Goal: Information Seeking & Learning: Learn about a topic

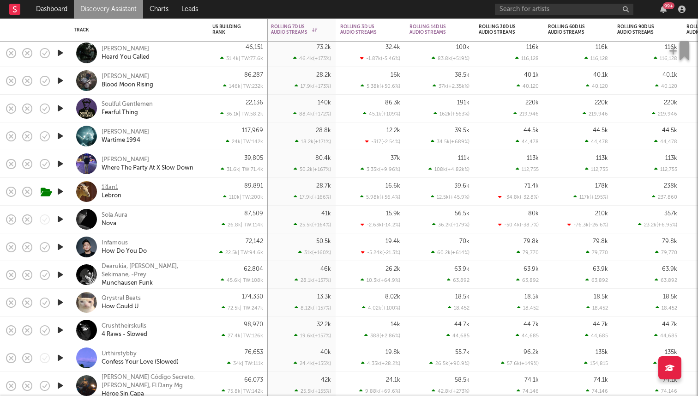
click at [110, 185] on div "1i1an1" at bounding box center [110, 187] width 17 height 8
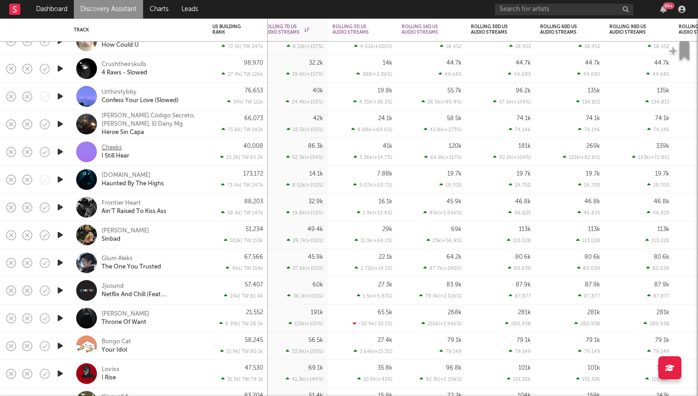
click at [115, 146] on div "Cheeks" at bounding box center [112, 148] width 20 height 8
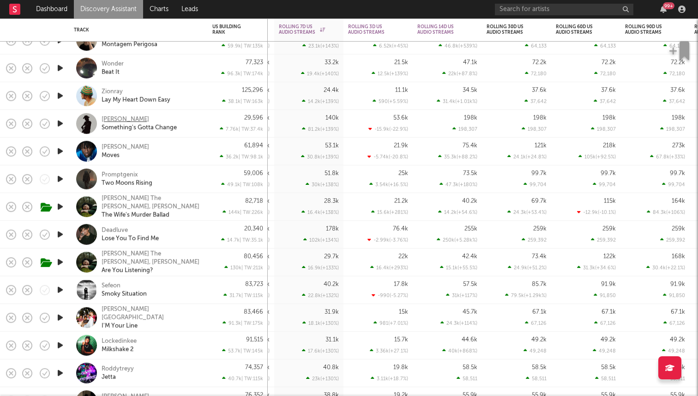
click at [116, 119] on div "Eli Rudd" at bounding box center [126, 119] width 48 height 8
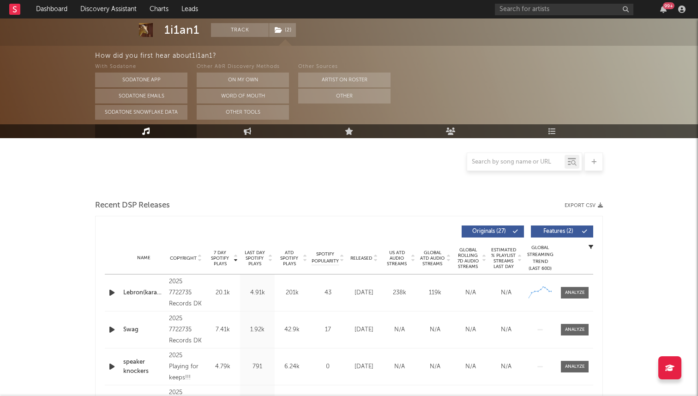
scroll to position [227, 0]
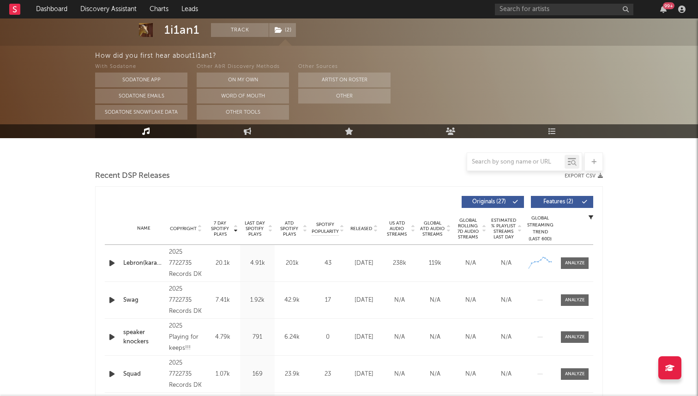
click at [368, 231] on div "Released" at bounding box center [364, 228] width 31 height 7
click at [230, 227] on span "7 Day Spotify Plays" at bounding box center [220, 228] width 24 height 17
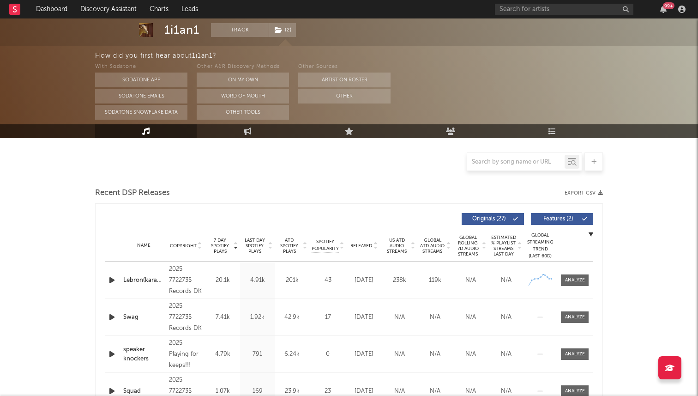
scroll to position [216, 0]
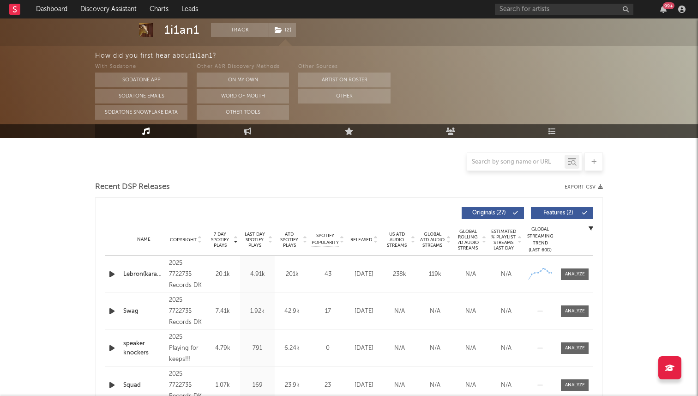
click at [115, 272] on icon "button" at bounding box center [112, 274] width 10 height 12
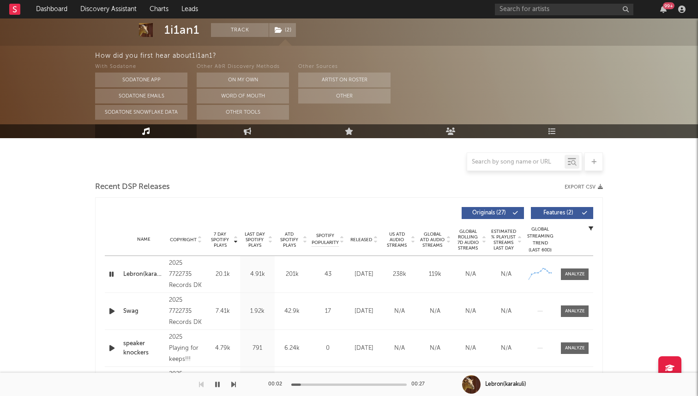
click at [113, 273] on icon "button" at bounding box center [111, 274] width 9 height 12
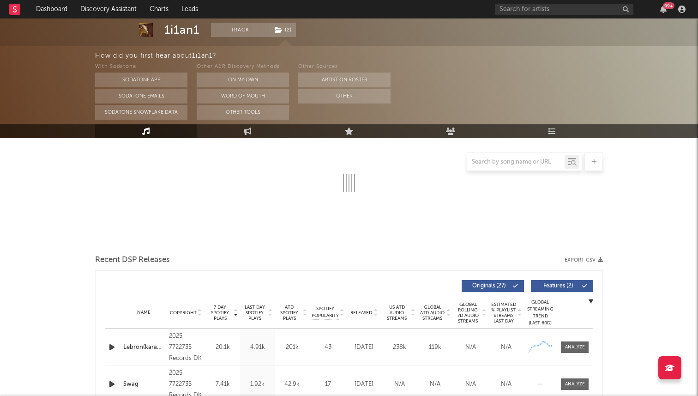
scroll to position [0, 0]
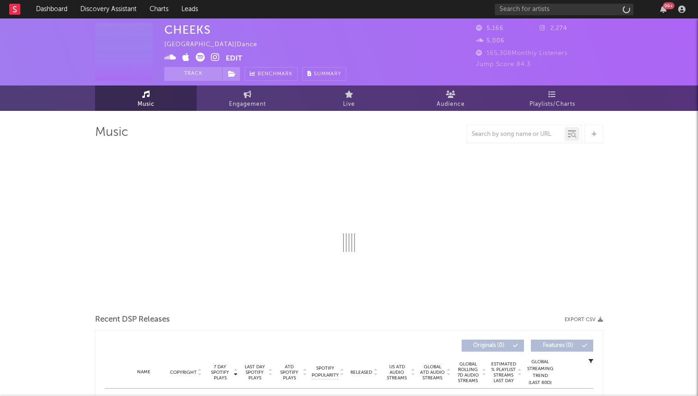
select select "6m"
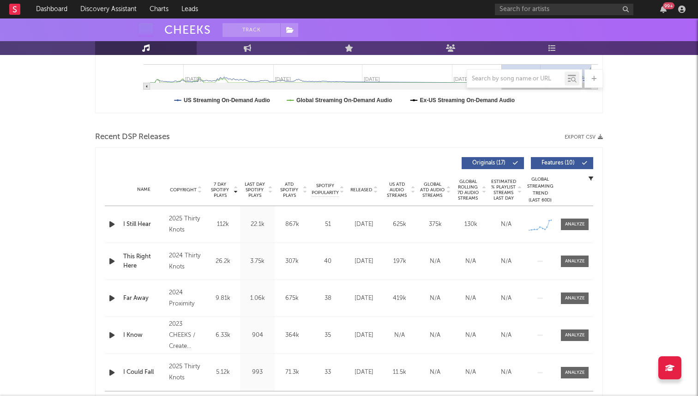
scroll to position [266, 0]
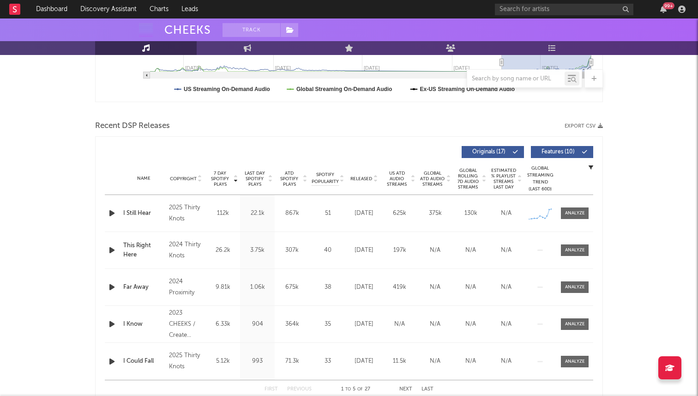
click at [104, 211] on div "7 Day Spotify Plays Copyright 7 Day Spotify Plays Last Day Spotify Plays ATD Sp…" at bounding box center [349, 269] width 508 height 267
click at [108, 211] on icon "button" at bounding box center [112, 213] width 10 height 12
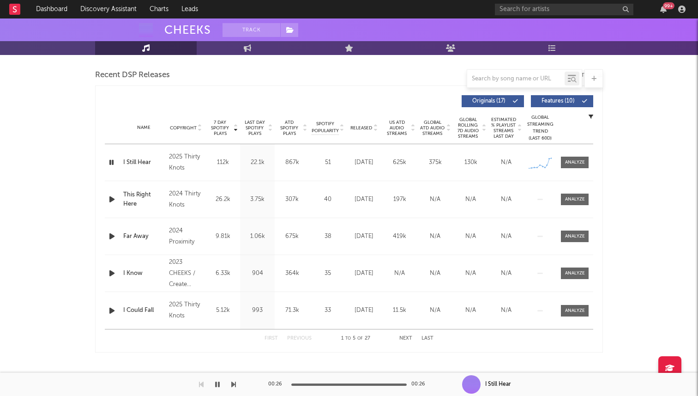
scroll to position [0, 0]
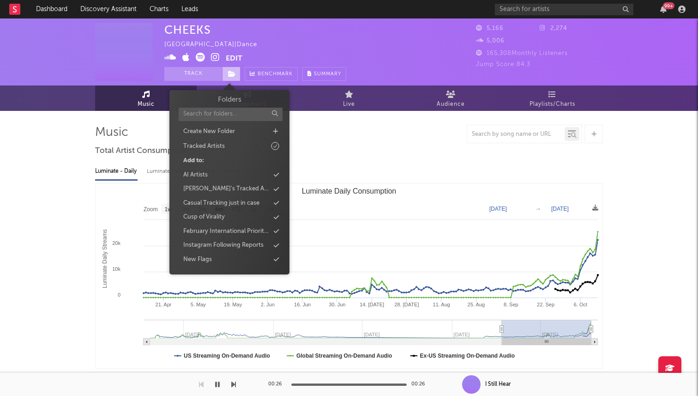
click at [232, 78] on span at bounding box center [231, 74] width 18 height 14
click at [230, 205] on div "Casual Tracking just in case" at bounding box center [221, 203] width 76 height 9
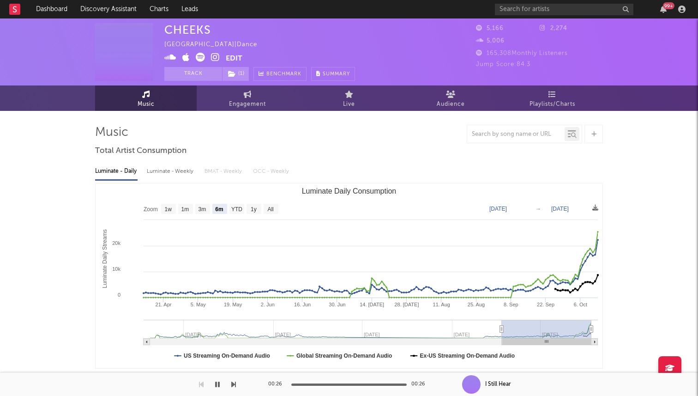
click at [351, 169] on div "Luminate - Daily Luminate - Weekly BMAT - Weekly OCC - Weekly" at bounding box center [349, 171] width 508 height 16
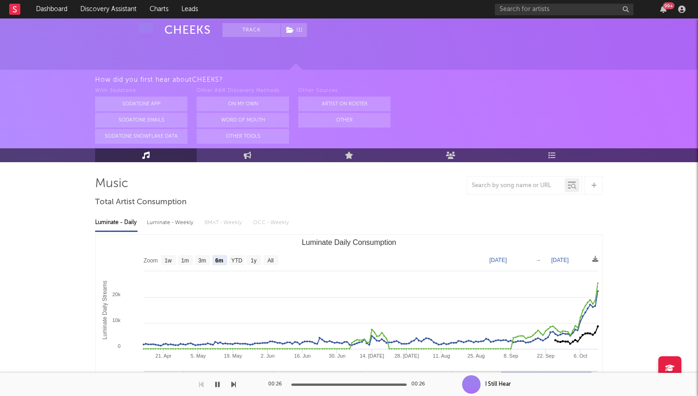
scroll to position [43, 0]
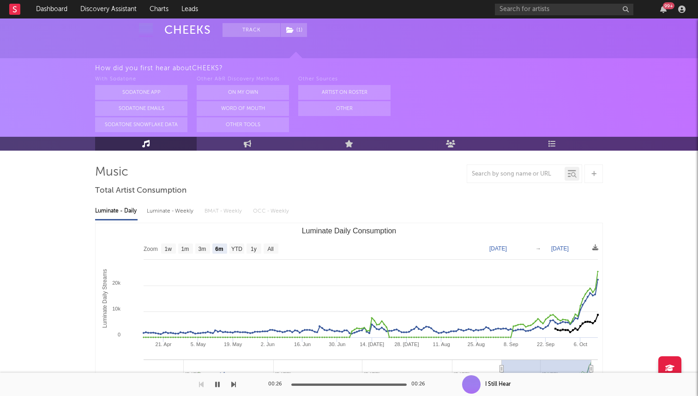
click at [598, 179] on div at bounding box center [593, 173] width 18 height 18
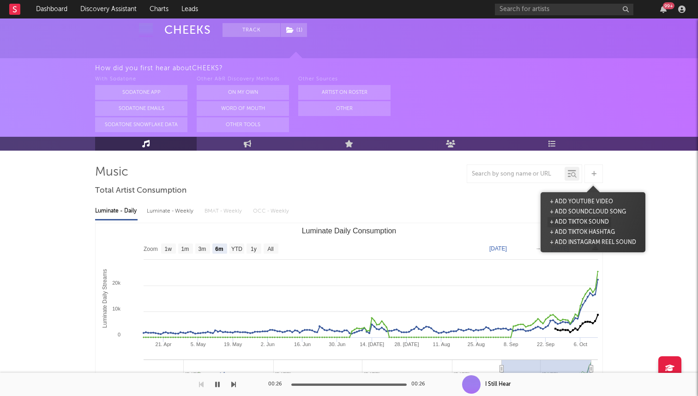
click at [572, 219] on button "+ Add TikTok Sound" at bounding box center [580, 222] width 64 height 10
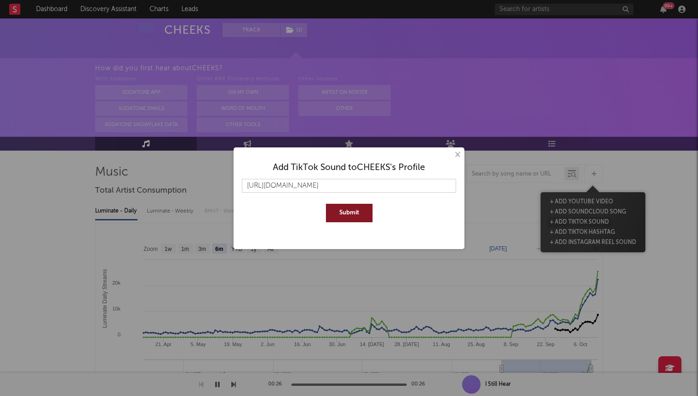
scroll to position [0, 1]
type input "https://www.tiktok.com/music/I-Still-Hear-7417994733328337695"
click at [326, 204] on button "Submit" at bounding box center [349, 213] width 47 height 18
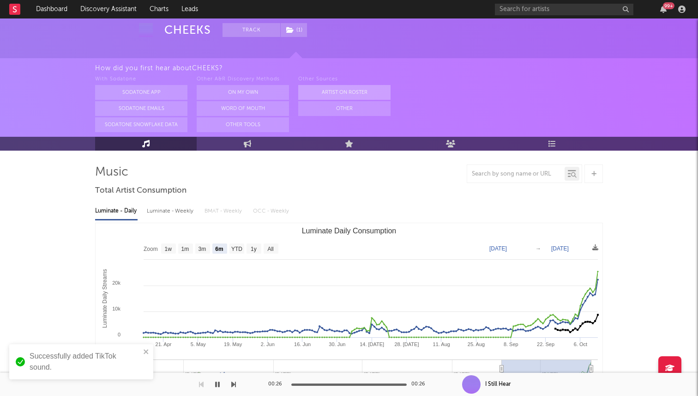
scroll to position [0, 0]
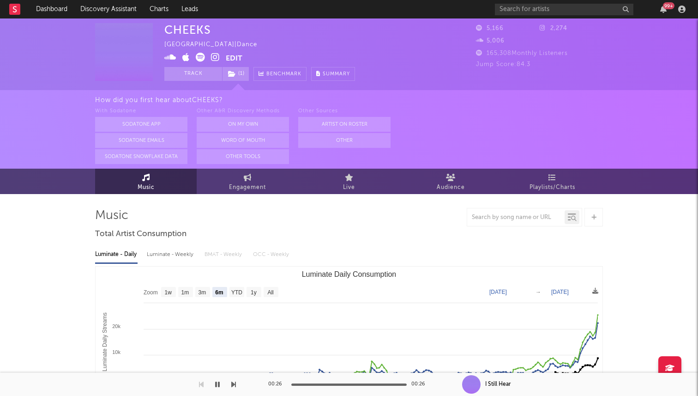
click at [234, 56] on button "Edit" at bounding box center [234, 59] width 17 height 12
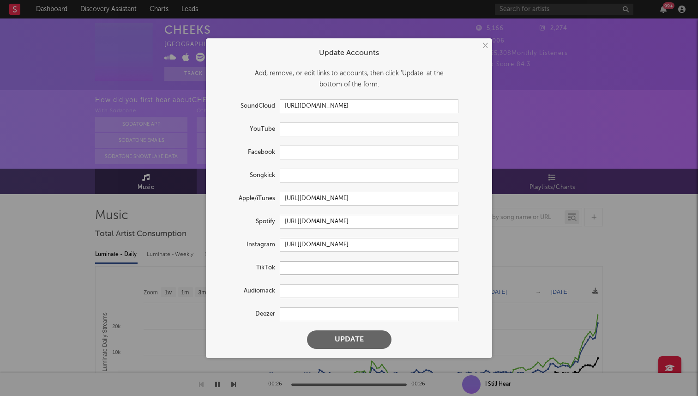
click at [301, 267] on input "text" at bounding box center [369, 268] width 179 height 14
paste input "https://www.tiktok.com/@cheeksmusic"
type input "https://www.tiktok.com/@cheeksmusic"
click at [307, 330] on button "Update" at bounding box center [349, 339] width 84 height 18
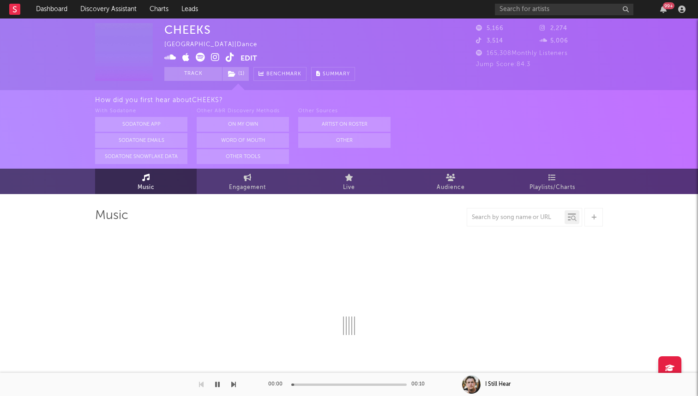
select select "6m"
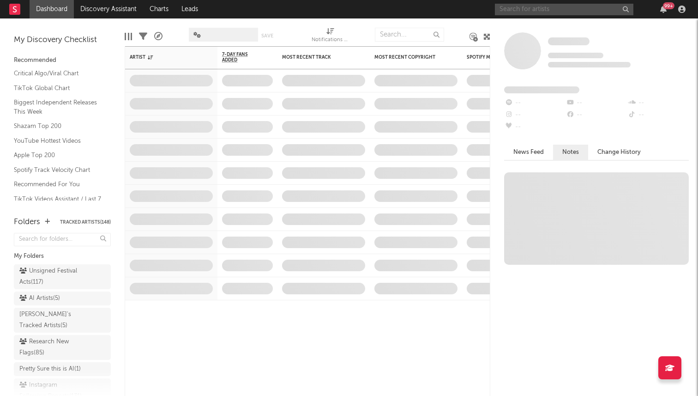
click at [581, 6] on input "text" at bounding box center [564, 10] width 139 height 12
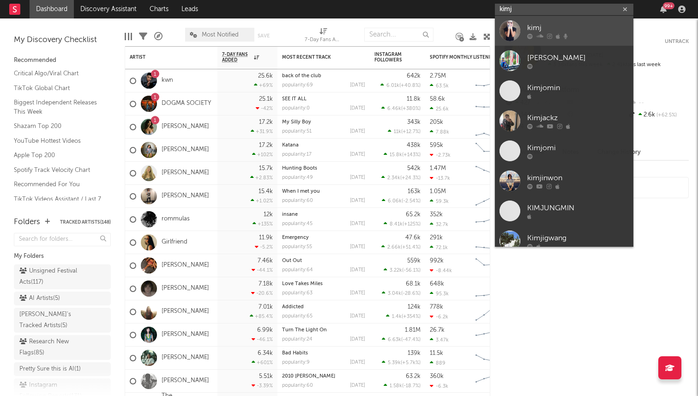
type input "kimj"
click at [590, 32] on div "kimj" at bounding box center [578, 27] width 102 height 11
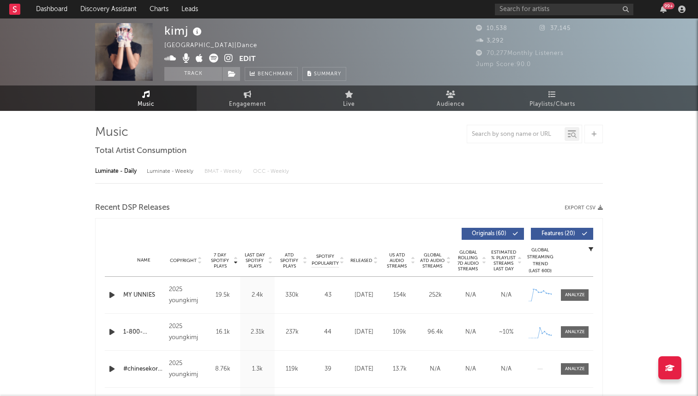
select select "1w"
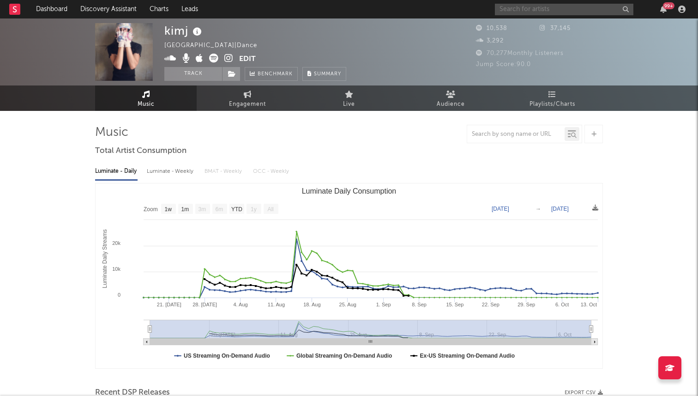
click at [540, 8] on input "text" at bounding box center [564, 10] width 139 height 12
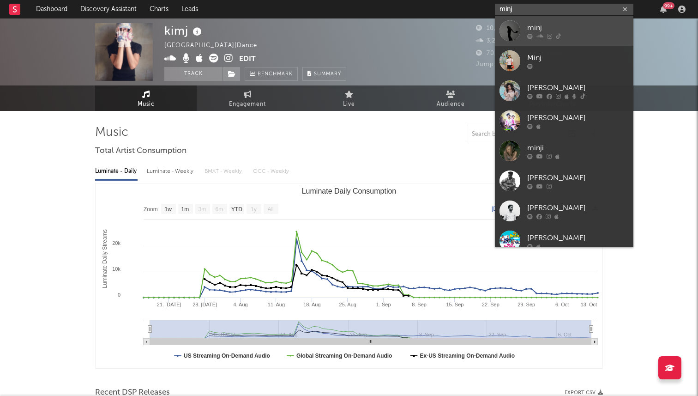
type input "minj"
click at [512, 30] on div at bounding box center [510, 30] width 21 height 21
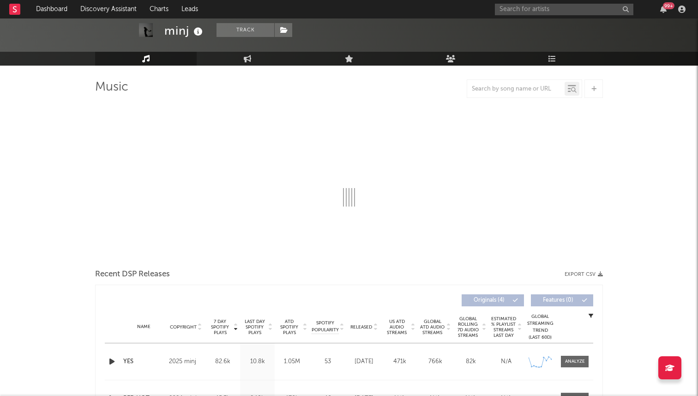
select select "1w"
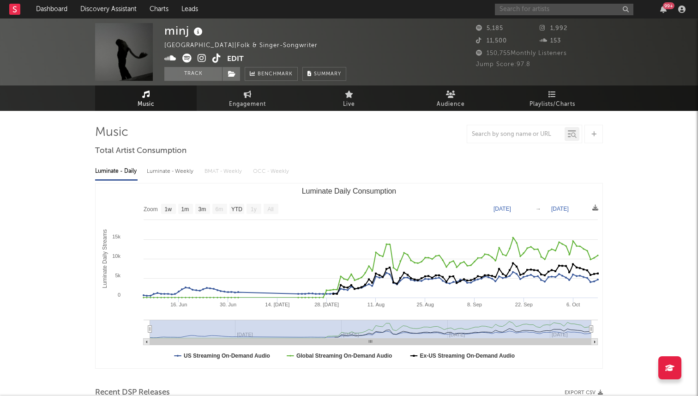
click at [512, 14] on input "text" at bounding box center [564, 10] width 139 height 12
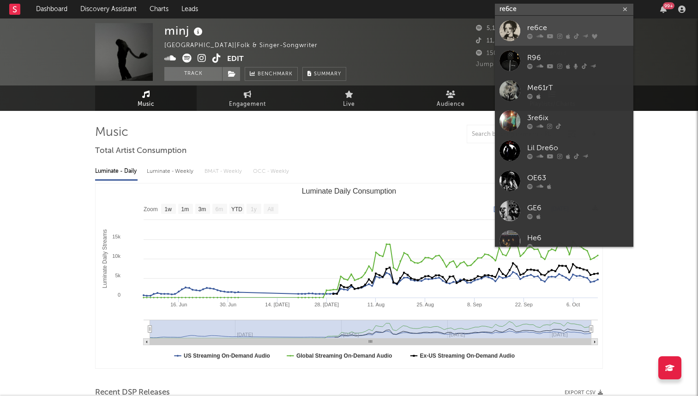
type input "re6ce"
click at [508, 31] on div at bounding box center [510, 30] width 21 height 21
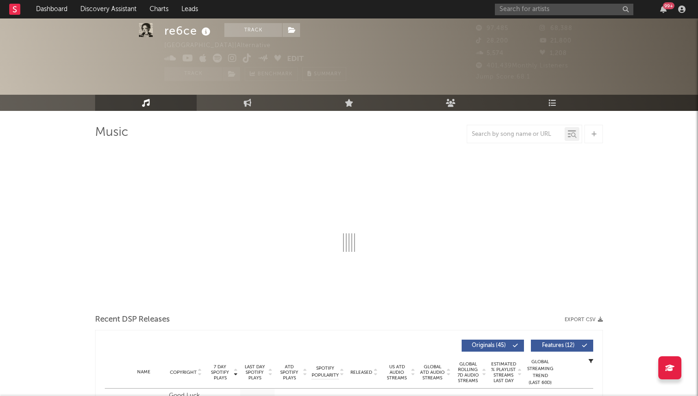
scroll to position [22, 0]
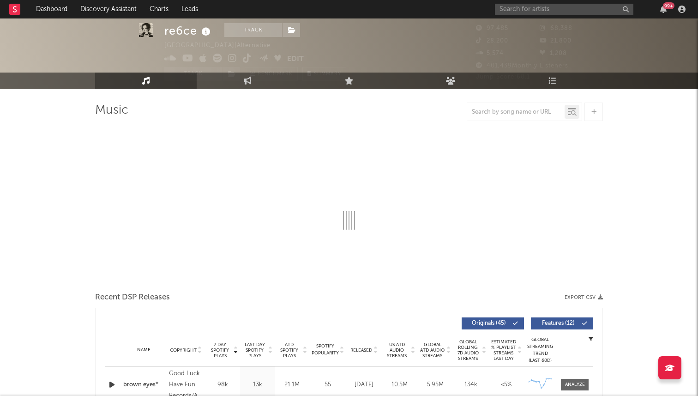
select select "6m"
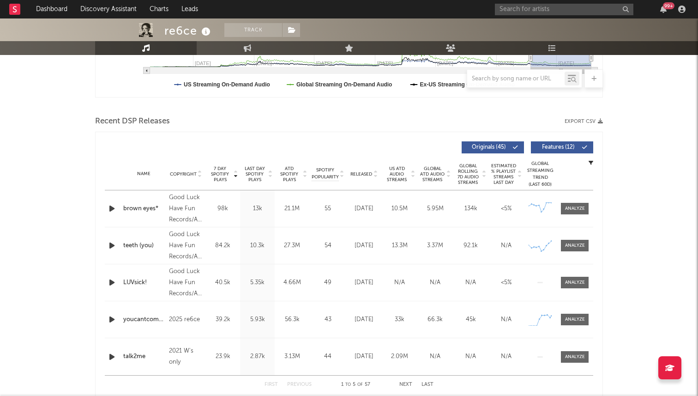
scroll to position [303, 0]
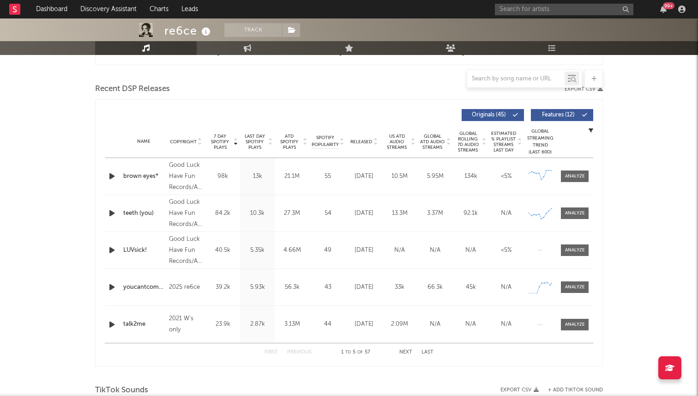
click at [361, 140] on span "Released" at bounding box center [361, 142] width 22 height 6
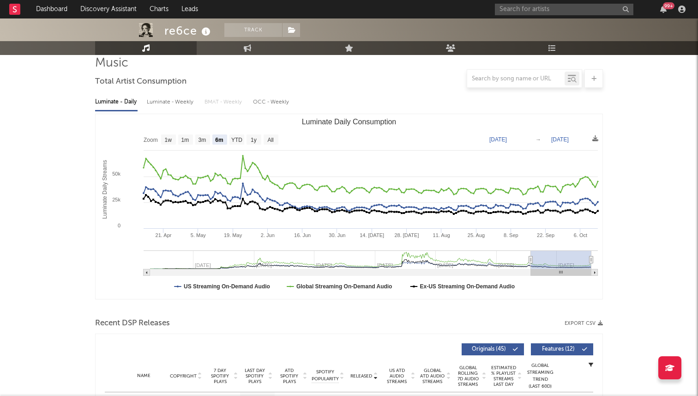
scroll to position [0, 0]
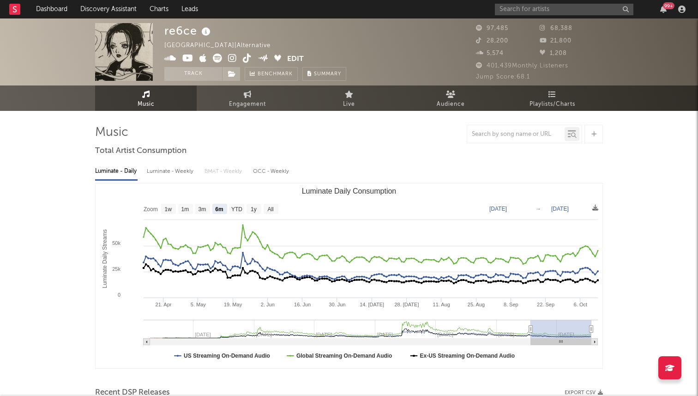
click at [219, 58] on icon at bounding box center [217, 58] width 9 height 9
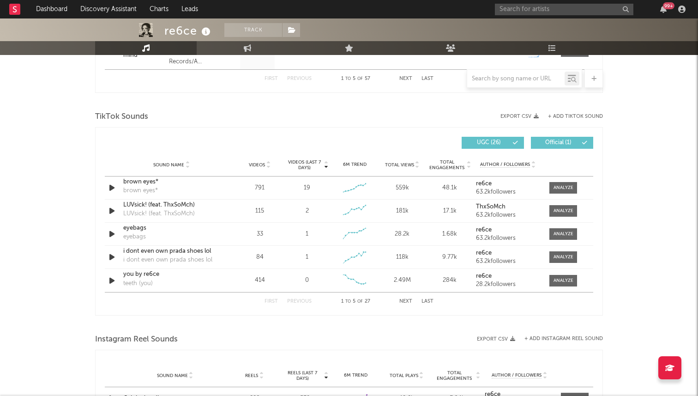
scroll to position [578, 0]
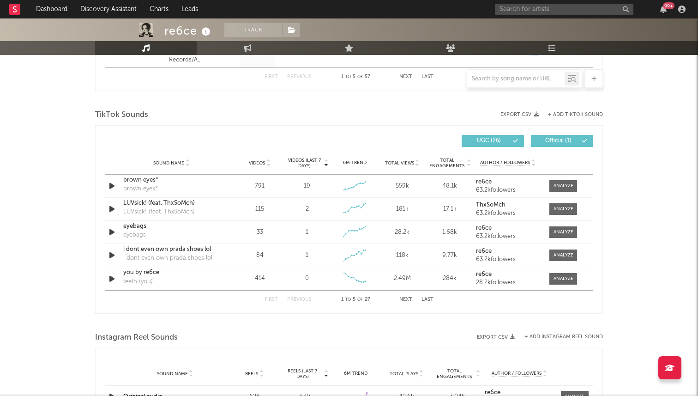
click at [404, 301] on button "Next" at bounding box center [405, 299] width 13 height 5
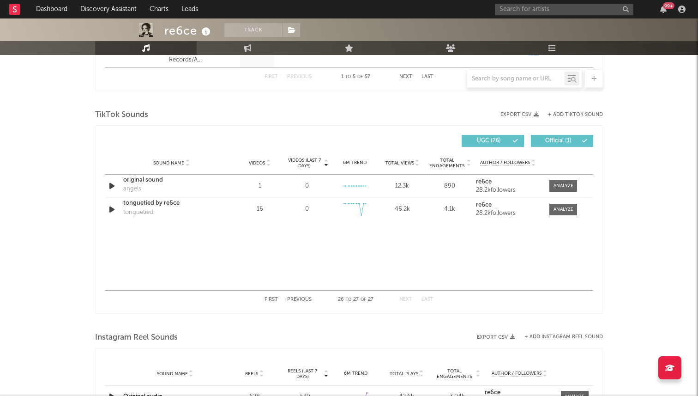
click at [404, 301] on button "Next" at bounding box center [405, 299] width 13 height 5
click at [274, 298] on button "First" at bounding box center [271, 299] width 13 height 5
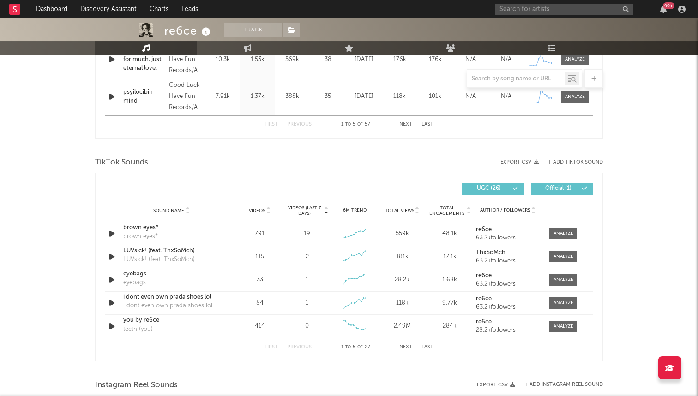
scroll to position [532, 0]
click at [568, 157] on div "TikTok Sounds" at bounding box center [349, 162] width 508 height 16
click at [574, 156] on div "TikTok Sounds" at bounding box center [349, 162] width 508 height 16
click at [572, 160] on button "+ Add TikTok Sound" at bounding box center [575, 161] width 55 height 5
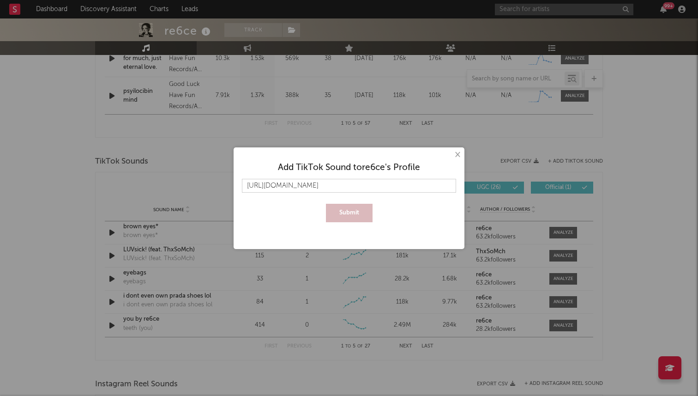
scroll to position [0, 2396]
type input "https://www.tiktok.com/music/youcantcomebackaround-7554341406761945089?_d=secCg…"
click at [326, 204] on button "Submit" at bounding box center [349, 213] width 47 height 18
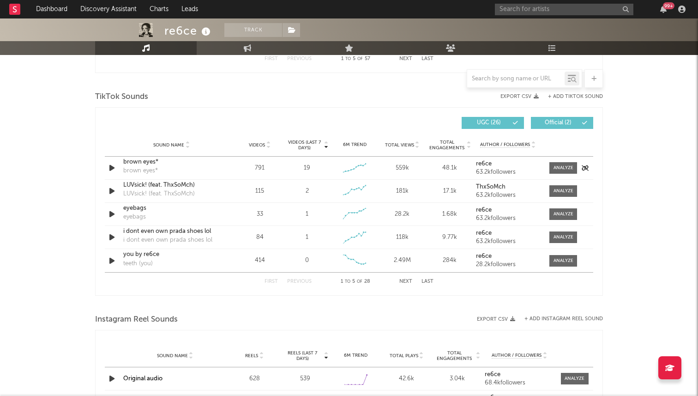
scroll to position [620, 0]
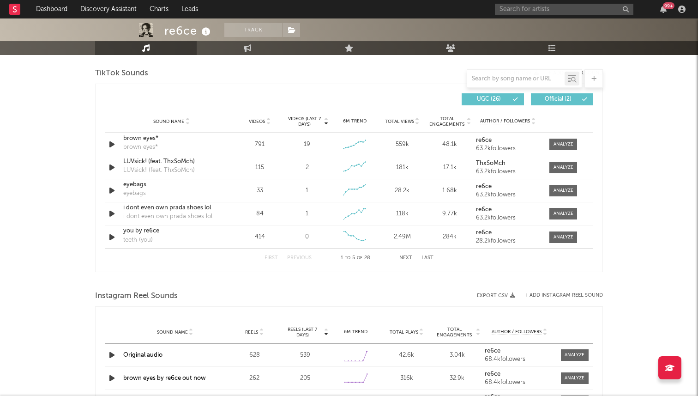
click at [428, 258] on button "Last" at bounding box center [428, 257] width 12 height 5
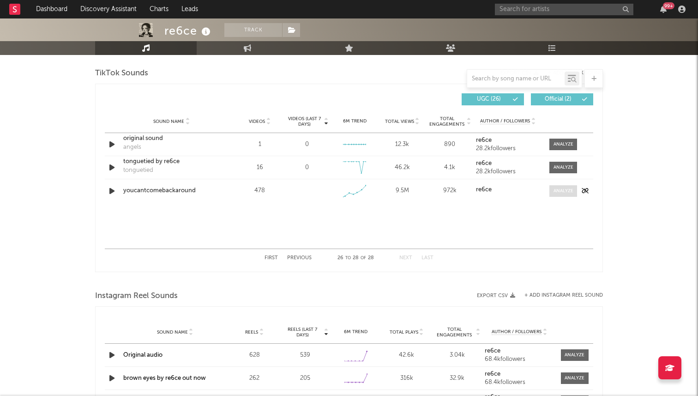
click at [565, 193] on div at bounding box center [564, 190] width 20 height 7
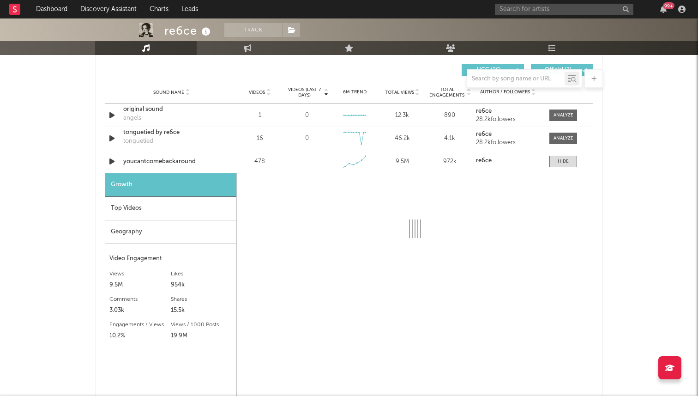
scroll to position [672, 0]
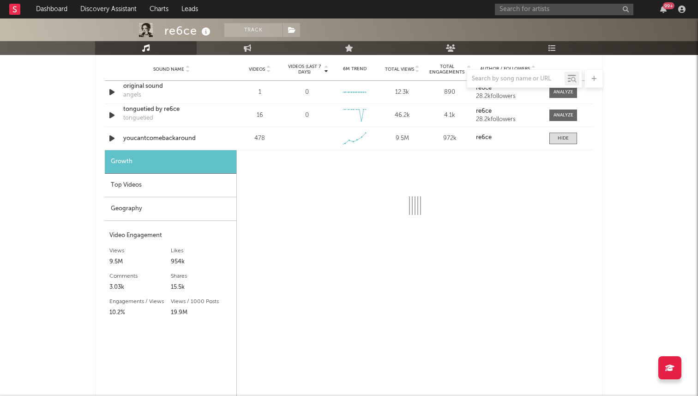
select select "1w"
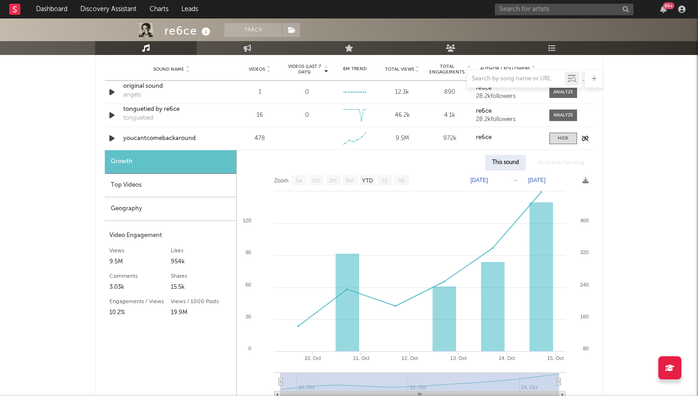
click at [151, 137] on div "youcantcomebackaround" at bounding box center [171, 138] width 96 height 9
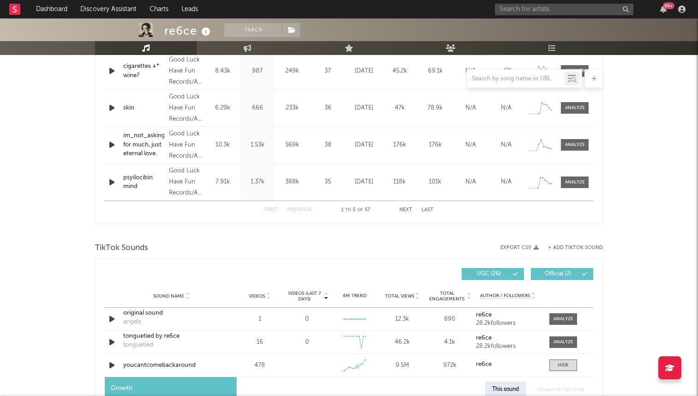
scroll to position [325, 0]
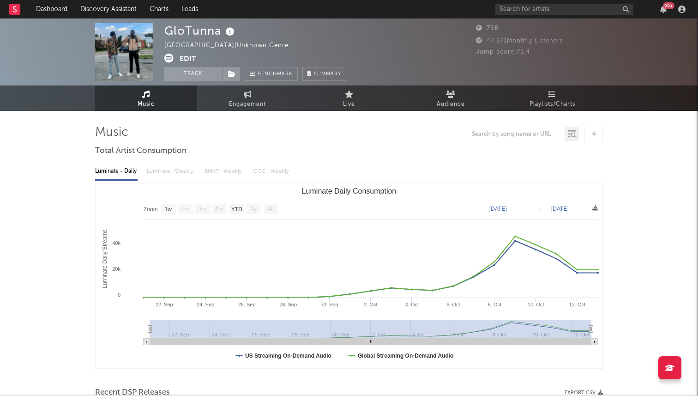
select select "1w"
click at [232, 74] on icon at bounding box center [232, 74] width 8 height 6
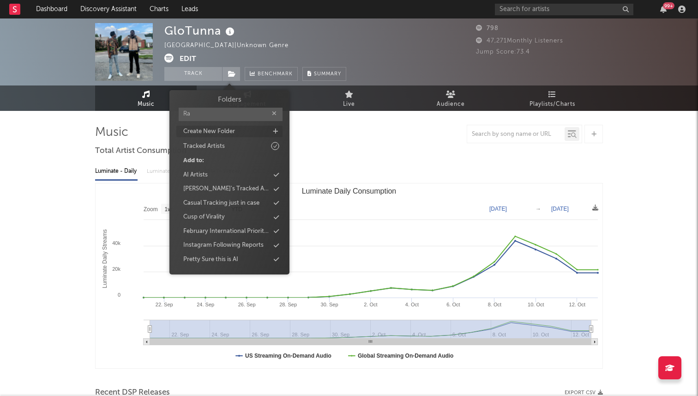
type input "R"
click at [253, 134] on div "Create New Folder" at bounding box center [229, 132] width 106 height 12
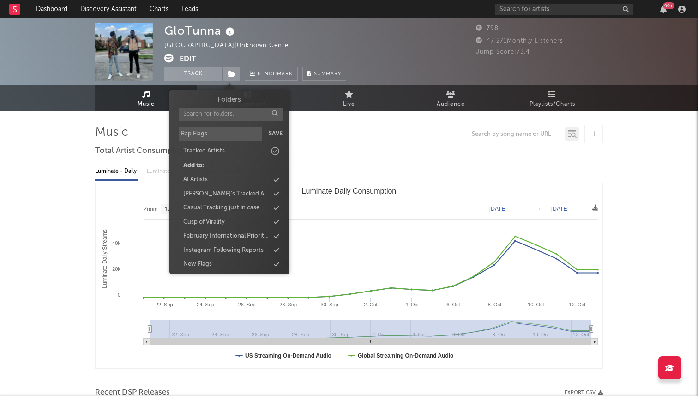
type input "Rap Flags"
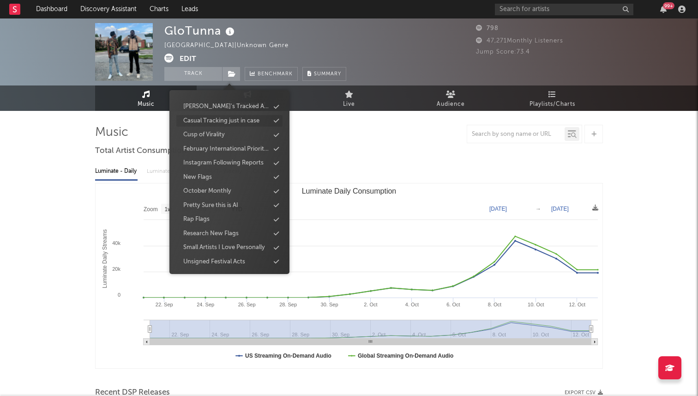
scroll to position [3, 0]
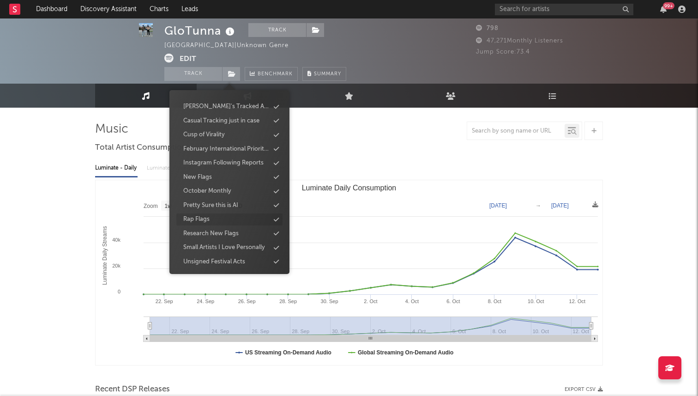
click at [234, 220] on div "Rap Flags" at bounding box center [229, 219] width 106 height 12
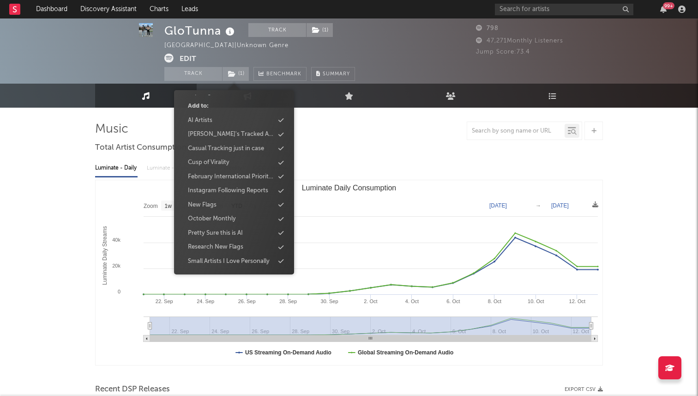
scroll to position [96, 0]
click at [359, 164] on div "Luminate - Daily Luminate - Weekly BMAT - Weekly OCC - Weekly" at bounding box center [349, 168] width 508 height 16
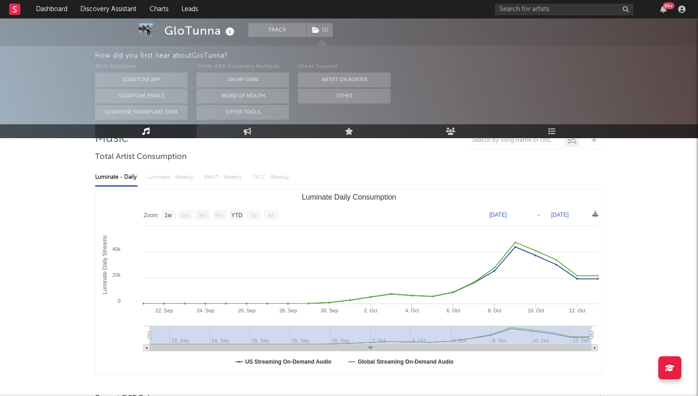
scroll to position [0, 0]
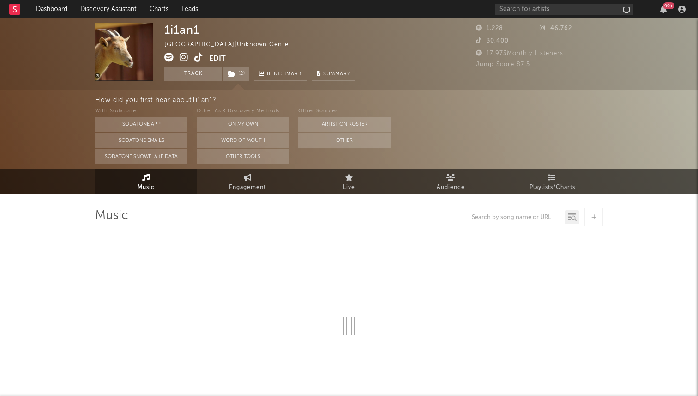
select select "1w"
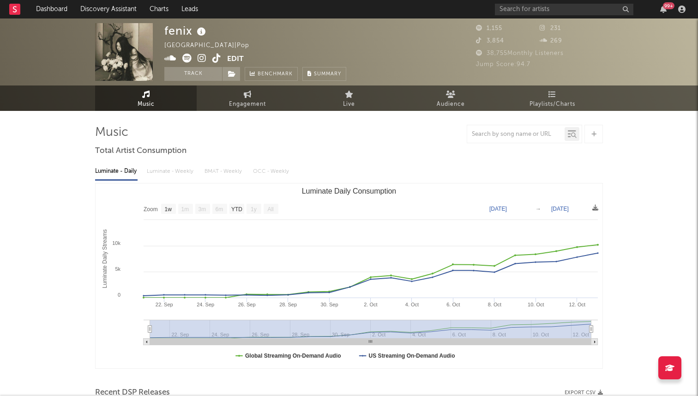
select select "1w"
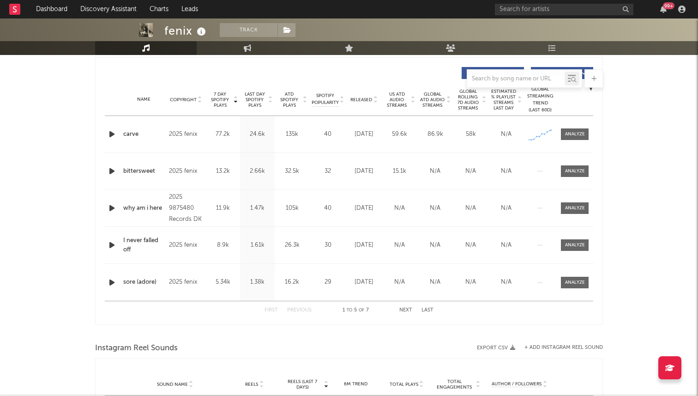
scroll to position [306, 0]
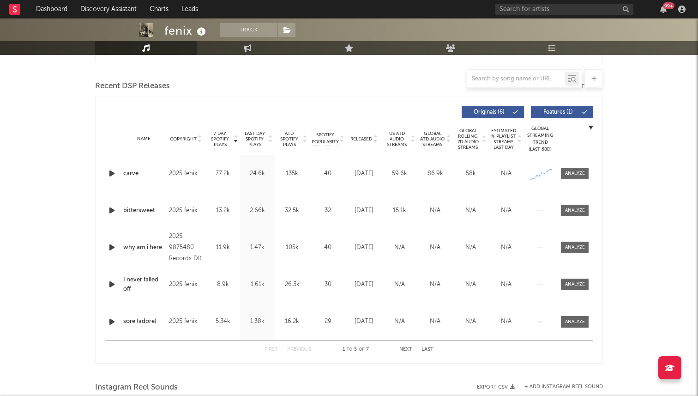
click at [111, 171] on icon "button" at bounding box center [112, 174] width 10 height 12
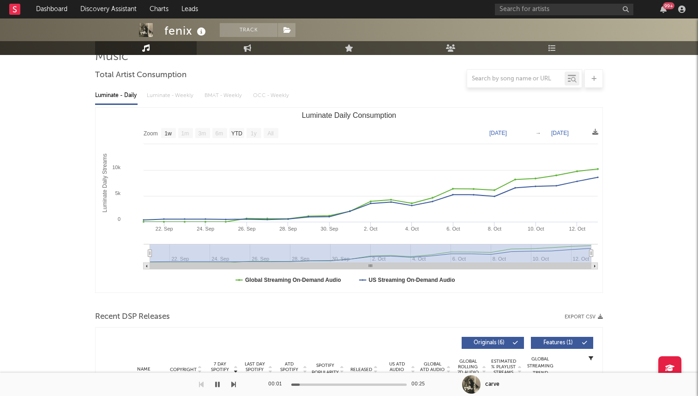
scroll to position [0, 0]
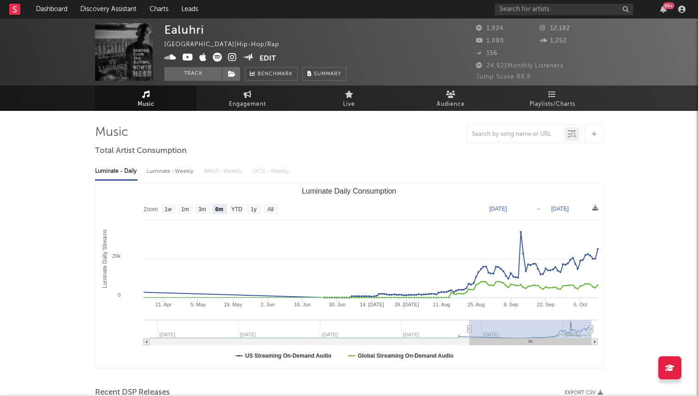
select select "6m"
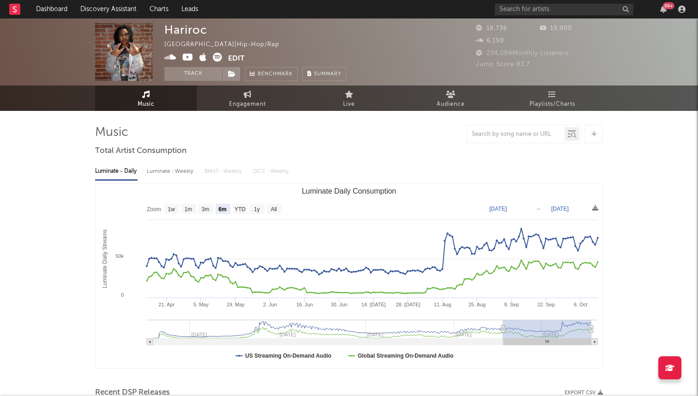
select select "6m"
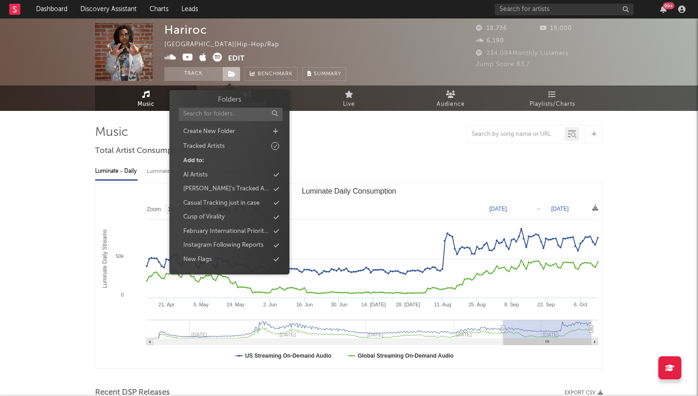
click at [233, 79] on span at bounding box center [231, 74] width 18 height 14
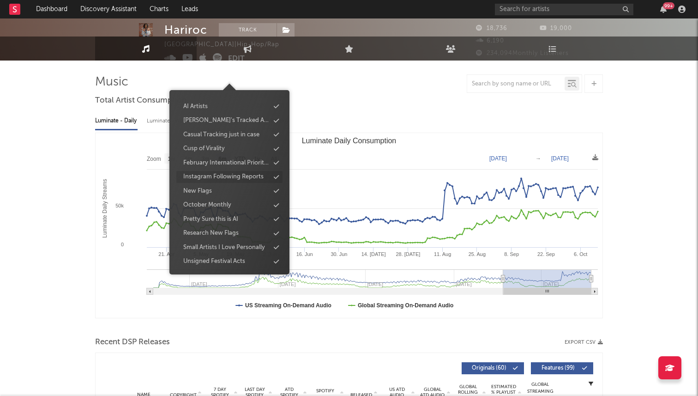
scroll to position [78, 0]
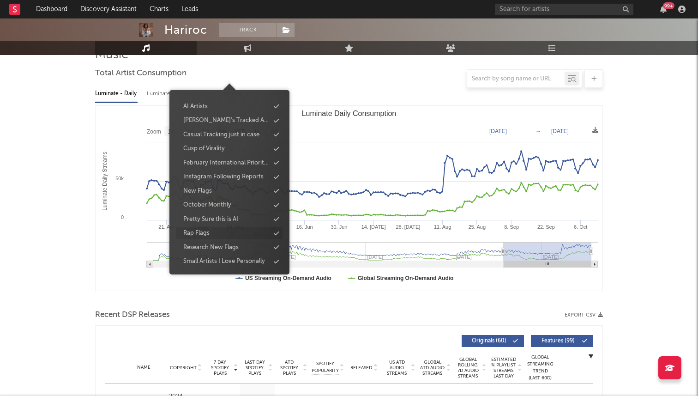
click at [226, 230] on div "Rap Flags" at bounding box center [229, 233] width 106 height 12
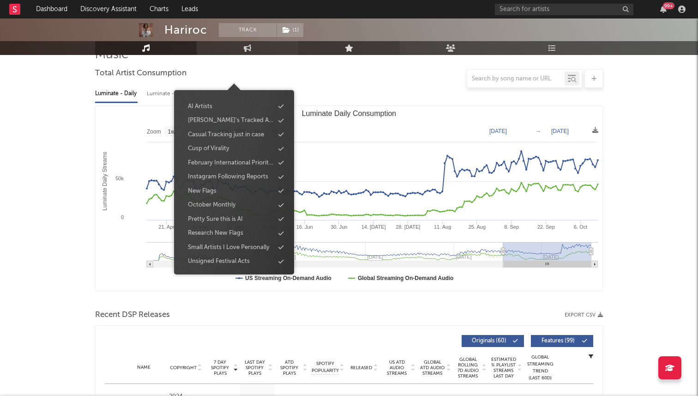
click at [377, 52] on link "Live" at bounding box center [349, 48] width 102 height 14
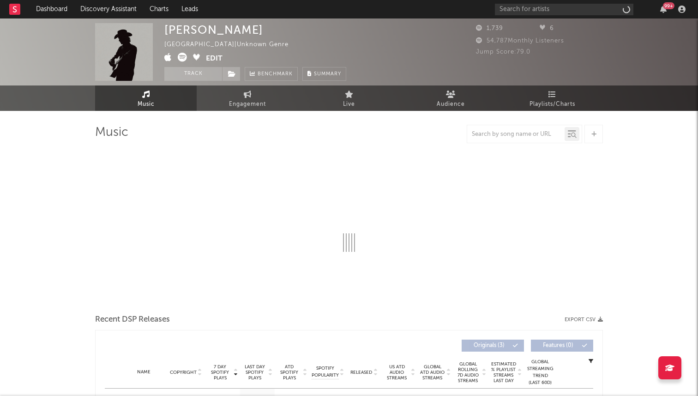
select select "1w"
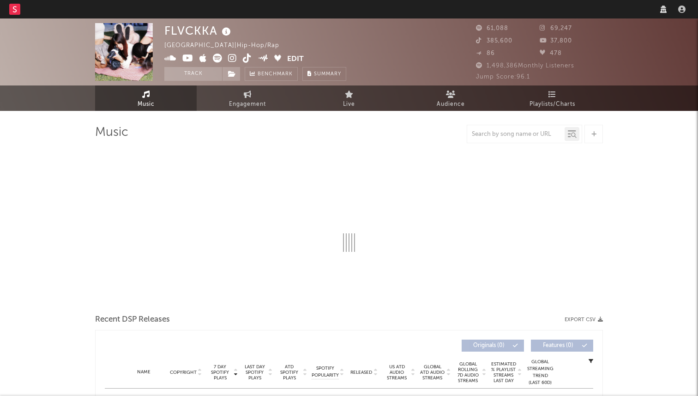
select select "6m"
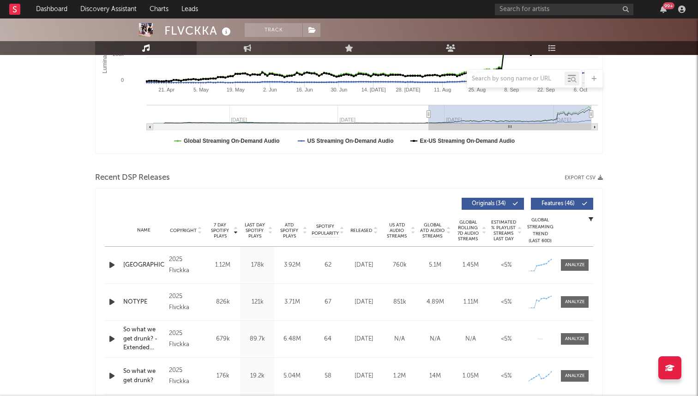
scroll to position [204, 0]
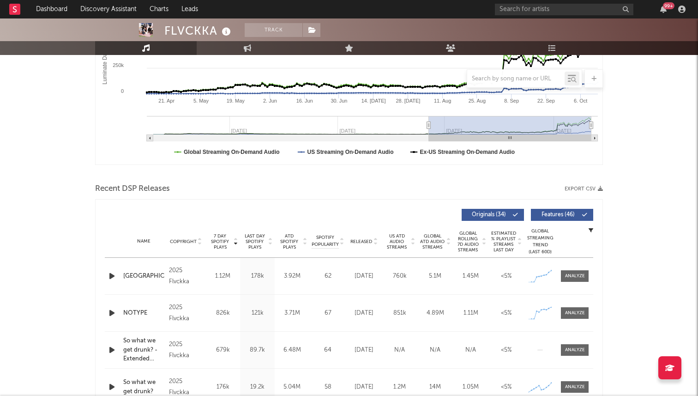
click at [110, 274] on icon "button" at bounding box center [112, 276] width 10 height 12
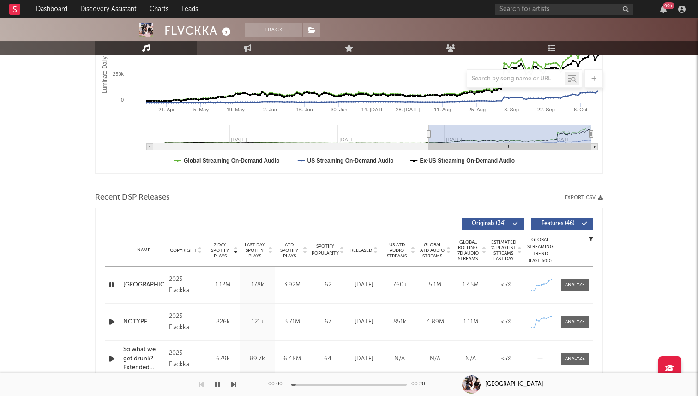
scroll to position [298, 0]
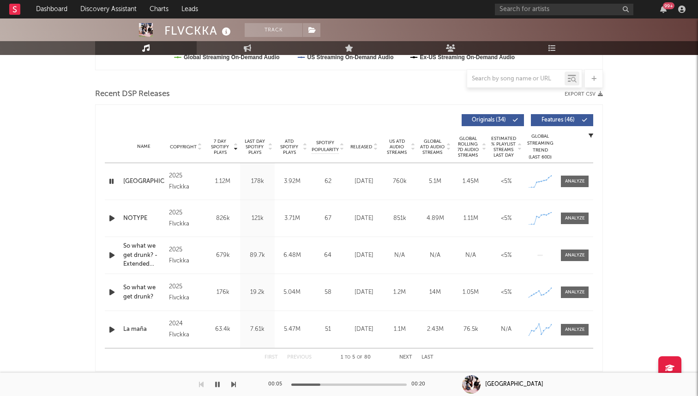
click at [345, 384] on div at bounding box center [348, 384] width 115 height 2
click at [367, 385] on div at bounding box center [348, 384] width 115 height 2
click at [384, 385] on div at bounding box center [348, 384] width 115 height 2
click at [407, 385] on div "00:16 00:20" at bounding box center [349, 384] width 162 height 23
click at [105, 181] on div at bounding box center [113, 181] width 16 height 12
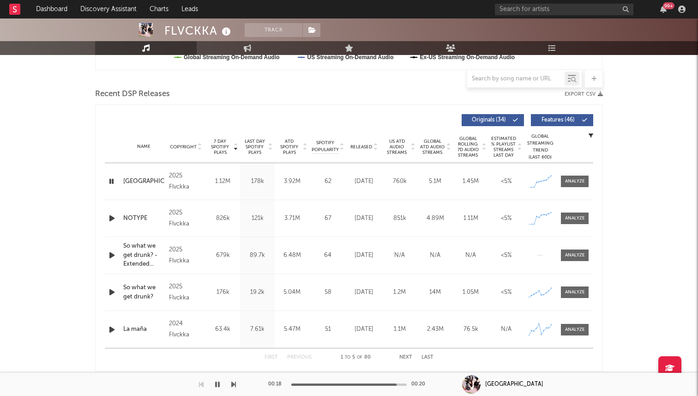
click at [111, 181] on icon "button" at bounding box center [111, 181] width 9 height 12
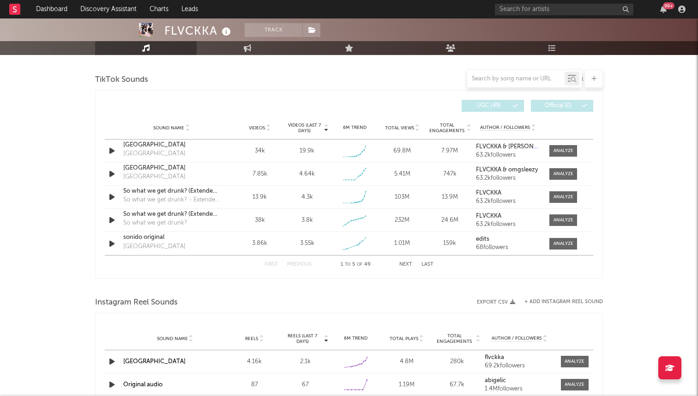
scroll to position [626, 0]
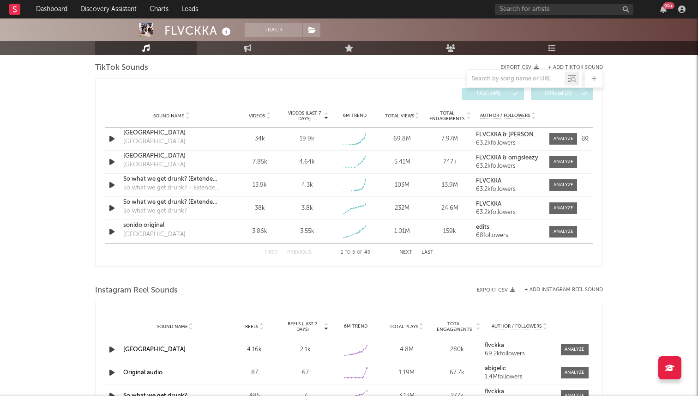
click at [111, 138] on icon "button" at bounding box center [112, 139] width 10 height 12
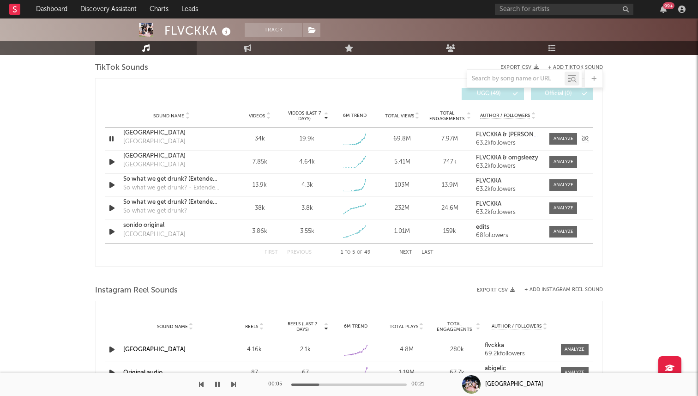
click at [111, 136] on icon "button" at bounding box center [111, 139] width 9 height 12
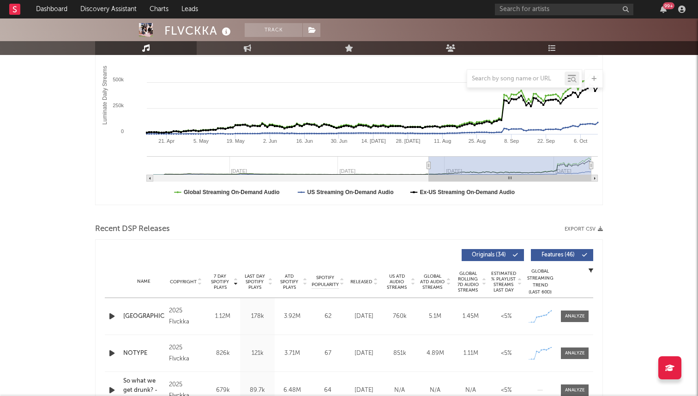
scroll to position [0, 0]
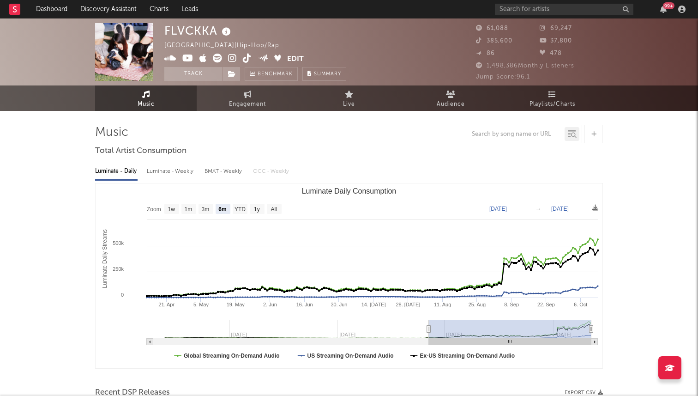
click at [243, 59] on icon at bounding box center [247, 58] width 9 height 9
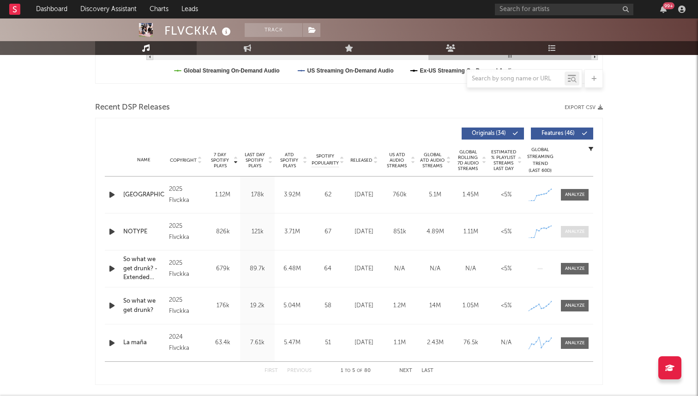
click at [566, 233] on div at bounding box center [575, 231] width 20 height 7
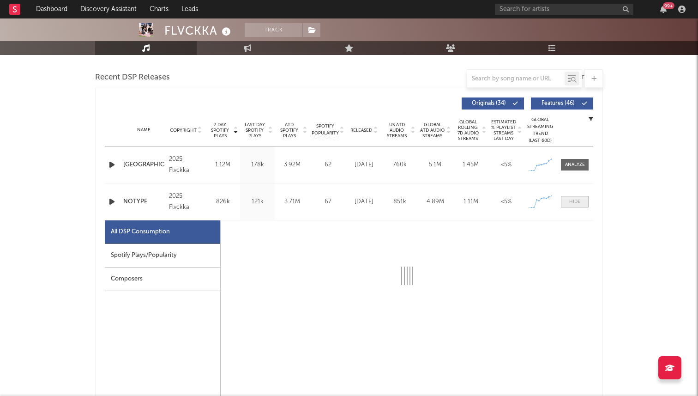
select select "1w"
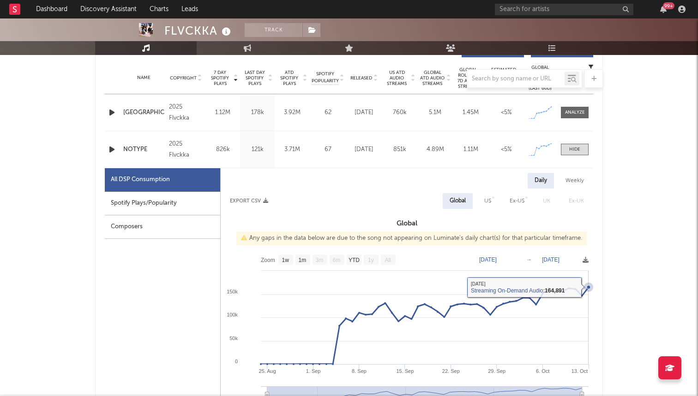
scroll to position [366, 0]
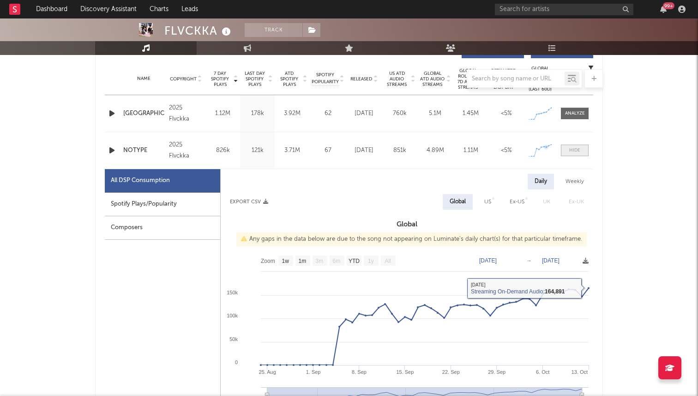
click at [572, 152] on div at bounding box center [574, 150] width 11 height 7
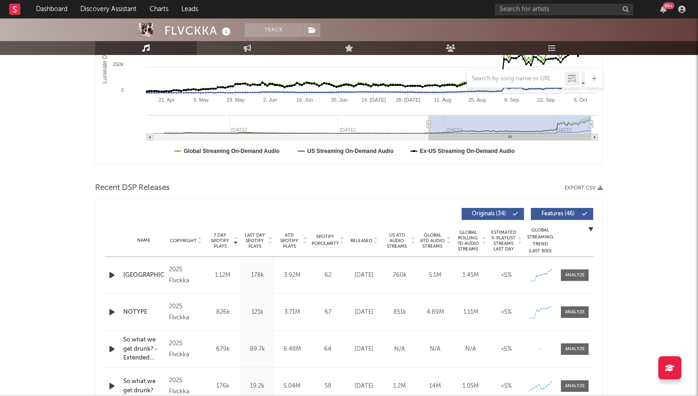
scroll to position [0, 0]
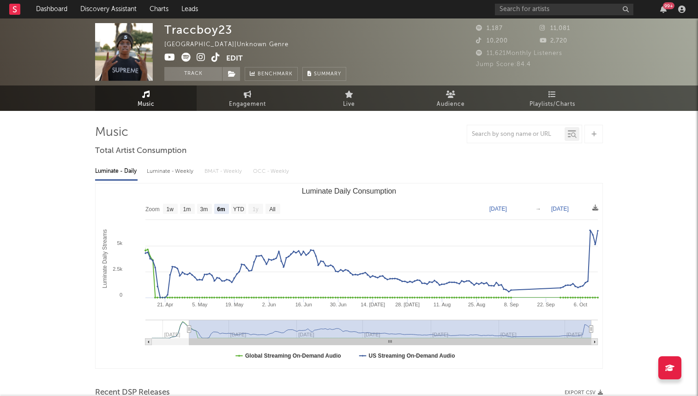
select select "6m"
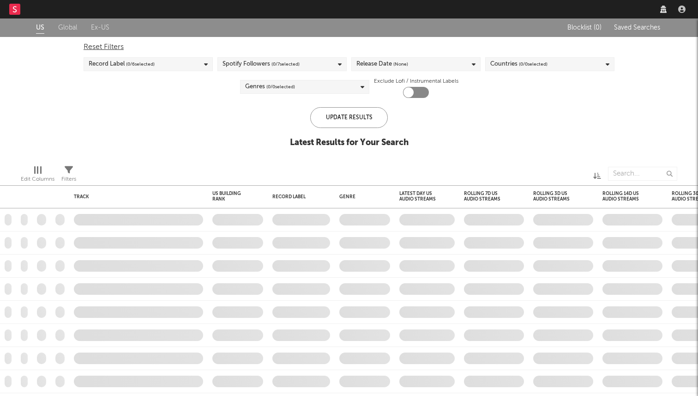
checkbox input "true"
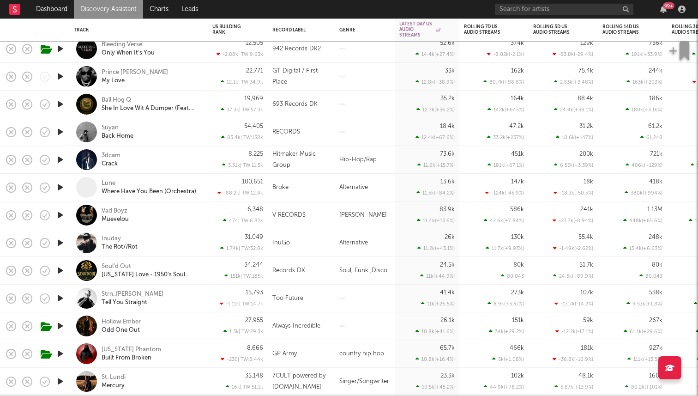
click at [118, 67] on div "Prince Mula My Love" at bounding box center [138, 76] width 129 height 27
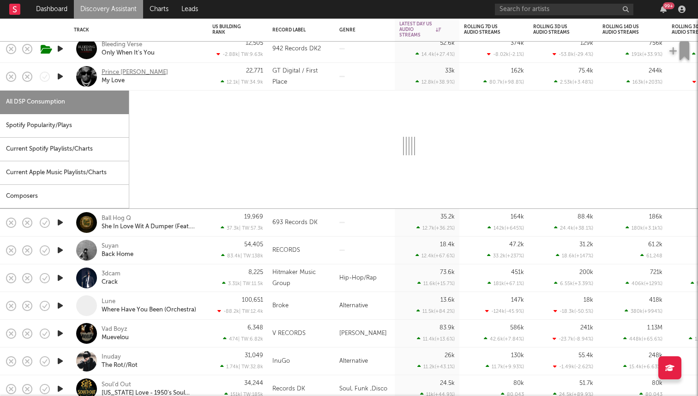
click at [114, 70] on div "Prince [PERSON_NAME]" at bounding box center [135, 72] width 66 height 8
select select "1w"
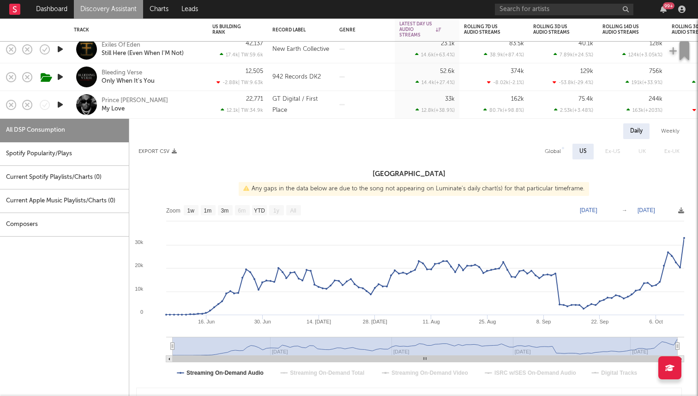
click at [156, 104] on div "Prince Mula My Love" at bounding box center [151, 104] width 99 height 17
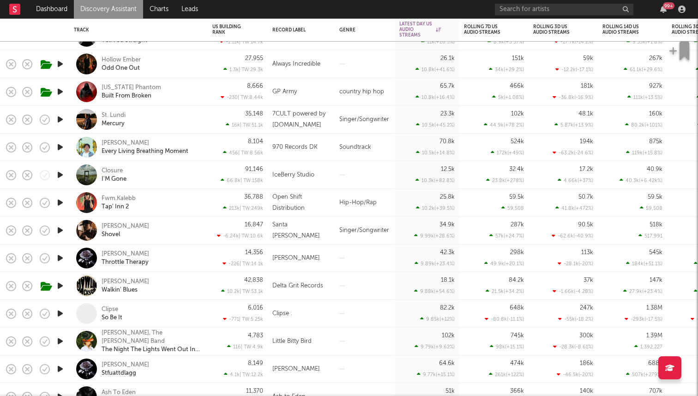
click at [55, 120] on icon "button" at bounding box center [60, 120] width 10 height 12
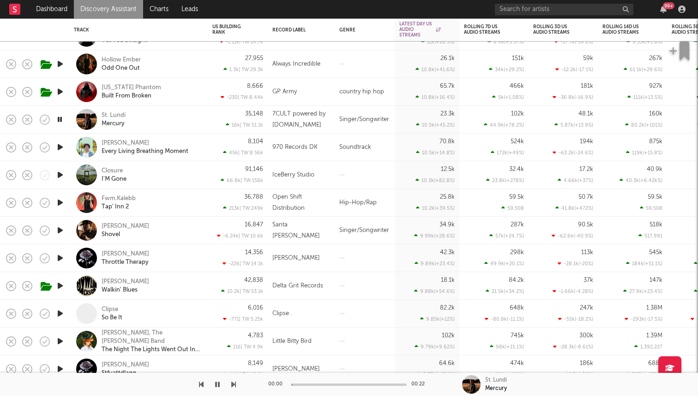
click at [60, 120] on icon "button" at bounding box center [59, 120] width 9 height 12
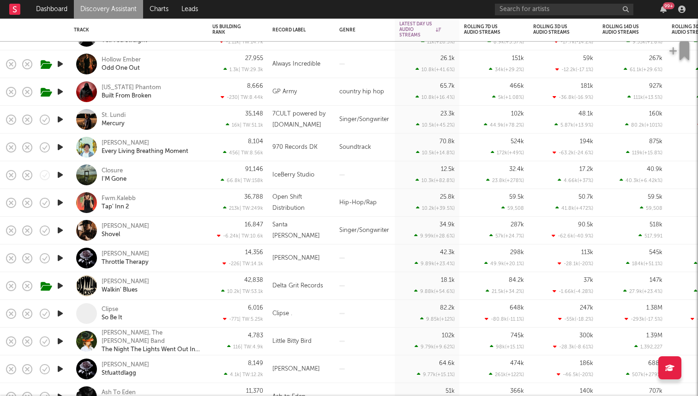
click at [63, 158] on div at bounding box center [60, 147] width 18 height 28
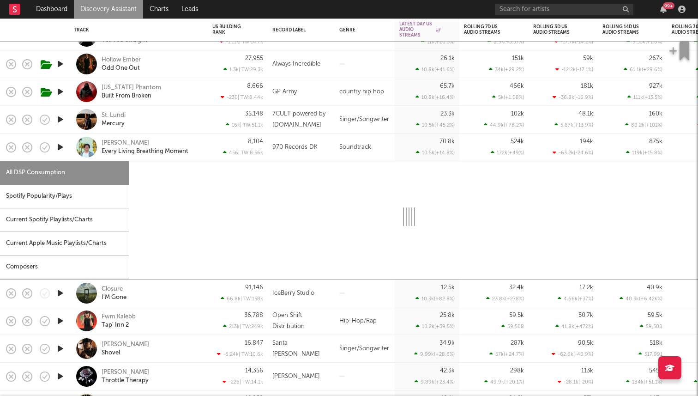
click at [65, 153] on div at bounding box center [60, 147] width 18 height 28
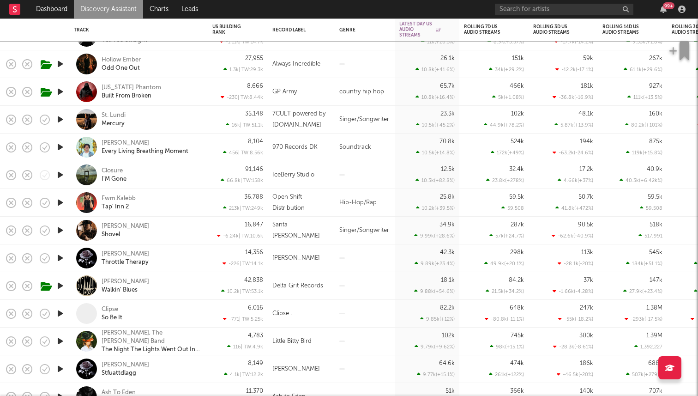
click at [60, 148] on icon "button" at bounding box center [60, 147] width 10 height 12
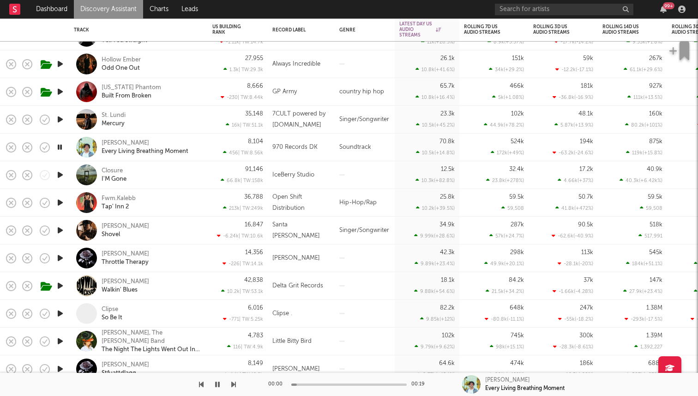
click at [60, 148] on icon "button" at bounding box center [59, 147] width 9 height 12
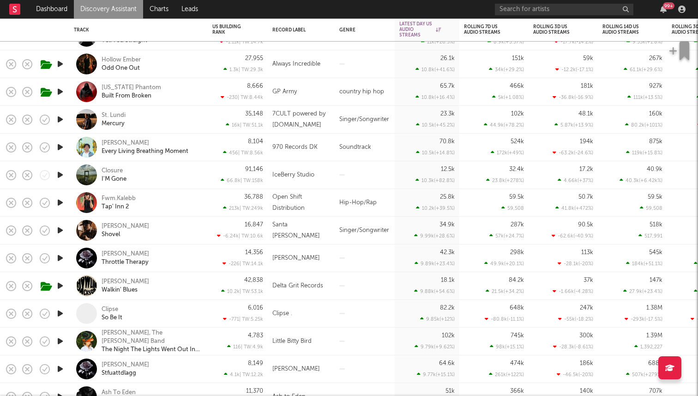
click at [57, 145] on icon "button" at bounding box center [60, 147] width 10 height 12
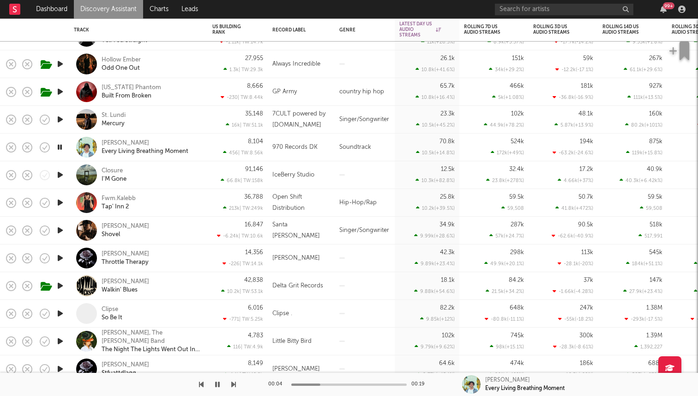
click at [60, 145] on icon "button" at bounding box center [59, 147] width 9 height 12
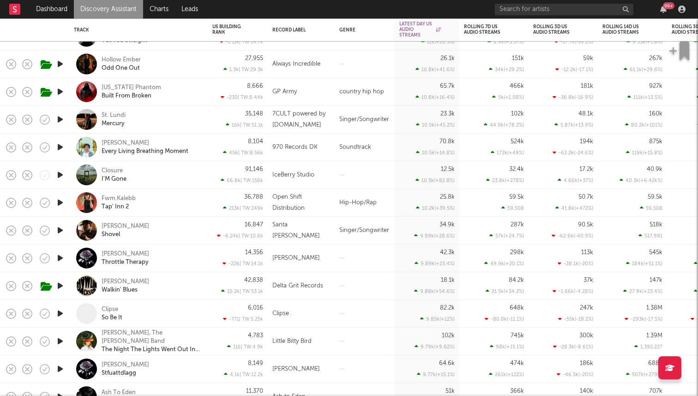
click at [62, 176] on icon "button" at bounding box center [60, 175] width 10 height 12
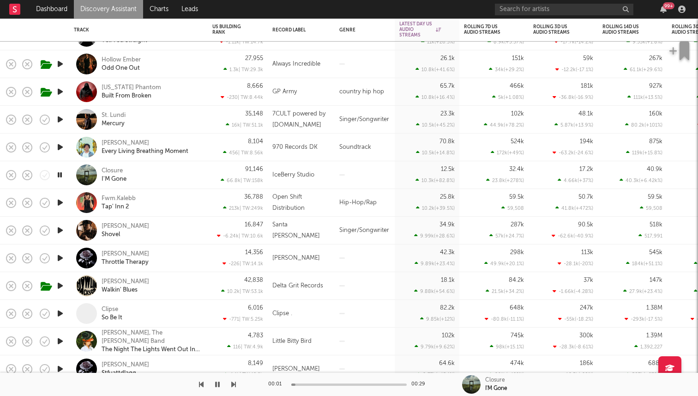
click at [62, 176] on icon "button" at bounding box center [59, 175] width 9 height 12
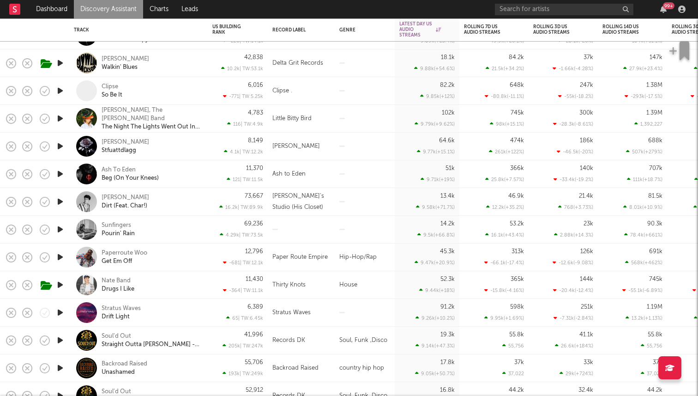
click at [58, 173] on icon "button" at bounding box center [60, 174] width 10 height 12
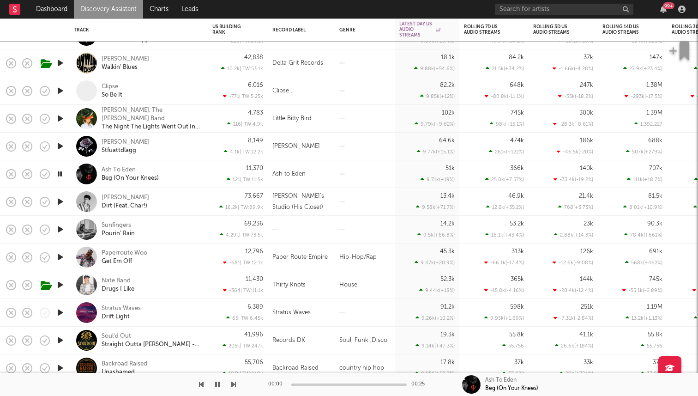
click at [58, 173] on icon "button" at bounding box center [59, 174] width 9 height 12
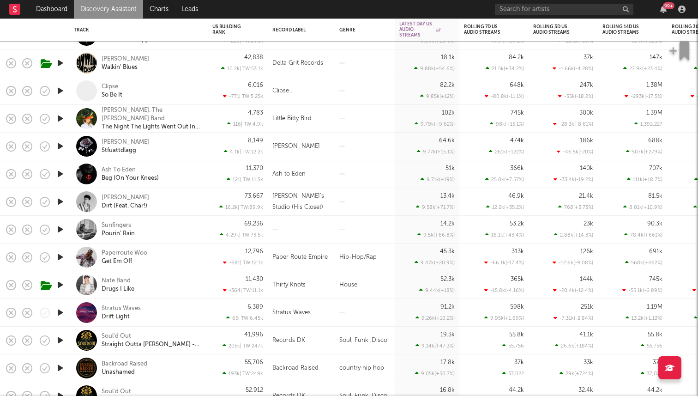
click at [58, 206] on icon "button" at bounding box center [60, 202] width 10 height 12
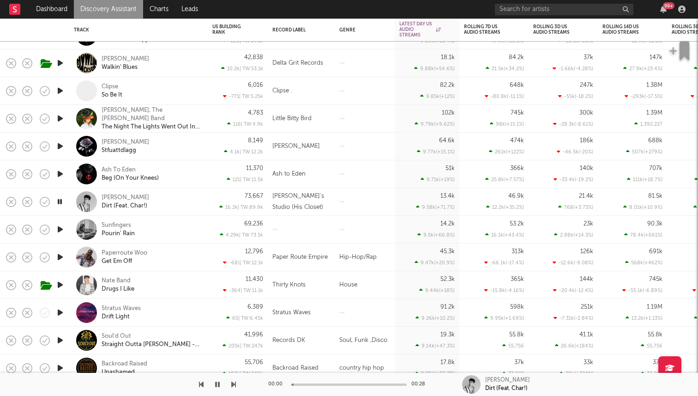
click at [59, 205] on icon "button" at bounding box center [59, 202] width 9 height 12
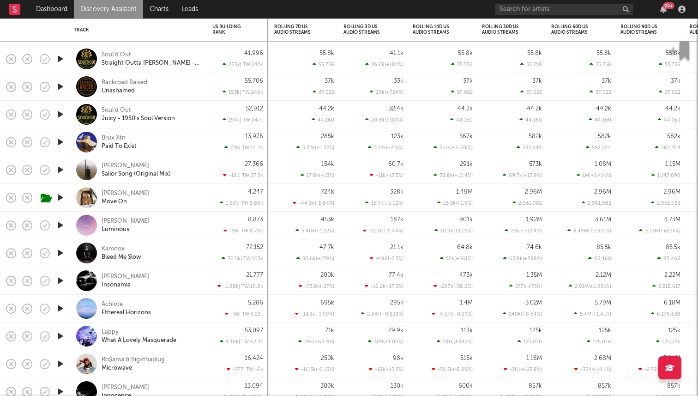
click at [60, 85] on icon "button" at bounding box center [60, 87] width 10 height 12
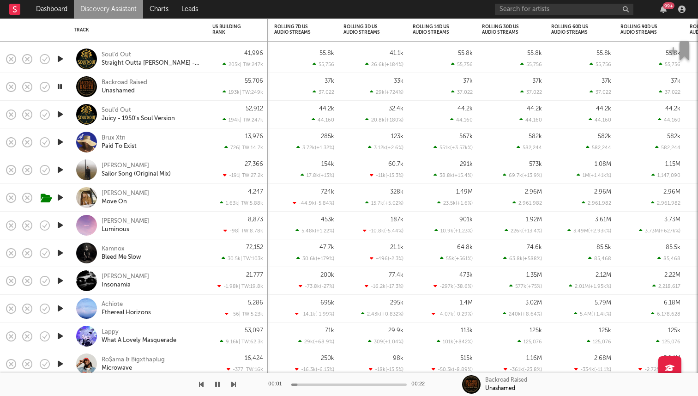
click at [60, 85] on icon "button" at bounding box center [59, 87] width 9 height 12
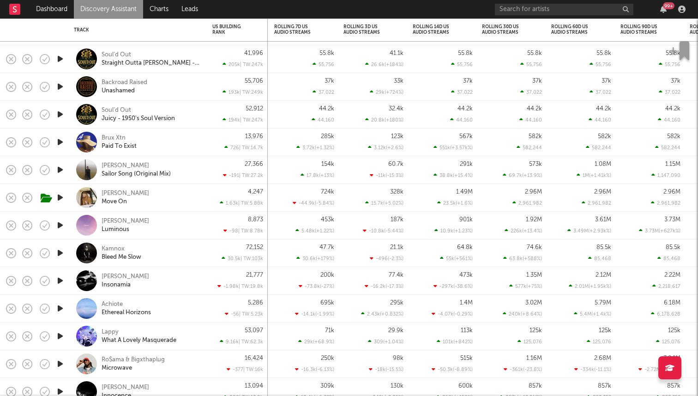
click at [61, 113] on icon "button" at bounding box center [60, 114] width 10 height 12
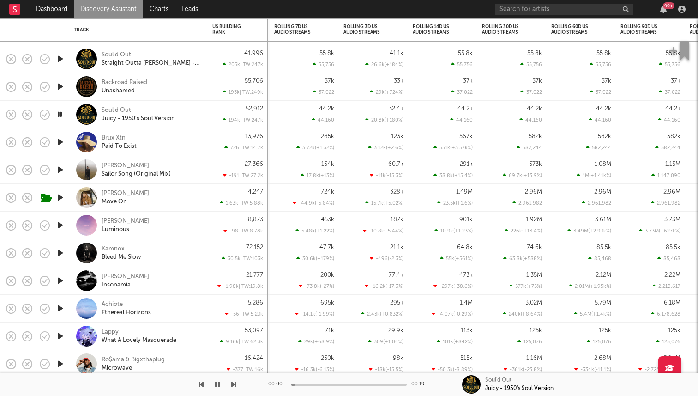
click at [61, 113] on icon "button" at bounding box center [59, 114] width 9 height 12
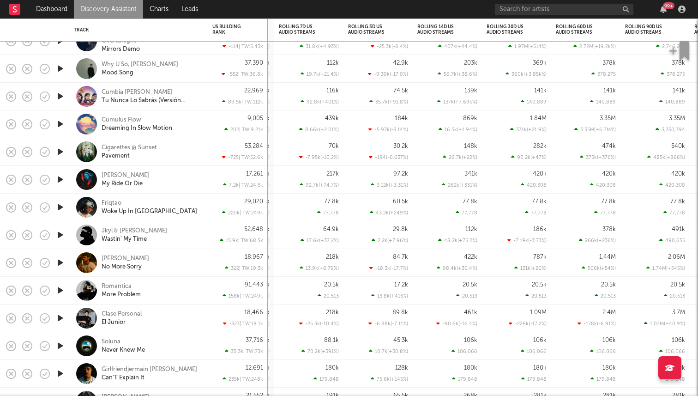
click at [61, 70] on icon "button" at bounding box center [60, 69] width 10 height 12
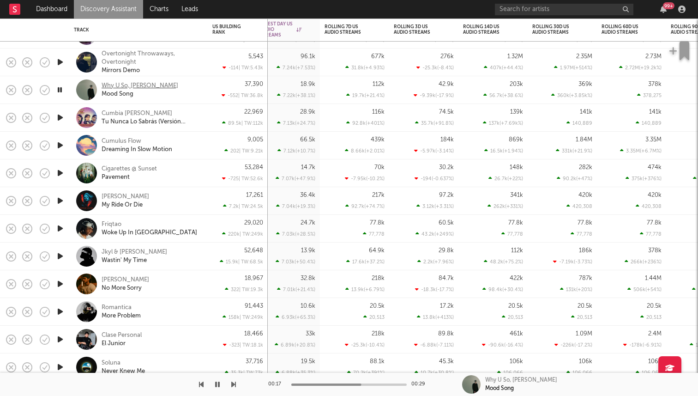
click at [130, 82] on div "Why U So, Lua Sola" at bounding box center [140, 86] width 77 height 8
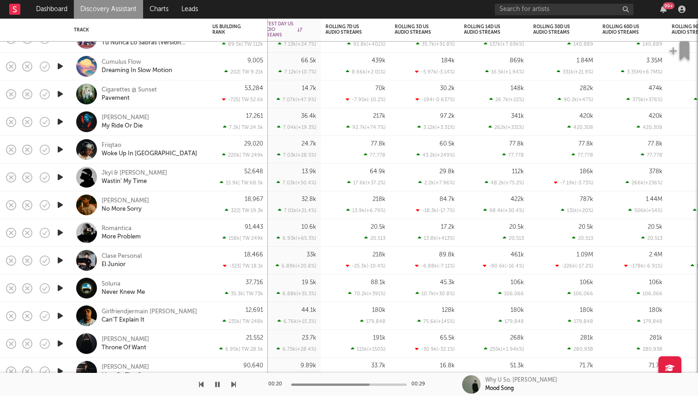
click at [58, 120] on icon "button" at bounding box center [60, 122] width 10 height 12
click at [59, 121] on icon "button" at bounding box center [59, 122] width 9 height 12
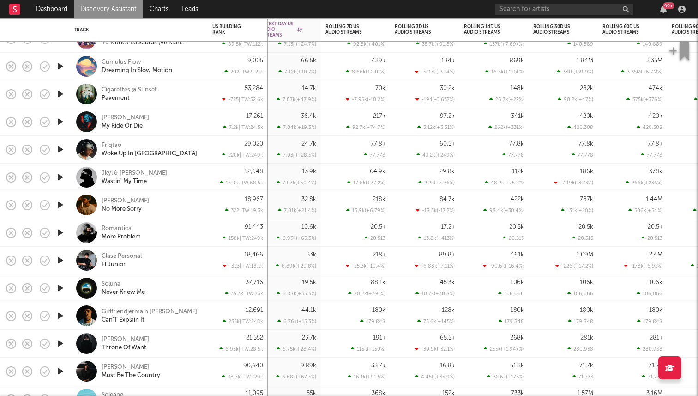
click at [114, 115] on div "Doc Raven" at bounding box center [126, 118] width 48 height 8
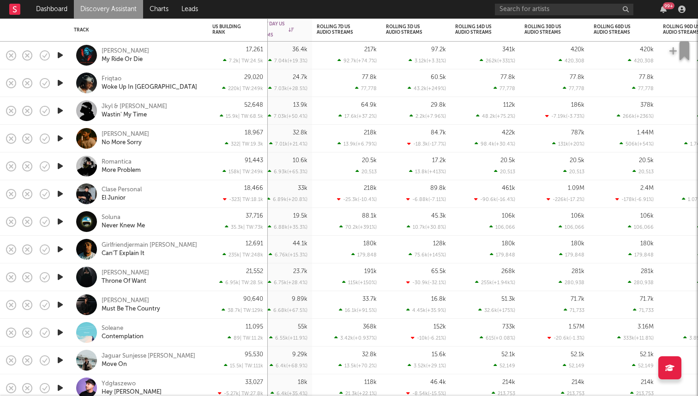
click at [58, 84] on icon "button" at bounding box center [60, 83] width 10 height 12
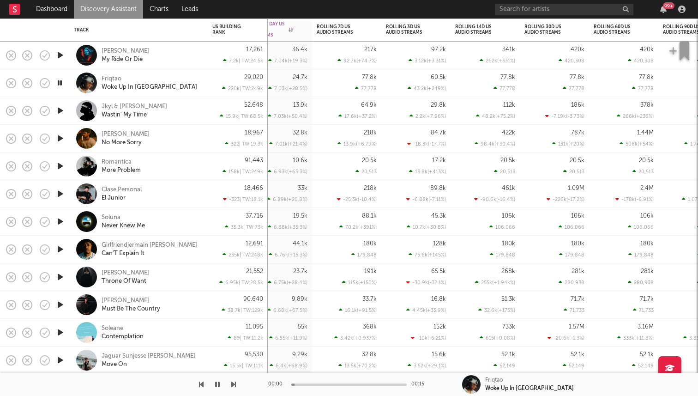
click at [60, 113] on icon "button" at bounding box center [60, 111] width 10 height 12
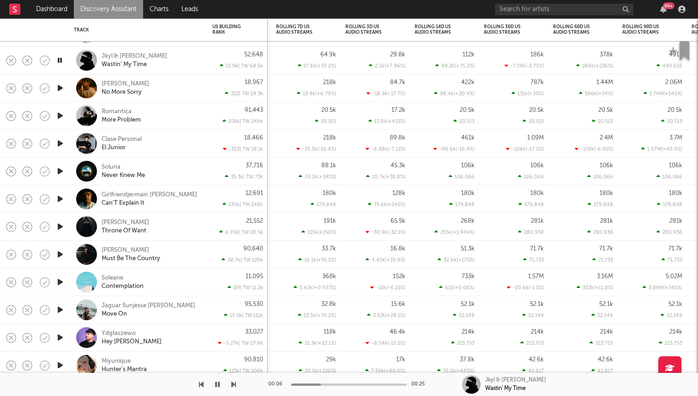
click at [58, 88] on icon "button" at bounding box center [60, 88] width 10 height 12
click at [116, 82] on div "Drew Meadows" at bounding box center [126, 84] width 48 height 8
click at [61, 172] on icon "button" at bounding box center [60, 171] width 10 height 12
click at [62, 172] on icon "button" at bounding box center [59, 171] width 9 height 12
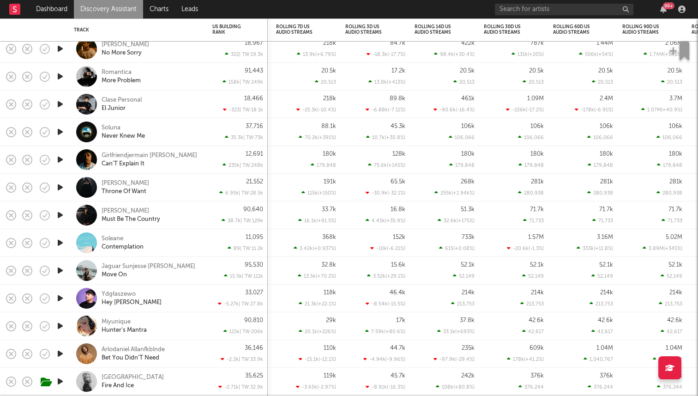
click at [60, 161] on icon "button" at bounding box center [60, 160] width 10 height 12
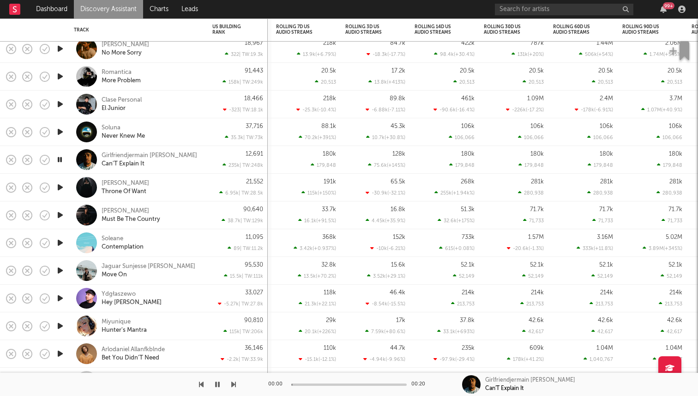
click at [60, 161] on icon "button" at bounding box center [59, 160] width 9 height 12
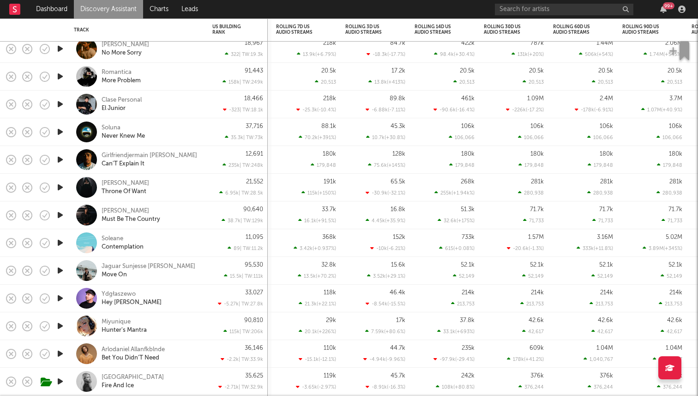
click at [57, 186] on icon "button" at bounding box center [60, 187] width 10 height 12
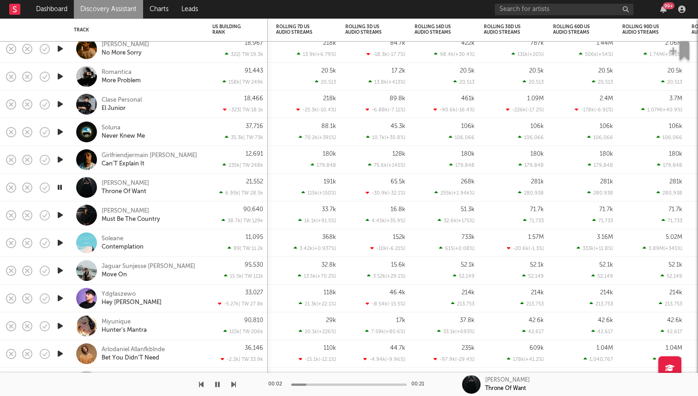
click at [57, 186] on icon "button" at bounding box center [59, 187] width 9 height 12
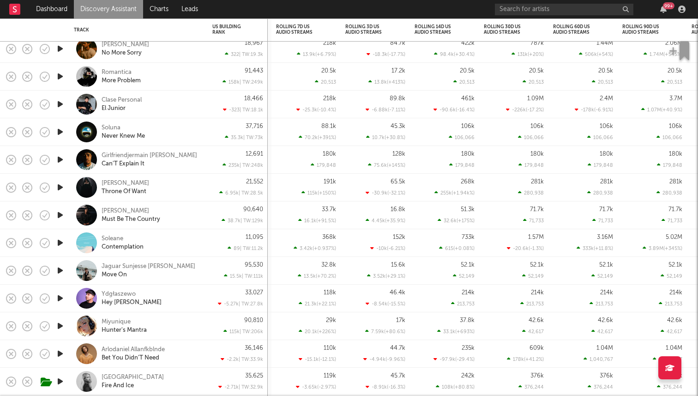
click at [56, 216] on icon "button" at bounding box center [60, 215] width 10 height 12
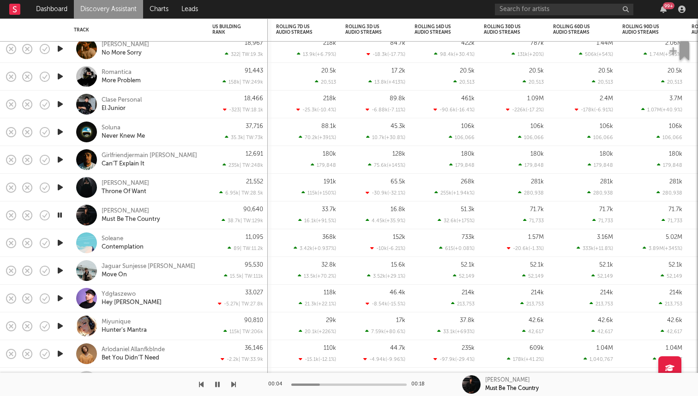
click at [60, 216] on icon "button" at bounding box center [59, 215] width 9 height 12
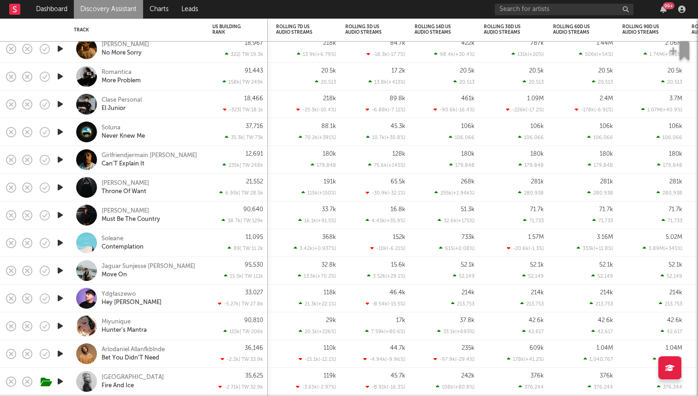
click at [59, 240] on icon "button" at bounding box center [60, 243] width 10 height 12
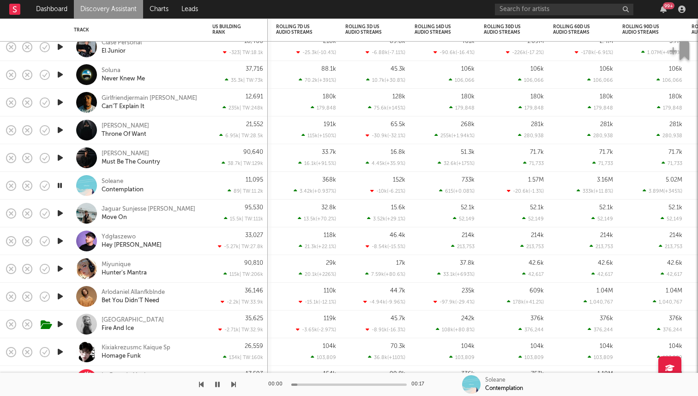
click at [60, 211] on icon "button" at bounding box center [60, 213] width 10 height 12
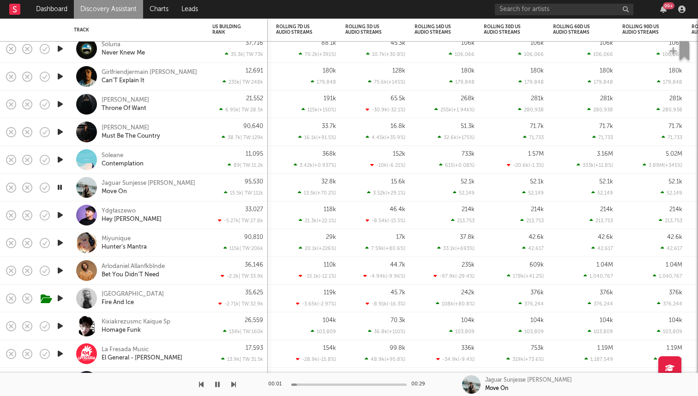
click at [58, 215] on icon "button" at bounding box center [60, 215] width 10 height 12
click at [58, 241] on icon "button" at bounding box center [60, 243] width 10 height 12
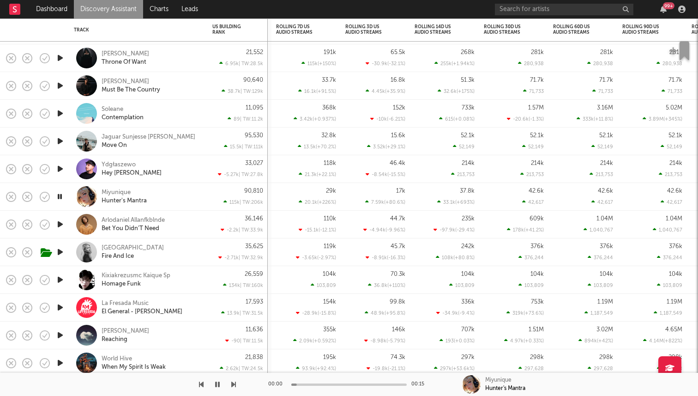
click at [62, 195] on icon "button" at bounding box center [59, 197] width 9 height 12
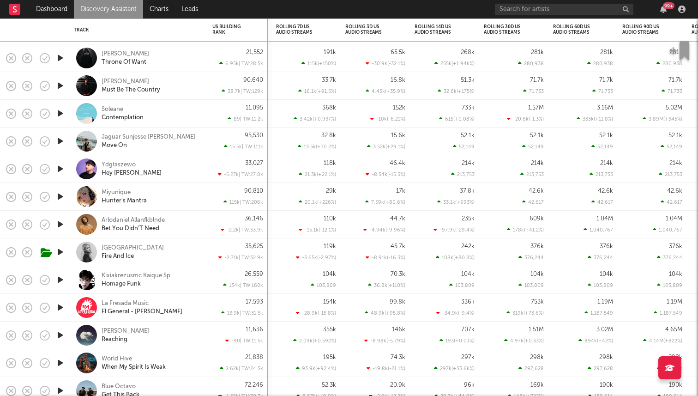
click at [60, 224] on icon "button" at bounding box center [60, 224] width 10 height 12
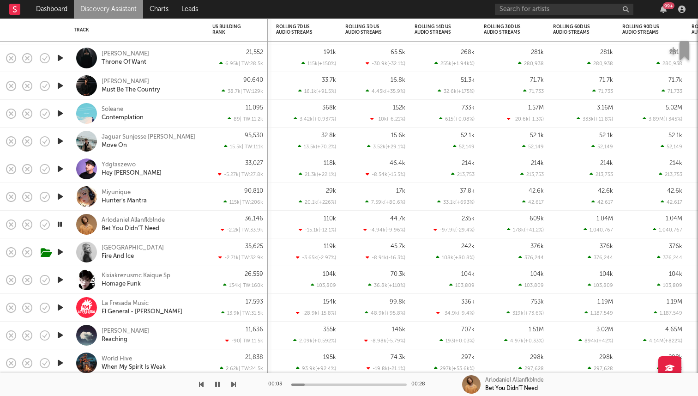
click at [61, 223] on icon "button" at bounding box center [59, 224] width 9 height 12
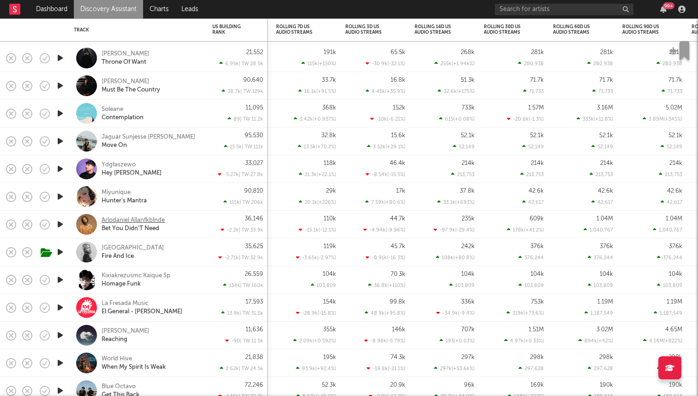
click at [133, 220] on div "Arlodaniel Allanfkblnde" at bounding box center [133, 220] width 63 height 8
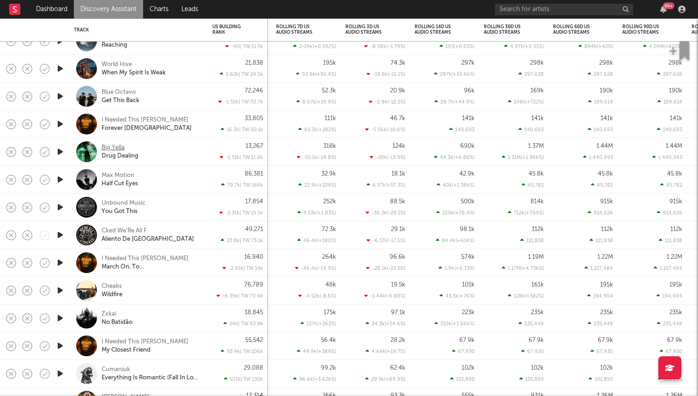
click at [111, 149] on div "Big Yella" at bounding box center [113, 148] width 23 height 8
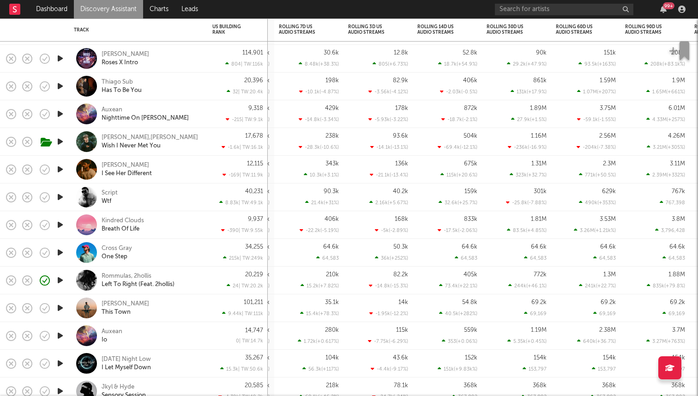
click at [61, 194] on icon "button" at bounding box center [60, 197] width 10 height 12
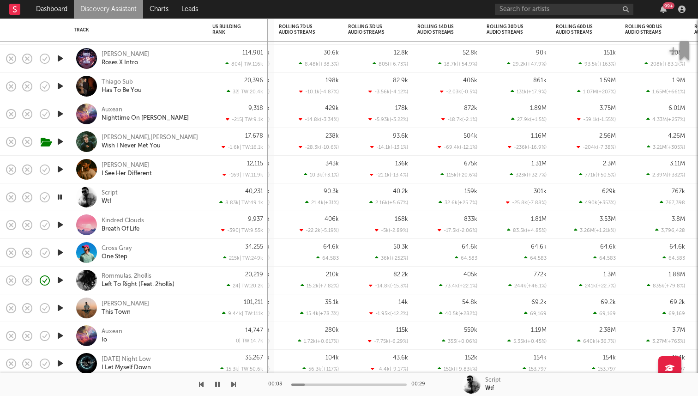
click at [60, 198] on icon "button" at bounding box center [59, 197] width 9 height 12
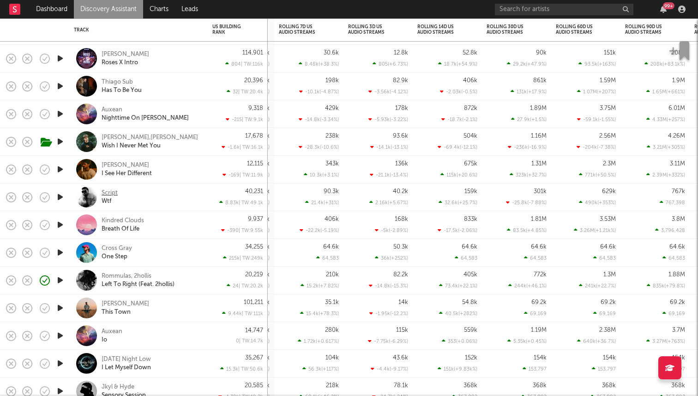
click at [104, 190] on div "Script" at bounding box center [110, 193] width 16 height 8
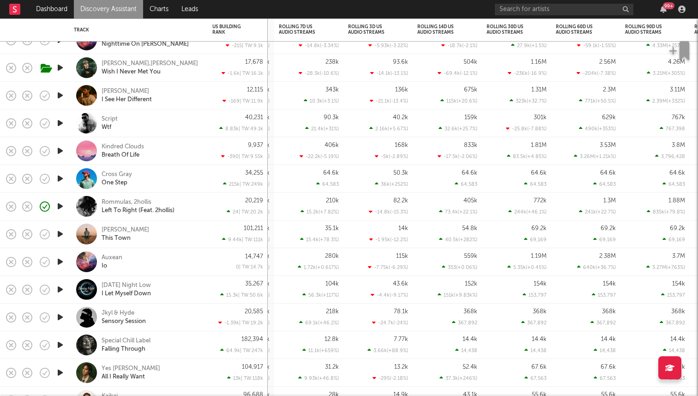
click at [65, 180] on icon "button" at bounding box center [60, 179] width 10 height 12
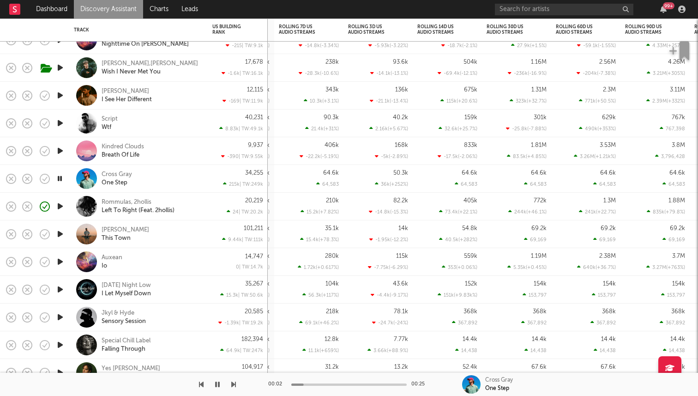
click at [61, 180] on icon "button" at bounding box center [59, 179] width 9 height 12
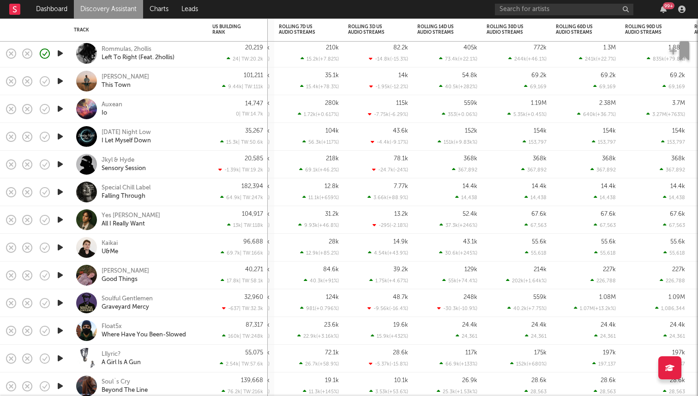
click at [60, 164] on icon "button" at bounding box center [60, 164] width 10 height 12
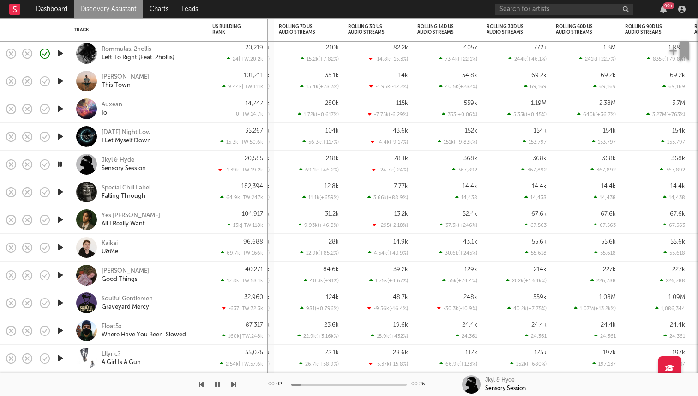
click at [60, 164] on icon "button" at bounding box center [59, 164] width 9 height 12
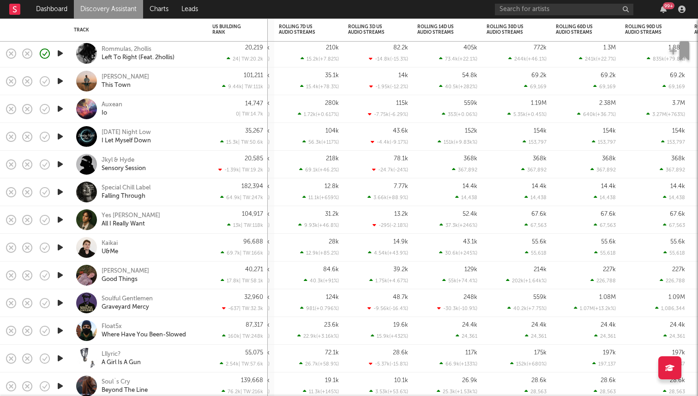
click at [63, 218] on icon "button" at bounding box center [60, 220] width 10 height 12
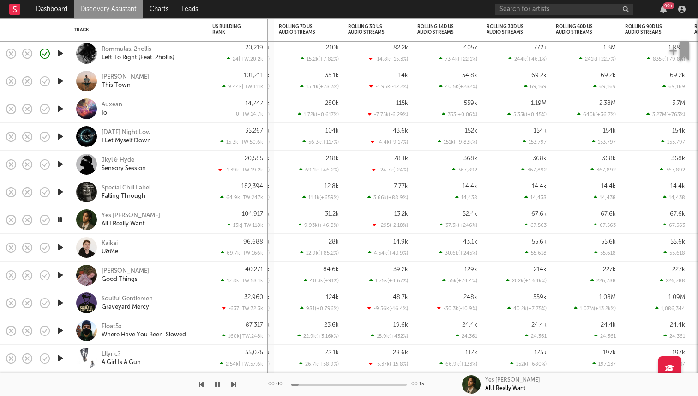
click at [63, 218] on icon "button" at bounding box center [59, 220] width 9 height 12
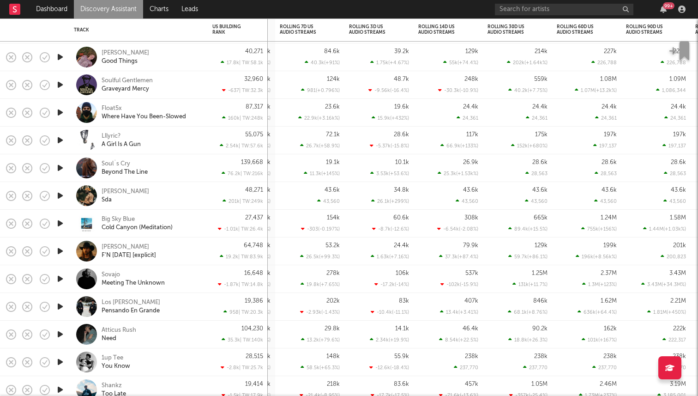
click at [61, 83] on icon "button" at bounding box center [60, 85] width 10 height 12
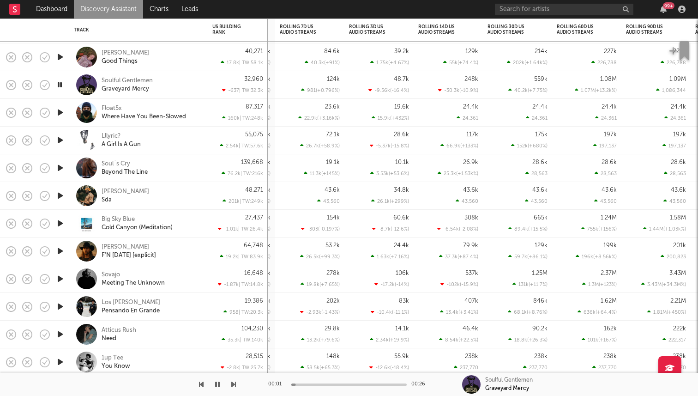
click at [61, 83] on icon "button" at bounding box center [59, 85] width 9 height 12
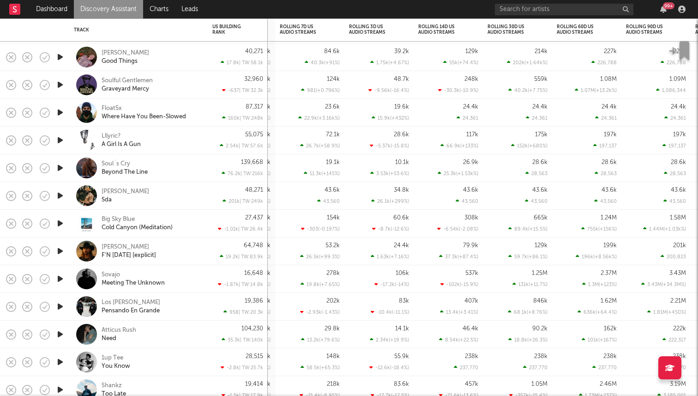
click at [60, 138] on icon "button" at bounding box center [60, 140] width 10 height 12
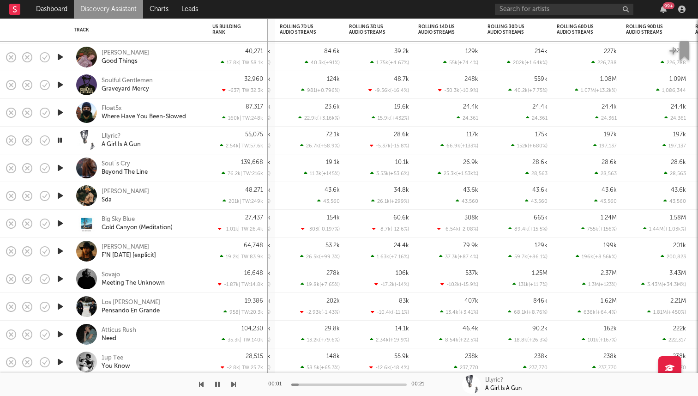
click at [60, 138] on icon "button" at bounding box center [59, 140] width 9 height 12
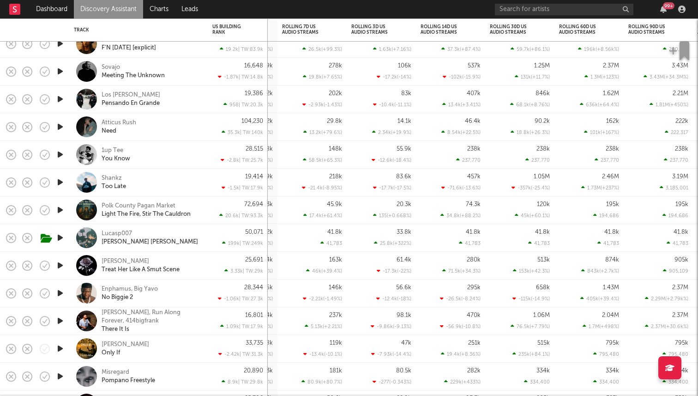
click at [64, 67] on icon "button" at bounding box center [60, 72] width 10 height 12
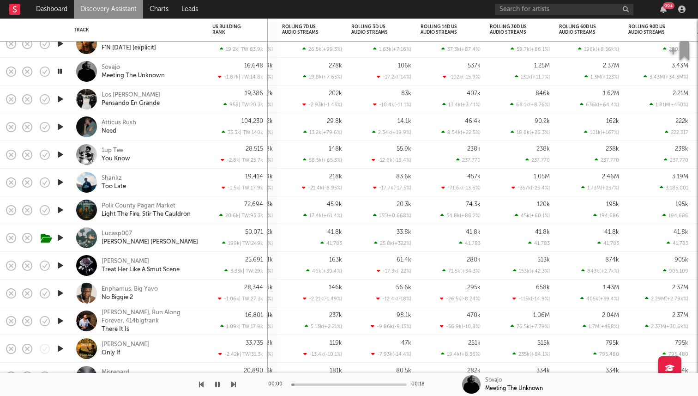
click at [60, 71] on icon "button" at bounding box center [59, 72] width 9 height 12
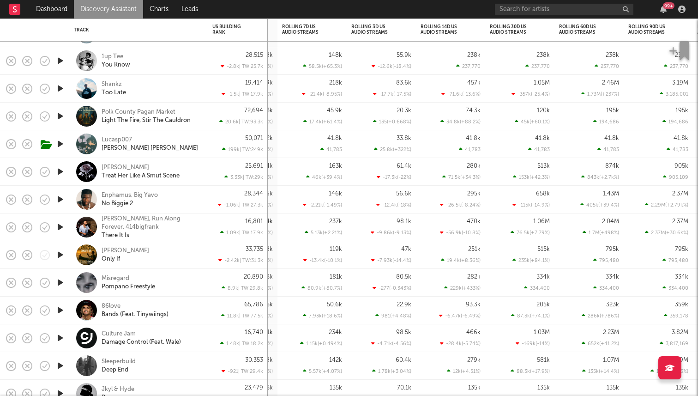
click at [62, 143] on icon "button" at bounding box center [60, 144] width 10 height 12
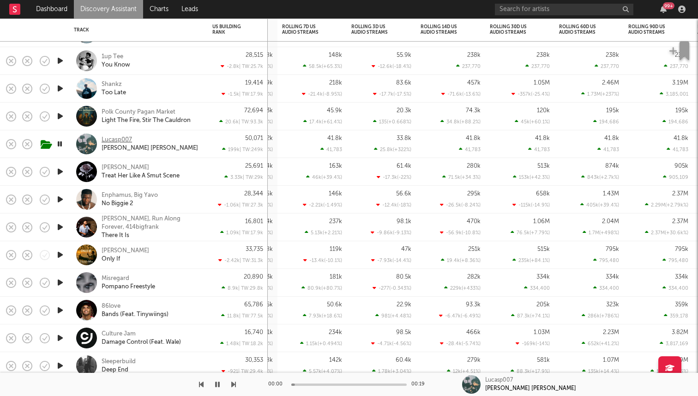
click at [126, 137] on div "Lucasp007" at bounding box center [117, 140] width 30 height 8
click at [58, 140] on icon "button" at bounding box center [59, 144] width 9 height 12
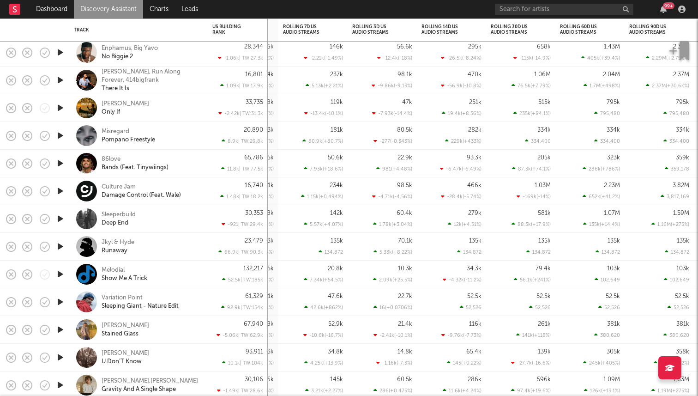
click at [60, 109] on icon "button" at bounding box center [60, 108] width 10 height 12
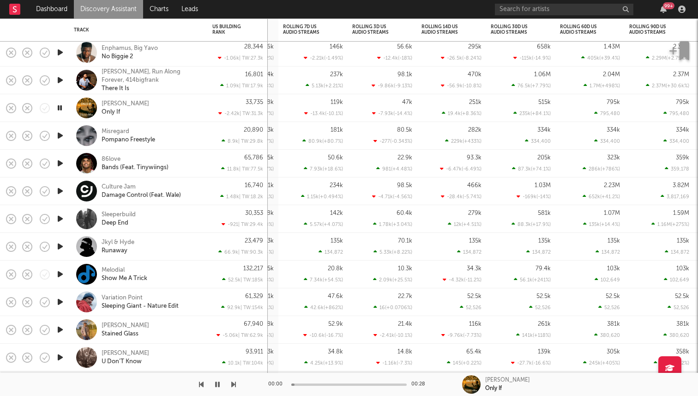
click at [60, 109] on icon "button" at bounding box center [59, 108] width 9 height 12
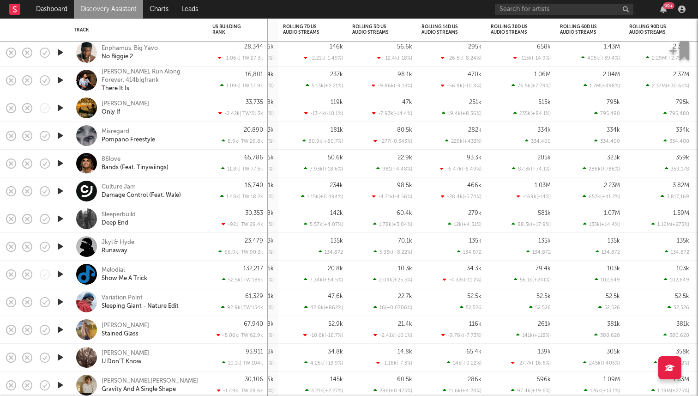
click at [63, 162] on icon "button" at bounding box center [60, 163] width 10 height 12
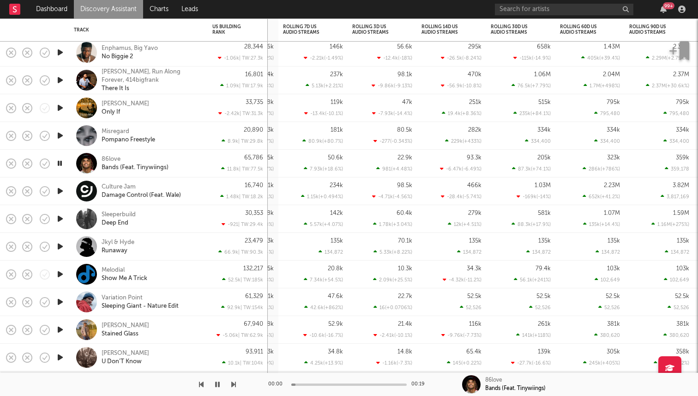
click at [61, 162] on icon "button" at bounding box center [59, 163] width 9 height 12
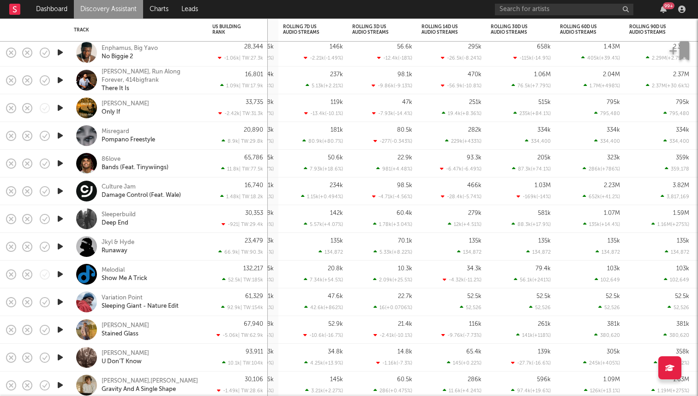
click at [62, 134] on icon "button" at bounding box center [60, 136] width 10 height 12
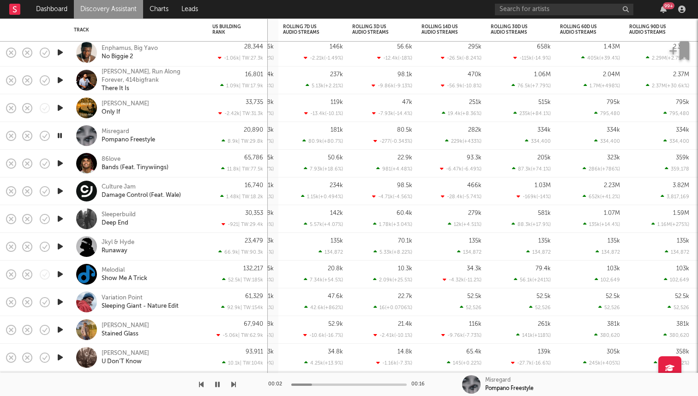
click at [59, 136] on icon "button" at bounding box center [59, 136] width 9 height 12
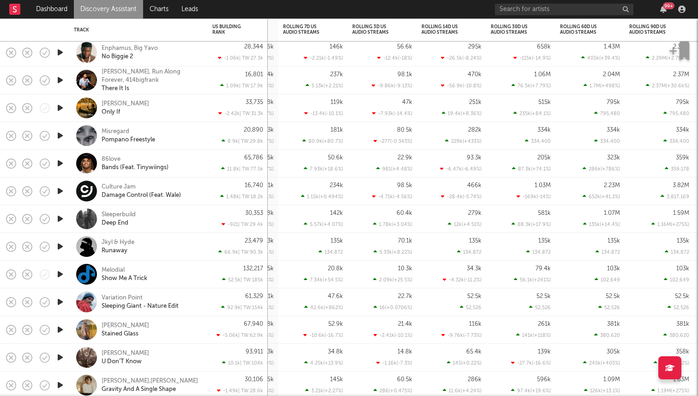
click at [61, 211] on div at bounding box center [60, 219] width 18 height 28
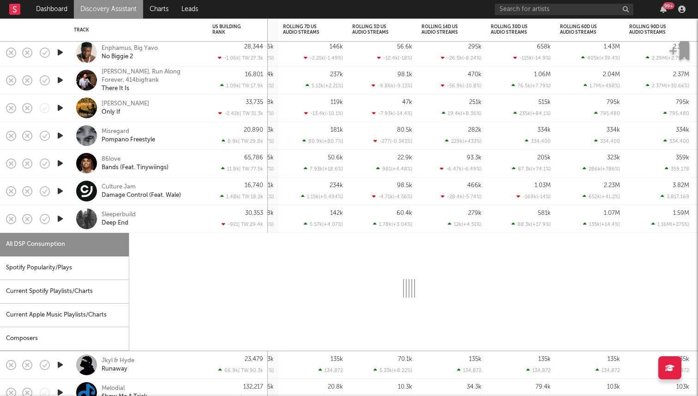
click at [64, 216] on icon "button" at bounding box center [60, 219] width 10 height 12
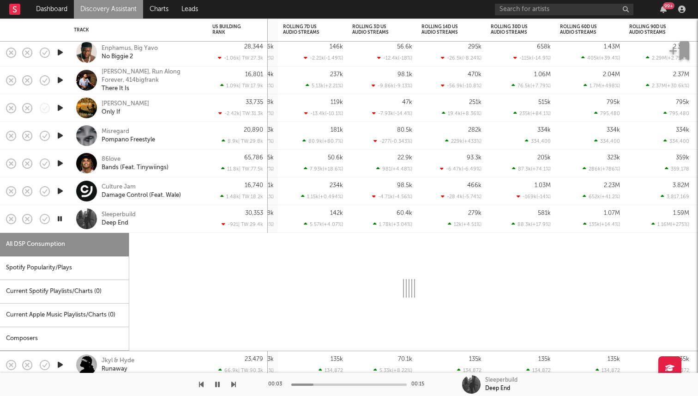
select select "1w"
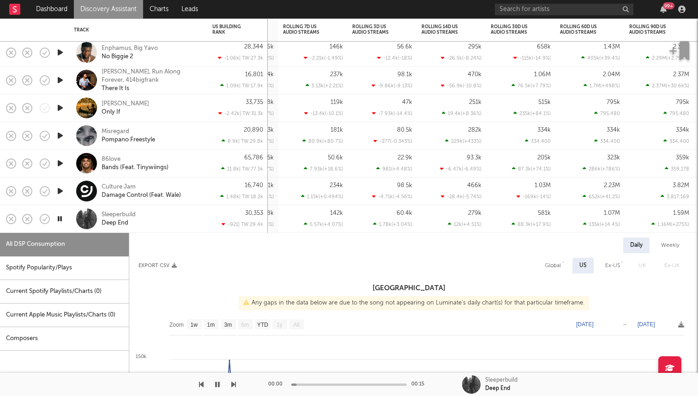
click at [67, 218] on div at bounding box center [60, 219] width 18 height 28
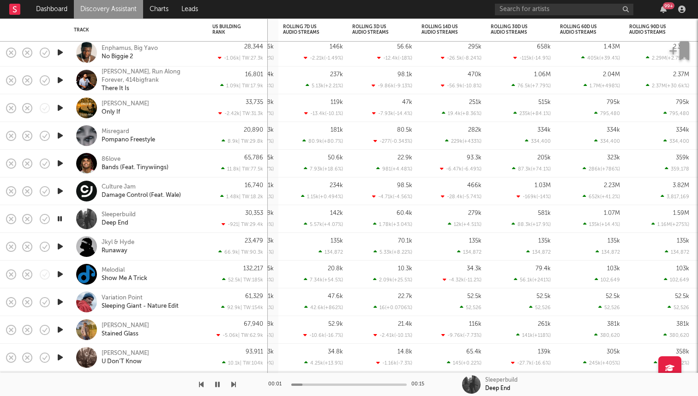
click at [64, 218] on icon "button" at bounding box center [59, 219] width 9 height 12
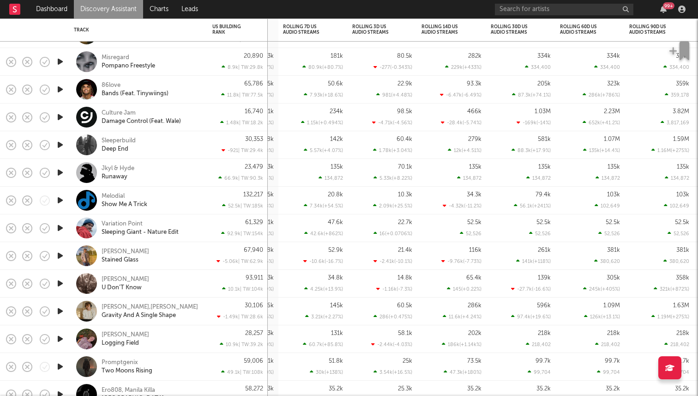
click at [62, 224] on icon "button" at bounding box center [60, 228] width 10 height 12
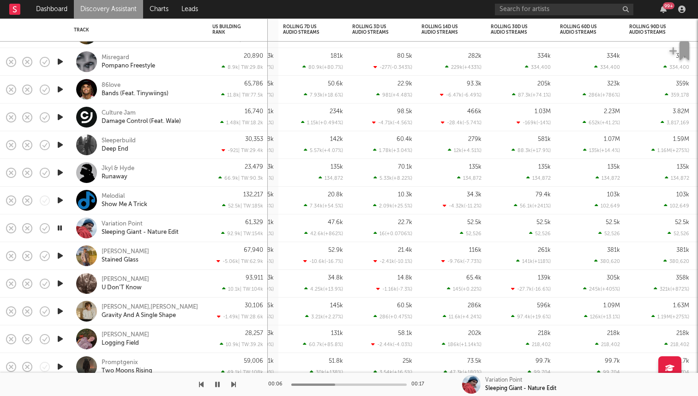
click at [61, 229] on icon "button" at bounding box center [59, 228] width 9 height 12
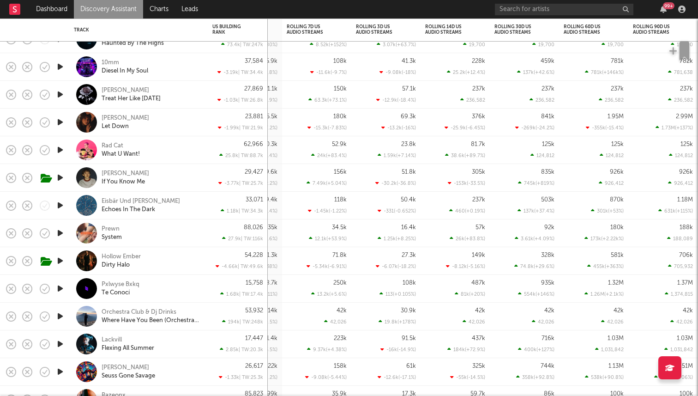
click at [62, 91] on icon "button" at bounding box center [60, 95] width 10 height 12
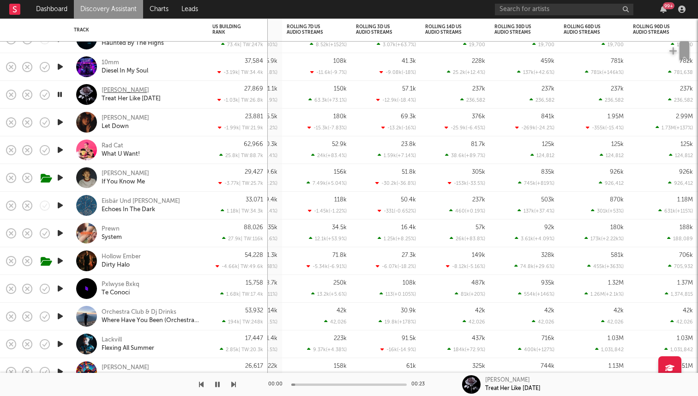
click at [111, 86] on div "Ruby Darkrose" at bounding box center [126, 90] width 48 height 8
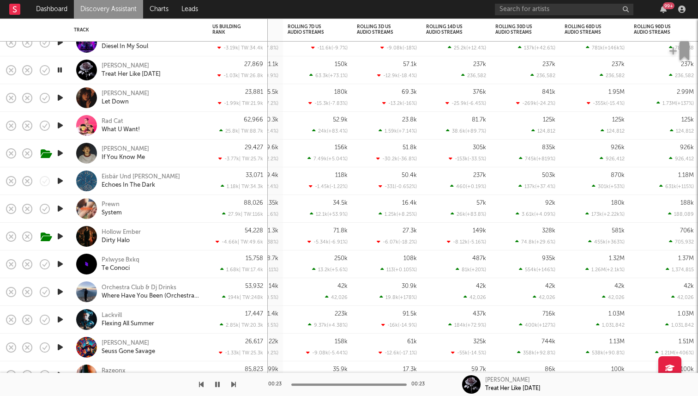
click at [59, 95] on icon "button" at bounding box center [60, 98] width 10 height 12
click at [59, 95] on icon "button" at bounding box center [59, 98] width 9 height 12
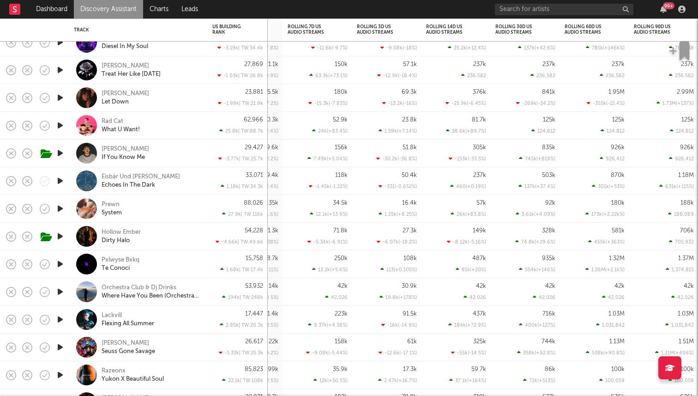
click at [60, 127] on icon "button" at bounding box center [60, 126] width 10 height 12
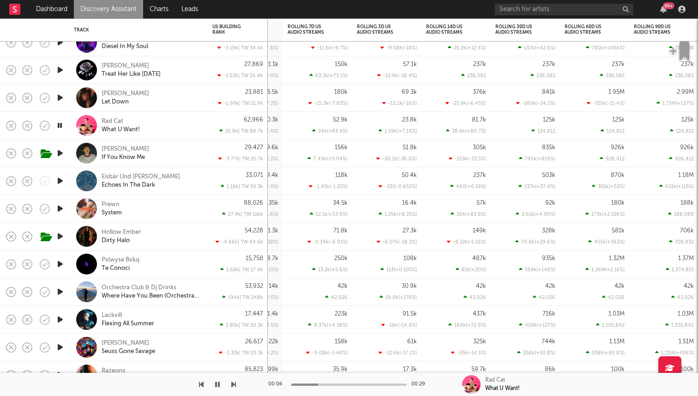
click at [60, 129] on icon "button" at bounding box center [59, 126] width 9 height 12
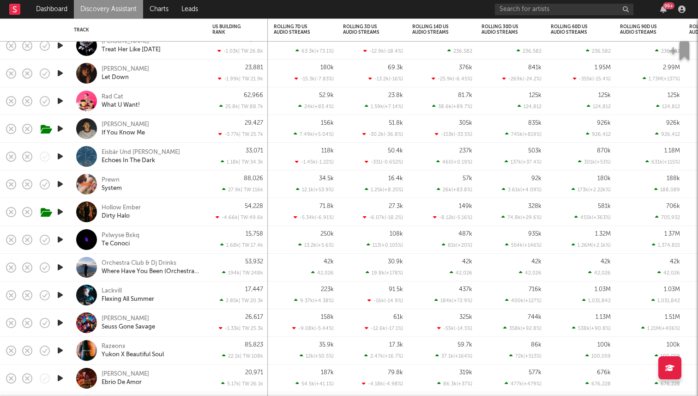
click at [55, 100] on icon "button" at bounding box center [60, 101] width 10 height 12
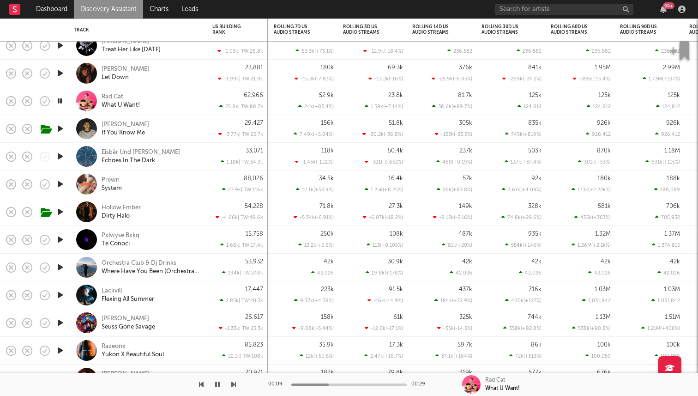
click at [62, 150] on div at bounding box center [60, 157] width 18 height 28
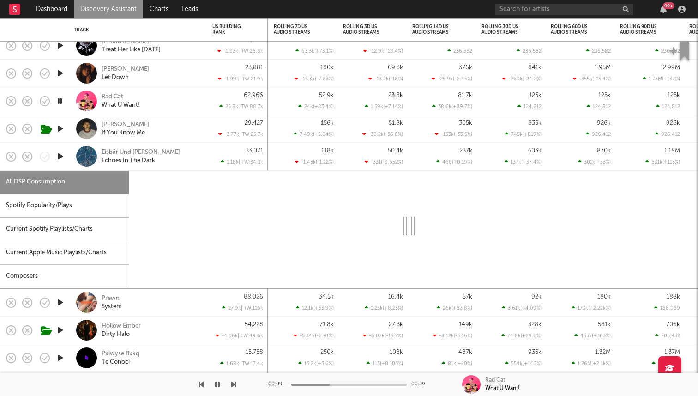
select select "1w"
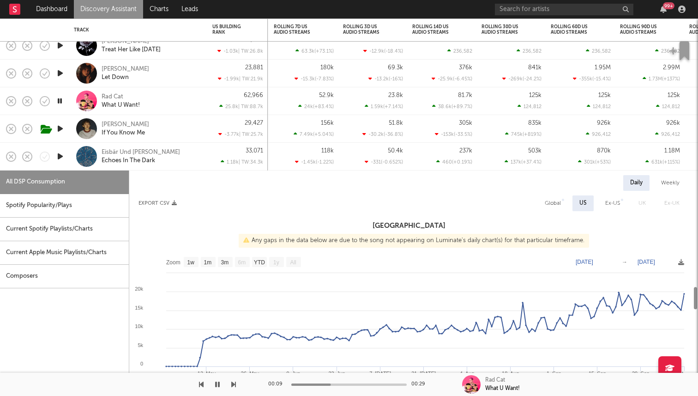
click at [60, 160] on icon "button" at bounding box center [60, 157] width 10 height 12
click at [69, 162] on div "Eisbär Und Bergmann Echoes In The Dark" at bounding box center [138, 157] width 139 height 28
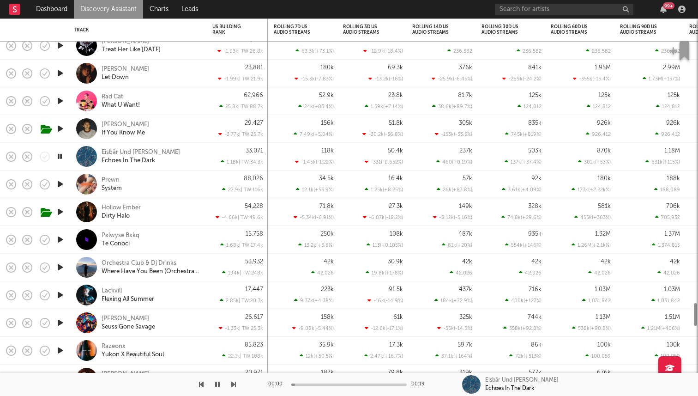
click at [59, 156] on icon "button" at bounding box center [59, 157] width 9 height 12
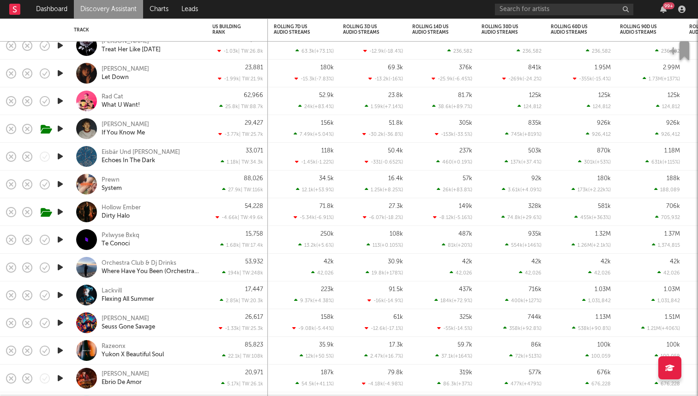
click at [60, 187] on icon "button" at bounding box center [60, 184] width 10 height 12
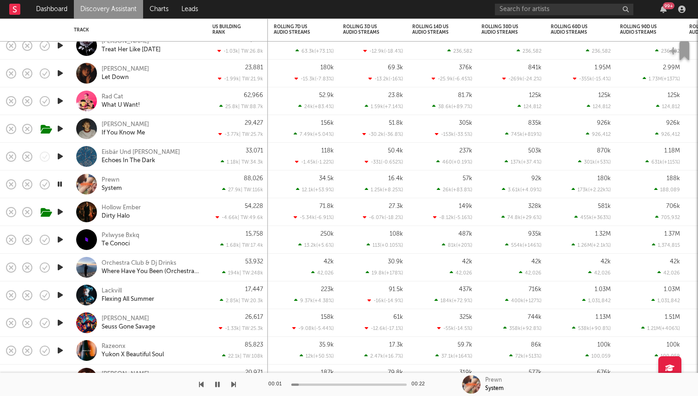
click at [62, 180] on icon "button" at bounding box center [59, 184] width 9 height 12
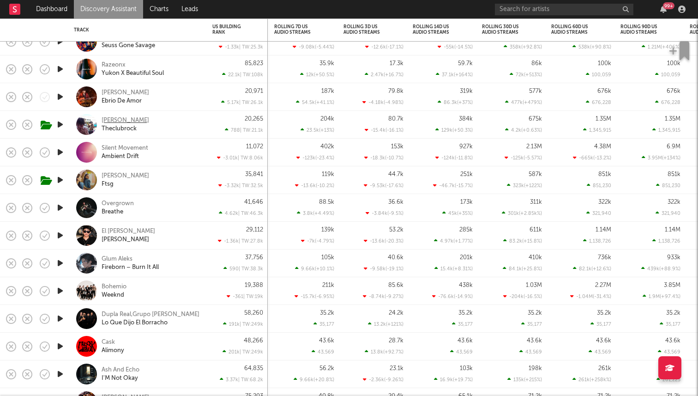
click at [115, 121] on div "[PERSON_NAME]" at bounding box center [126, 120] width 48 height 8
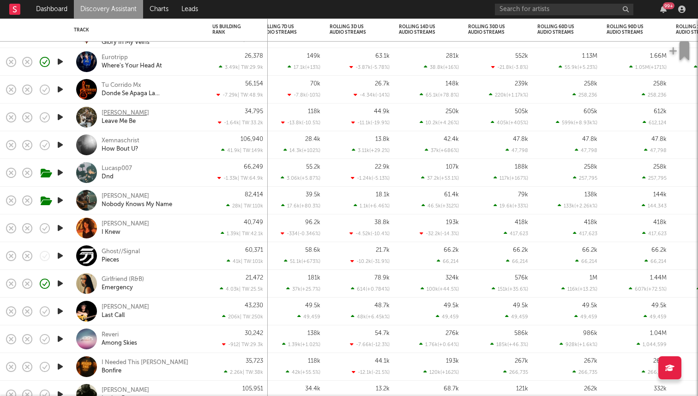
click at [126, 111] on div "[PERSON_NAME]" at bounding box center [126, 113] width 48 height 8
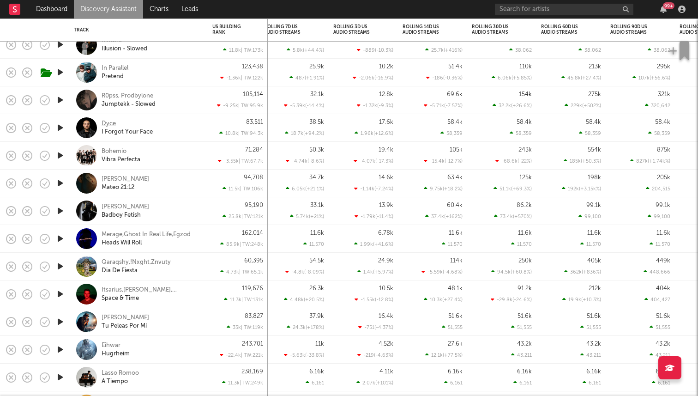
click at [111, 121] on div "Dyce" at bounding box center [109, 124] width 14 height 8
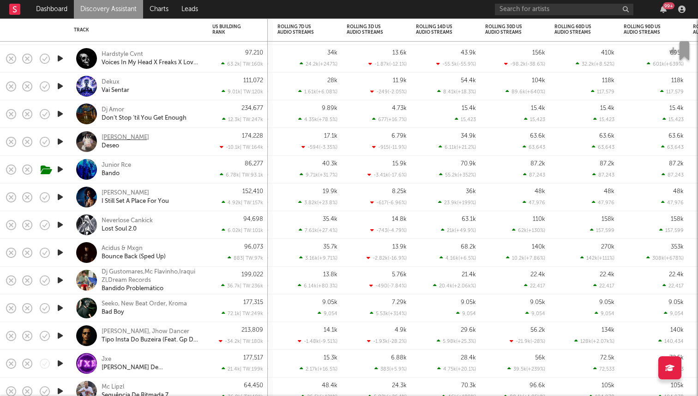
click at [122, 136] on div "Alanis Yuki" at bounding box center [126, 137] width 48 height 8
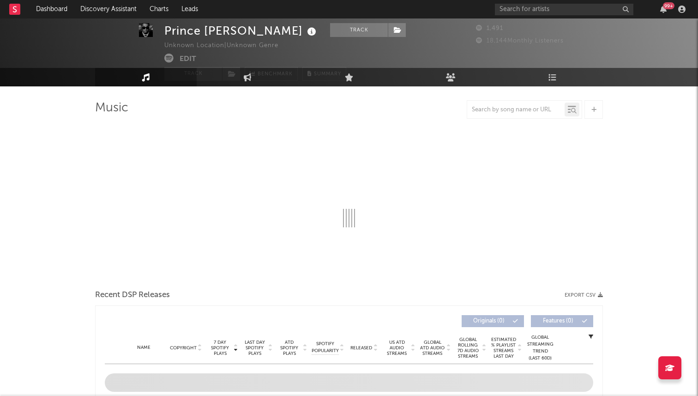
scroll to position [25, 0]
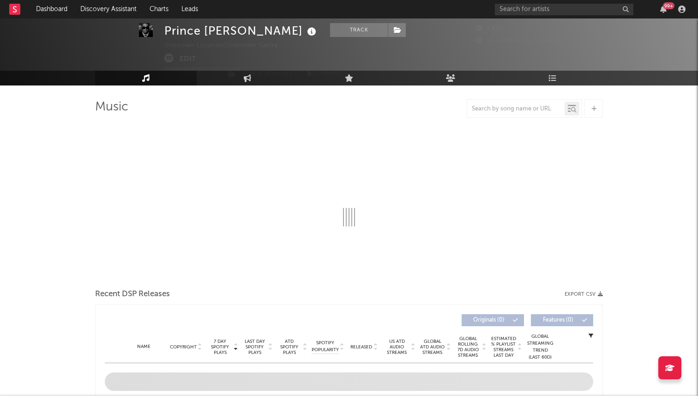
select select "1w"
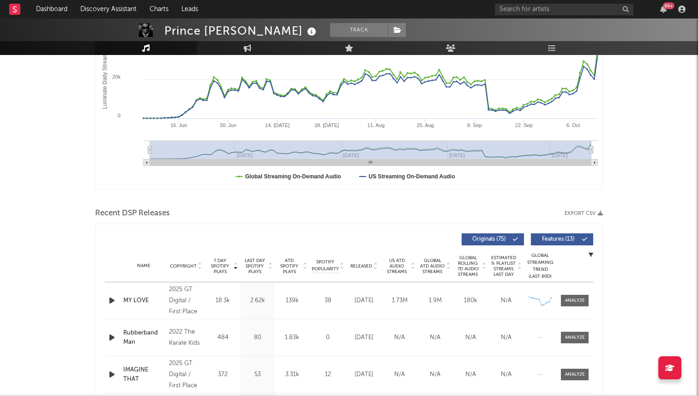
scroll to position [277, 0]
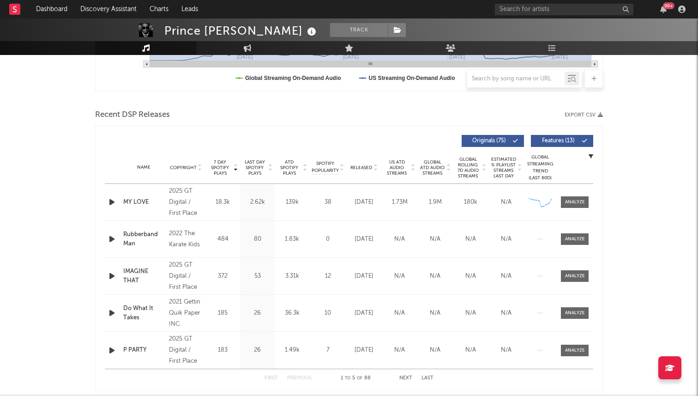
click at [114, 205] on icon "button" at bounding box center [112, 202] width 10 height 12
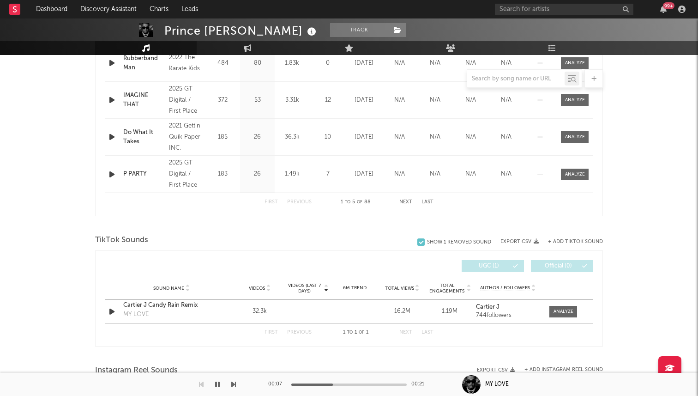
scroll to position [469, 0]
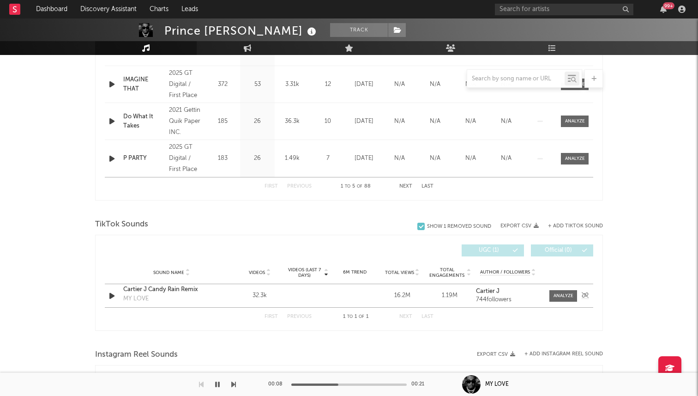
click at [143, 290] on div "Cartier J Candy Rain Remix" at bounding box center [171, 289] width 96 height 9
click at [560, 290] on span at bounding box center [563, 296] width 28 height 12
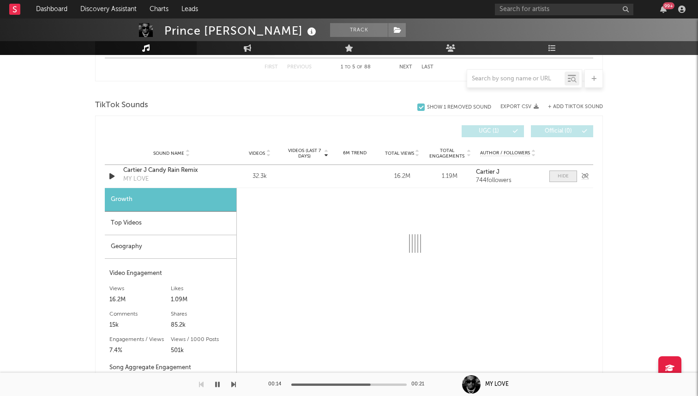
select select "1w"
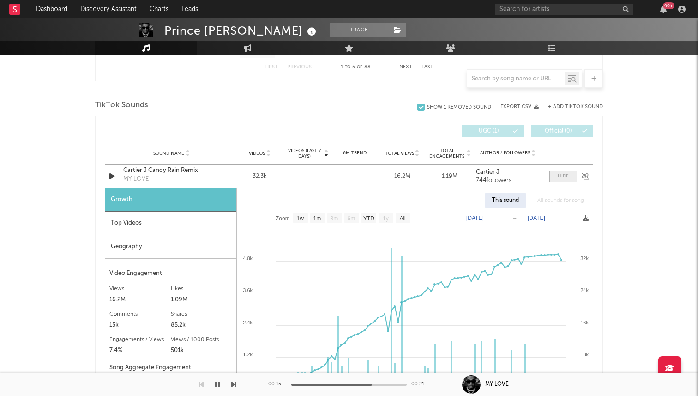
scroll to position [644, 0]
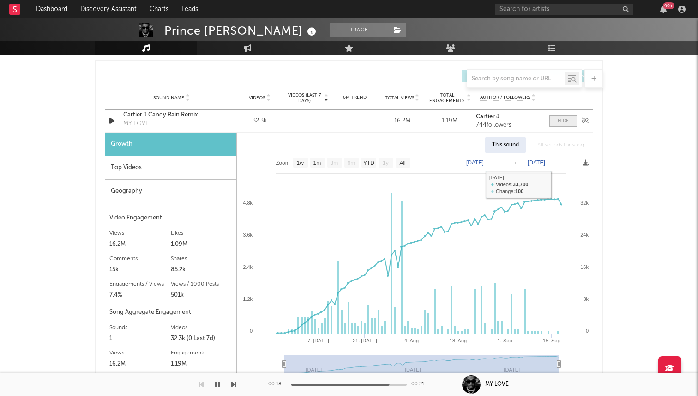
click at [560, 123] on div at bounding box center [563, 120] width 11 height 7
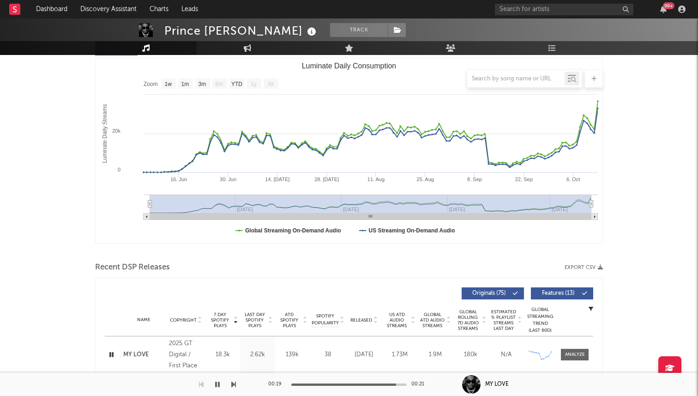
scroll to position [0, 0]
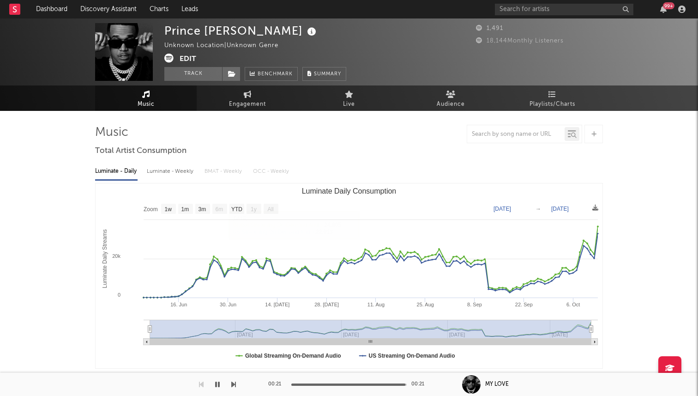
click at [217, 382] on icon "button" at bounding box center [217, 383] width 5 height 7
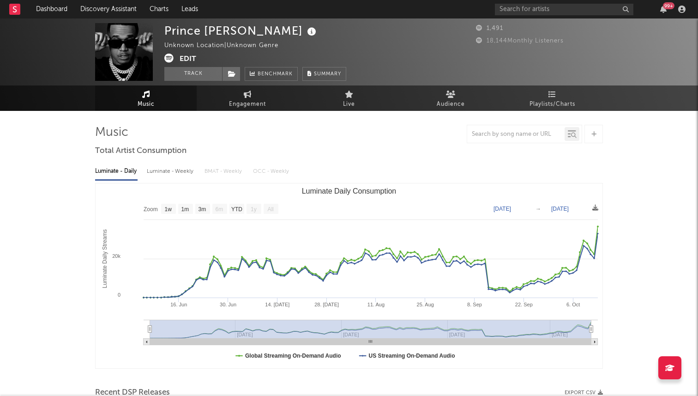
click at [13, 10] on rect at bounding box center [14, 9] width 11 height 11
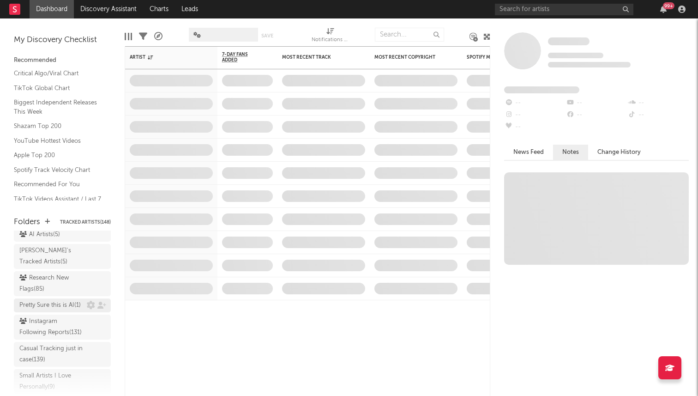
scroll to position [79, 0]
click at [60, 290] on div "Research New Flags ( 85 )" at bounding box center [51, 284] width 65 height 22
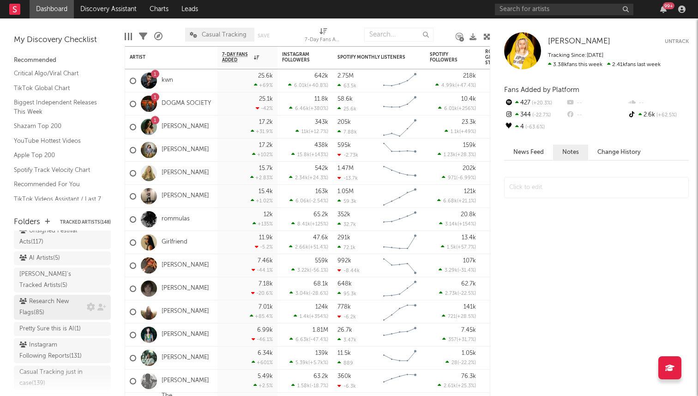
scroll to position [52, 0]
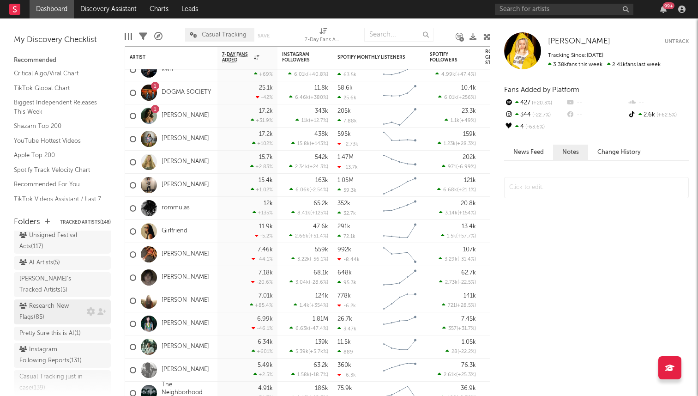
click at [53, 303] on div "Research New Flags ( 85 )" at bounding box center [51, 312] width 65 height 22
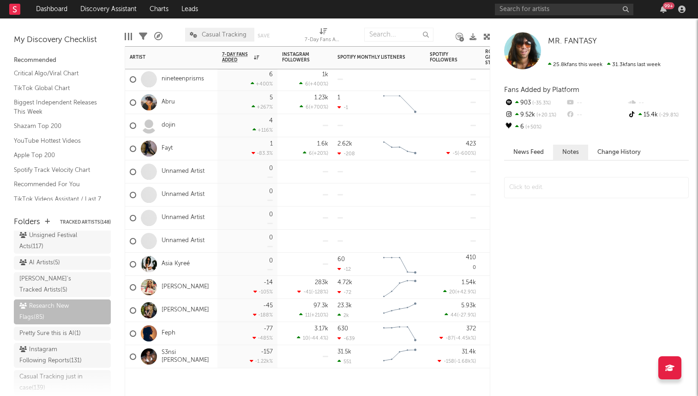
click at [214, 245] on div "Unnamed Artist" at bounding box center [171, 240] width 92 height 23
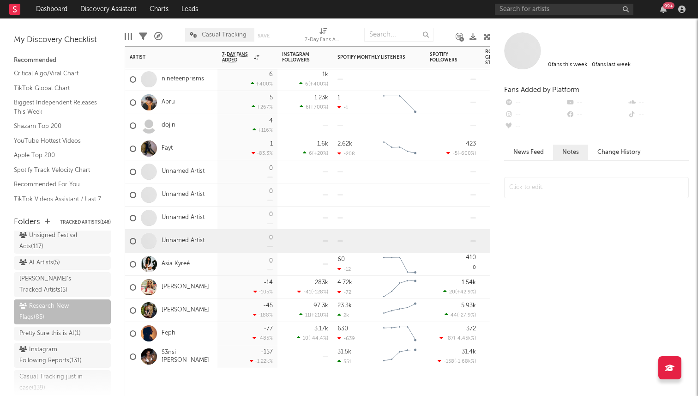
click at [218, 216] on div "0" at bounding box center [247, 217] width 60 height 23
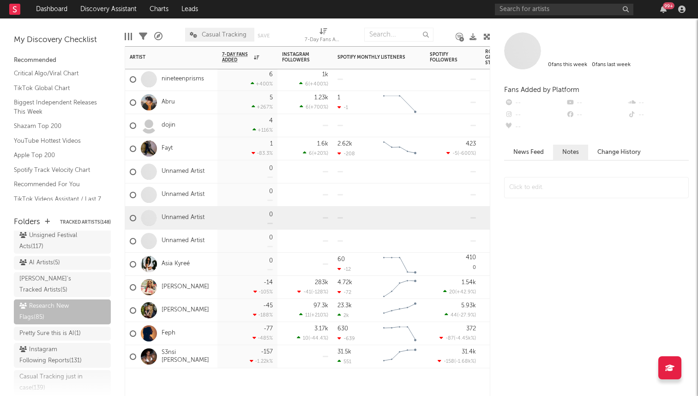
click at [219, 195] on div "0" at bounding box center [247, 194] width 60 height 23
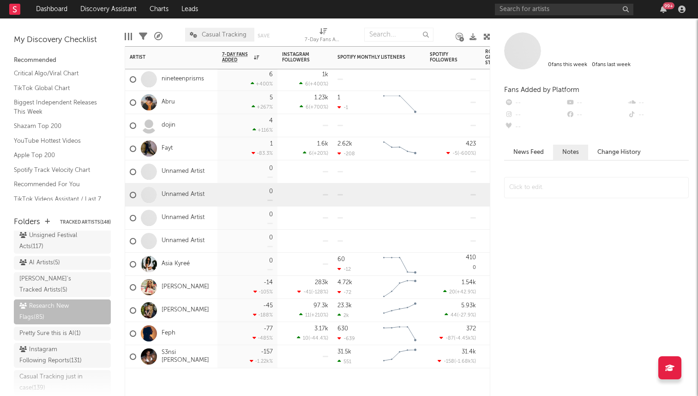
click at [222, 177] on div "0" at bounding box center [247, 171] width 60 height 23
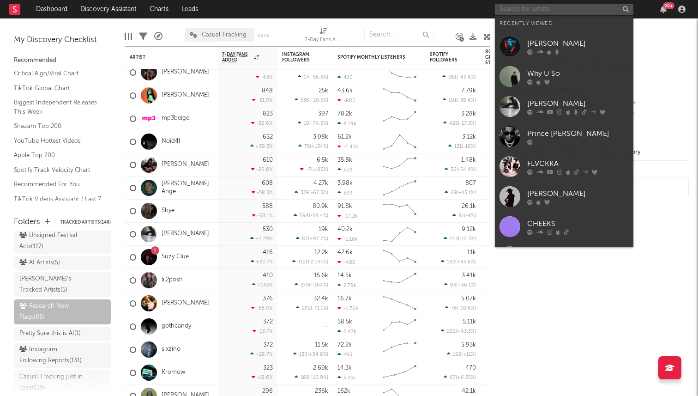
click at [509, 5] on input "text" at bounding box center [564, 10] width 139 height 12
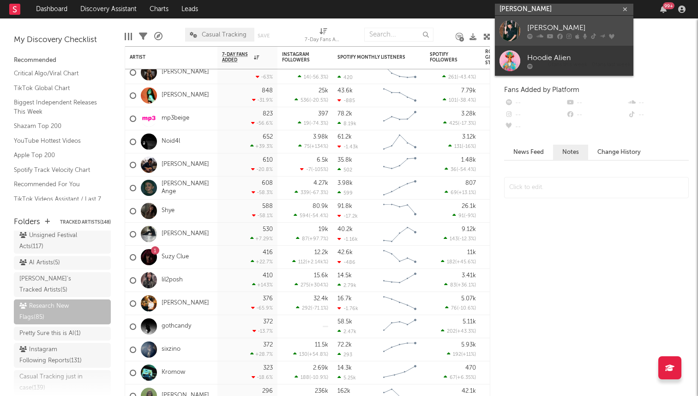
type input "hoodie allen"
click at [541, 34] on icon at bounding box center [539, 36] width 7 height 6
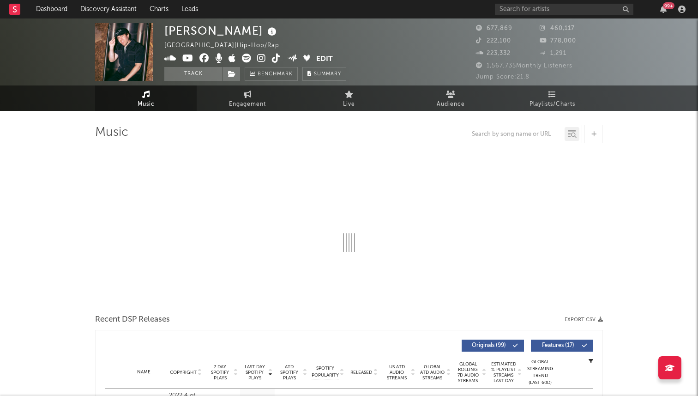
select select "6m"
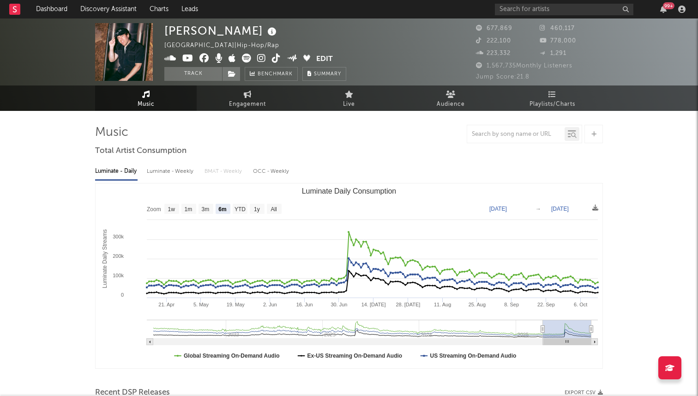
select select "6m"
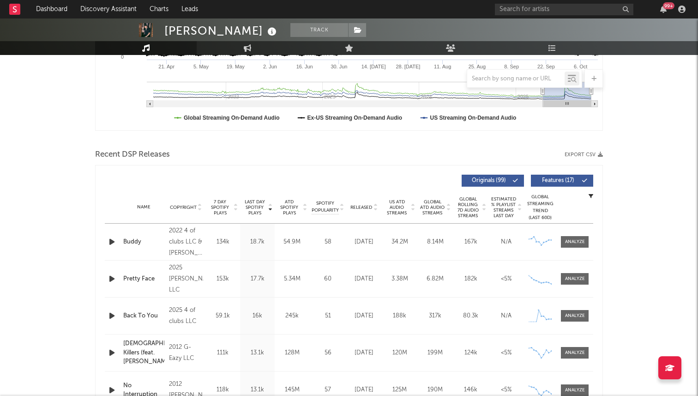
scroll to position [240, 0]
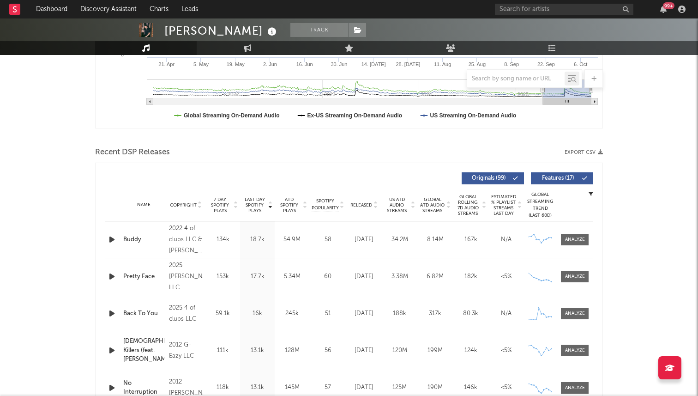
click at [218, 211] on span "7 Day Spotify Plays" at bounding box center [220, 205] width 24 height 17
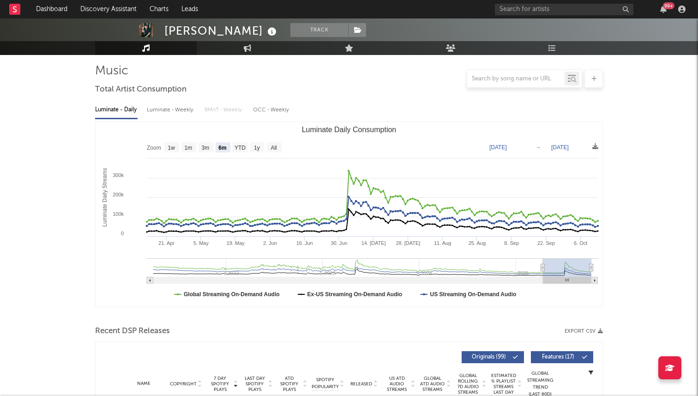
scroll to position [0, 0]
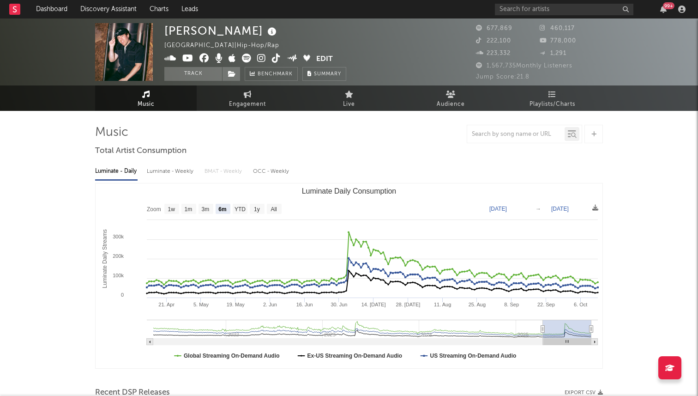
click at [260, 60] on icon at bounding box center [261, 58] width 9 height 9
click at [544, 10] on input "text" at bounding box center [564, 10] width 139 height 12
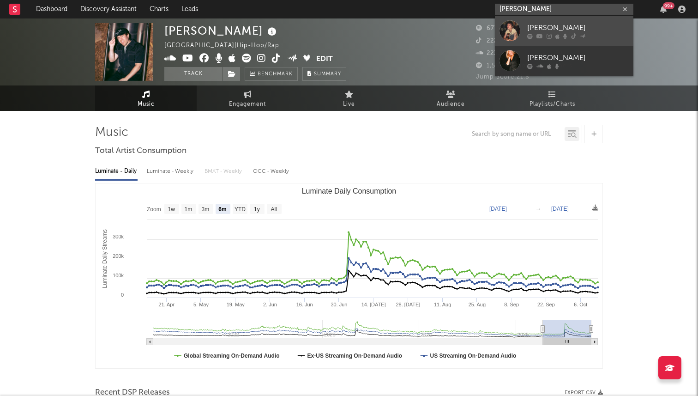
type input "jules pay"
click at [553, 21] on link "[PERSON_NAME]" at bounding box center [564, 31] width 139 height 30
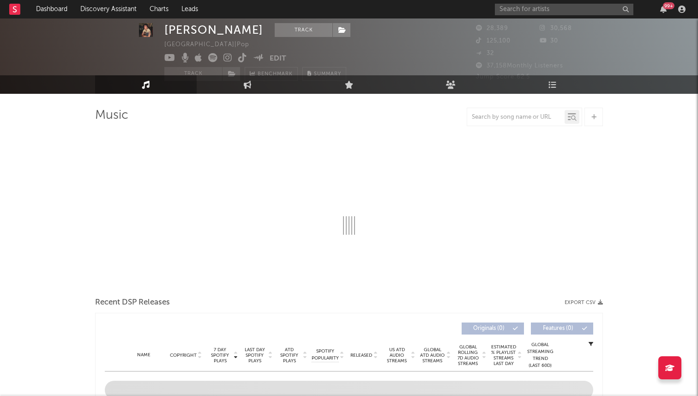
select select "6m"
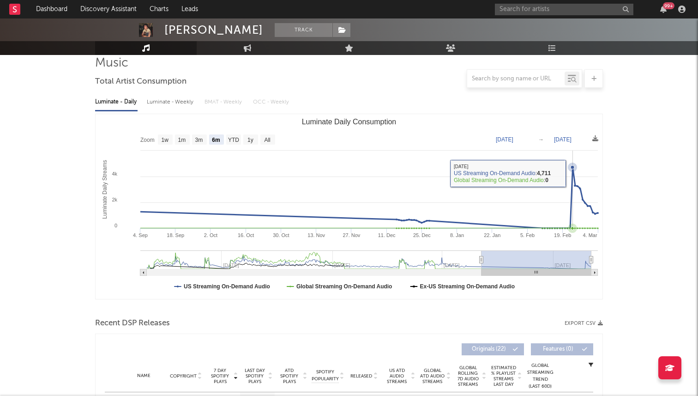
scroll to position [272, 0]
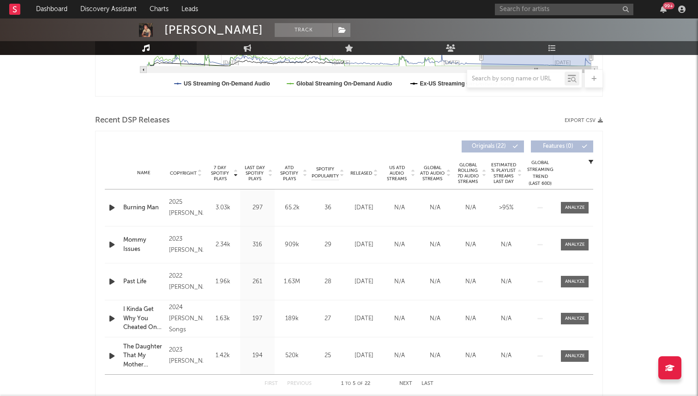
click at [362, 173] on span "Released" at bounding box center [361, 173] width 22 height 6
click at [223, 169] on span "7 Day Spotify Plays" at bounding box center [220, 173] width 24 height 17
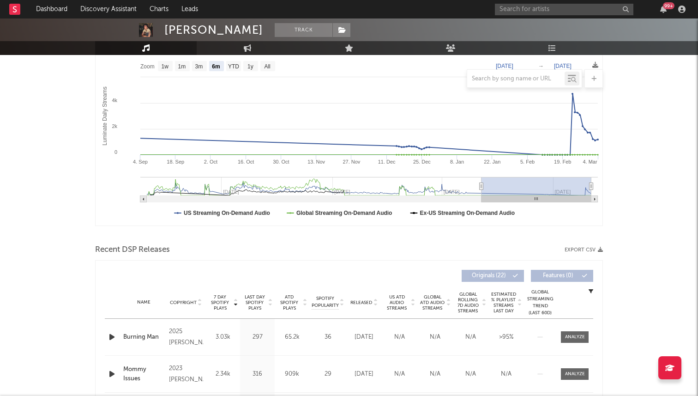
scroll to position [0, 0]
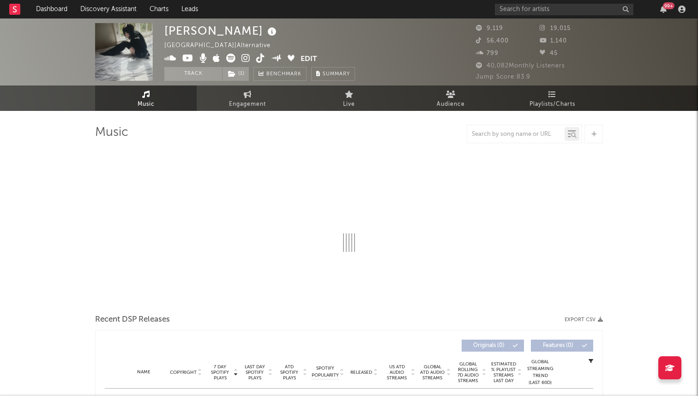
select select "6m"
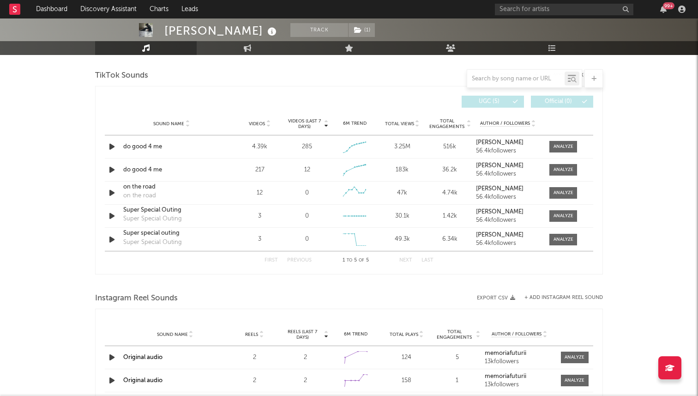
scroll to position [622, 0]
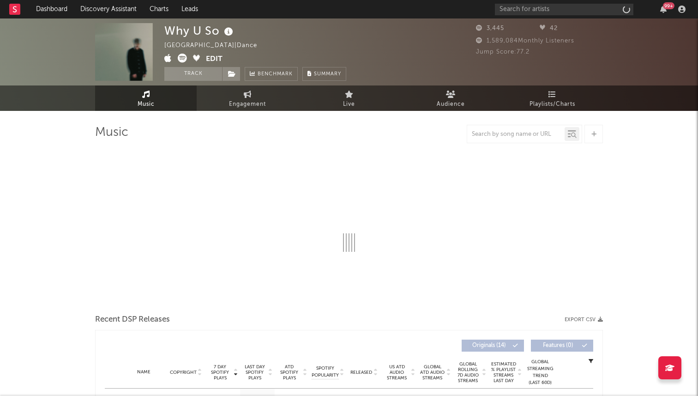
select select "6m"
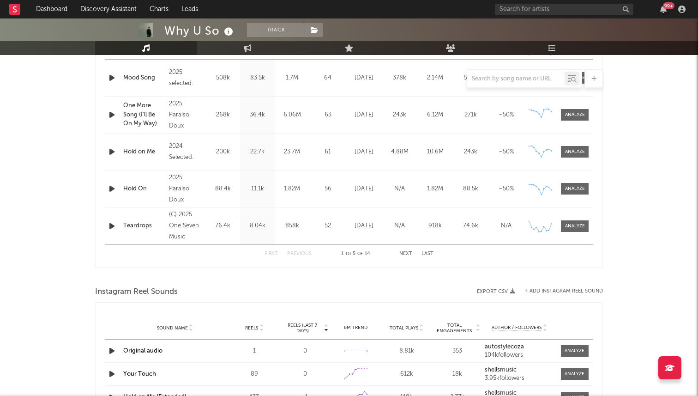
scroll to position [417, 0]
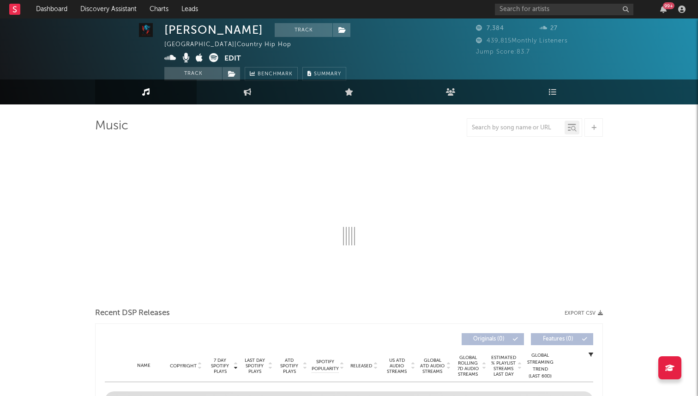
select select "1w"
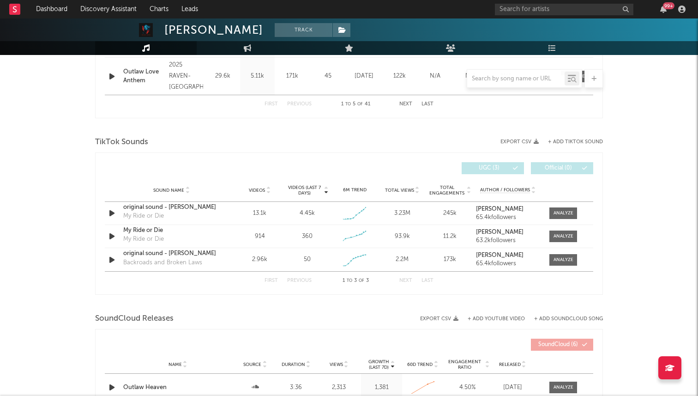
scroll to position [556, 0]
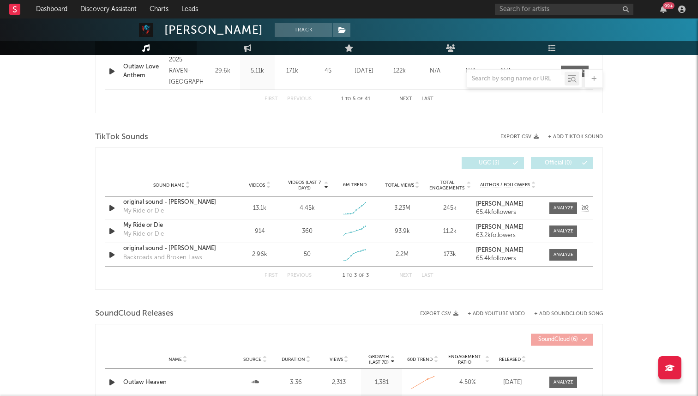
click at [161, 206] on div "original sound - [PERSON_NAME]" at bounding box center [171, 202] width 96 height 9
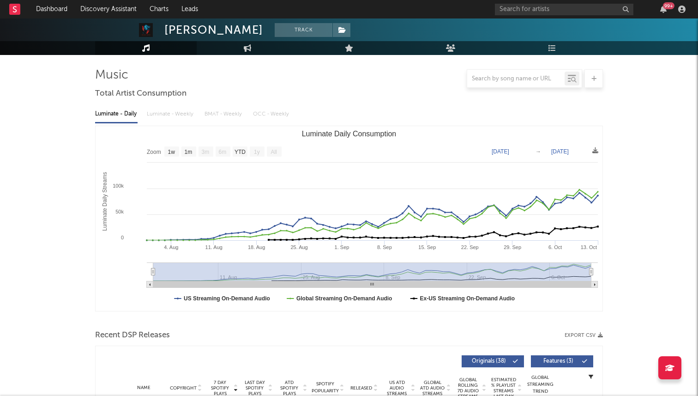
scroll to position [0, 0]
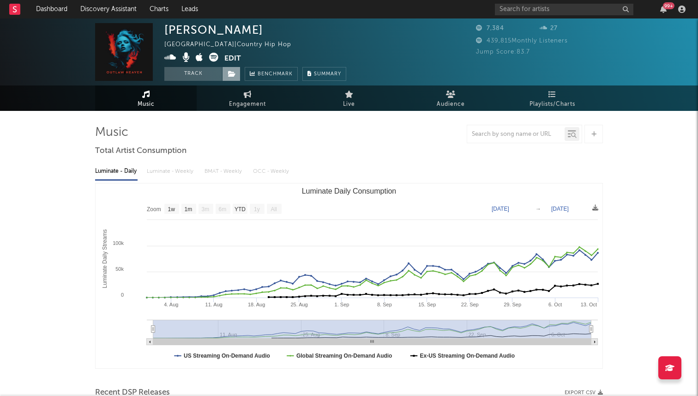
click at [231, 73] on icon at bounding box center [232, 74] width 8 height 6
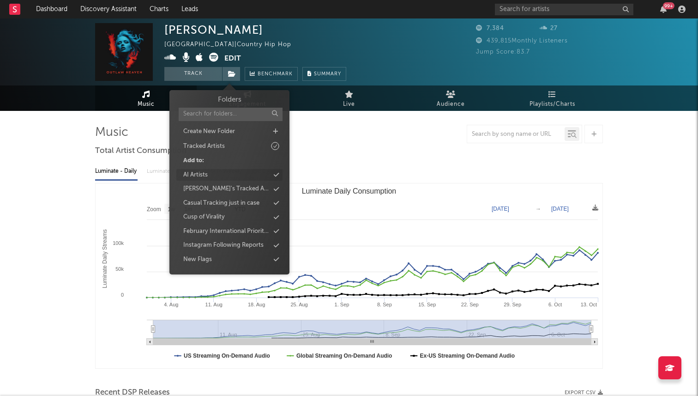
click at [217, 175] on div "AI Artists" at bounding box center [229, 175] width 106 height 12
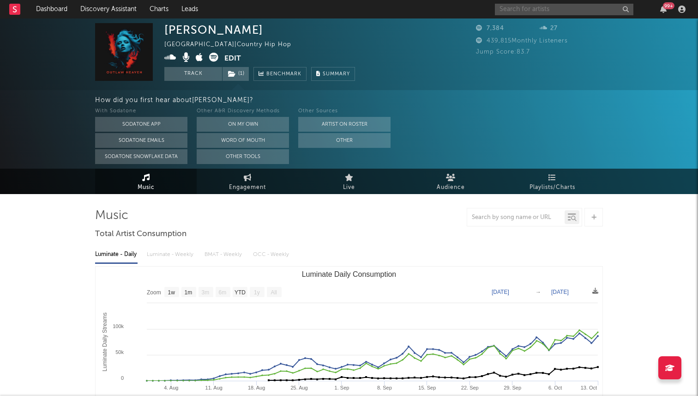
click at [531, 11] on input "text" at bounding box center [564, 10] width 139 height 12
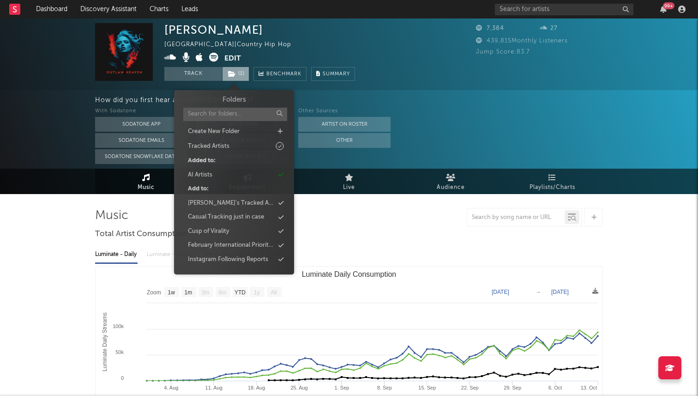
click at [238, 67] on span "( 1 )" at bounding box center [235, 74] width 27 height 14
click at [347, 39] on div "Doc Raven [GEOGRAPHIC_DATA] | Country Hip Hop Edit Track ( 1 ) Benchmark Summary" at bounding box center [259, 52] width 191 height 58
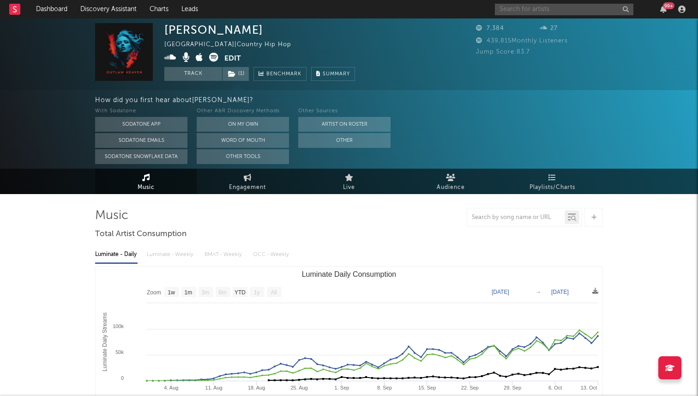
click at [553, 9] on input "text" at bounding box center [564, 10] width 139 height 12
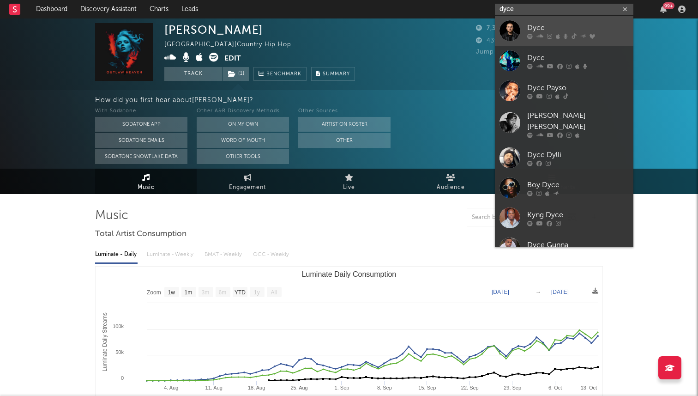
type input "dyce"
click at [552, 31] on div "Dyce" at bounding box center [578, 27] width 102 height 11
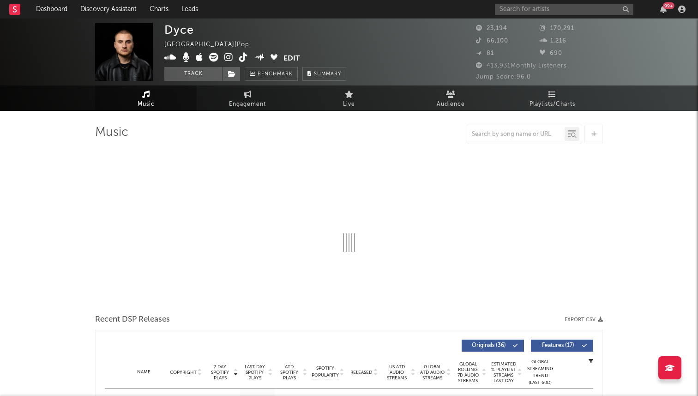
select select "6m"
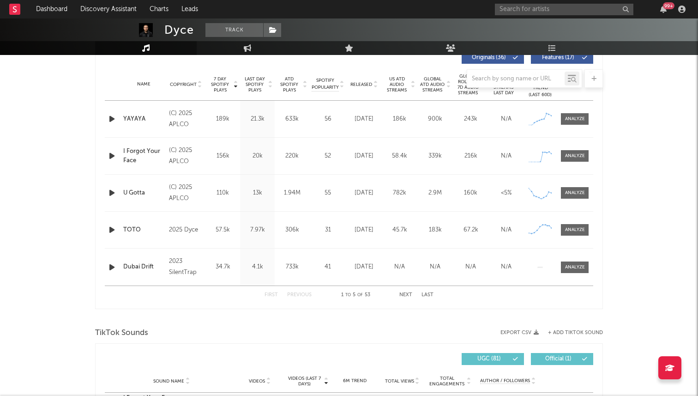
scroll to position [321, 0]
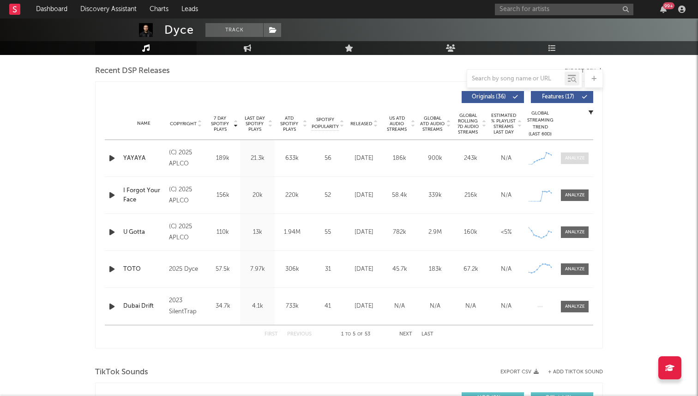
click at [574, 158] on div at bounding box center [575, 158] width 20 height 7
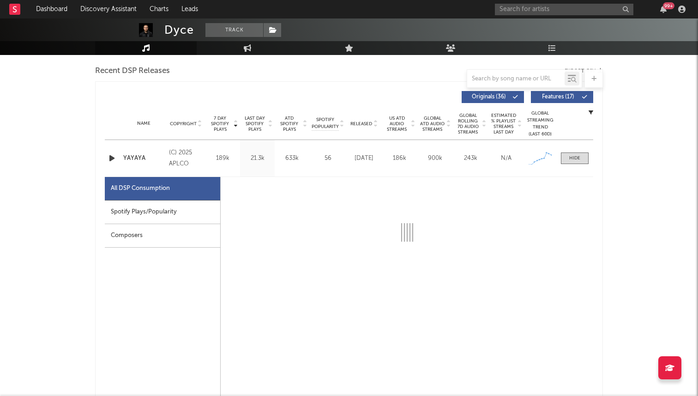
select select "1w"
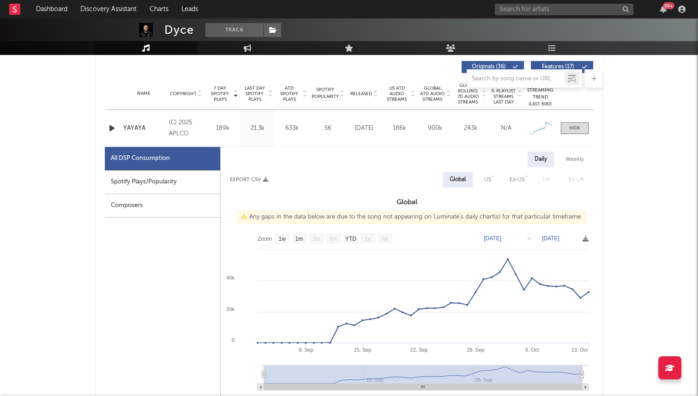
scroll to position [363, 0]
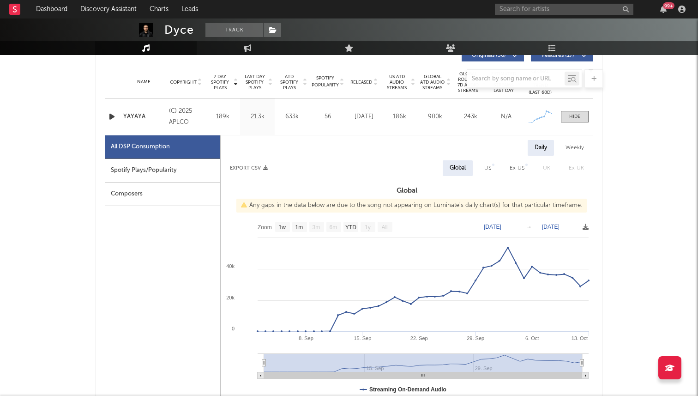
click at [570, 103] on div "Name YAYAYA Copyright (C) 2025 APLCO Label APLCO Album Names YAYAYA Composer Na…" at bounding box center [349, 116] width 488 height 36
click at [570, 119] on div at bounding box center [574, 116] width 11 height 7
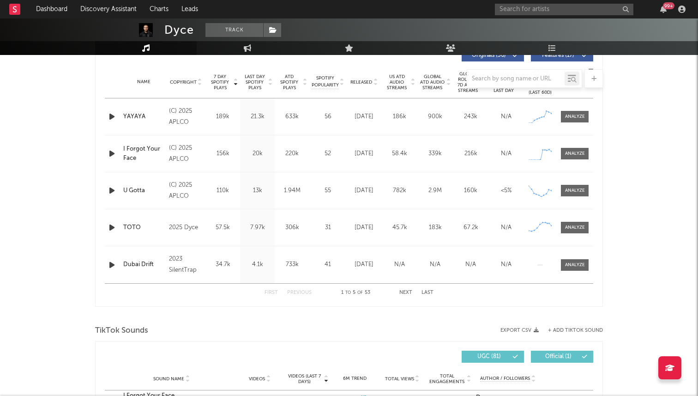
click at [24, 8] on div at bounding box center [19, 9] width 20 height 18
click at [19, 8] on rect at bounding box center [14, 9] width 11 height 11
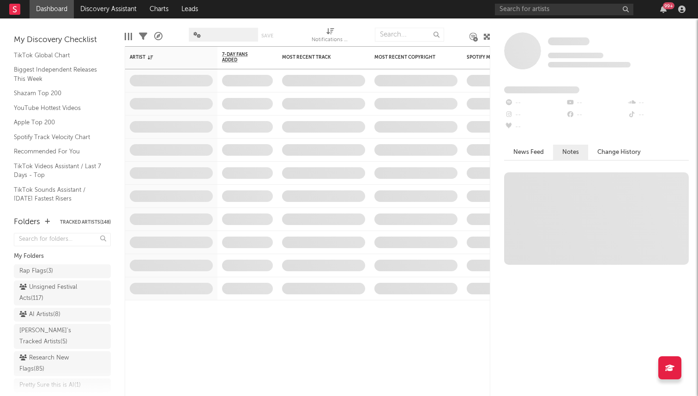
scroll to position [41, 0]
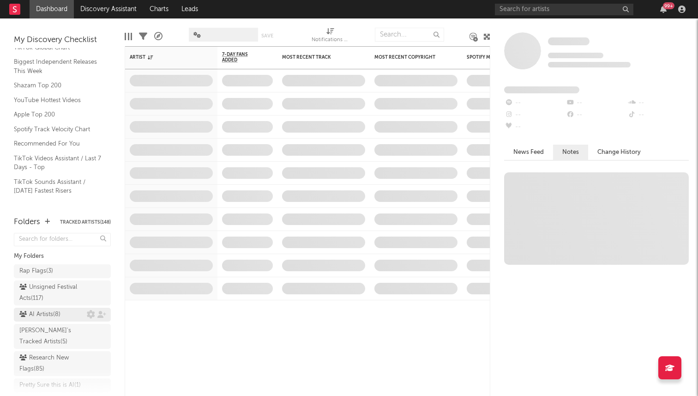
click at [54, 316] on div "AI Artists ( 8 )" at bounding box center [39, 314] width 41 height 11
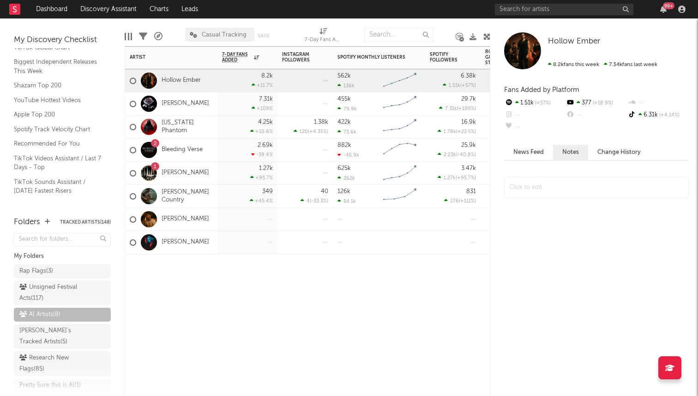
click at [334, 126] on div "422k 73.6k Created with Highcharts 10.3.3 Chart title" at bounding box center [379, 126] width 92 height 23
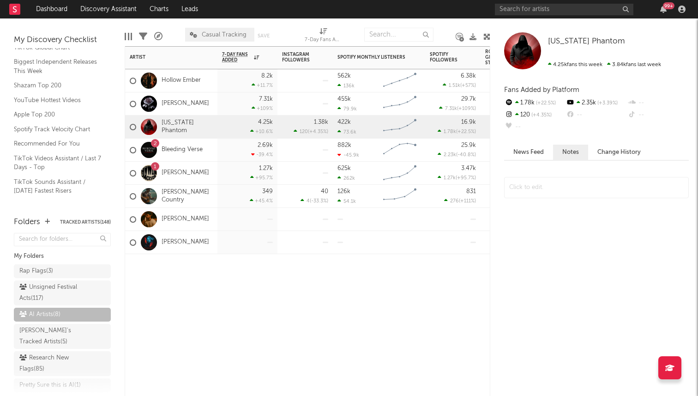
click at [227, 146] on div "2.69k -39.4 %" at bounding box center [247, 150] width 51 height 23
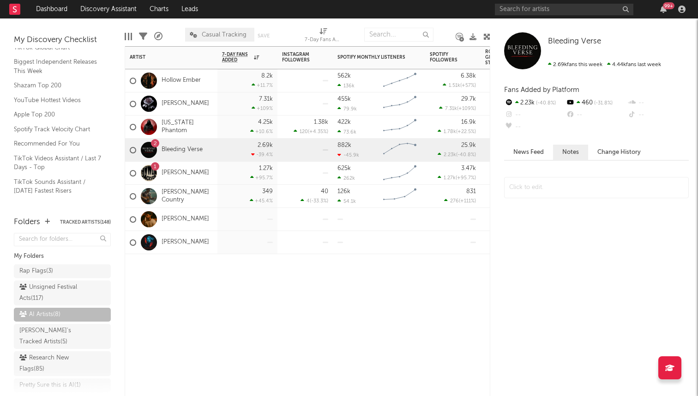
click at [237, 84] on div "8.2k +11.7 %" at bounding box center [247, 80] width 51 height 23
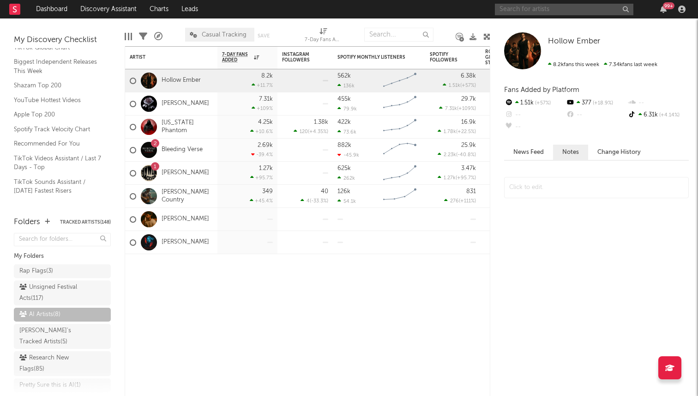
click at [521, 6] on input "text" at bounding box center [564, 10] width 139 height 12
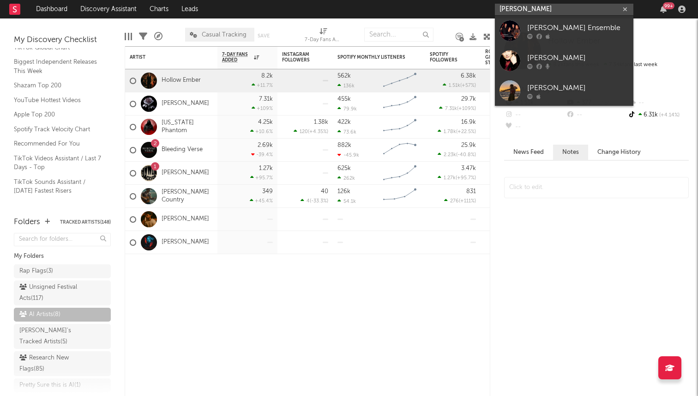
click at [524, 8] on input "isabella van" at bounding box center [564, 10] width 139 height 12
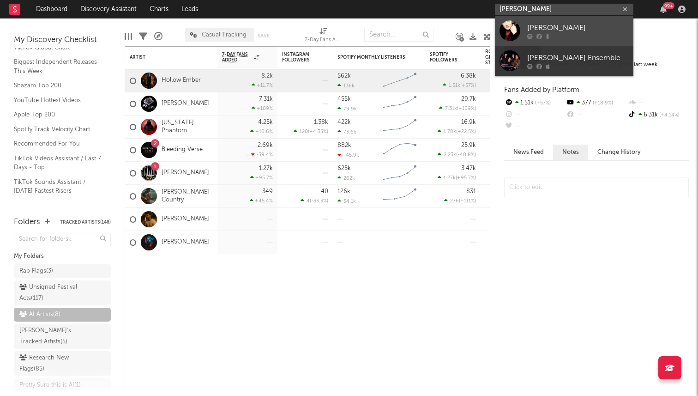
type input "isabelle van"
click at [549, 27] on div "Isabelle van Keulen" at bounding box center [578, 27] width 102 height 11
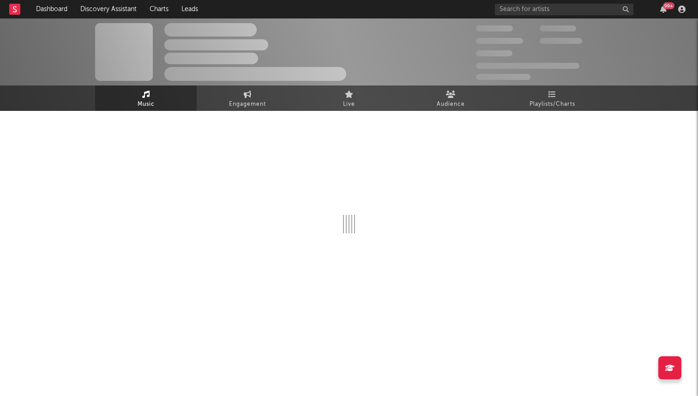
select select "1w"
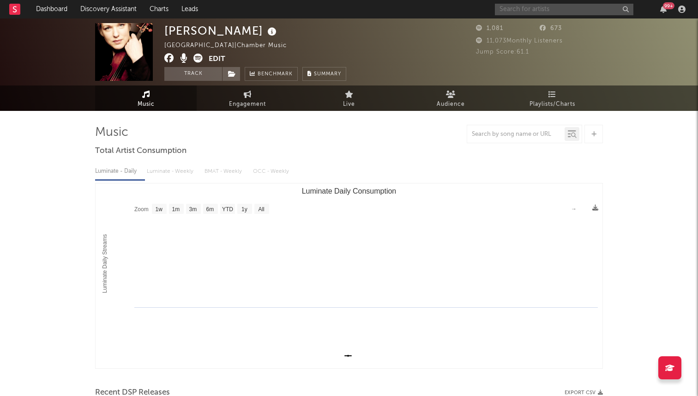
click at [534, 10] on input "text" at bounding box center [564, 10] width 139 height 12
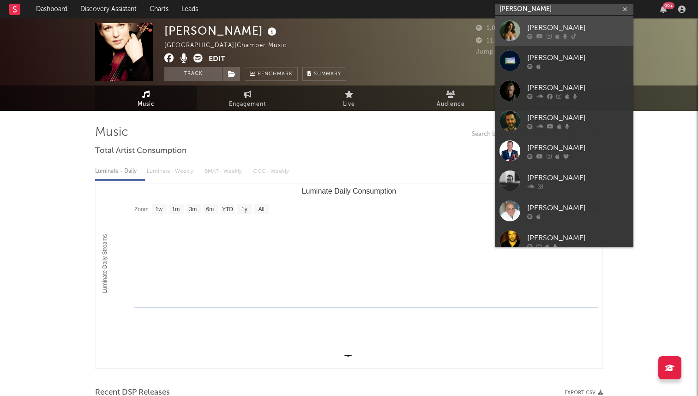
type input "van gelder"
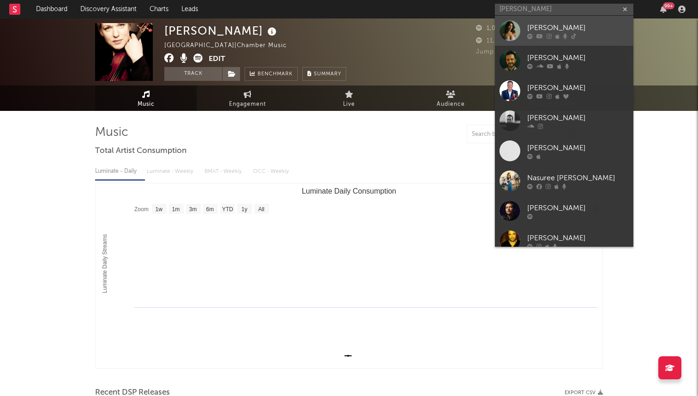
click at [536, 25] on div "[PERSON_NAME]" at bounding box center [578, 27] width 102 height 11
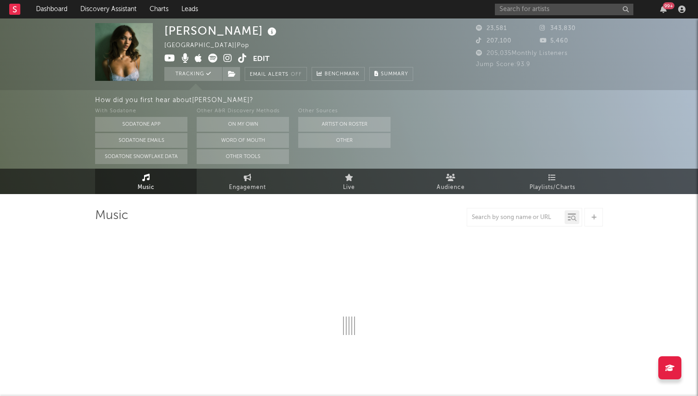
select select "1w"
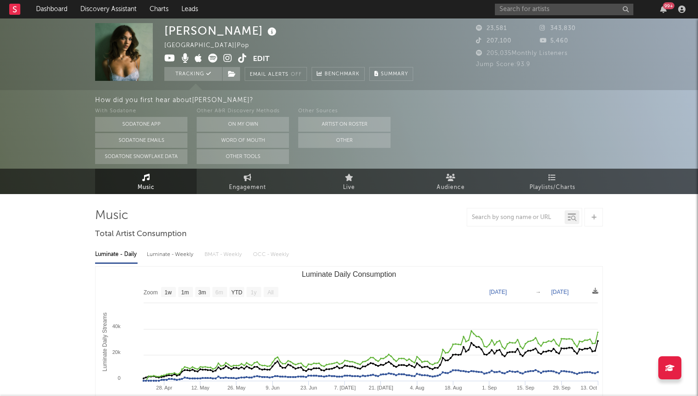
click at [241, 60] on icon at bounding box center [242, 58] width 9 height 9
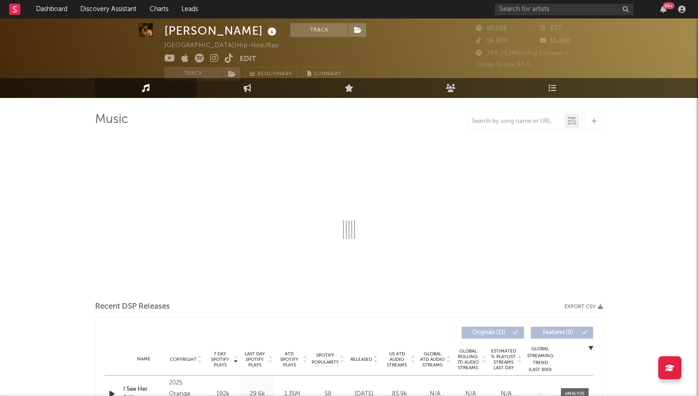
select select "1w"
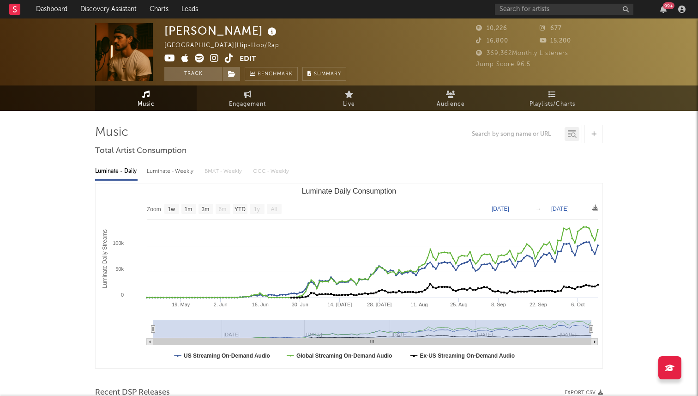
click at [228, 60] on icon at bounding box center [229, 58] width 9 height 9
click at [229, 72] on icon at bounding box center [232, 74] width 8 height 6
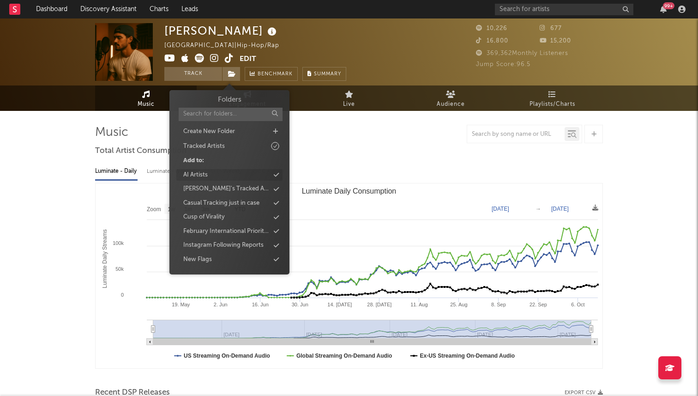
click at [210, 176] on div "AI Artists" at bounding box center [229, 175] width 106 height 12
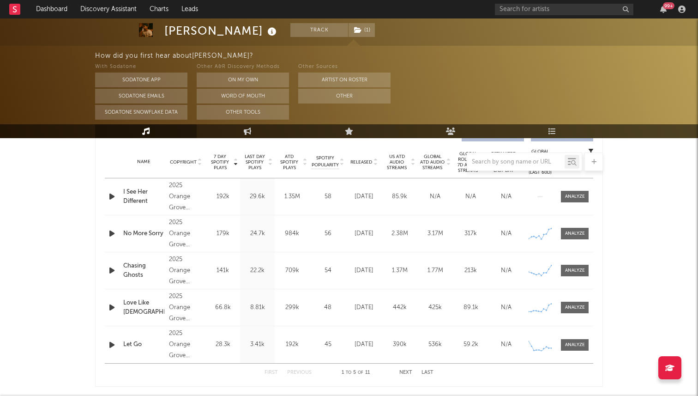
scroll to position [409, 0]
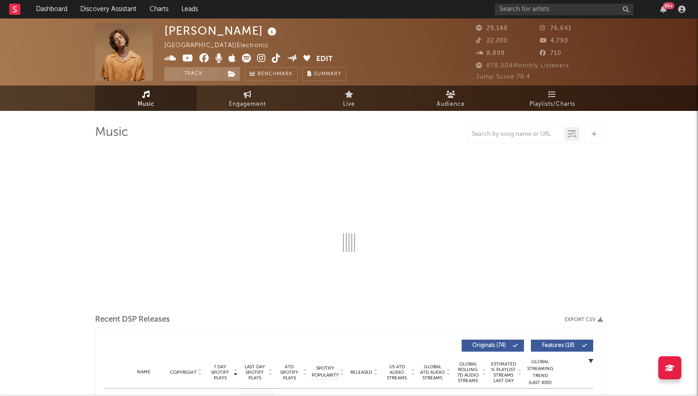
select select "6m"
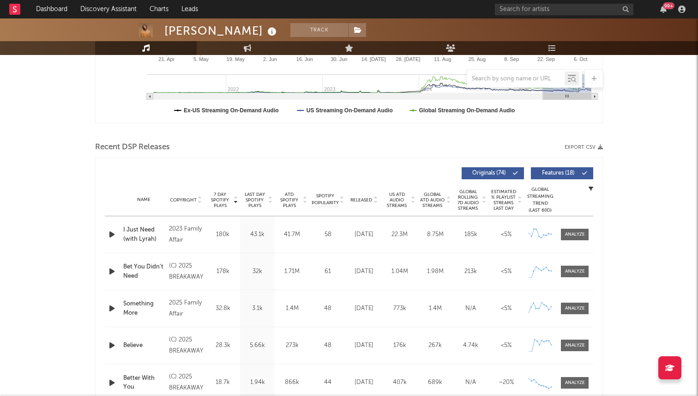
scroll to position [346, 0]
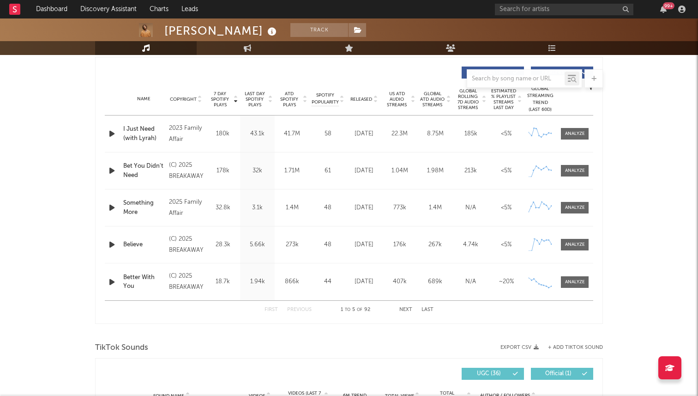
click at [218, 99] on span "7 Day Spotify Plays" at bounding box center [220, 99] width 24 height 17
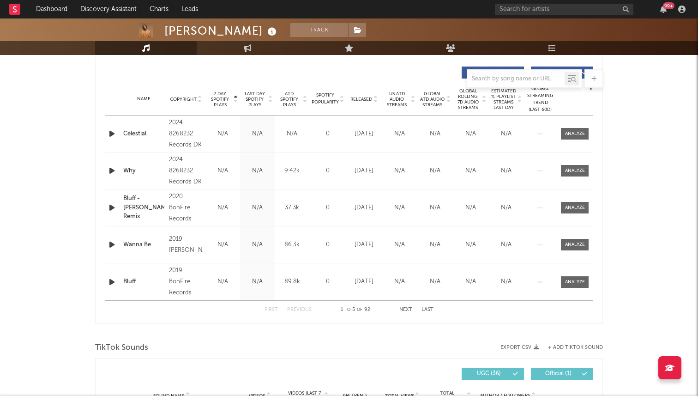
click at [218, 99] on span "7 Day Spotify Plays" at bounding box center [220, 99] width 24 height 17
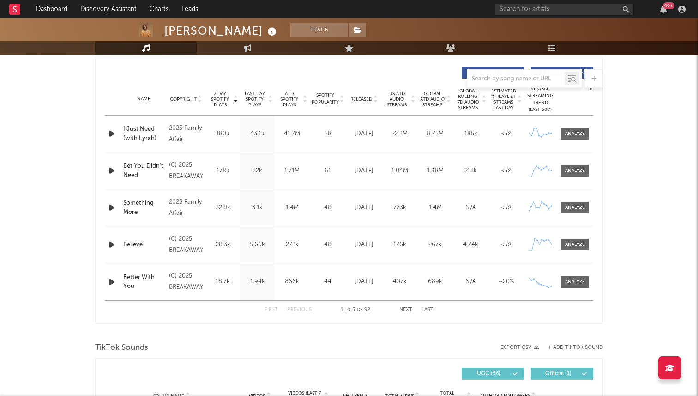
click at [109, 131] on icon "button" at bounding box center [112, 134] width 10 height 12
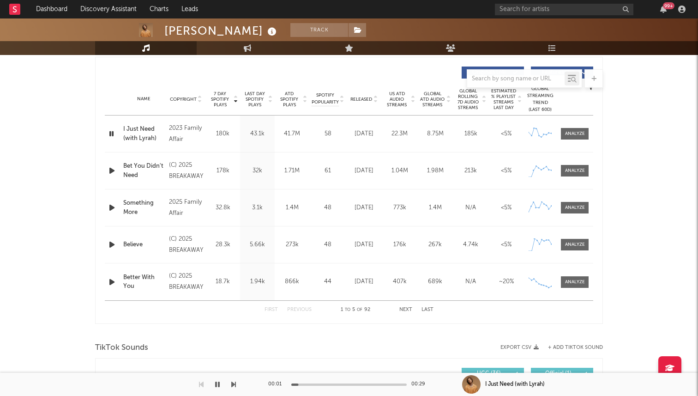
click at [109, 131] on icon "button" at bounding box center [111, 134] width 9 height 12
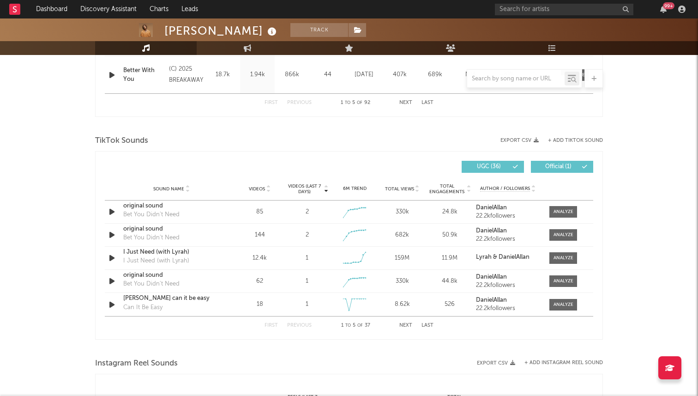
scroll to position [567, 0]
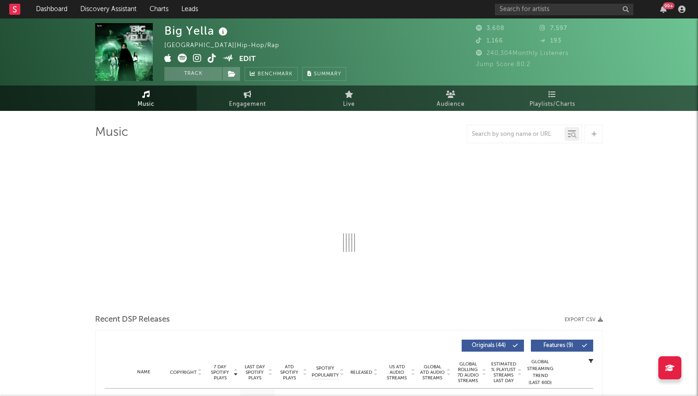
select select "1w"
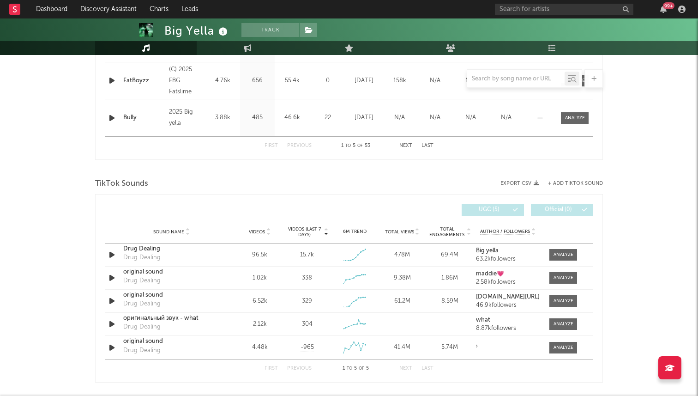
scroll to position [514, 0]
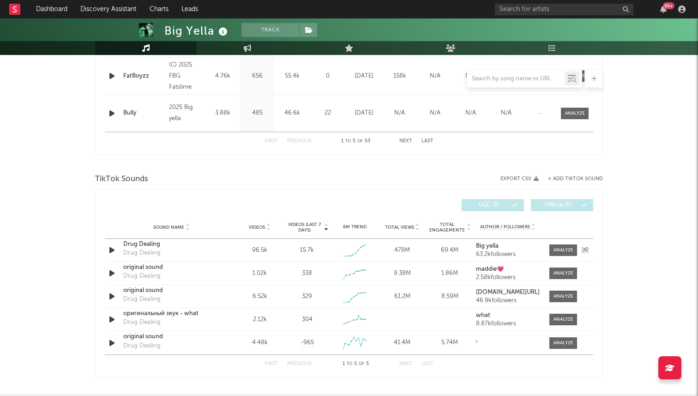
click at [132, 247] on div "Drug Dealing" at bounding box center [171, 244] width 96 height 9
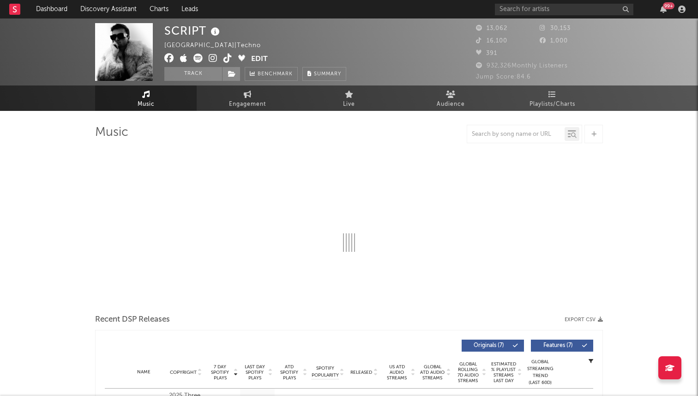
select select "6m"
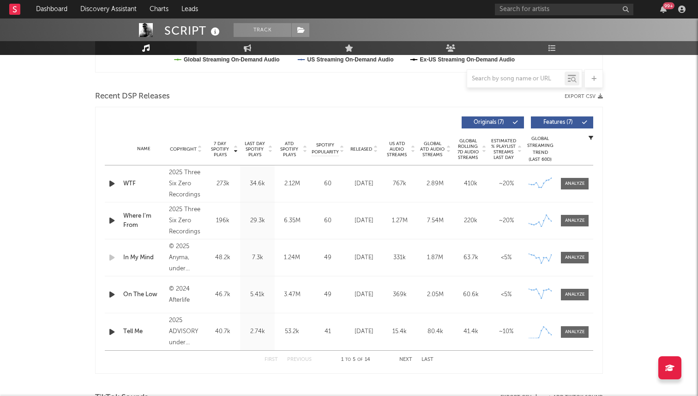
scroll to position [290, 0]
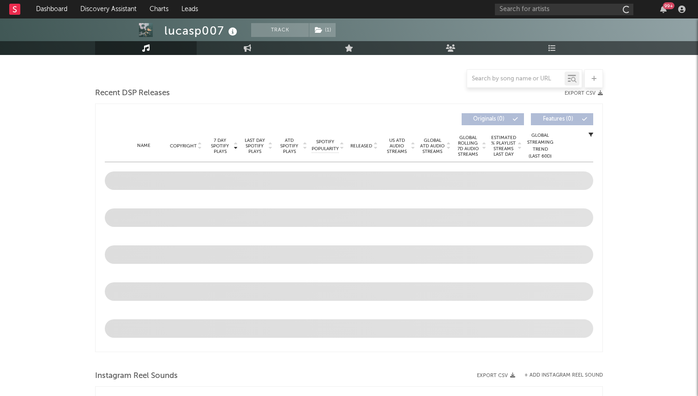
select select "1w"
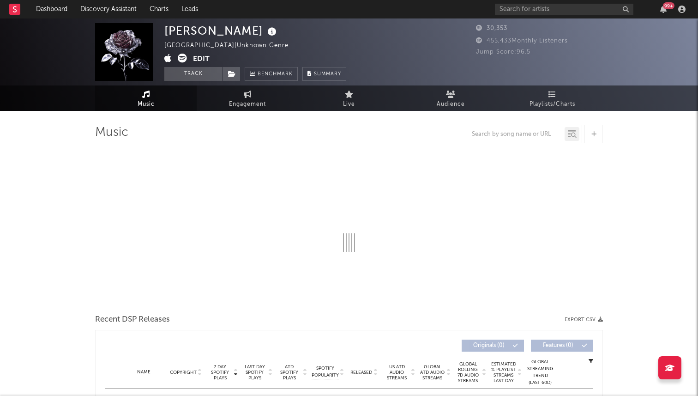
select select "1w"
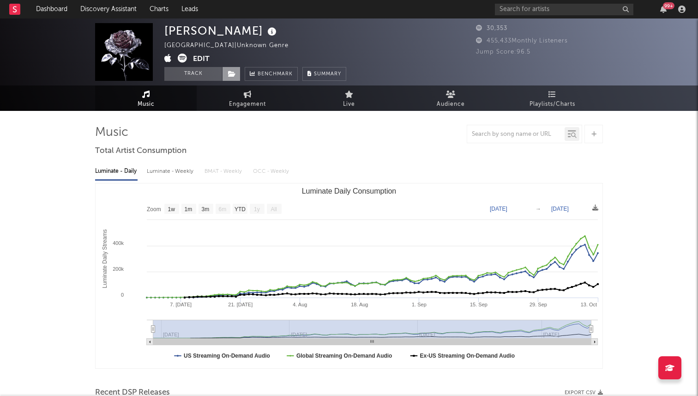
click at [237, 72] on span at bounding box center [231, 74] width 18 height 14
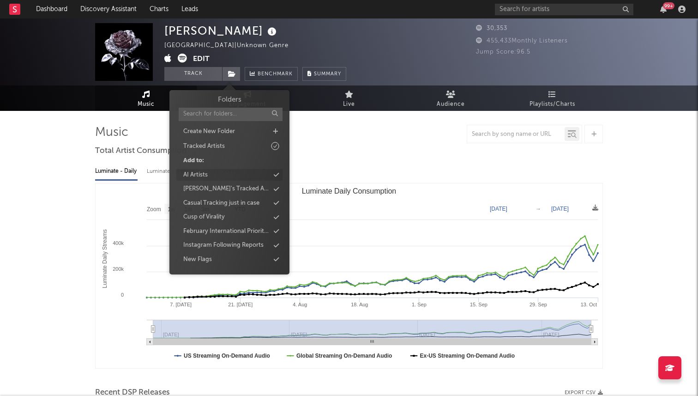
click at [231, 177] on div "AI Artists" at bounding box center [229, 175] width 106 height 12
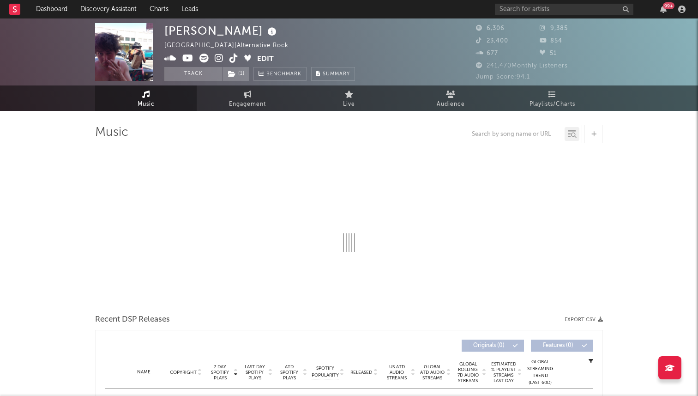
select select "6m"
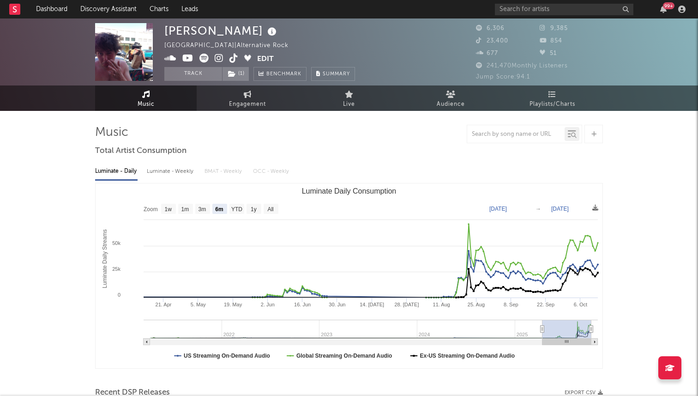
click at [291, 136] on div at bounding box center [349, 134] width 508 height 18
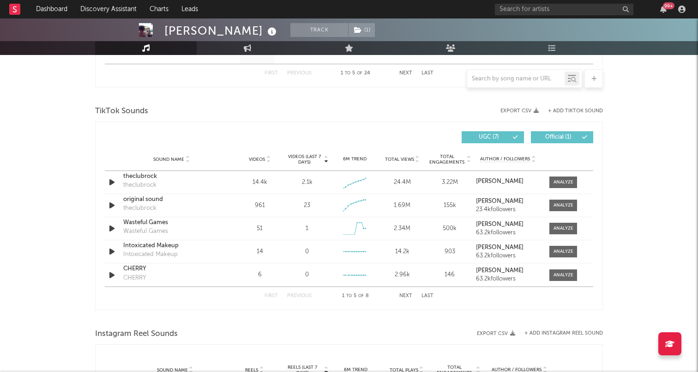
scroll to position [615, 0]
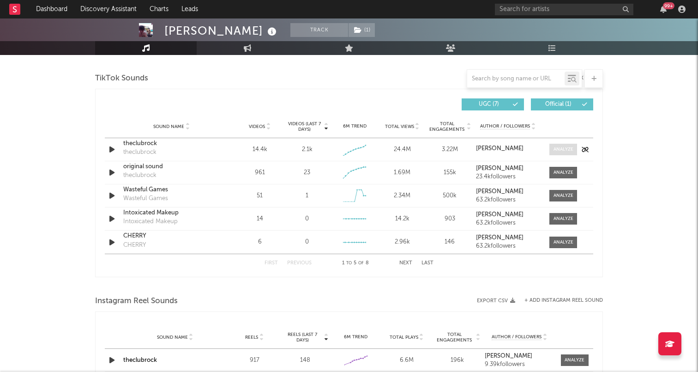
click at [556, 148] on div at bounding box center [564, 149] width 20 height 7
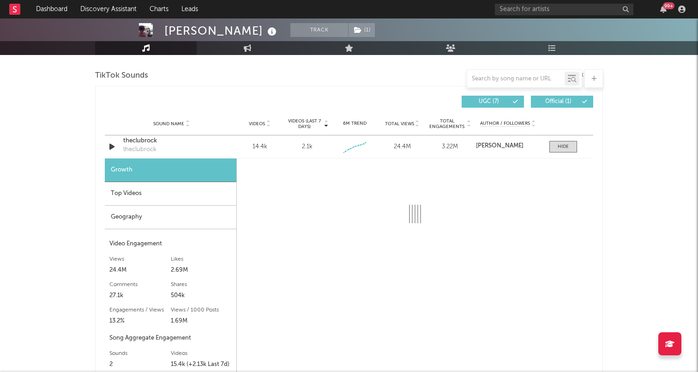
select select "1w"
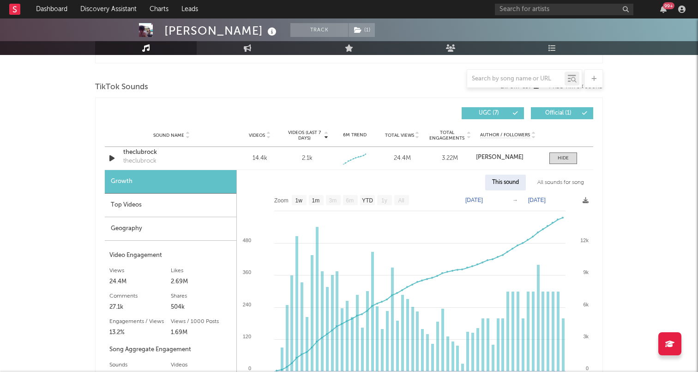
scroll to position [600, 0]
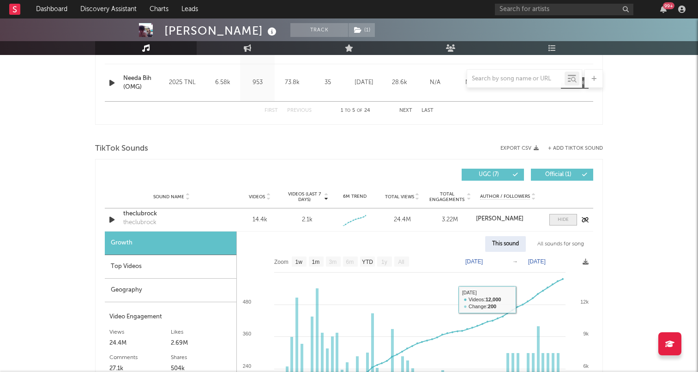
click at [563, 223] on span at bounding box center [563, 220] width 28 height 12
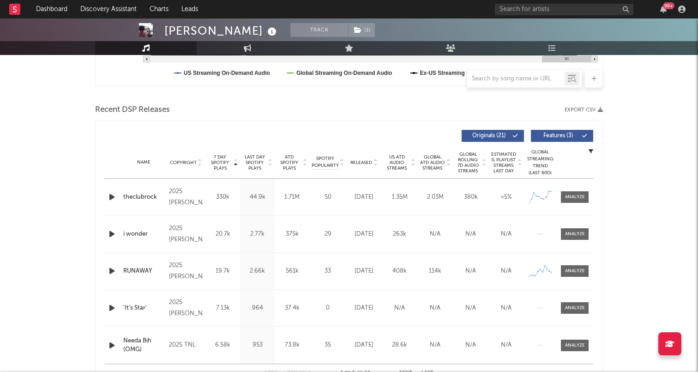
scroll to position [270, 0]
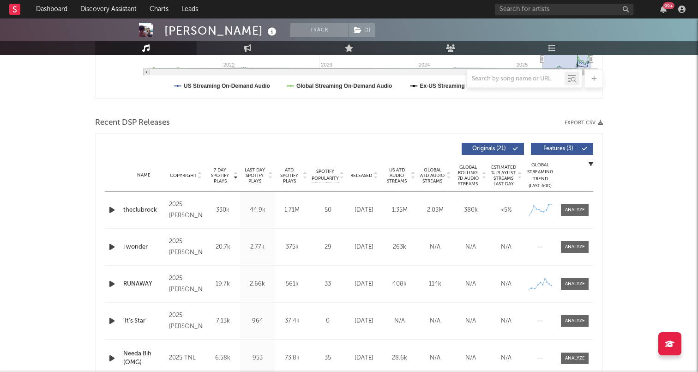
click at [111, 209] on icon "button" at bounding box center [112, 210] width 10 height 12
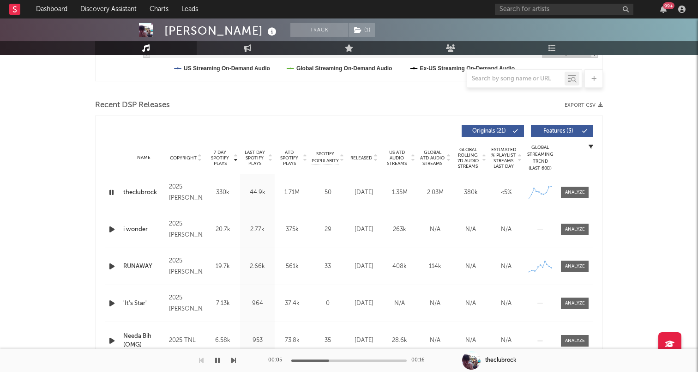
scroll to position [288, 0]
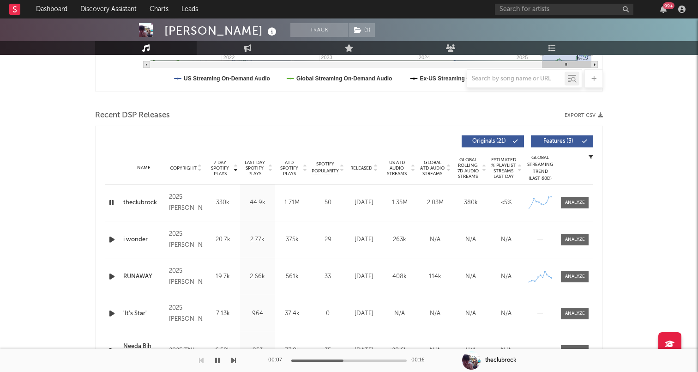
click at [112, 203] on icon "button" at bounding box center [111, 203] width 9 height 12
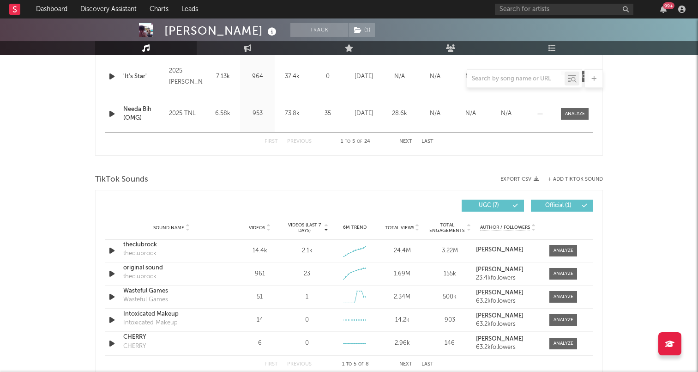
scroll to position [550, 0]
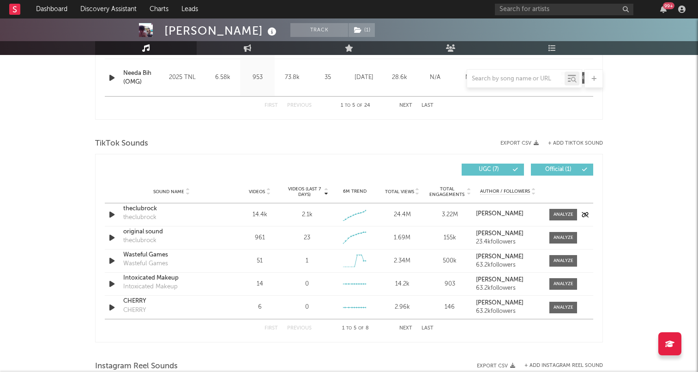
click at [109, 211] on icon "button" at bounding box center [112, 215] width 10 height 12
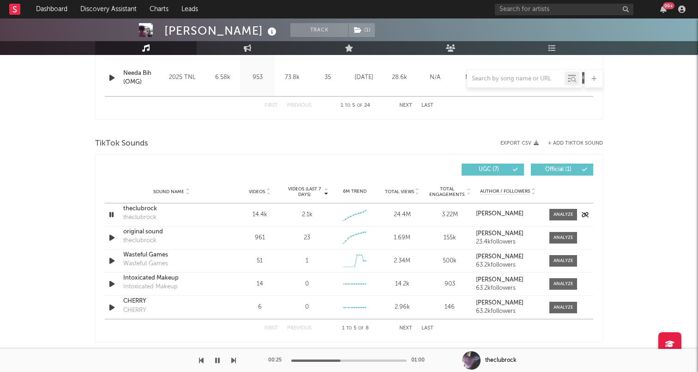
click at [109, 213] on icon "button" at bounding box center [111, 215] width 9 height 12
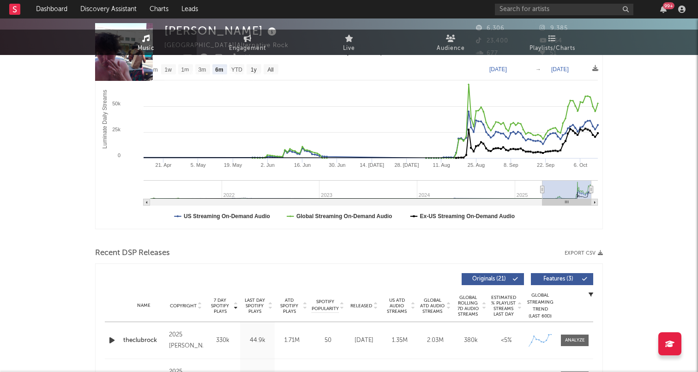
scroll to position [0, 0]
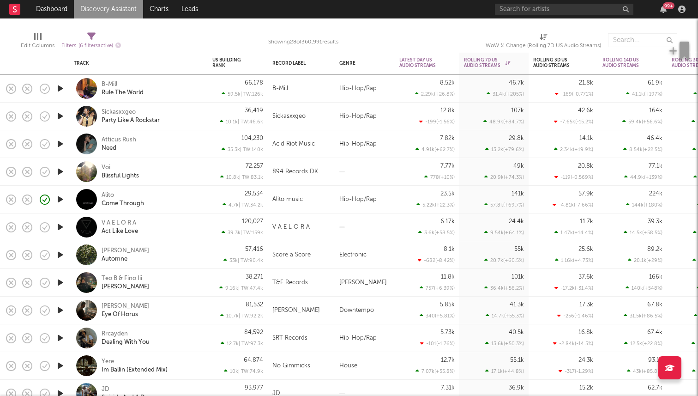
click at [60, 90] on icon "button" at bounding box center [60, 89] width 10 height 12
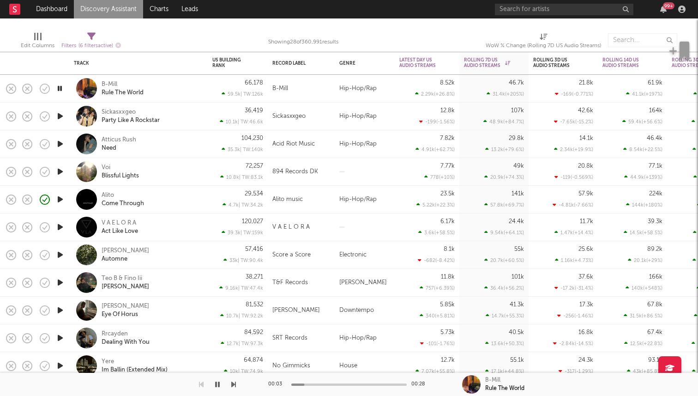
click at [60, 90] on icon "button" at bounding box center [59, 89] width 9 height 12
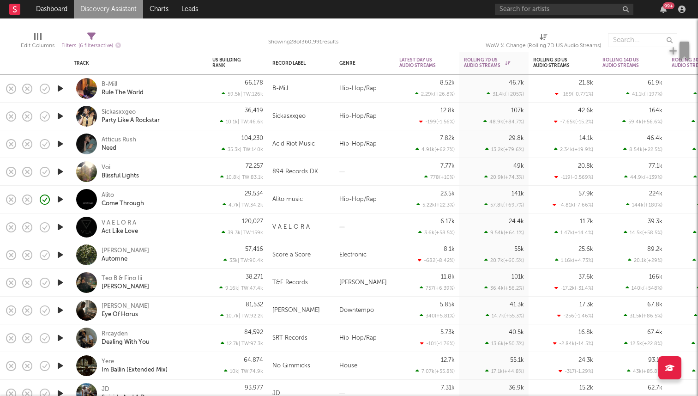
click at [60, 116] on icon "button" at bounding box center [60, 116] width 10 height 12
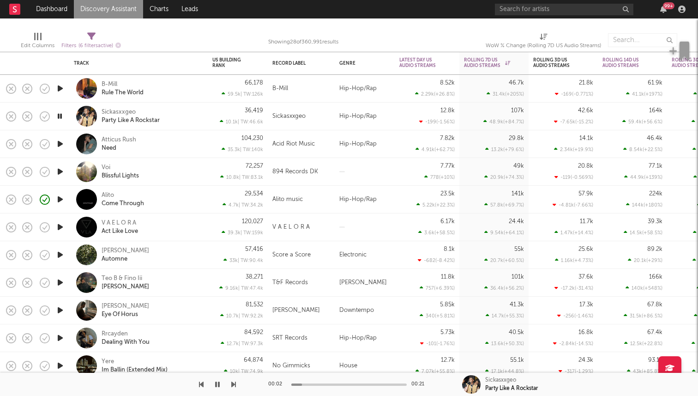
click at [60, 116] on icon "button" at bounding box center [59, 116] width 9 height 12
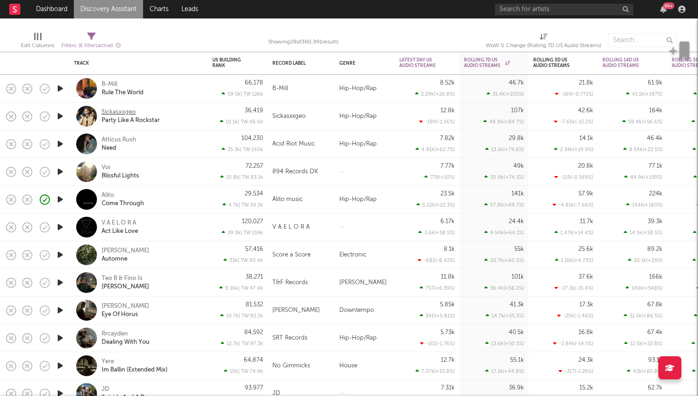
click at [119, 110] on div "Sickasxxgeo" at bounding box center [119, 112] width 34 height 8
click at [62, 145] on icon "button" at bounding box center [60, 144] width 10 height 12
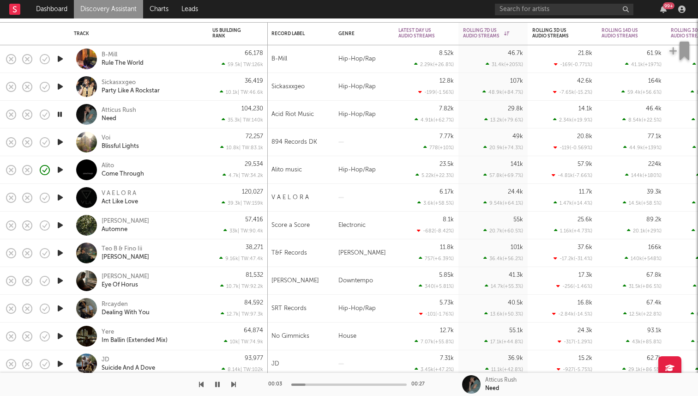
click at [62, 113] on icon "button" at bounding box center [59, 114] width 9 height 12
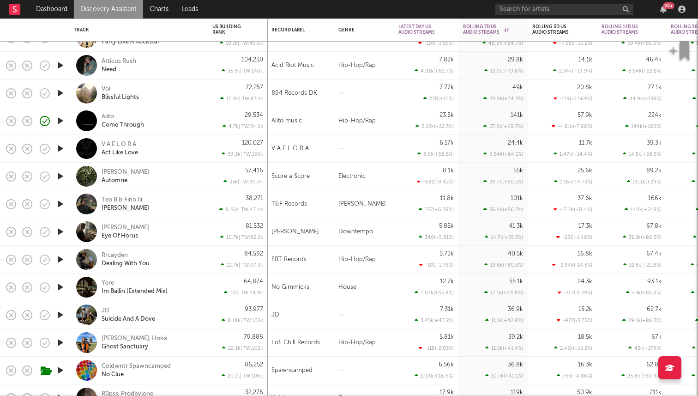
click at [64, 208] on icon "button" at bounding box center [60, 204] width 10 height 12
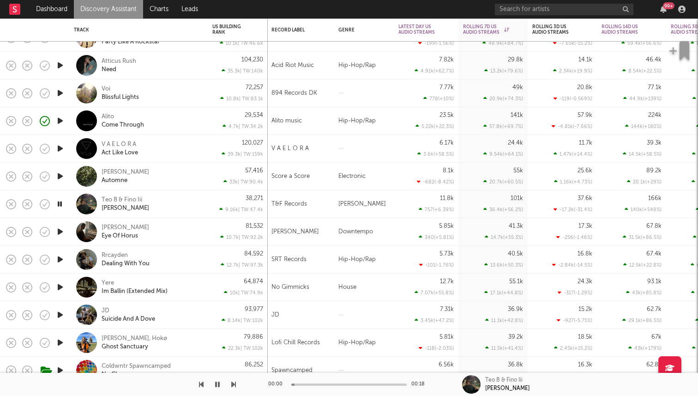
click at [62, 206] on icon "button" at bounding box center [59, 204] width 9 height 12
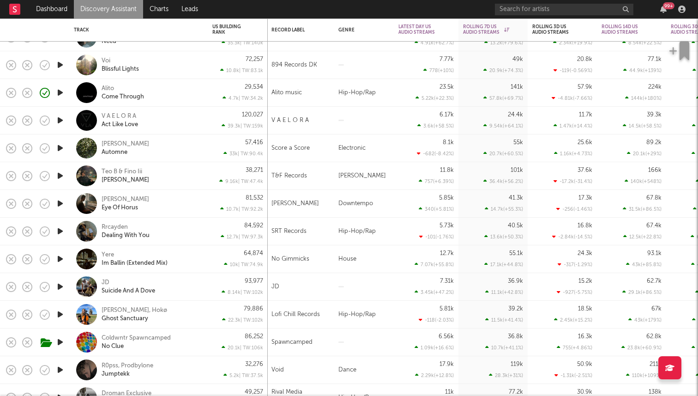
click at [58, 173] on icon "button" at bounding box center [60, 176] width 10 height 12
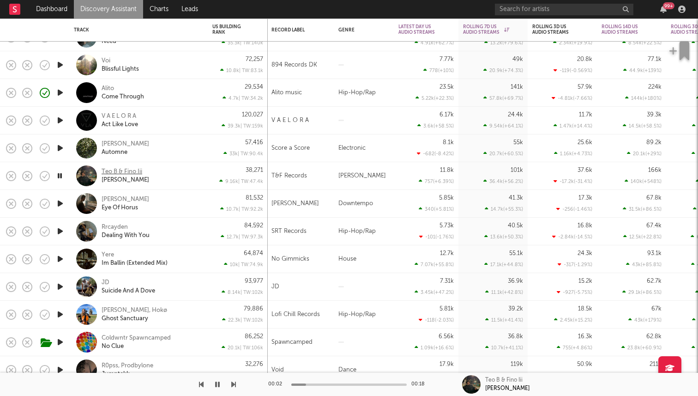
click at [119, 170] on div "Teo B & Fino Iii" at bounding box center [122, 172] width 41 height 8
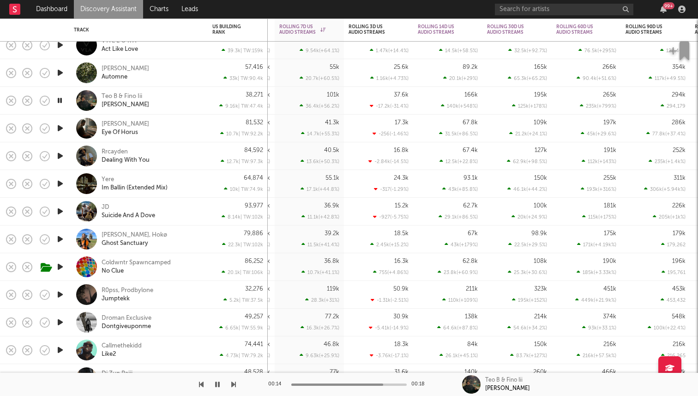
click at [61, 102] on icon "button" at bounding box center [59, 101] width 9 height 12
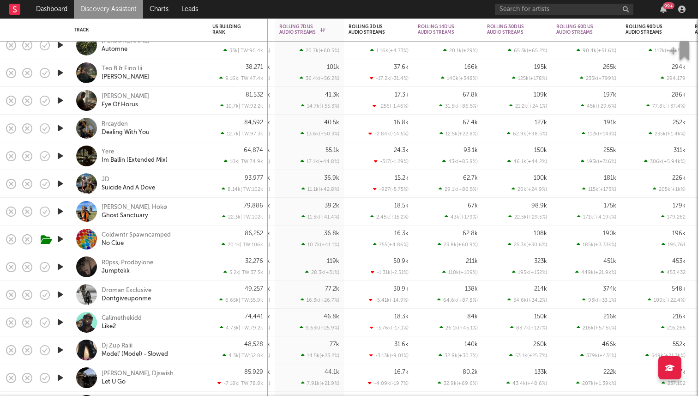
click at [61, 182] on icon "button" at bounding box center [60, 184] width 10 height 12
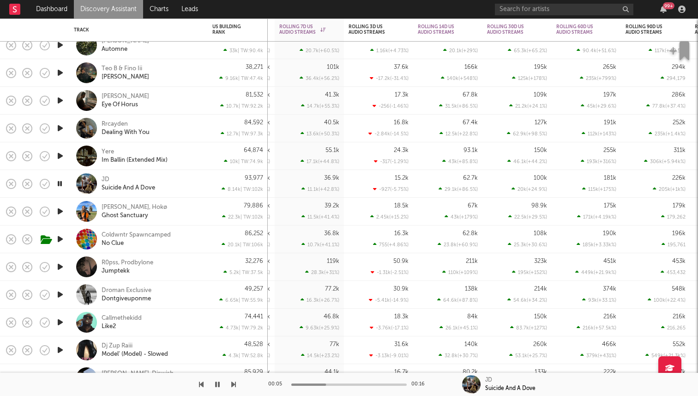
click at [63, 183] on icon "button" at bounding box center [59, 184] width 9 height 12
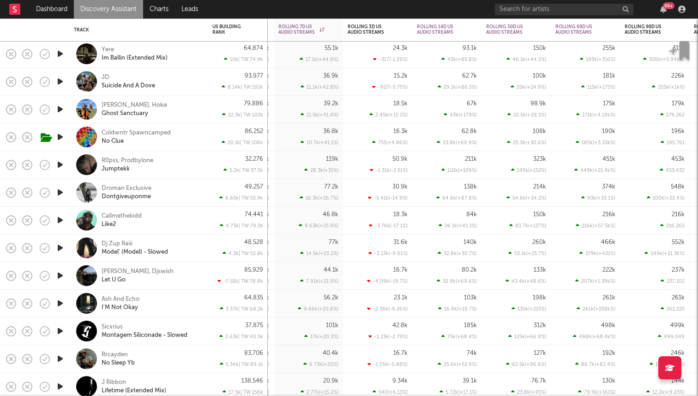
click at [61, 168] on icon "button" at bounding box center [60, 165] width 10 height 12
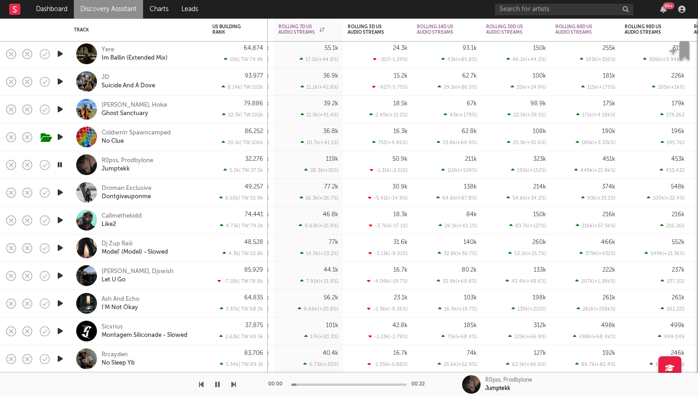
click at [61, 168] on icon "button" at bounding box center [59, 165] width 9 height 12
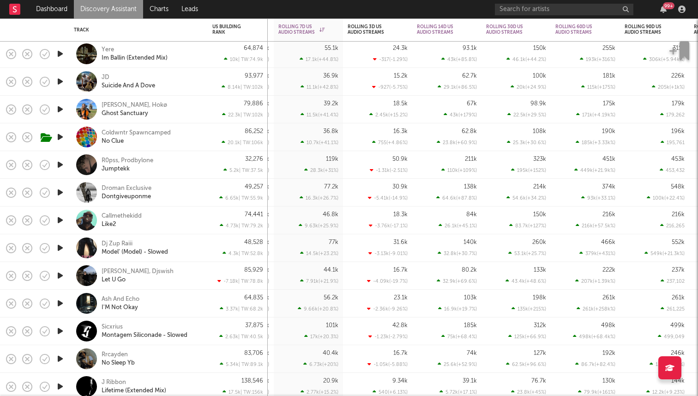
click at [58, 196] on icon "button" at bounding box center [60, 193] width 10 height 12
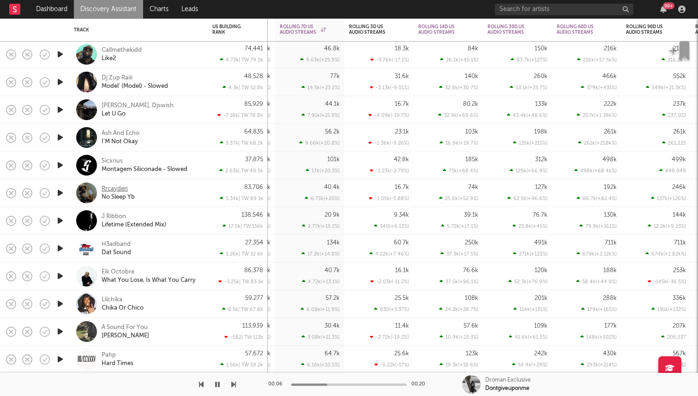
click at [112, 186] on div "Rrcayden" at bounding box center [115, 189] width 26 height 8
click at [121, 241] on div "H3adband" at bounding box center [116, 244] width 29 height 8
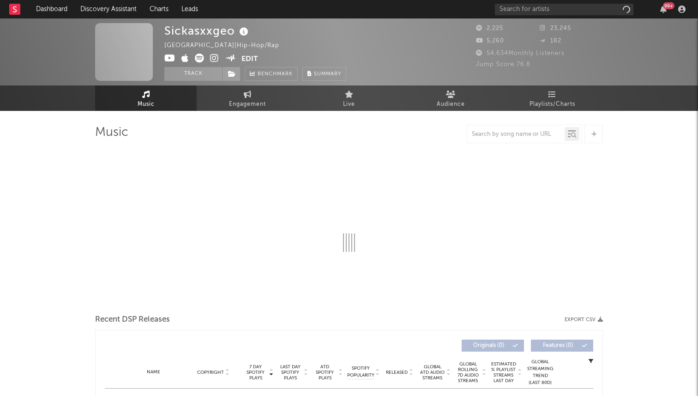
select select "6m"
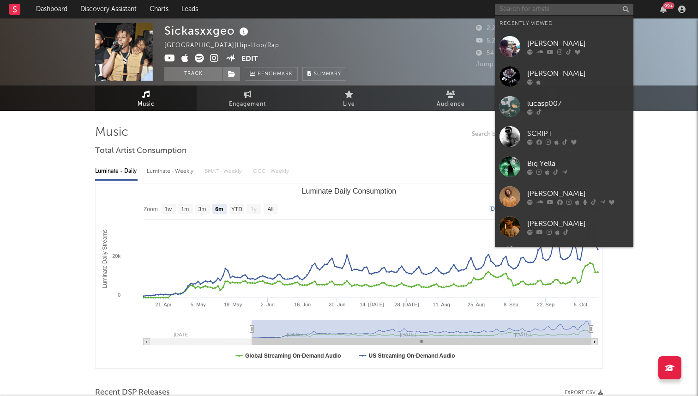
click at [530, 8] on input "text" at bounding box center [564, 10] width 139 height 12
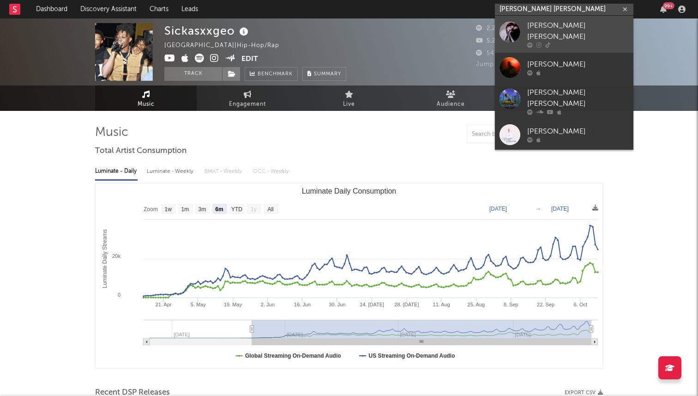
type input "[PERSON_NAME] [PERSON_NAME]"
click at [523, 28] on link "[PERSON_NAME] [PERSON_NAME]" at bounding box center [564, 34] width 139 height 37
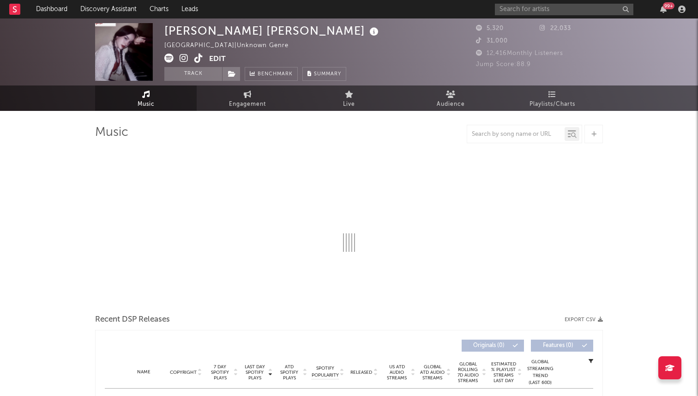
select select "1w"
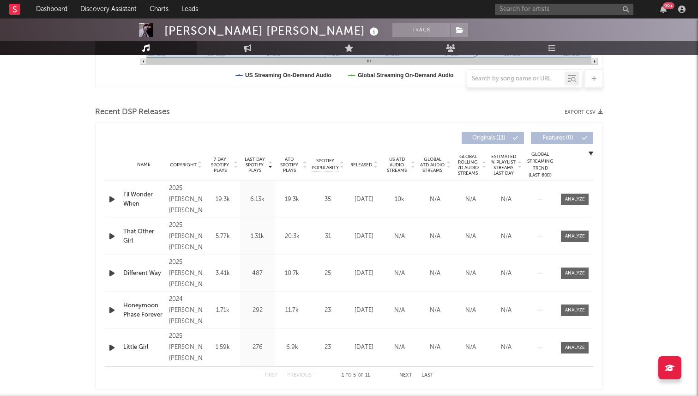
scroll to position [345, 0]
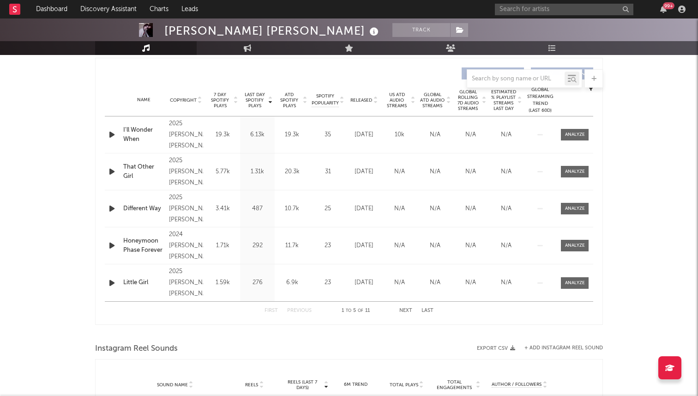
click at [362, 103] on div "Released" at bounding box center [364, 99] width 31 height 7
click at [582, 139] on span at bounding box center [575, 135] width 28 height 12
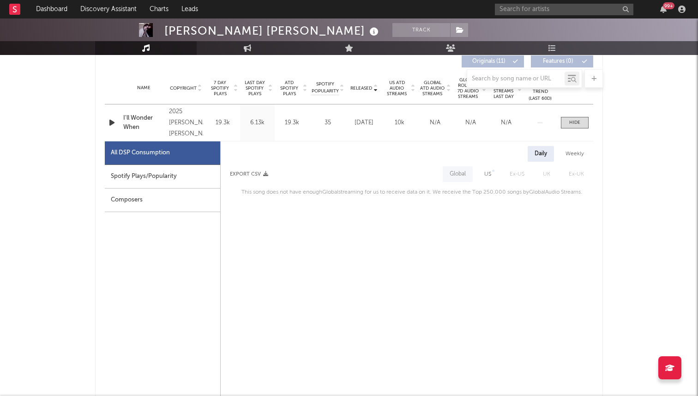
scroll to position [342, 0]
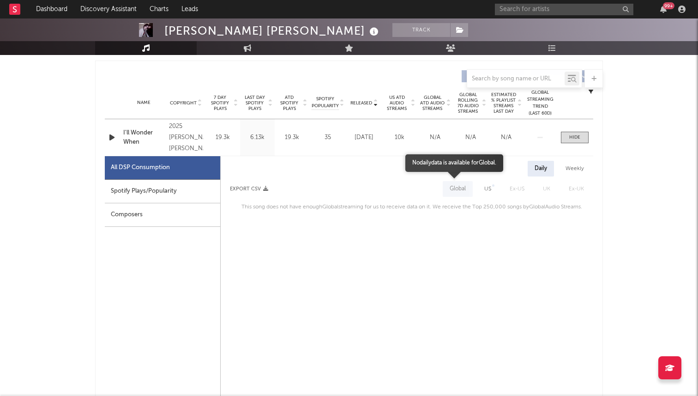
click at [473, 191] on span "Global" at bounding box center [457, 189] width 35 height 16
click at [487, 185] on div "US" at bounding box center [487, 188] width 7 height 11
select select "1w"
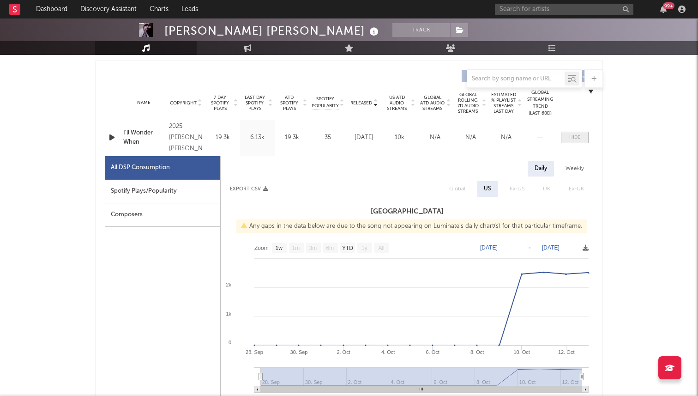
click at [574, 141] on span at bounding box center [575, 138] width 28 height 12
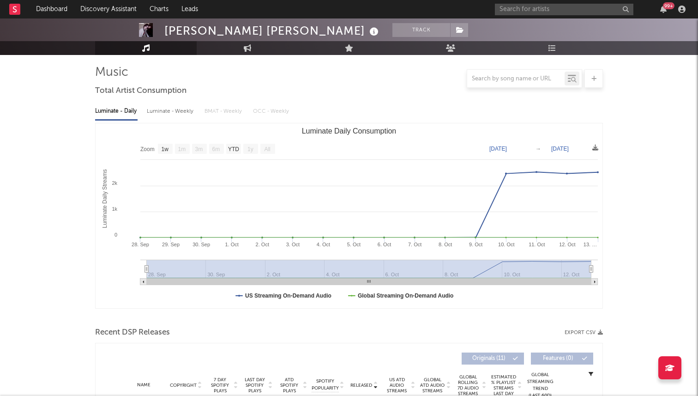
scroll to position [28, 0]
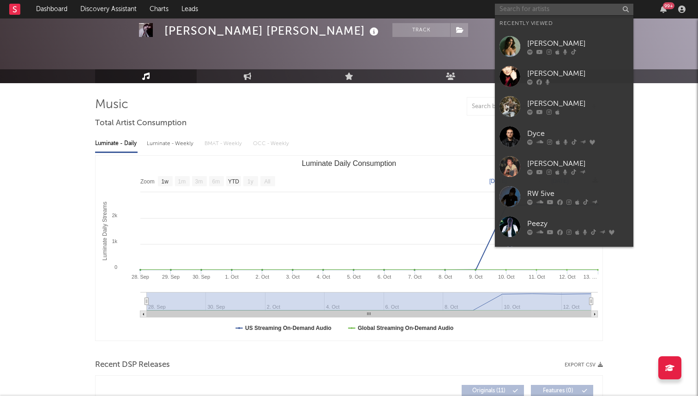
click at [539, 11] on input "text" at bounding box center [564, 10] width 139 height 12
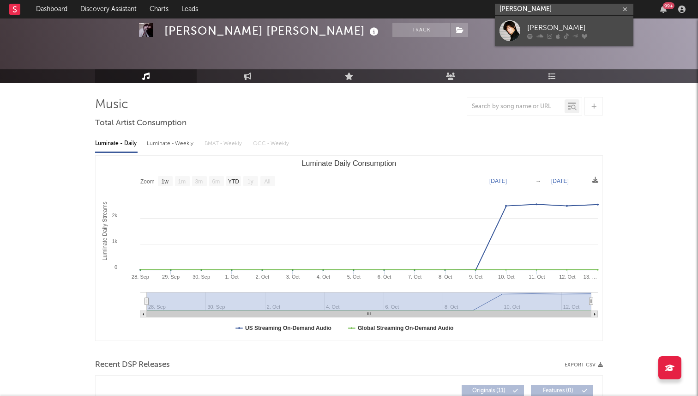
type input "stephen dawes"
click at [537, 24] on div "Stephen Dawes" at bounding box center [578, 27] width 102 height 11
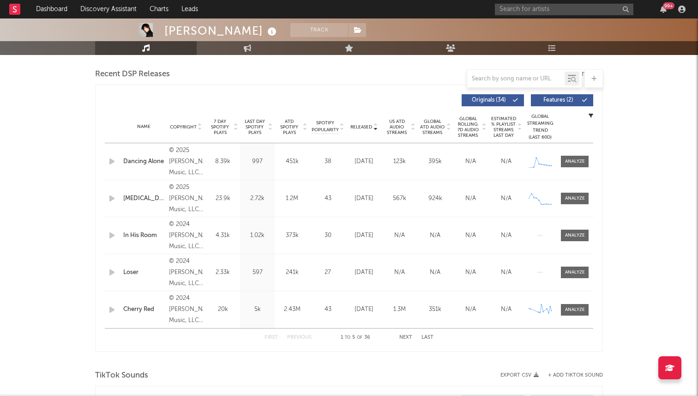
scroll to position [318, 0]
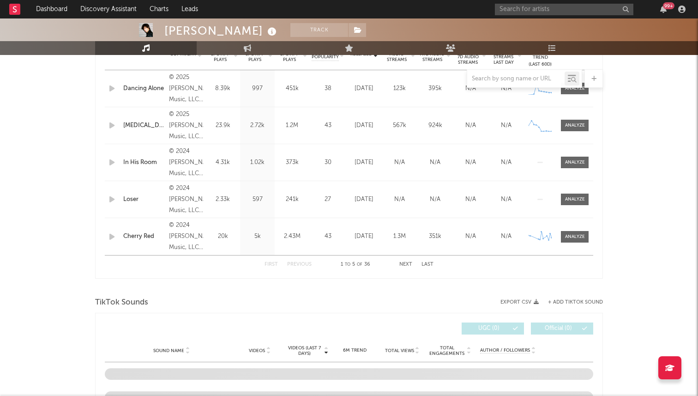
select select "6m"
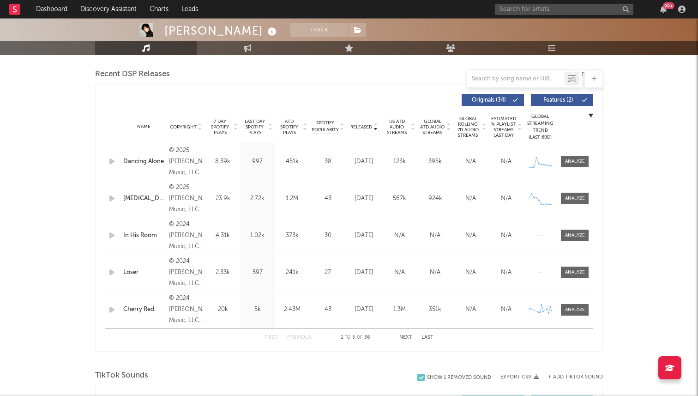
scroll to position [307, 0]
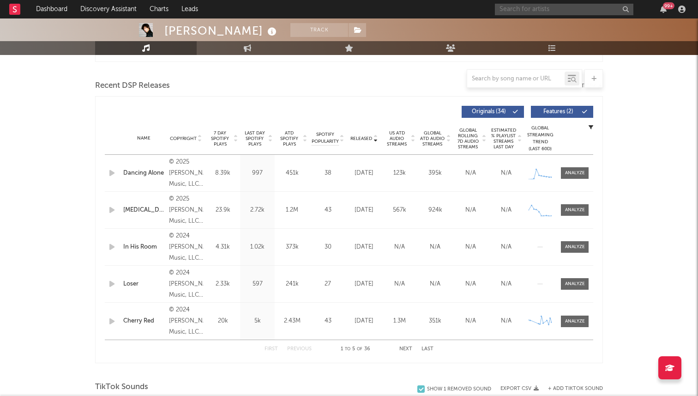
click at [546, 14] on input "text" at bounding box center [564, 10] width 139 height 12
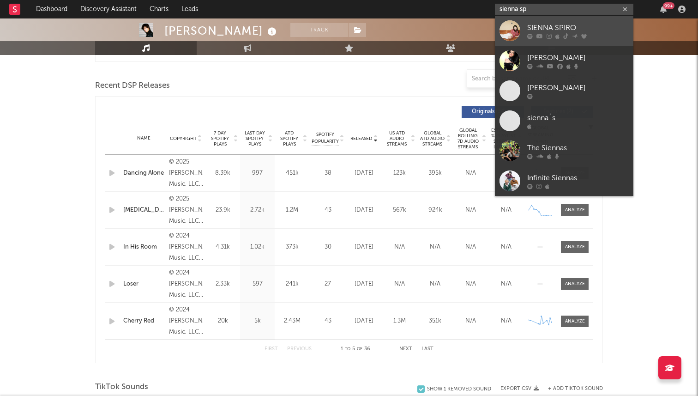
type input "sienna sp"
click at [524, 26] on link "SIENNA SPIRO" at bounding box center [564, 31] width 139 height 30
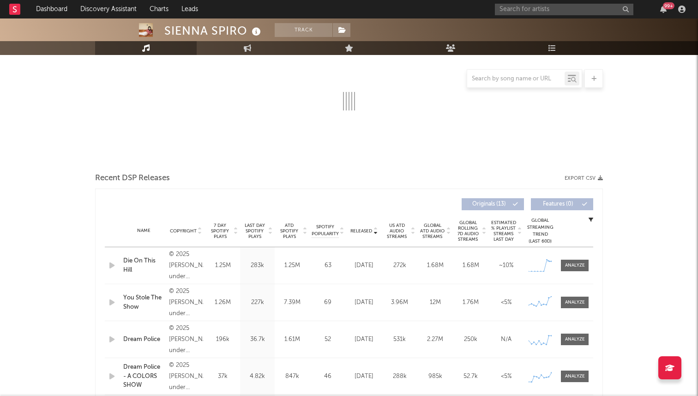
scroll to position [241, 0]
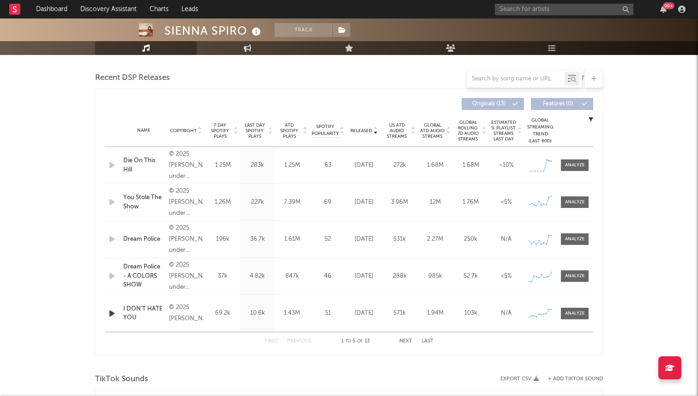
select select "6m"
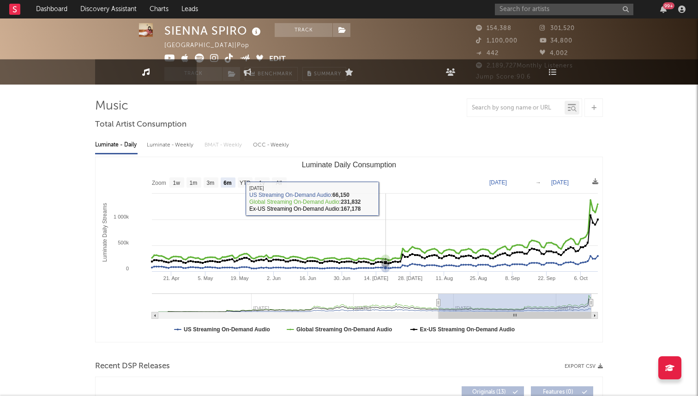
scroll to position [30, 0]
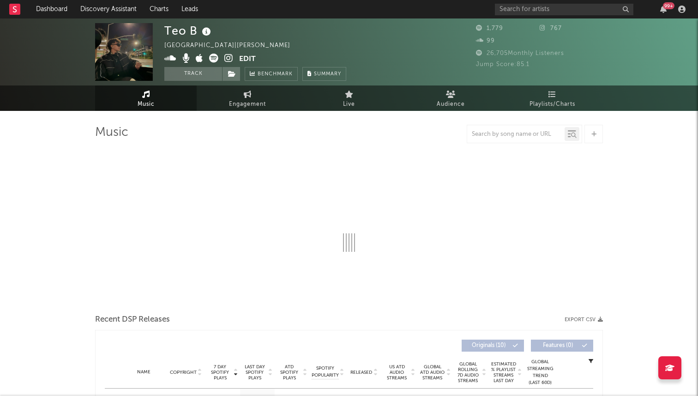
select select "1w"
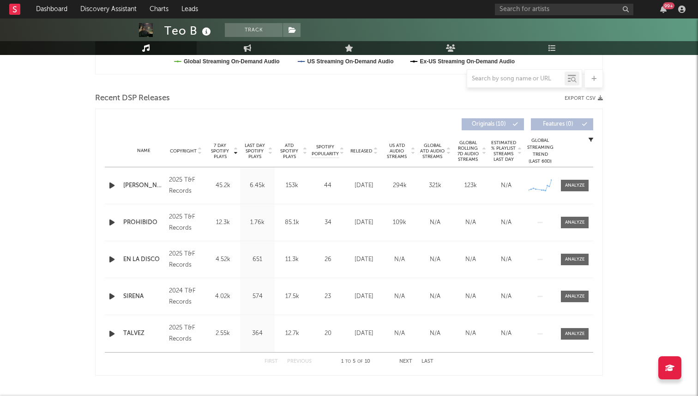
scroll to position [434, 0]
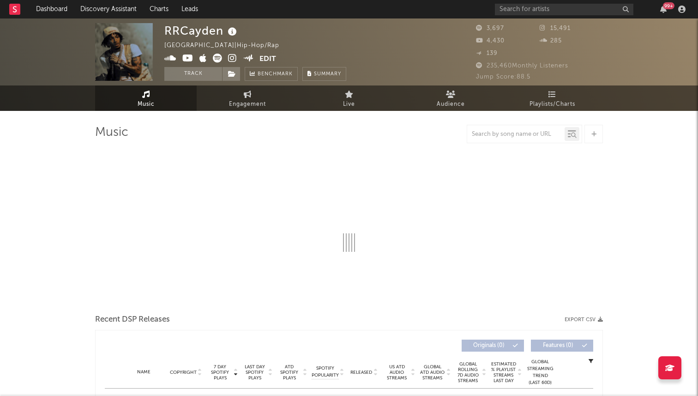
select select "6m"
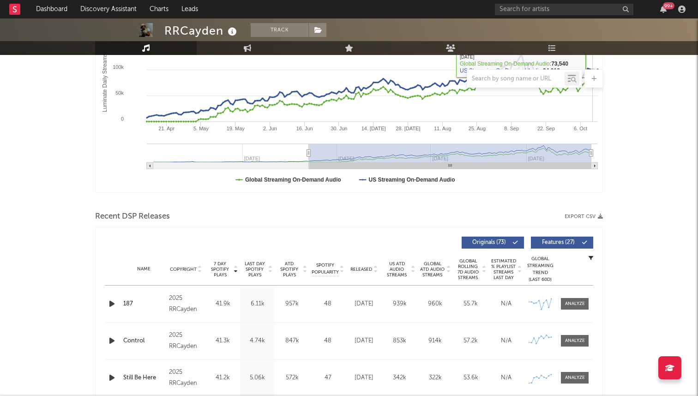
scroll to position [288, 0]
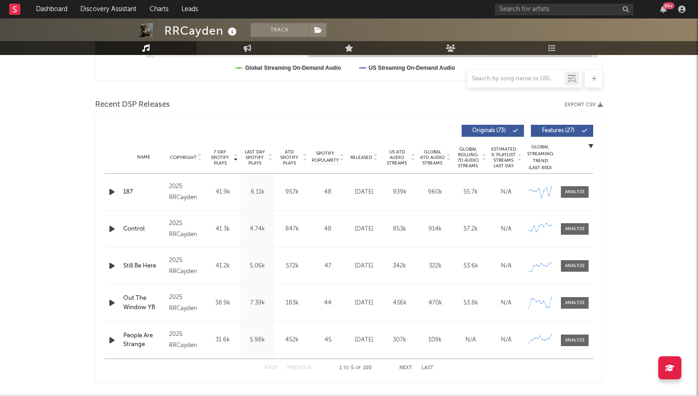
click at [372, 157] on div at bounding box center [375, 157] width 6 height 7
click at [216, 154] on span "7 Day Spotify Plays" at bounding box center [220, 157] width 24 height 17
click at [191, 152] on div "Name Copyright Label Album Names Composer Names 7 Day Spotify Plays Last Day Sp…" at bounding box center [349, 157] width 488 height 32
click at [193, 159] on span "Copyright" at bounding box center [183, 158] width 27 height 6
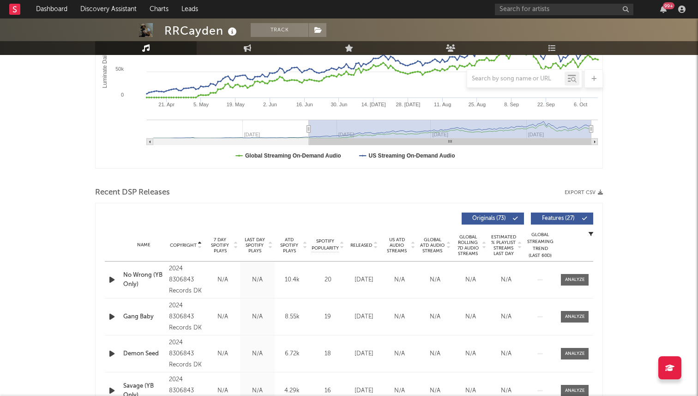
scroll to position [0, 0]
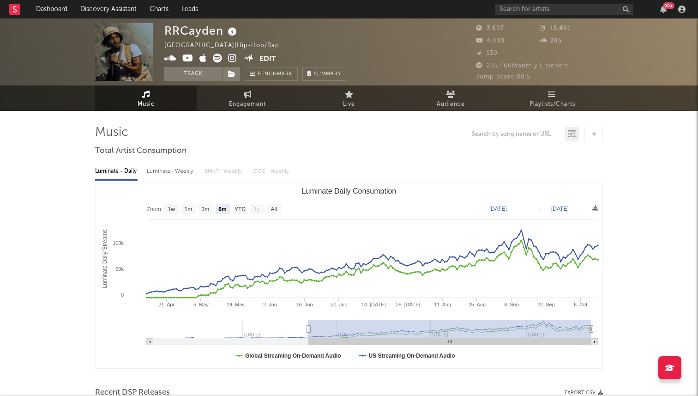
click at [231, 54] on icon at bounding box center [232, 58] width 9 height 9
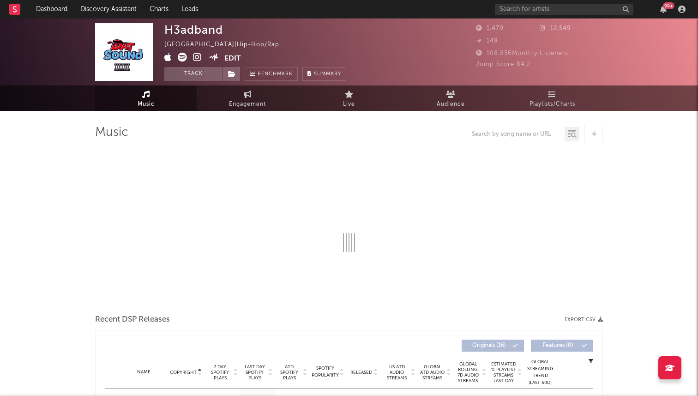
select select "1w"
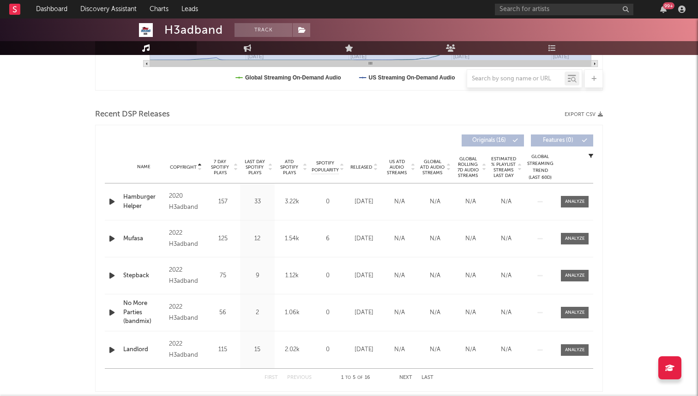
scroll to position [298, 0]
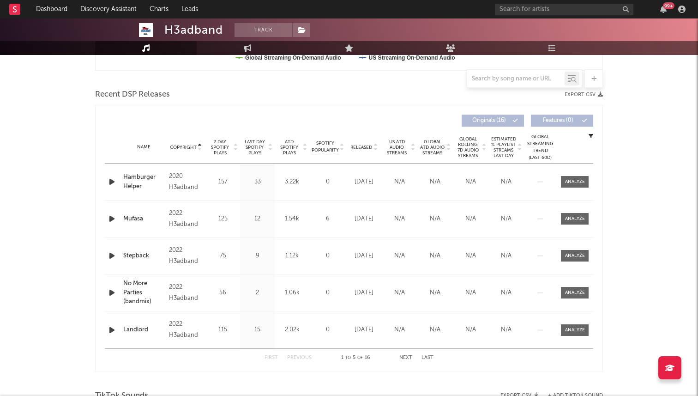
click at [222, 145] on span "7 Day Spotify Plays" at bounding box center [220, 147] width 24 height 17
click at [112, 180] on icon "button" at bounding box center [112, 182] width 10 height 12
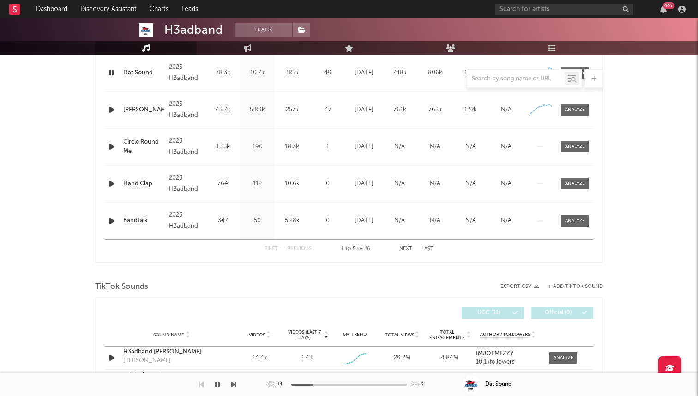
scroll to position [307, 0]
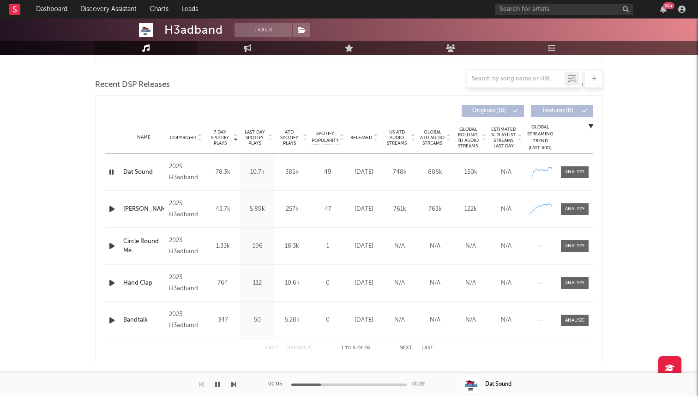
click at [113, 211] on icon "button" at bounding box center [112, 209] width 10 height 12
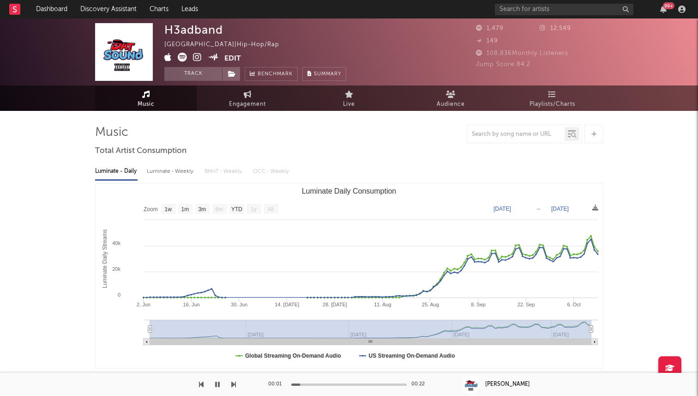
click at [197, 56] on icon at bounding box center [197, 57] width 9 height 9
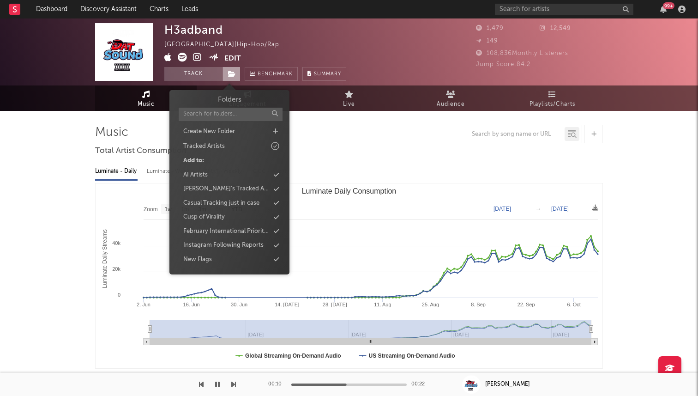
click at [234, 78] on span at bounding box center [231, 74] width 18 height 14
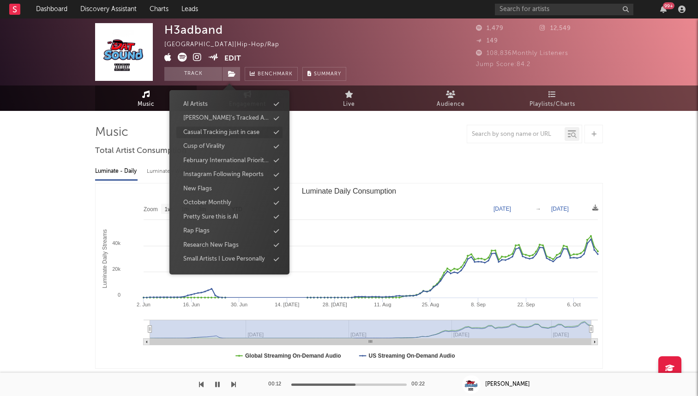
scroll to position [83, 0]
click at [217, 215] on div "Rap Flags" at bounding box center [229, 219] width 106 height 12
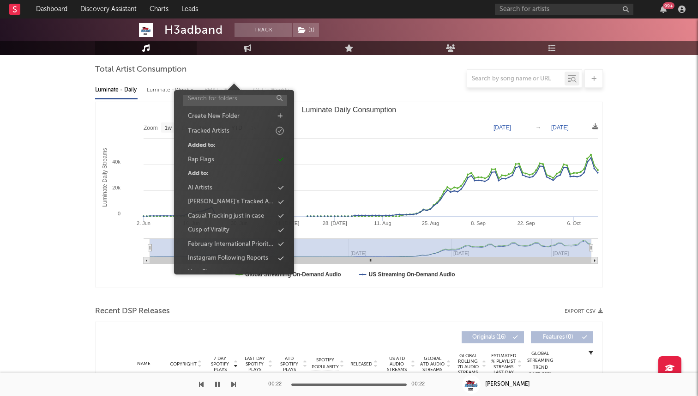
scroll to position [0, 0]
click at [336, 106] on text "Luminate Daily Consumption" at bounding box center [349, 110] width 95 height 8
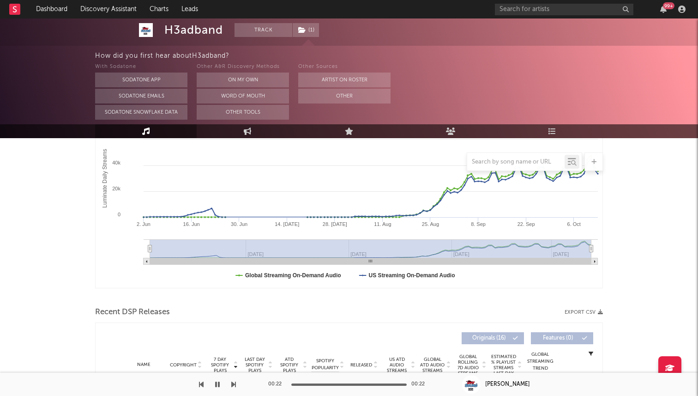
scroll to position [164, 0]
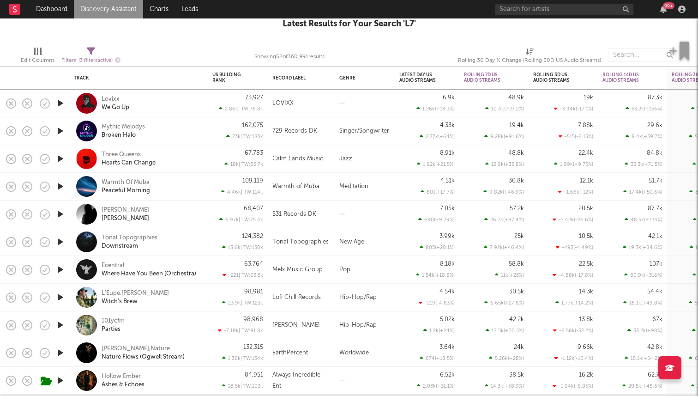
click at [60, 134] on icon "button" at bounding box center [60, 131] width 10 height 12
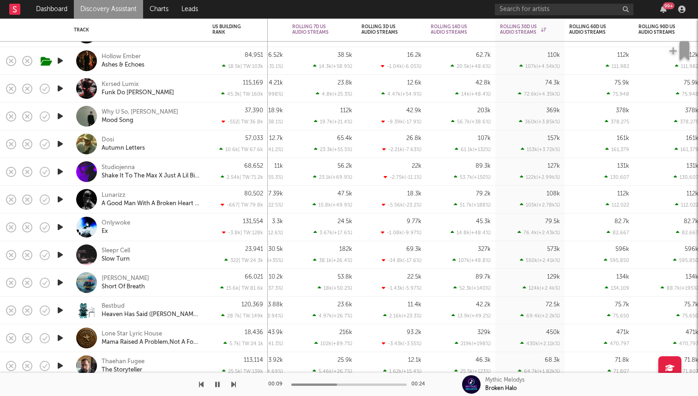
click at [58, 115] on icon "button" at bounding box center [60, 116] width 10 height 12
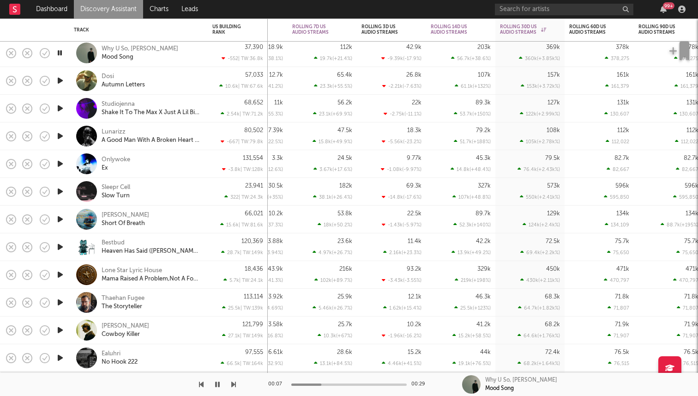
click at [61, 163] on icon "button" at bounding box center [60, 164] width 10 height 12
click at [127, 159] on div "Onlywoke" at bounding box center [116, 160] width 29 height 8
click at [61, 164] on icon "button" at bounding box center [59, 164] width 9 height 12
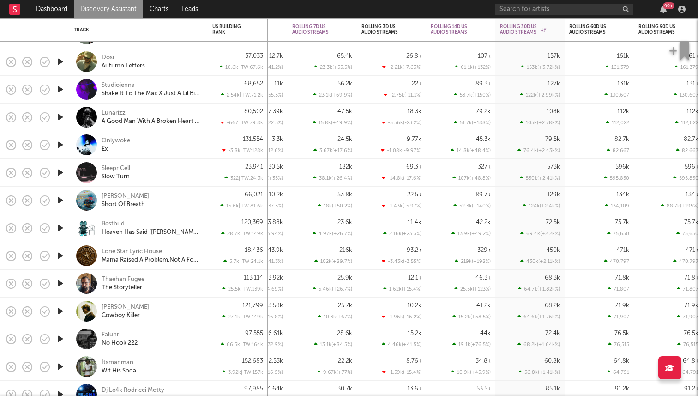
click at [57, 172] on icon "button" at bounding box center [60, 173] width 10 height 12
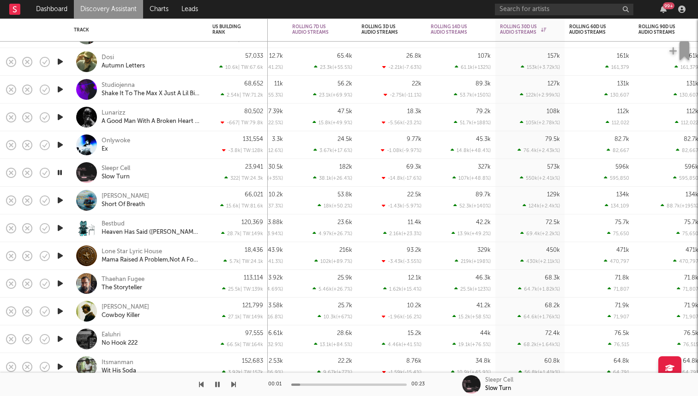
click at [57, 172] on icon "button" at bounding box center [59, 173] width 9 height 12
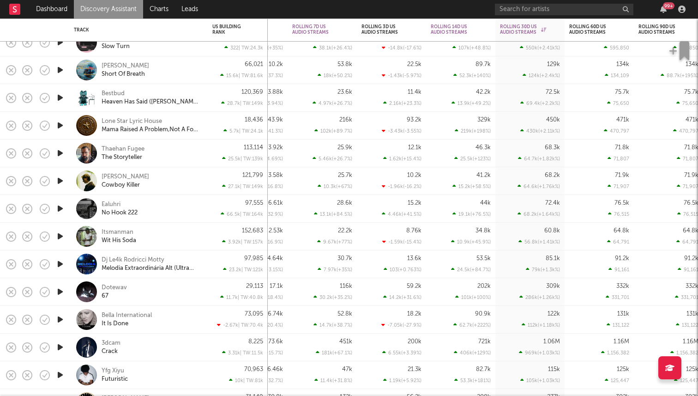
click at [62, 159] on div at bounding box center [60, 153] width 18 height 28
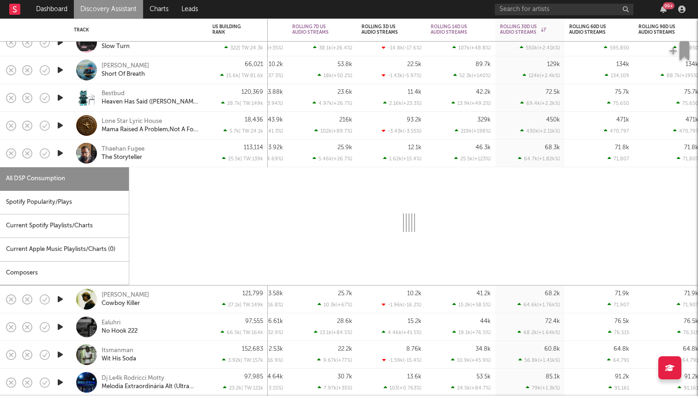
click at [71, 161] on div "Thaehan Fugee The Storyteller" at bounding box center [138, 153] width 139 height 28
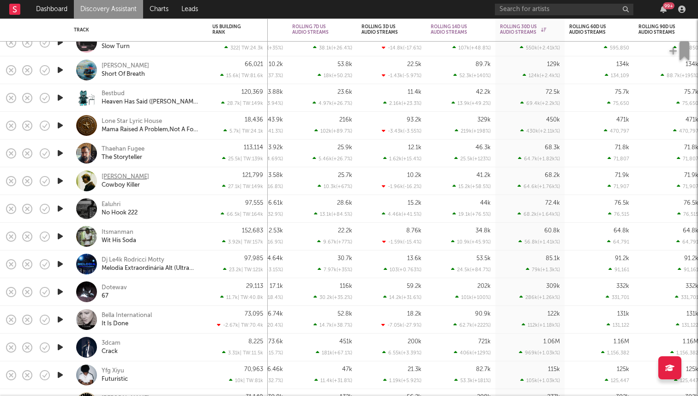
click at [115, 175] on div "Phil Kane" at bounding box center [126, 177] width 48 height 8
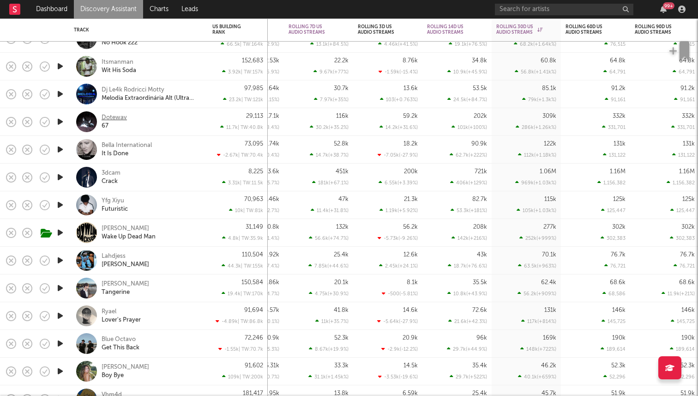
click at [113, 118] on div "Dotewav" at bounding box center [114, 118] width 25 height 8
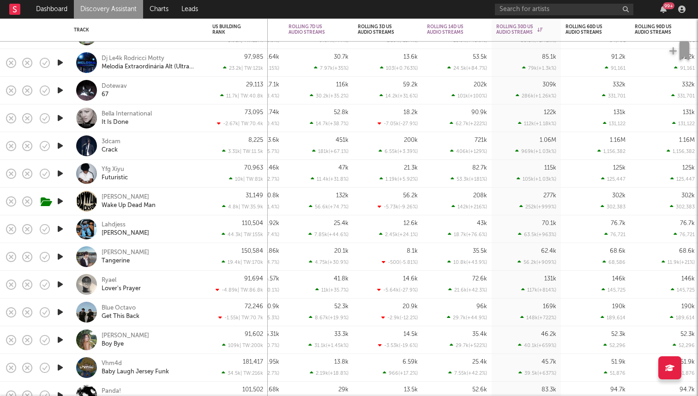
click at [60, 121] on icon "button" at bounding box center [60, 118] width 10 height 12
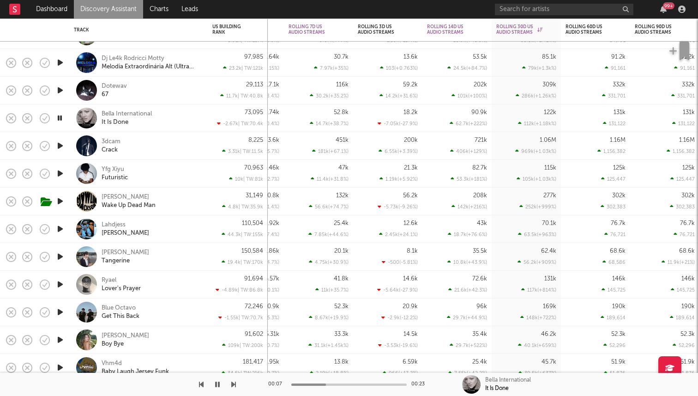
click at [57, 146] on icon "button" at bounding box center [60, 146] width 10 height 12
click at [108, 140] on div "3dcam" at bounding box center [111, 142] width 19 height 8
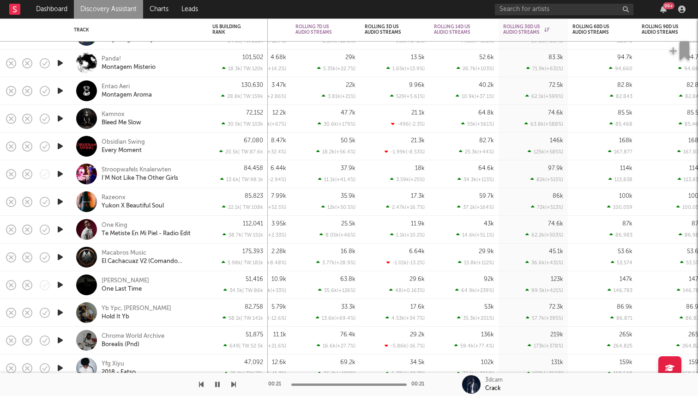
click at [62, 145] on icon "button" at bounding box center [60, 146] width 10 height 12
click at [62, 145] on icon "button" at bounding box center [59, 146] width 9 height 12
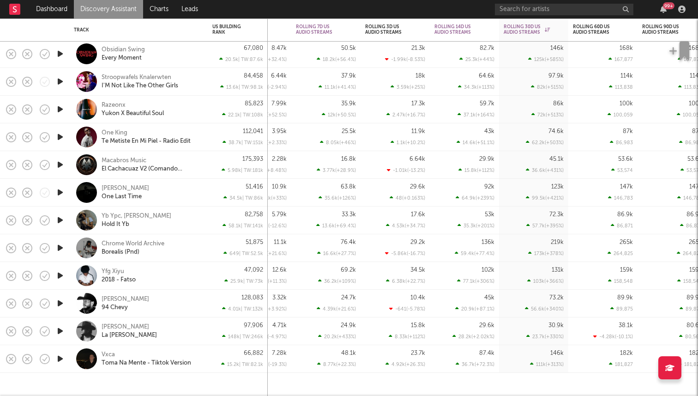
click at [60, 193] on icon "button" at bounding box center [60, 193] width 10 height 12
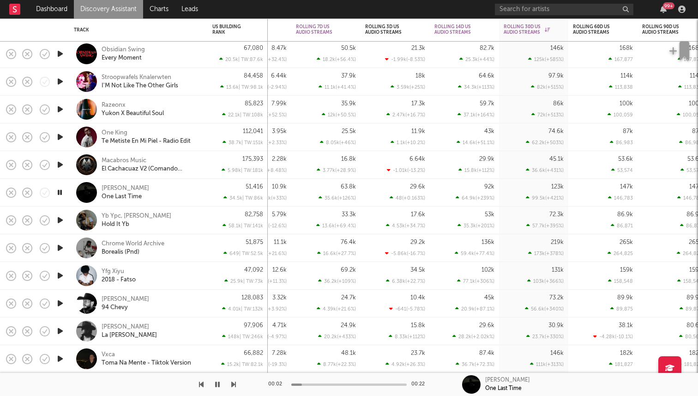
click at [60, 193] on icon "button" at bounding box center [59, 193] width 9 height 12
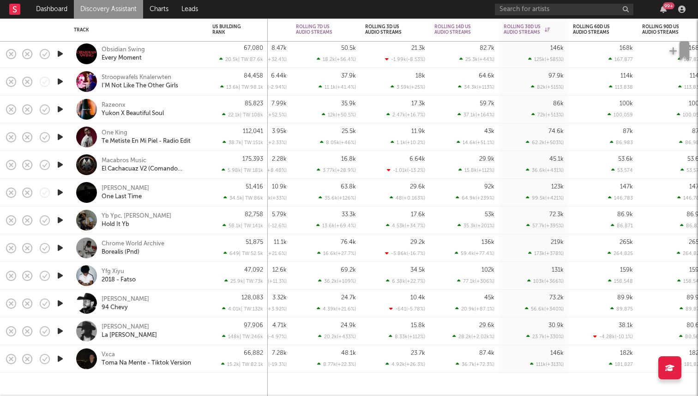
click at [60, 243] on icon "button" at bounding box center [60, 248] width 10 height 12
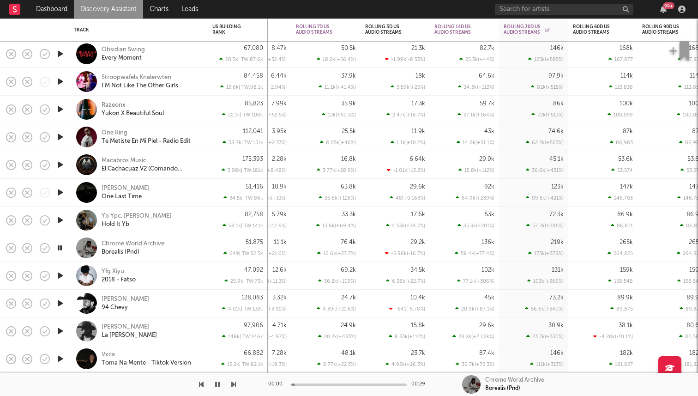
click at [60, 243] on icon "button" at bounding box center [59, 248] width 9 height 12
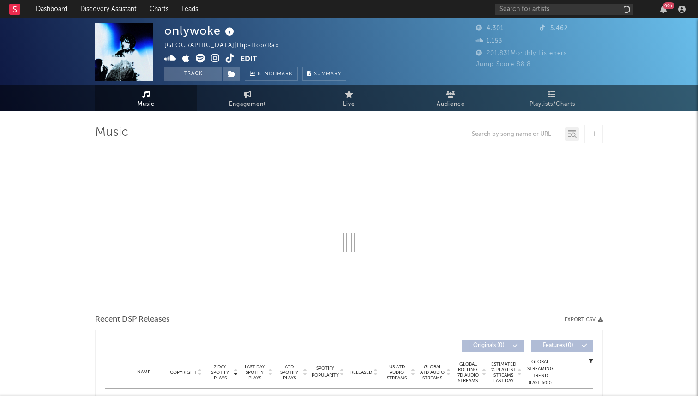
select select "1w"
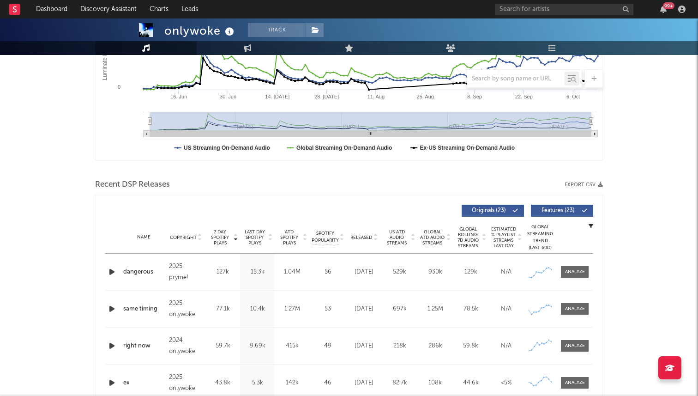
scroll to position [264, 0]
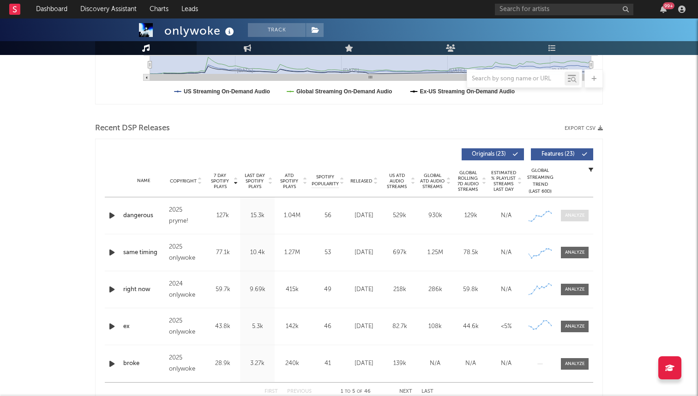
click at [576, 215] on div at bounding box center [575, 215] width 20 height 7
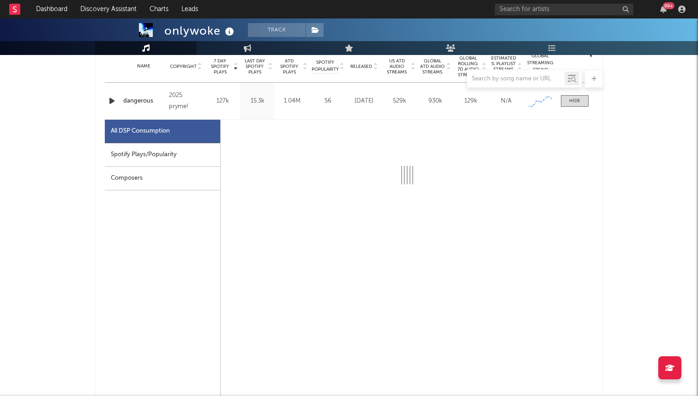
select select "1w"
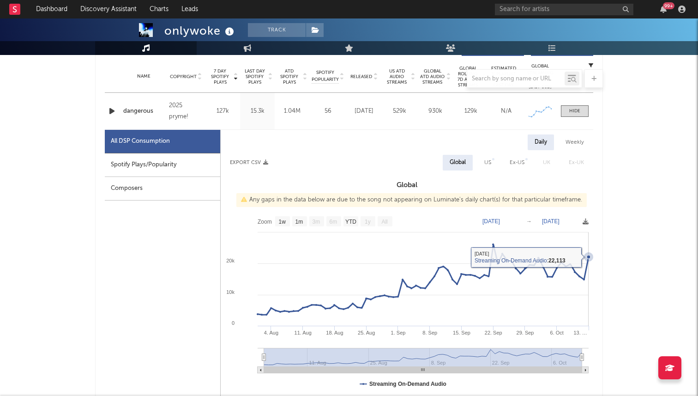
scroll to position [363, 0]
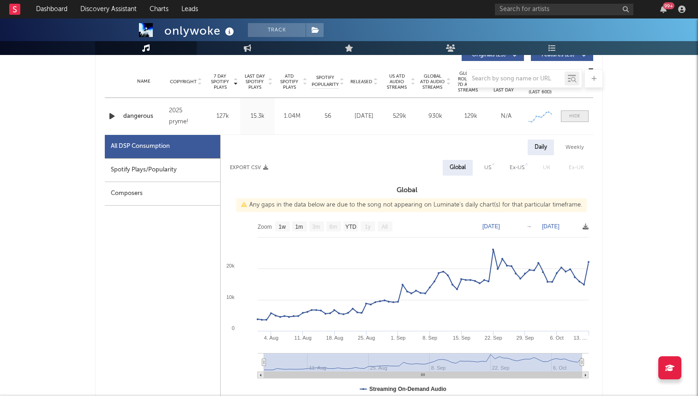
click at [573, 114] on div at bounding box center [574, 116] width 11 height 7
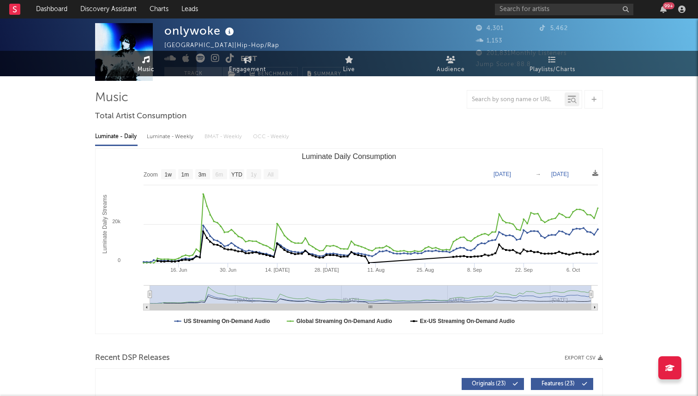
scroll to position [0, 0]
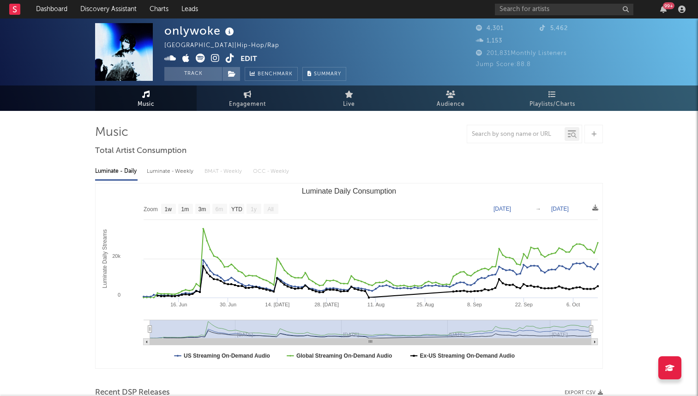
click at [227, 62] on icon at bounding box center [230, 58] width 9 height 9
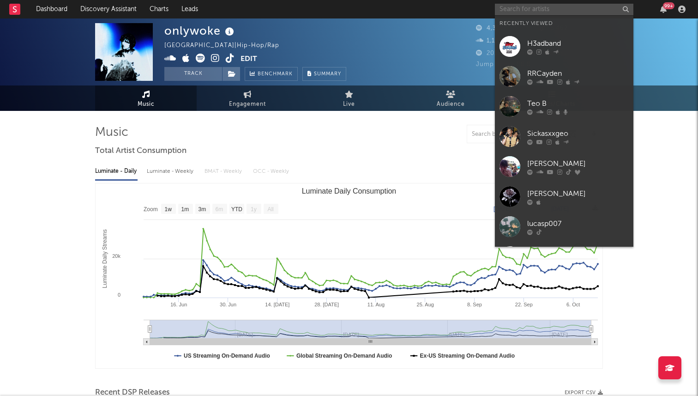
click at [539, 10] on input "text" at bounding box center [564, 10] width 139 height 12
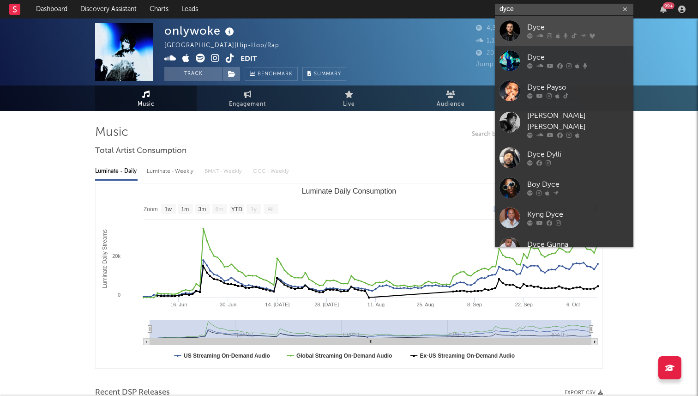
type input "dyce"
click at [501, 30] on div at bounding box center [510, 30] width 21 height 21
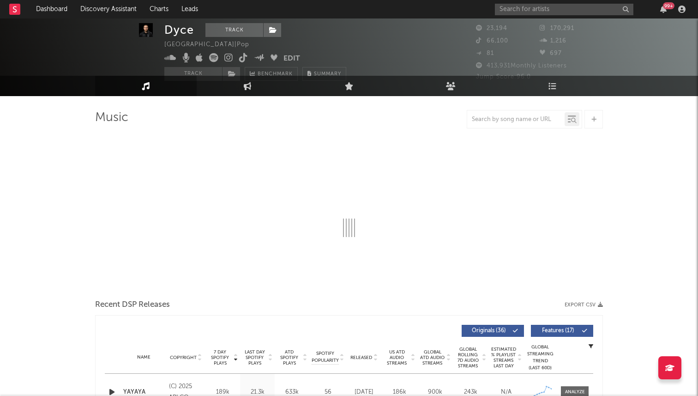
select select "6m"
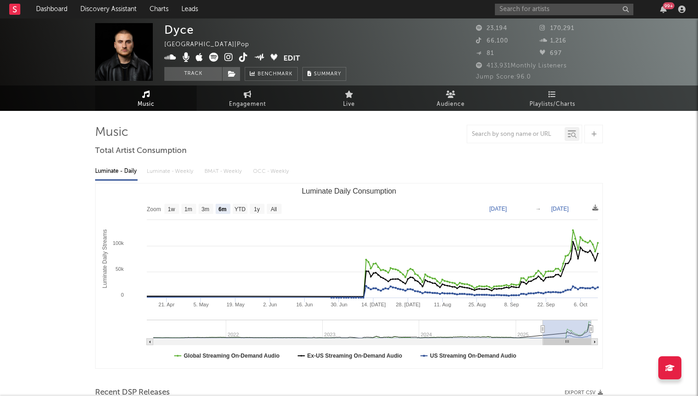
click at [239, 59] on span at bounding box center [223, 59] width 119 height 12
click at [246, 54] on icon at bounding box center [243, 57] width 9 height 9
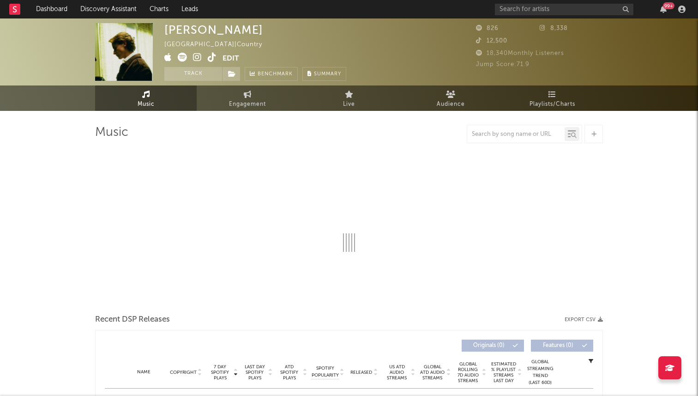
select select "1w"
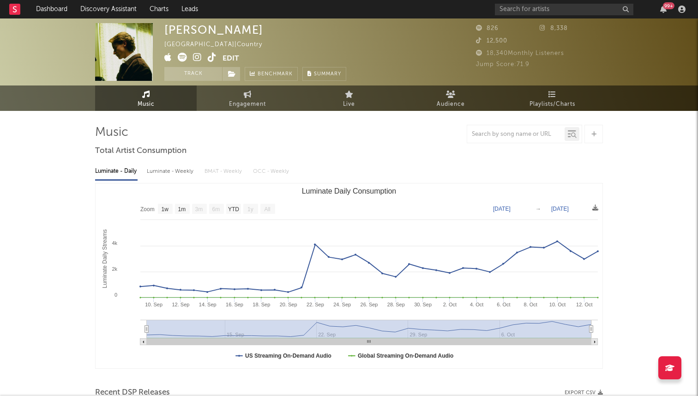
click at [212, 60] on icon at bounding box center [212, 57] width 9 height 9
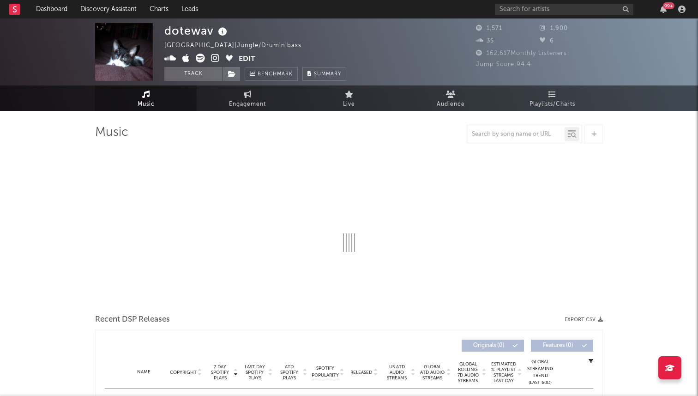
select select "1w"
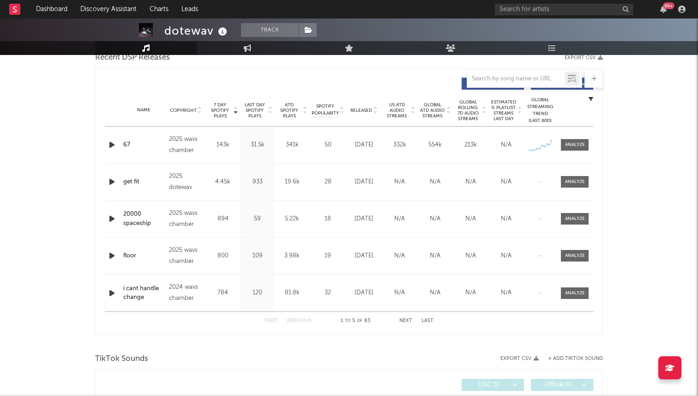
scroll to position [321, 0]
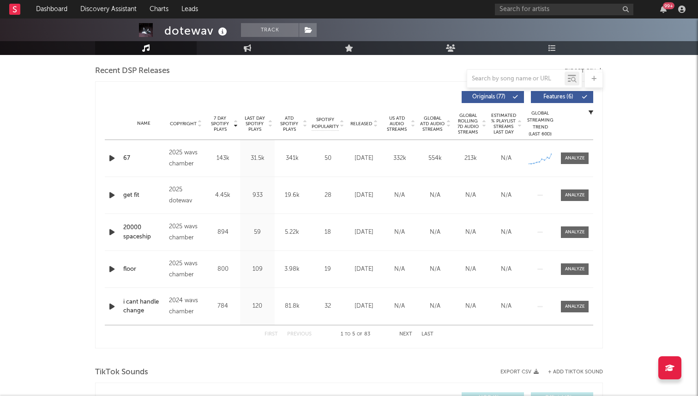
click at [111, 159] on icon "button" at bounding box center [112, 158] width 10 height 12
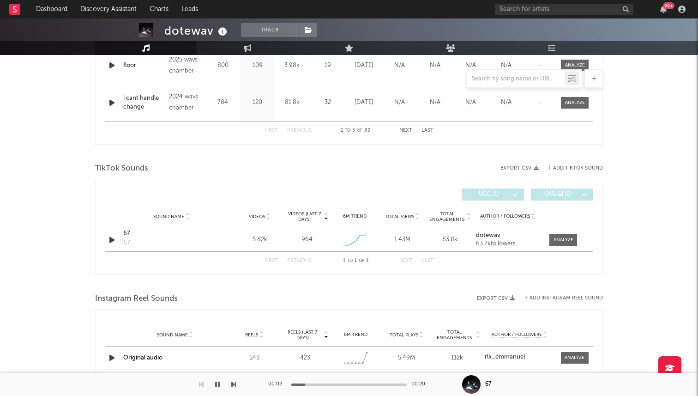
scroll to position [521, 0]
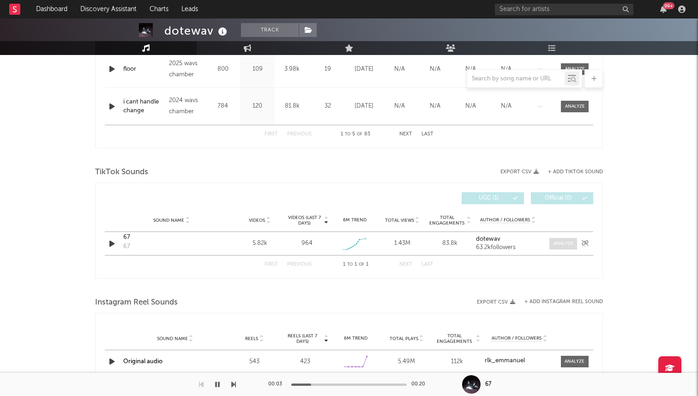
click at [554, 245] on div at bounding box center [564, 243] width 20 height 7
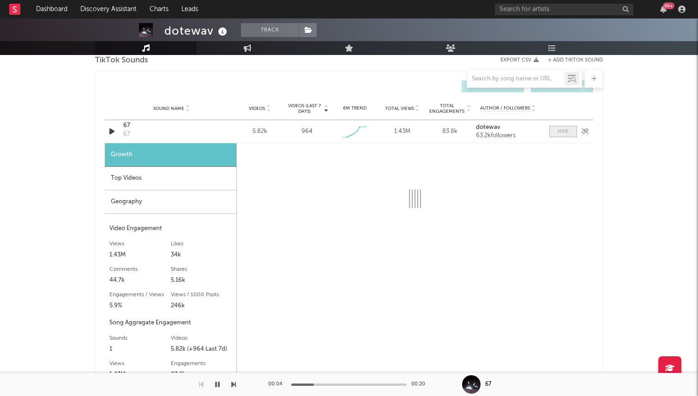
scroll to position [641, 0]
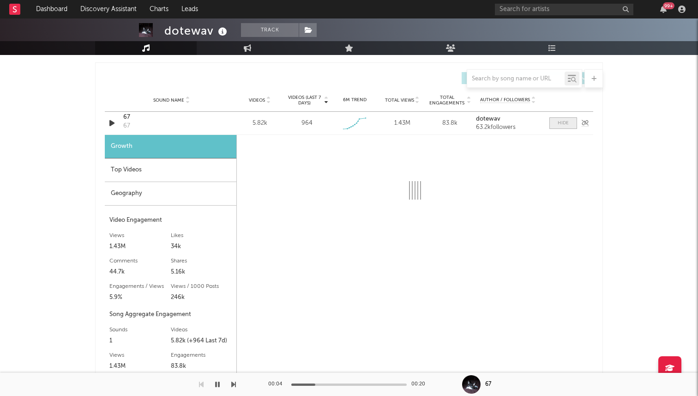
select select "1w"
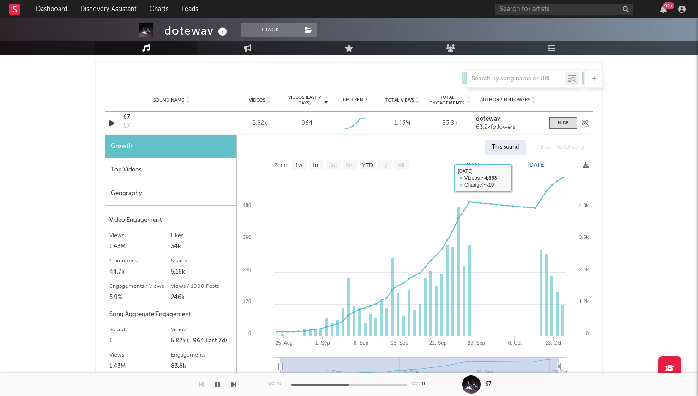
click at [567, 129] on div "Sound Name 67 67 Videos 5.82k Videos (last 7 days) 964 Weekly Growth % + 804 % …" at bounding box center [349, 123] width 488 height 23
click at [561, 119] on span at bounding box center [563, 123] width 28 height 12
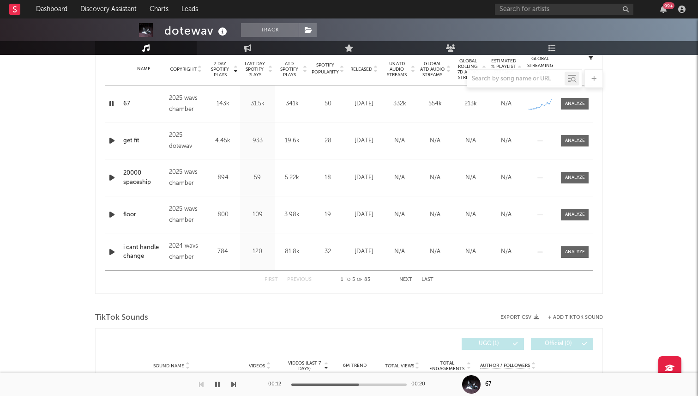
scroll to position [345, 0]
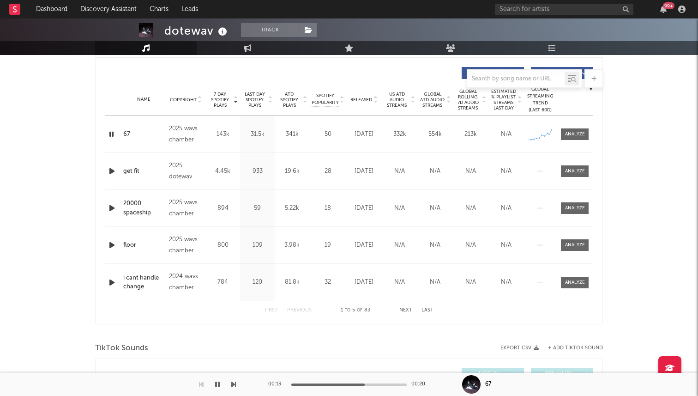
click at [216, 383] on icon "button" at bounding box center [217, 383] width 5 height 7
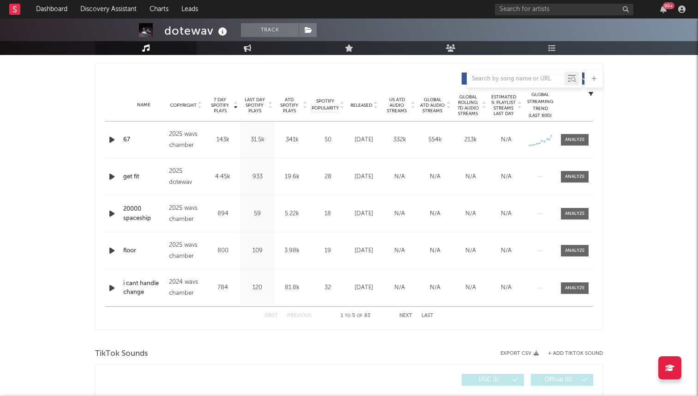
scroll to position [328, 0]
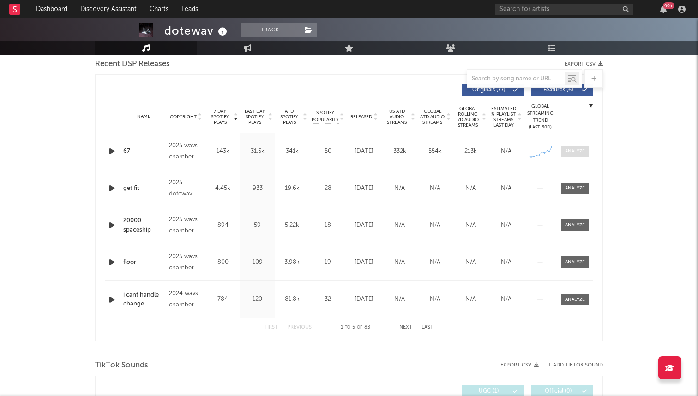
click at [566, 152] on div at bounding box center [575, 151] width 20 height 7
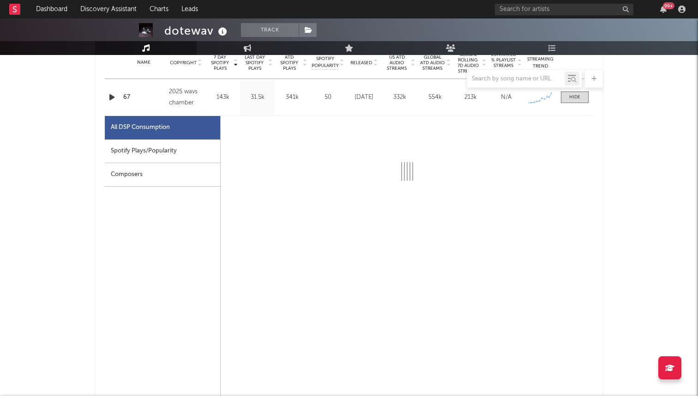
select select "1w"
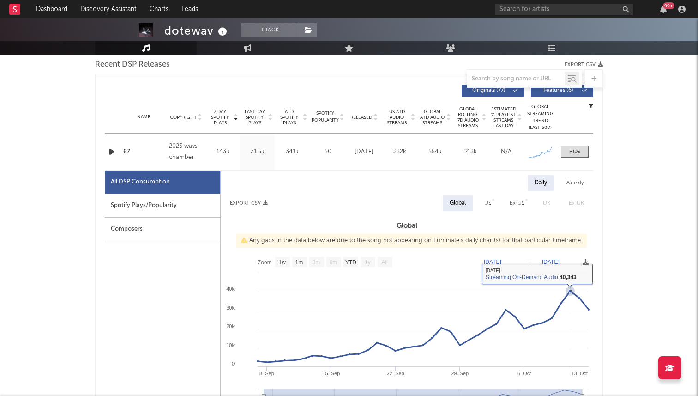
scroll to position [320, 0]
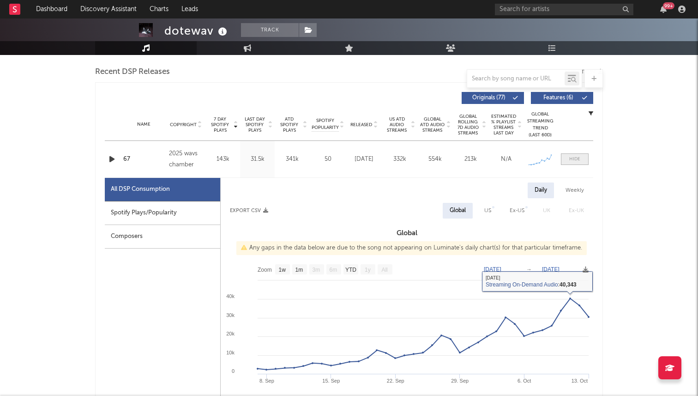
click at [573, 161] on div at bounding box center [574, 159] width 11 height 7
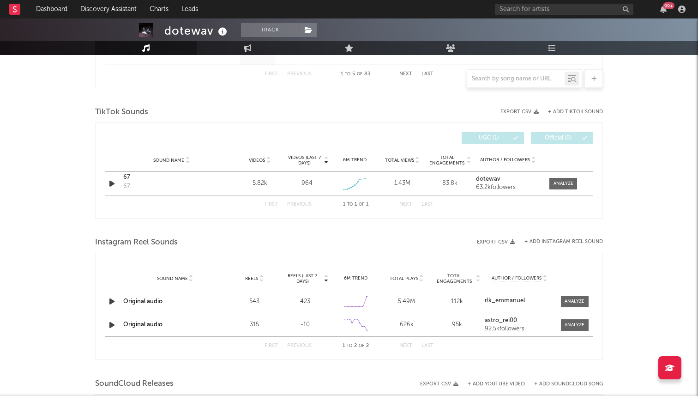
scroll to position [650, 0]
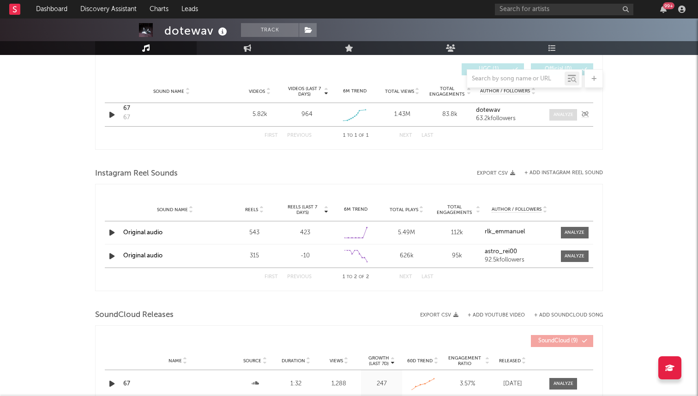
click at [556, 111] on div at bounding box center [564, 114] width 20 height 7
select select "1w"
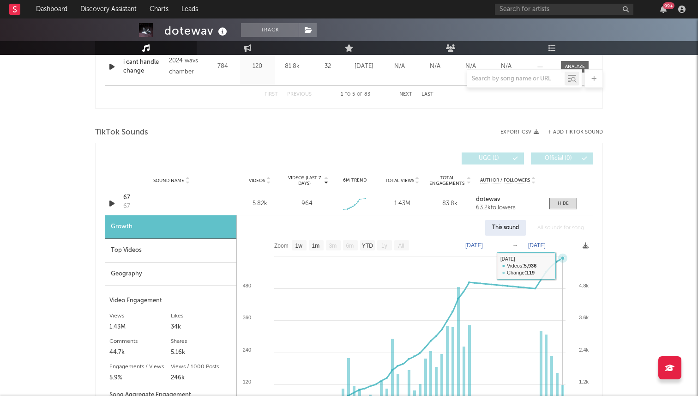
scroll to position [554, 0]
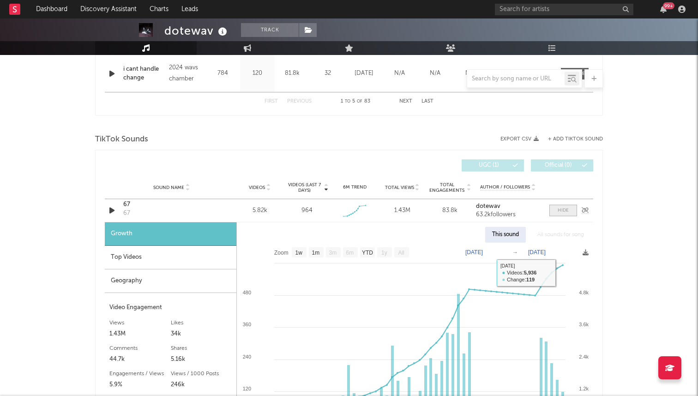
click at [565, 210] on div at bounding box center [563, 210] width 11 height 7
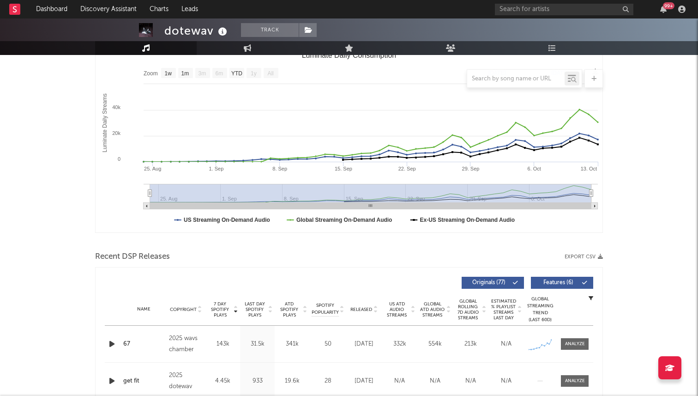
scroll to position [0, 0]
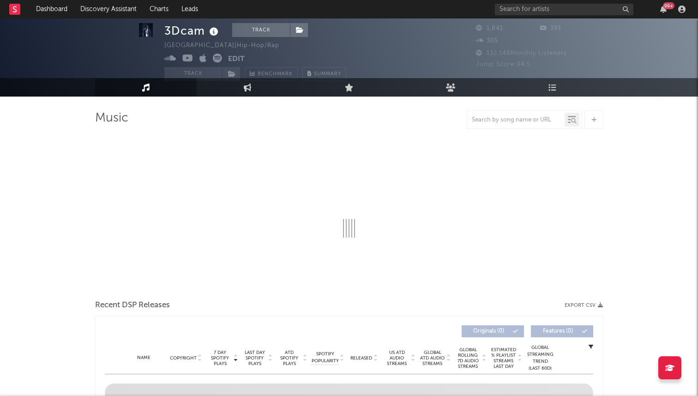
scroll to position [16, 0]
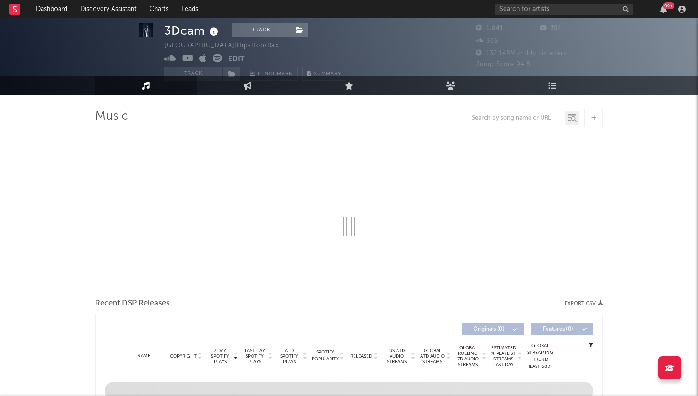
select select "6m"
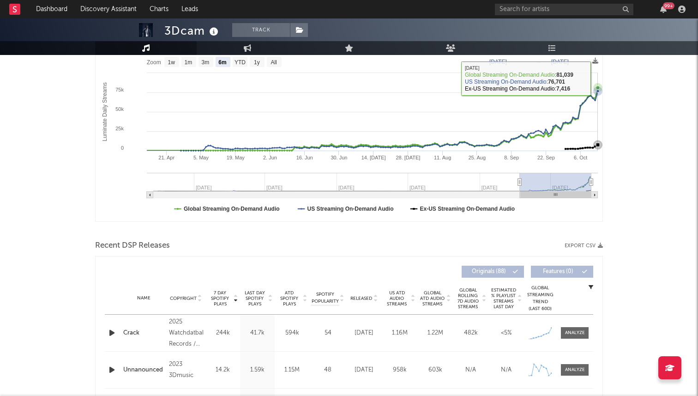
scroll to position [289, 0]
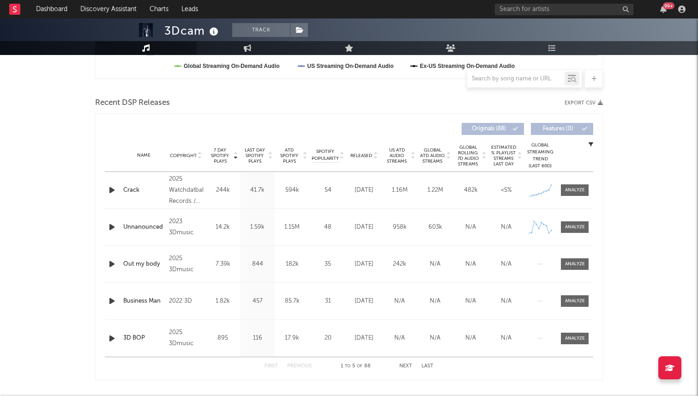
click at [366, 153] on span "Released" at bounding box center [361, 156] width 22 height 6
click at [222, 151] on span "7 Day Spotify Plays" at bounding box center [220, 155] width 24 height 17
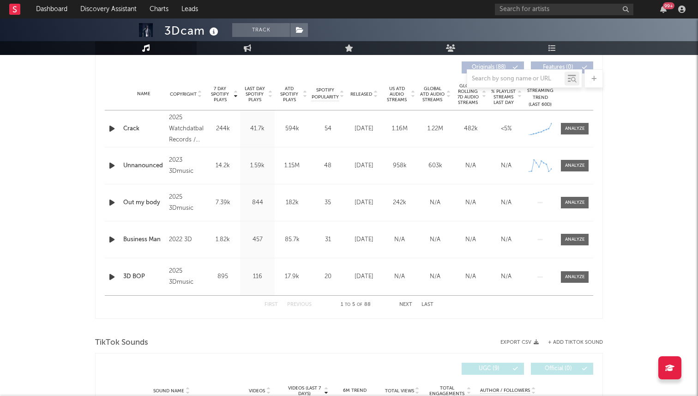
scroll to position [0, 0]
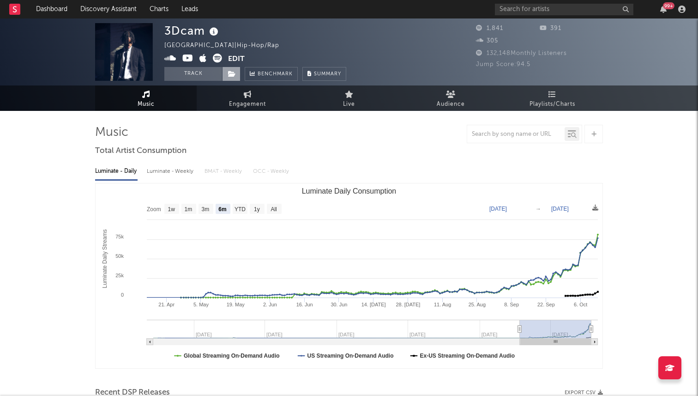
click at [231, 72] on icon at bounding box center [232, 74] width 8 height 6
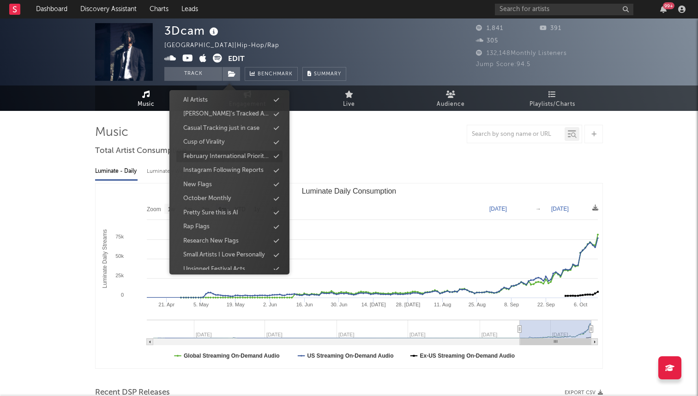
scroll to position [83, 0]
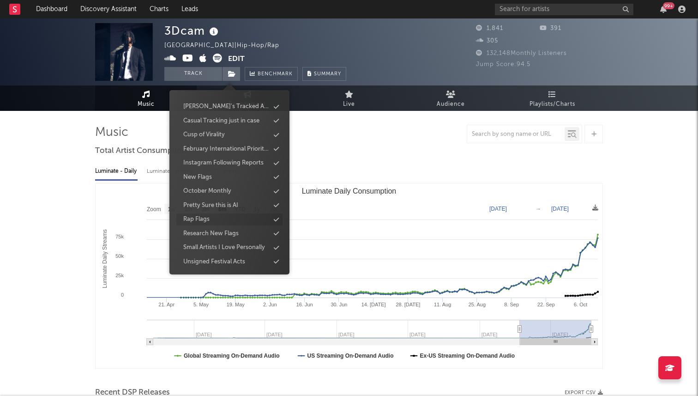
click at [222, 219] on div "Rap Flags" at bounding box center [229, 219] width 106 height 12
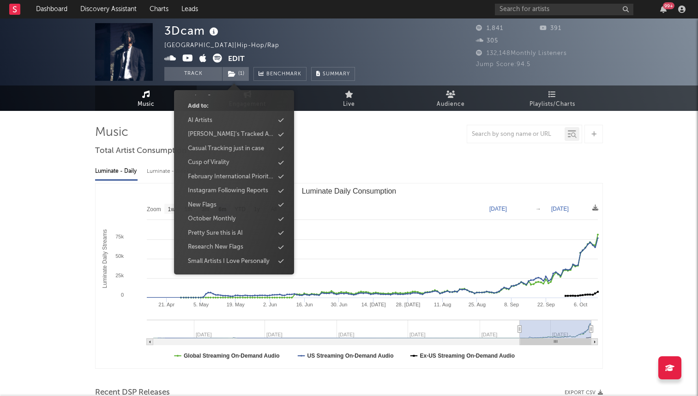
scroll to position [96, 0]
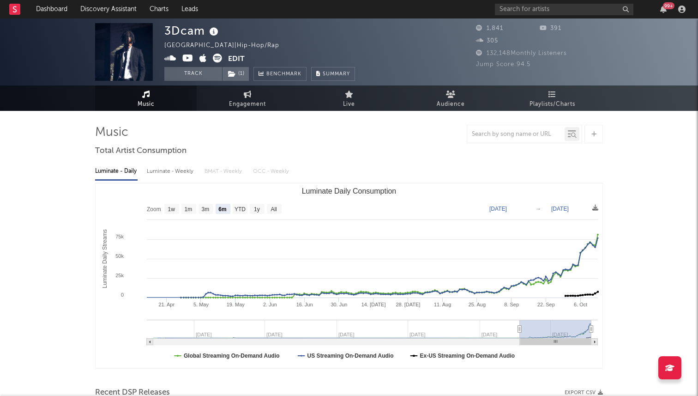
click at [337, 162] on div "Luminate - Daily Luminate - Weekly BMAT - Weekly OCC - Weekly Zoom 1w 1m 3m 6m …" at bounding box center [349, 265] width 508 height 212
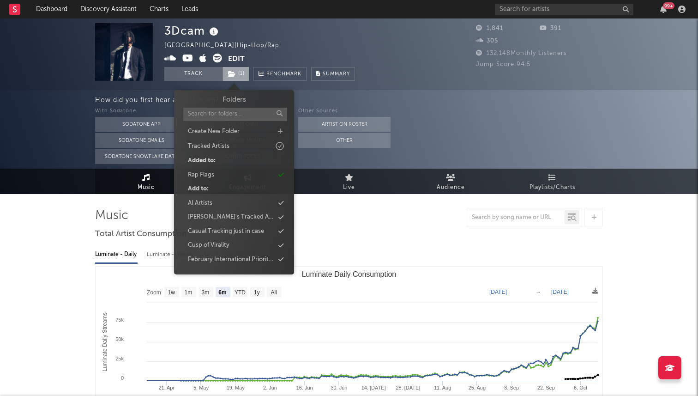
click at [241, 75] on span "( 1 )" at bounding box center [235, 74] width 27 height 14
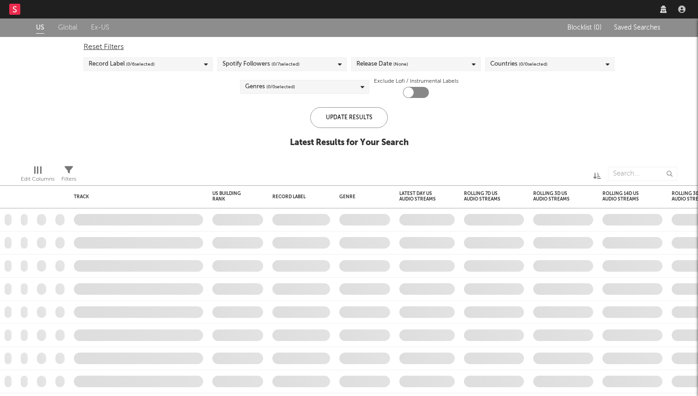
checkbox input "true"
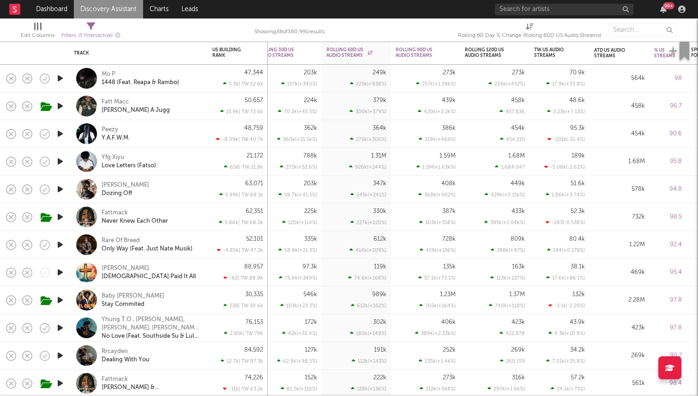
click at [60, 131] on icon "button" at bounding box center [60, 134] width 10 height 12
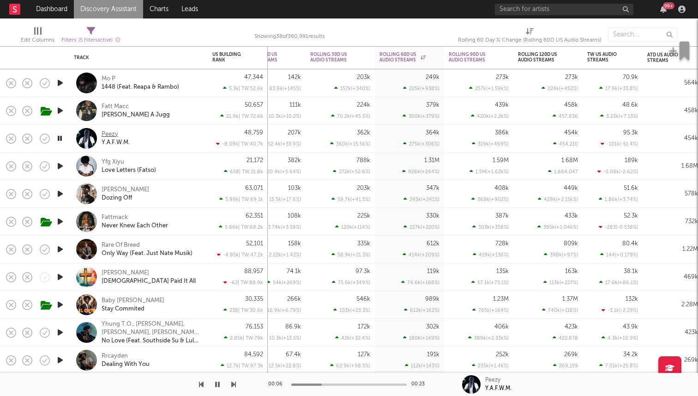
click at [109, 133] on div "Peezy" at bounding box center [110, 134] width 17 height 8
click at [64, 138] on icon "button" at bounding box center [59, 139] width 9 height 12
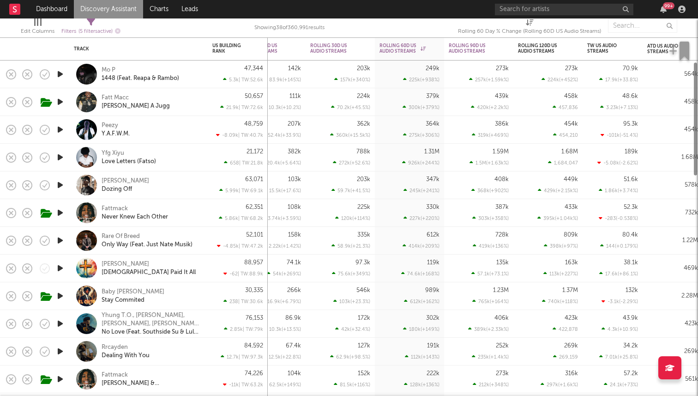
click at [59, 184] on icon "button" at bounding box center [60, 185] width 10 height 12
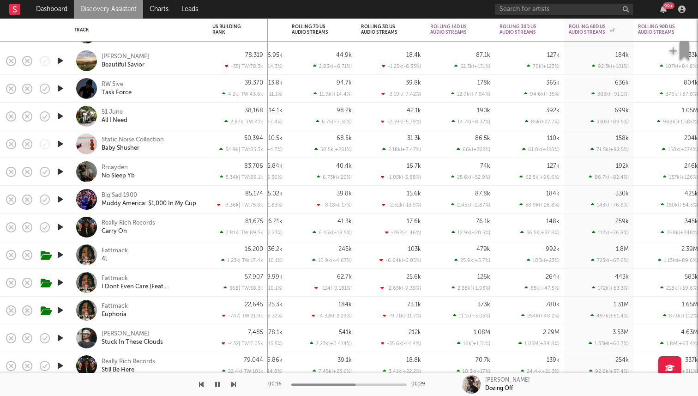
click at [60, 85] on icon "button" at bounding box center [60, 89] width 10 height 12
click at [108, 82] on div "RW 5ive" at bounding box center [113, 84] width 22 height 8
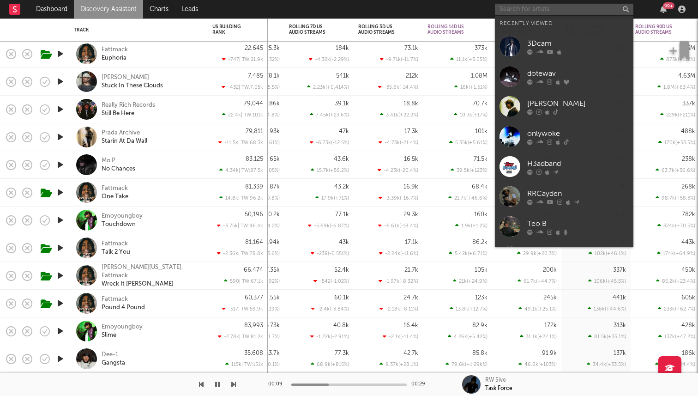
click at [520, 8] on input "text" at bounding box center [564, 10] width 139 height 12
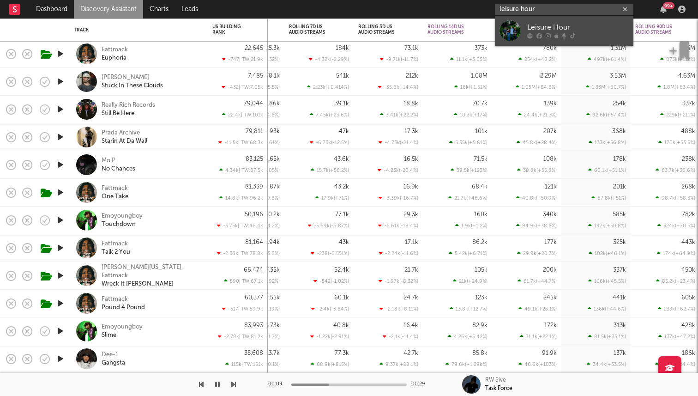
type input "leisure hour"
click at [525, 27] on link "Leisure Hour" at bounding box center [564, 31] width 139 height 30
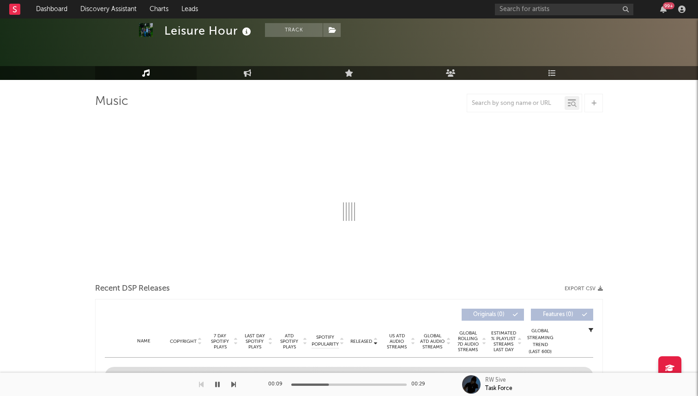
select select "6m"
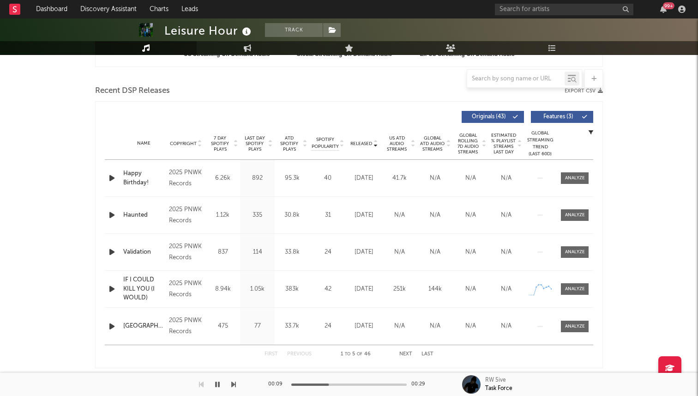
scroll to position [344, 0]
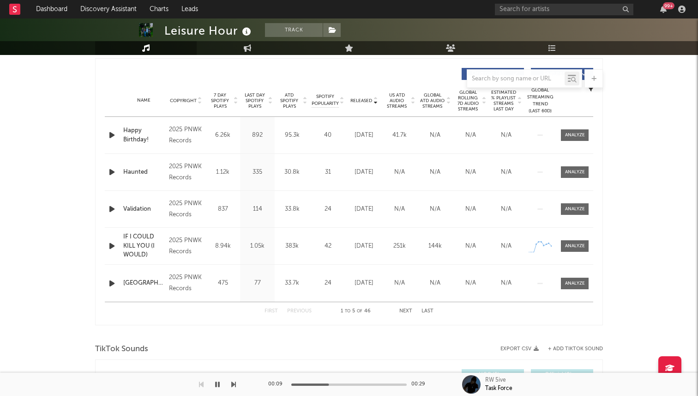
click at [215, 102] on span "7 Day Spotify Plays" at bounding box center [220, 100] width 24 height 17
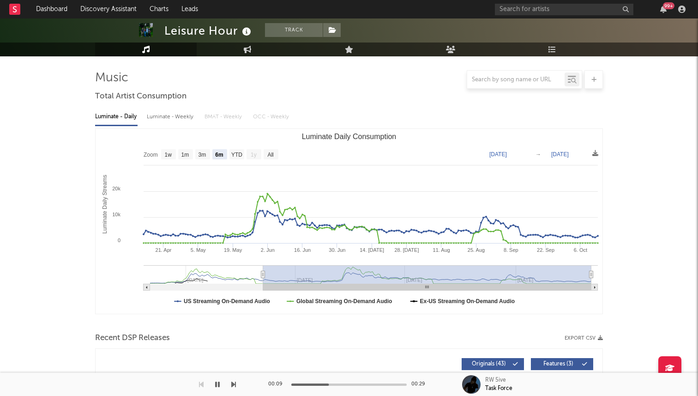
scroll to position [0, 0]
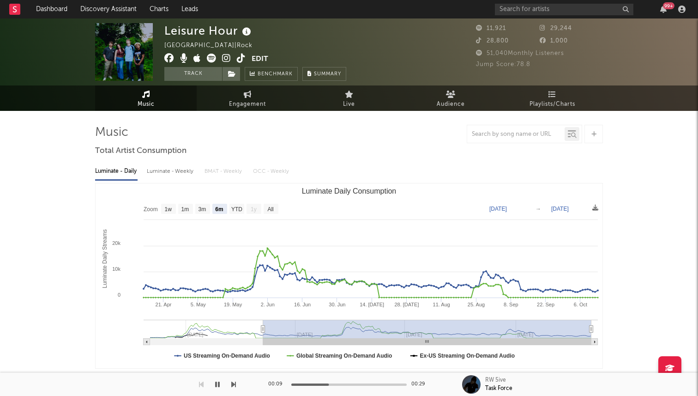
click at [239, 54] on icon at bounding box center [241, 58] width 9 height 9
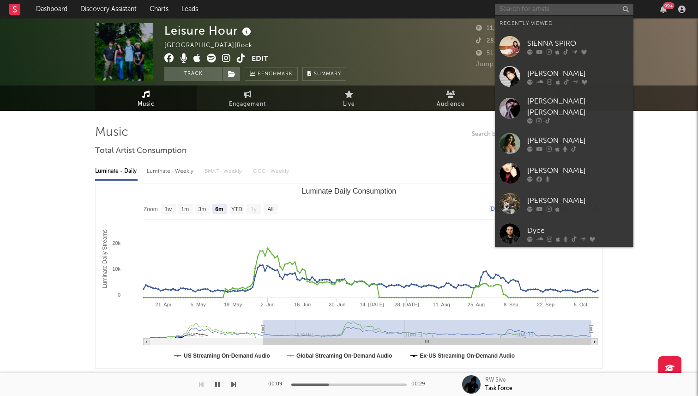
click at [522, 10] on input "text" at bounding box center [564, 10] width 139 height 12
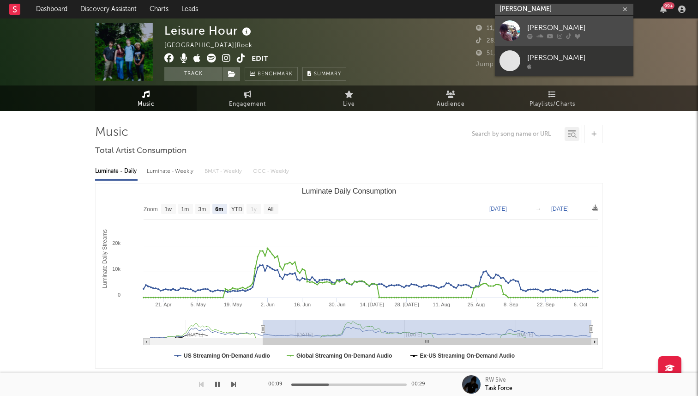
type input "benny bellson"
click at [532, 24] on div "Benny Bellson" at bounding box center [578, 27] width 102 height 11
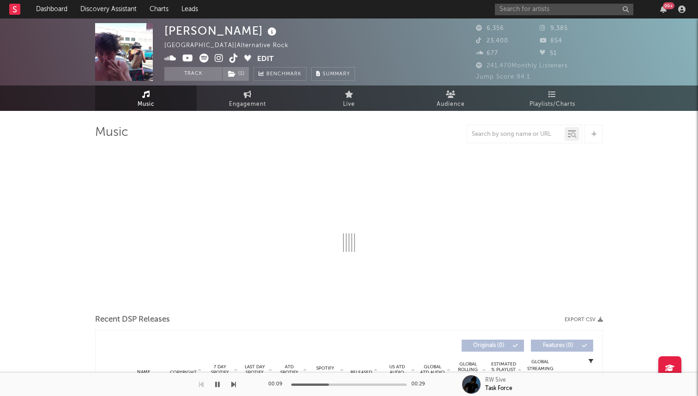
select select "6m"
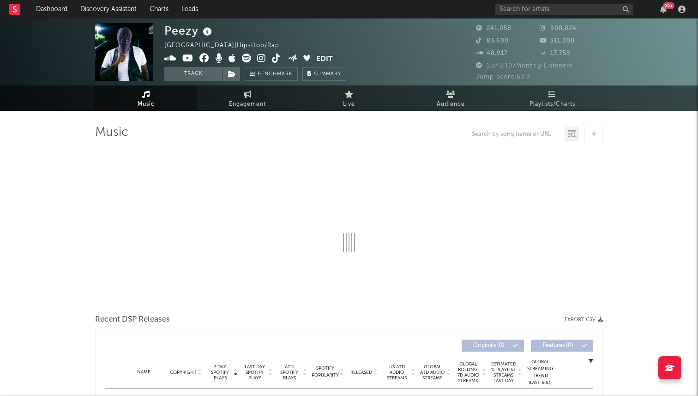
select select "6m"
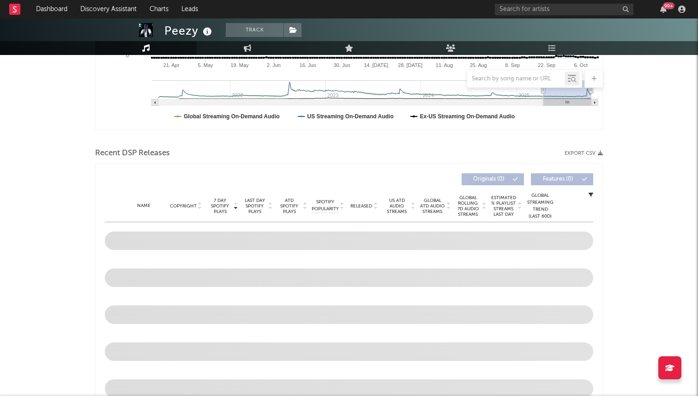
scroll to position [336, 0]
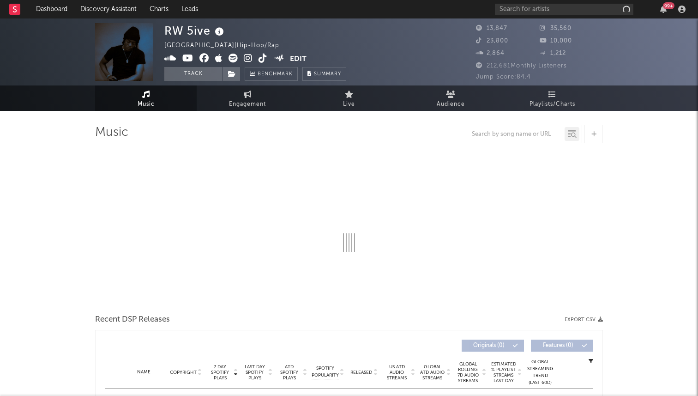
select select "6m"
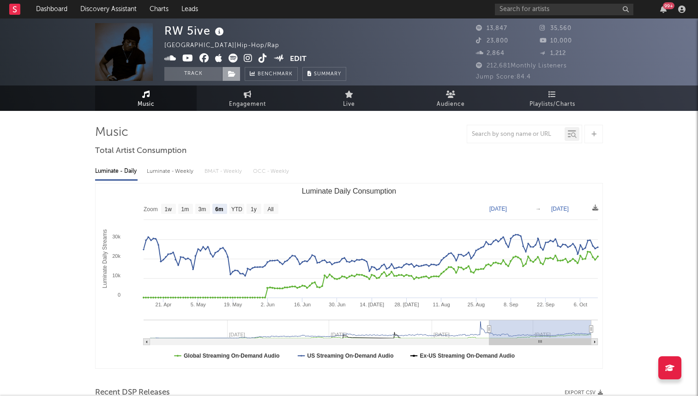
click at [232, 73] on icon at bounding box center [232, 74] width 8 height 6
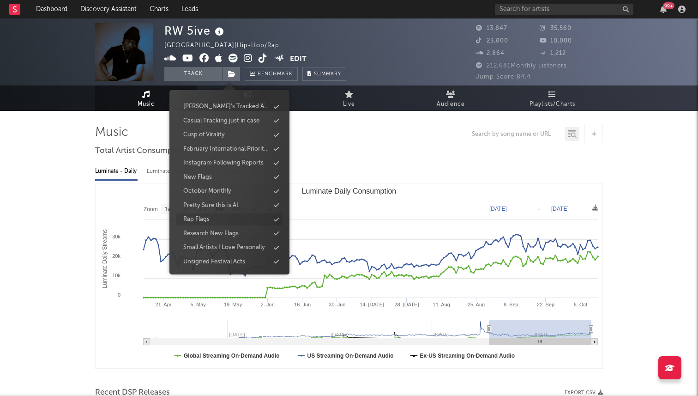
click at [210, 217] on div "Rap Flags" at bounding box center [229, 219] width 106 height 12
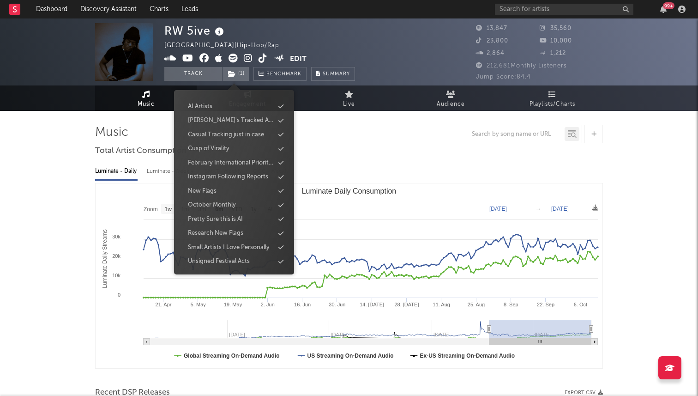
click at [374, 132] on div at bounding box center [349, 134] width 508 height 18
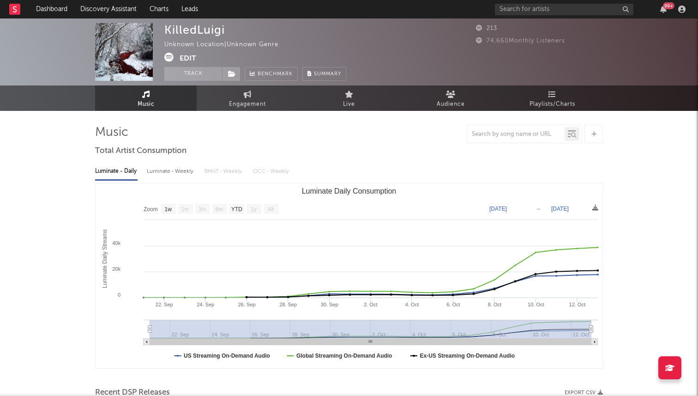
select select "1w"
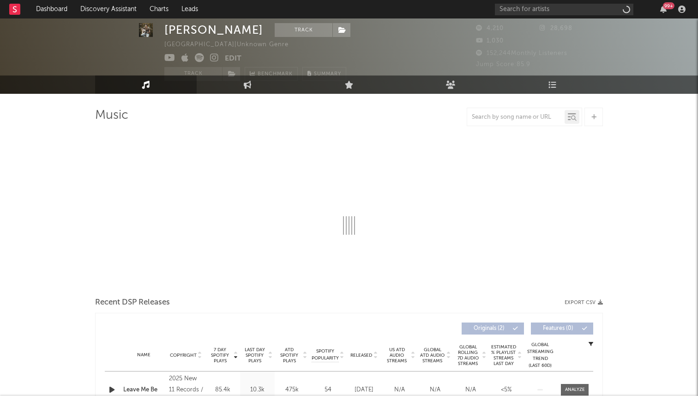
select select "1w"
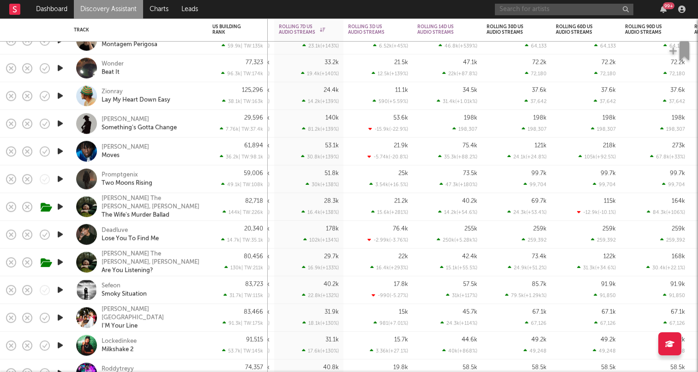
click at [551, 12] on input "text" at bounding box center [564, 10] width 139 height 12
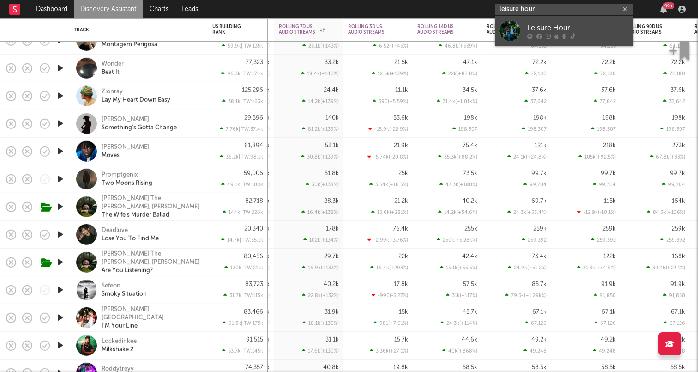
type input "leisure hour"
click at [534, 34] on div at bounding box center [578, 36] width 102 height 6
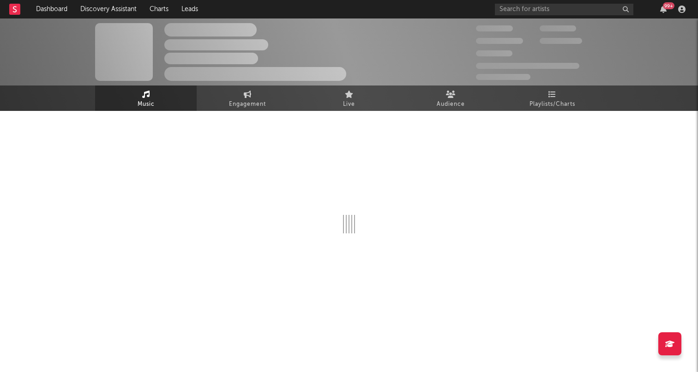
select select "6m"
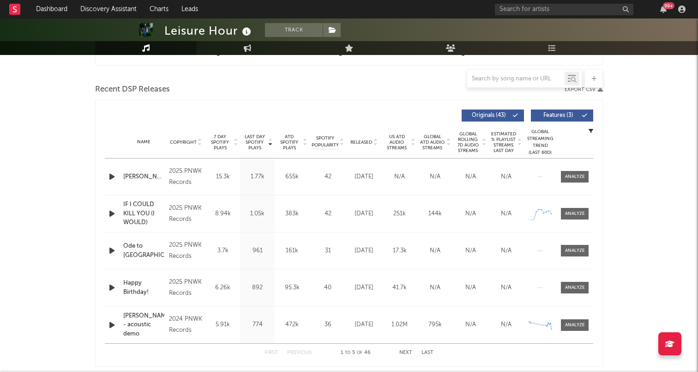
scroll to position [302, 0]
click at [370, 144] on span "Released" at bounding box center [361, 143] width 22 height 6
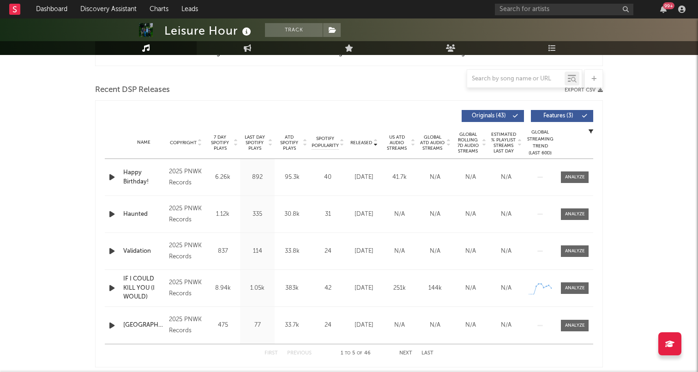
click at [227, 136] on span "7 Day Spotify Plays" at bounding box center [220, 142] width 24 height 17
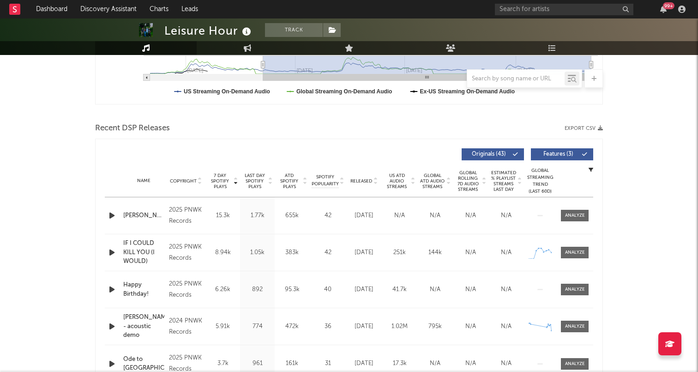
scroll to position [336, 0]
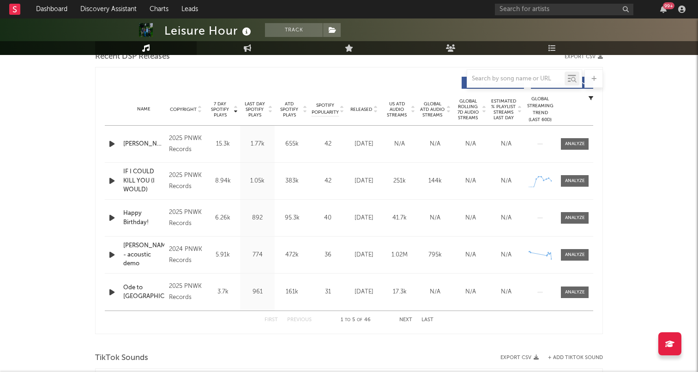
click at [108, 142] on icon "button" at bounding box center [112, 144] width 10 height 12
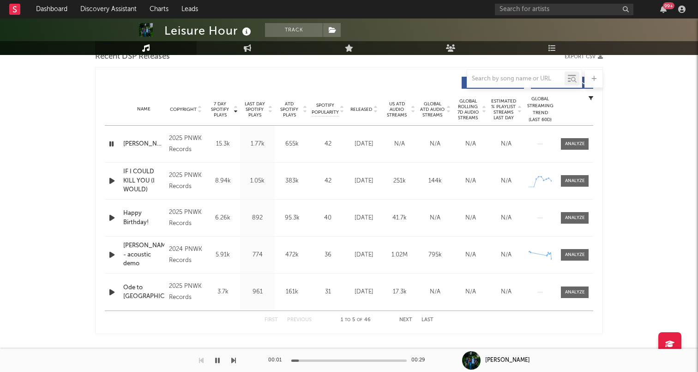
click at [108, 142] on icon "button" at bounding box center [111, 144] width 9 height 12
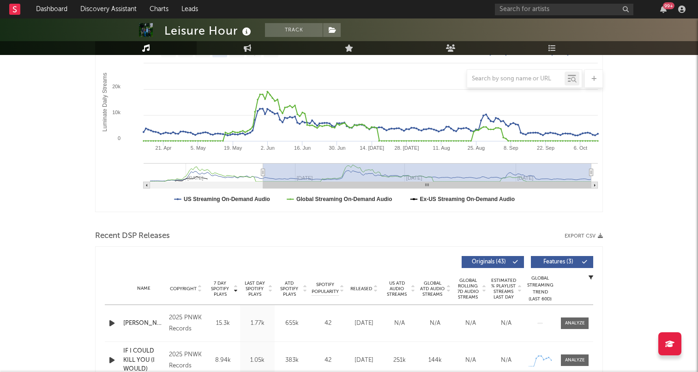
scroll to position [0, 0]
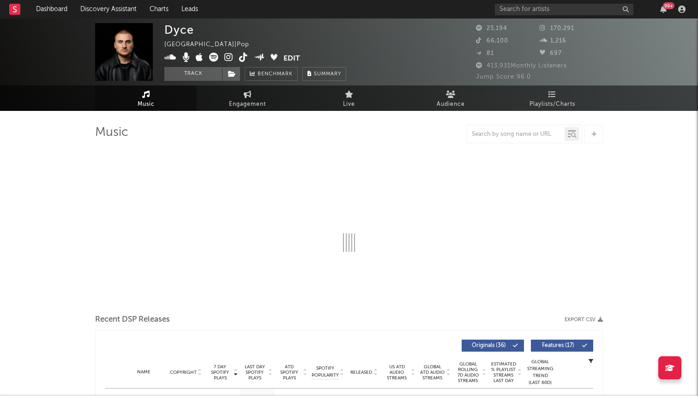
select select "6m"
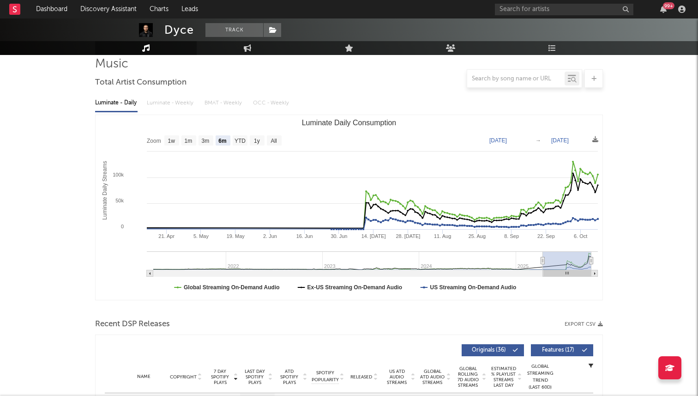
scroll to position [373, 0]
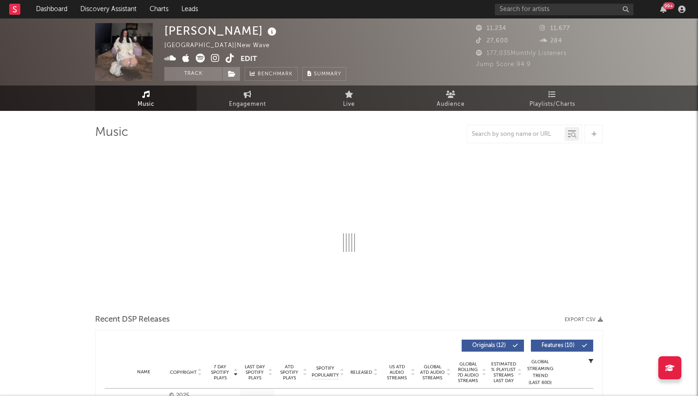
select select "1w"
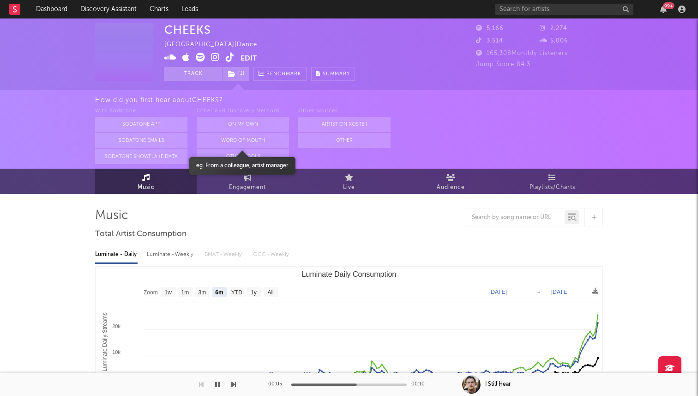
select select "6m"
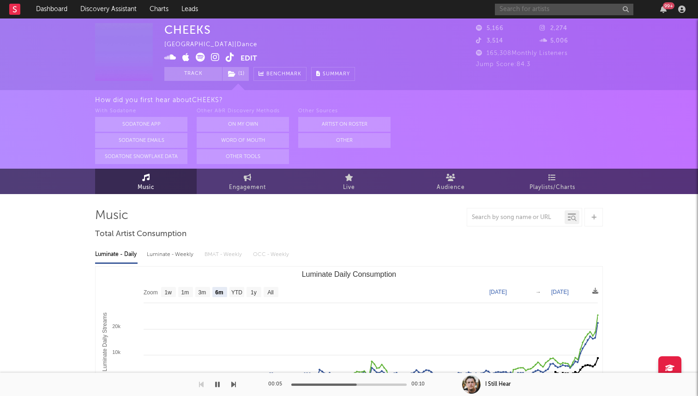
click at [545, 11] on input "text" at bounding box center [564, 10] width 139 height 12
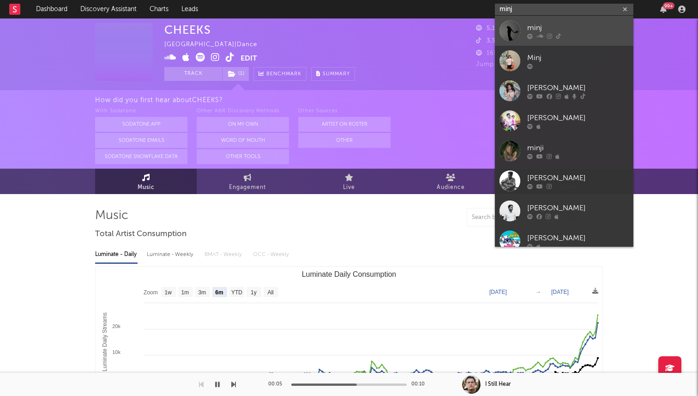
type input "minj"
click at [523, 39] on link "minj" at bounding box center [564, 31] width 139 height 30
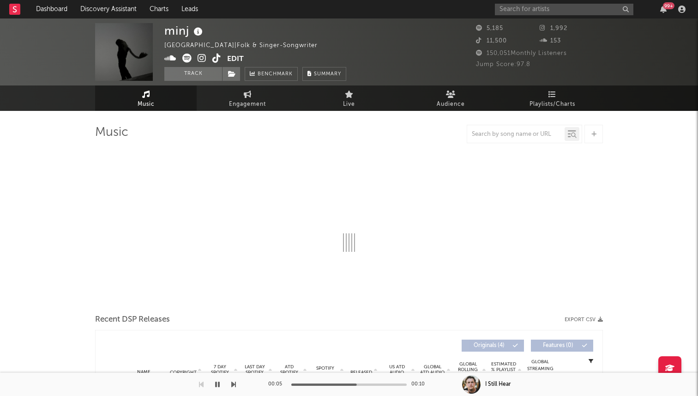
select select "1w"
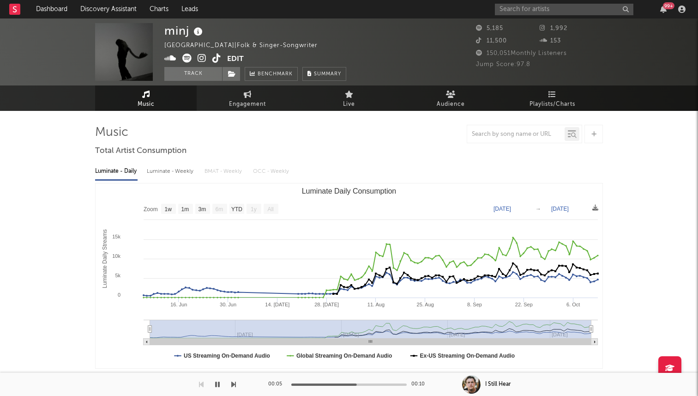
click at [215, 56] on icon at bounding box center [216, 58] width 9 height 9
click at [216, 57] on icon at bounding box center [216, 58] width 9 height 9
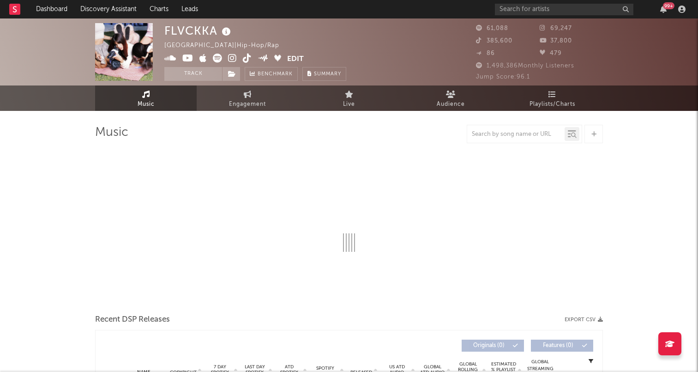
select select "6m"
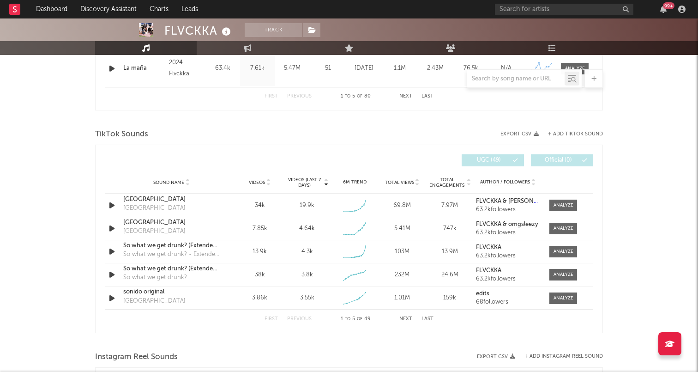
scroll to position [562, 0]
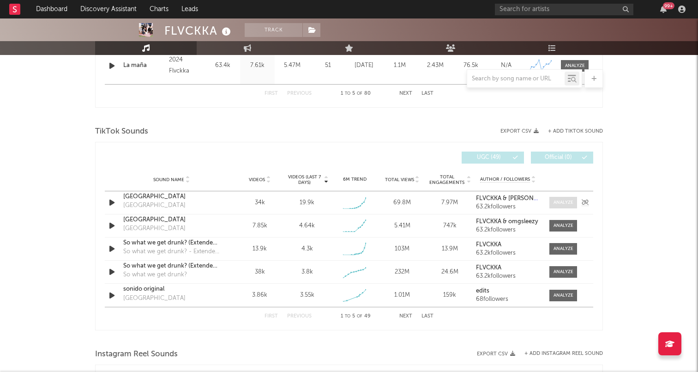
click at [561, 202] on div at bounding box center [564, 202] width 20 height 7
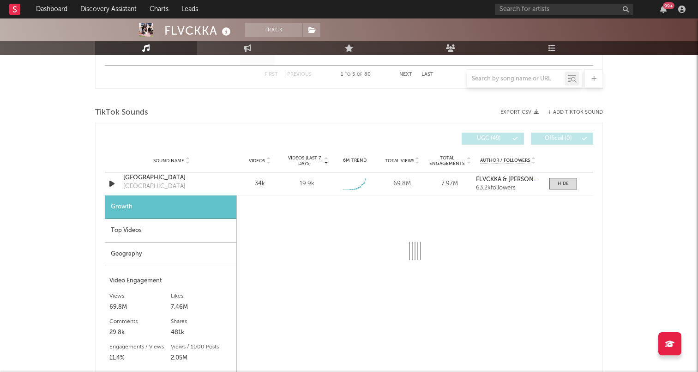
select select "1w"
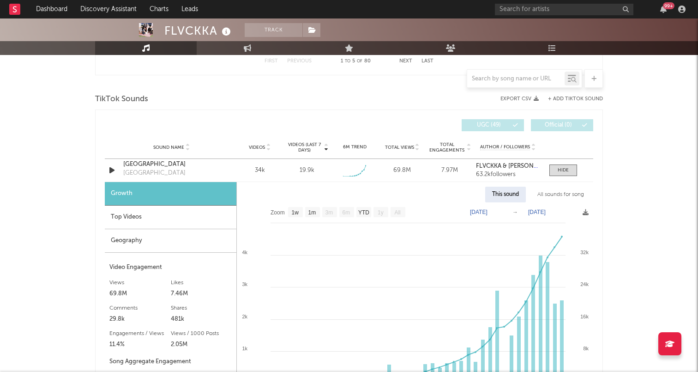
scroll to position [607, 0]
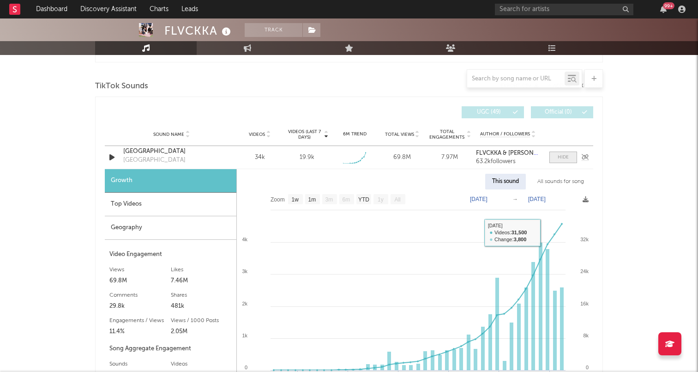
click at [559, 159] on div at bounding box center [563, 157] width 11 height 7
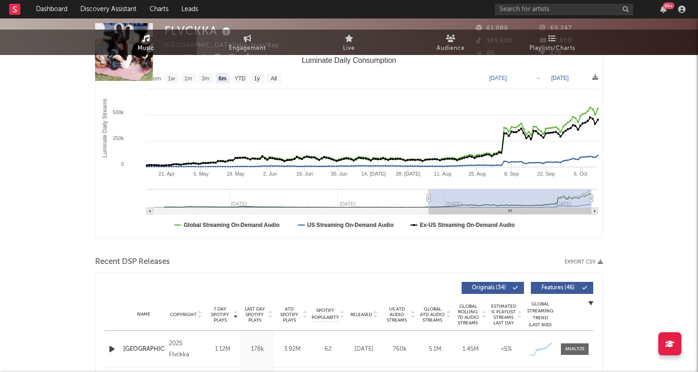
scroll to position [0, 0]
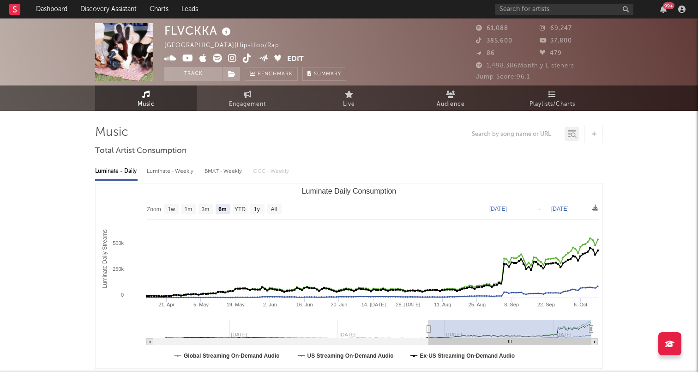
click at [242, 60] on span at bounding box center [225, 60] width 123 height 12
click at [243, 60] on icon at bounding box center [247, 58] width 9 height 9
click at [514, 15] on div "99 +" at bounding box center [592, 9] width 194 height 18
click at [511, 12] on input "text" at bounding box center [564, 10] width 139 height 12
type input "h"
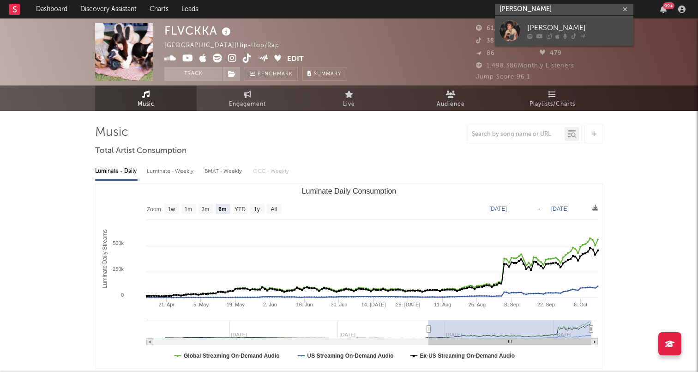
type input "[PERSON_NAME]"
click at [515, 32] on div at bounding box center [510, 30] width 21 height 21
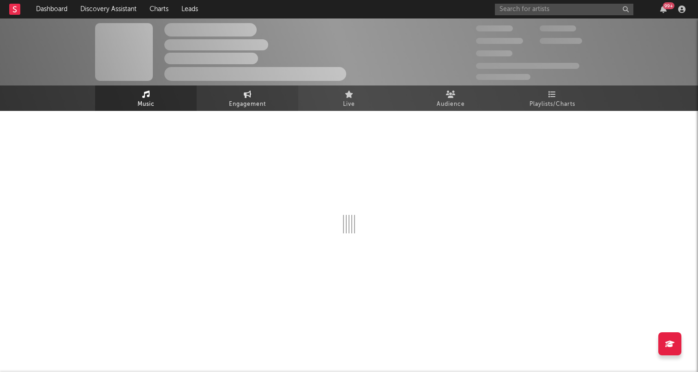
click at [243, 103] on span "Engagement" at bounding box center [247, 104] width 37 height 11
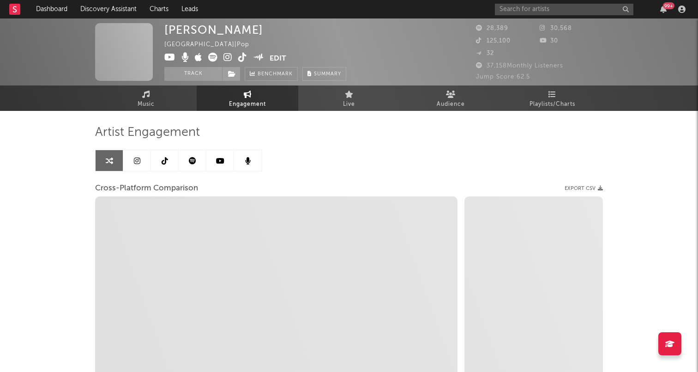
select select "1w"
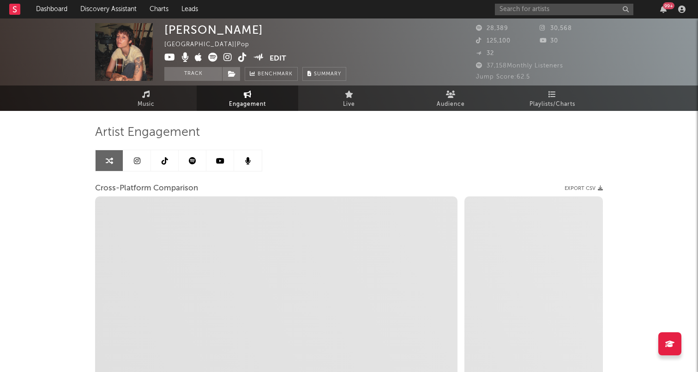
click at [159, 166] on link at bounding box center [165, 160] width 28 height 21
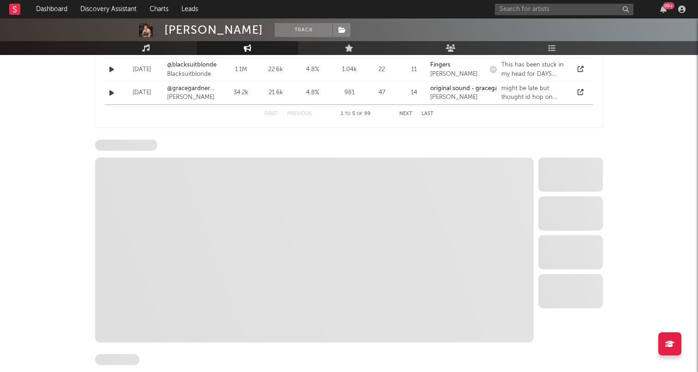
select select "6m"
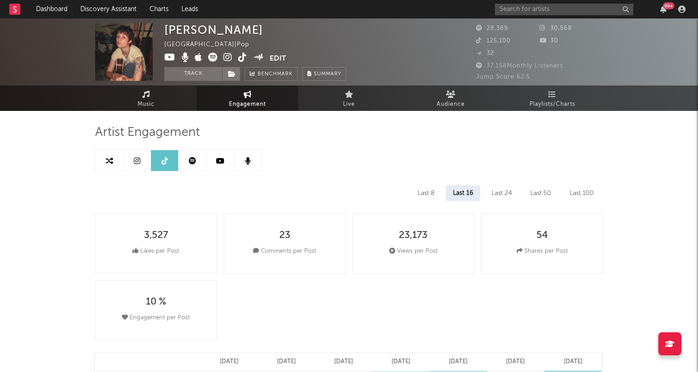
click at [188, 164] on link at bounding box center [193, 160] width 28 height 21
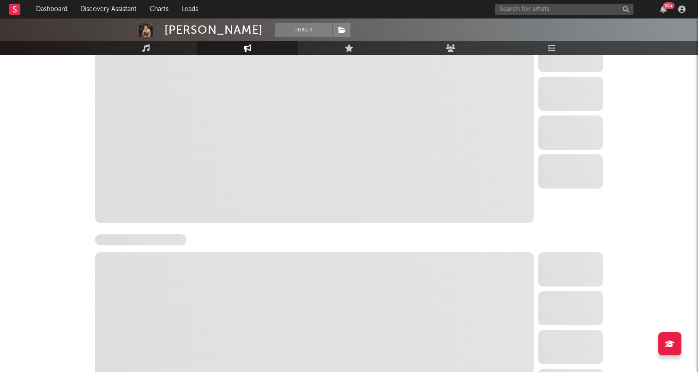
select select "6m"
select select "1w"
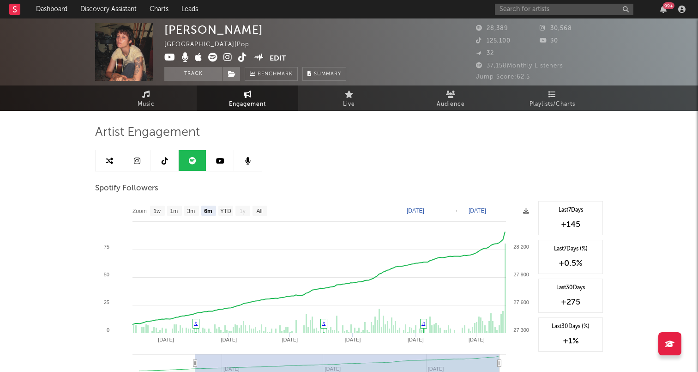
click at [154, 165] on link at bounding box center [165, 160] width 28 height 21
select select "6m"
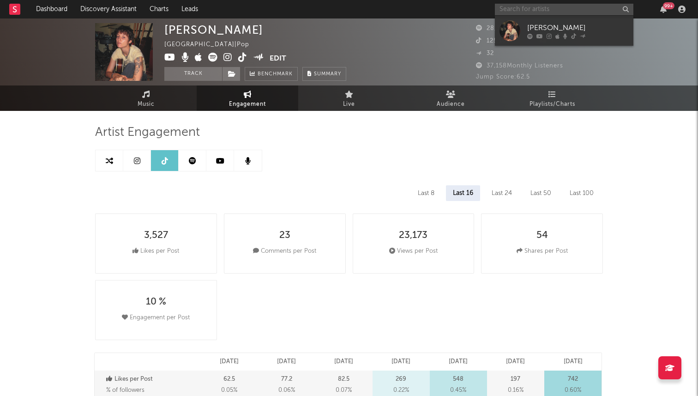
click at [529, 11] on input "text" at bounding box center [564, 10] width 139 height 12
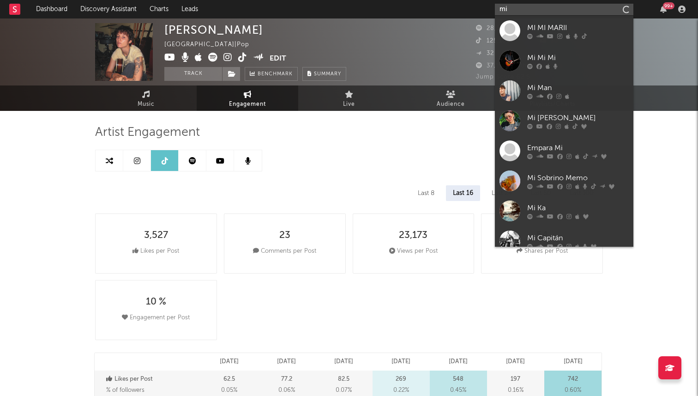
type input "m"
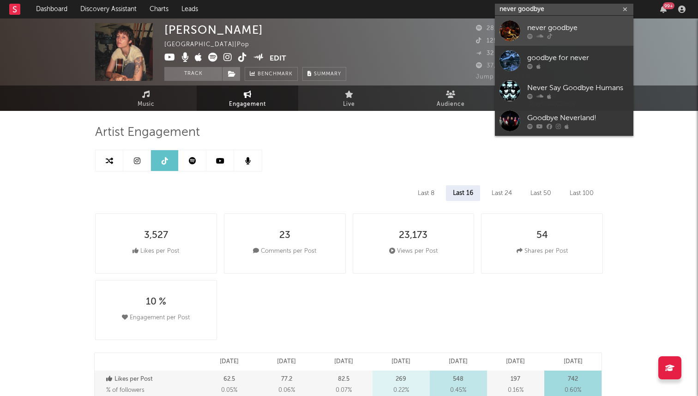
type input "never goodbye"
click at [543, 29] on div "never goodbye" at bounding box center [578, 27] width 102 height 11
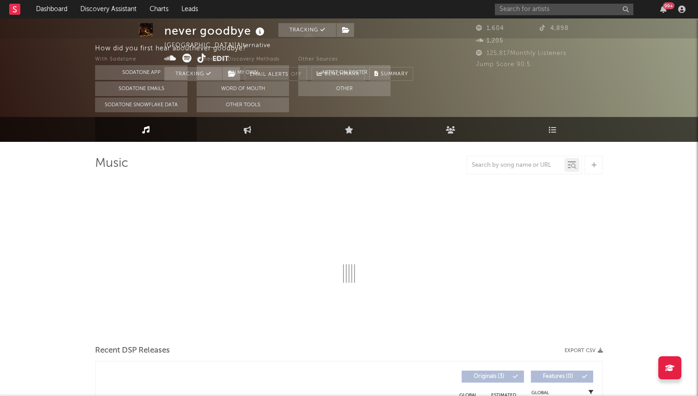
select select "1w"
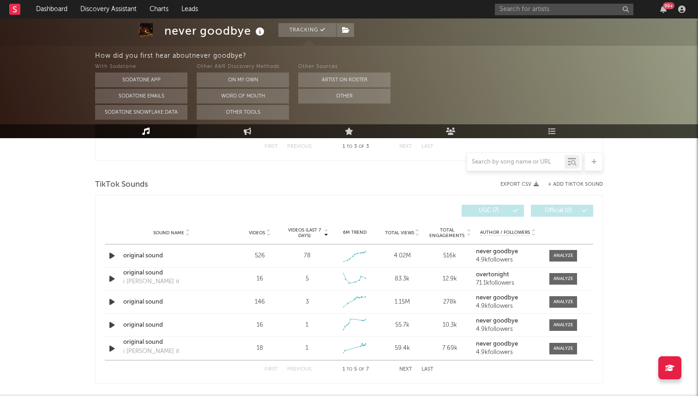
scroll to position [554, 0]
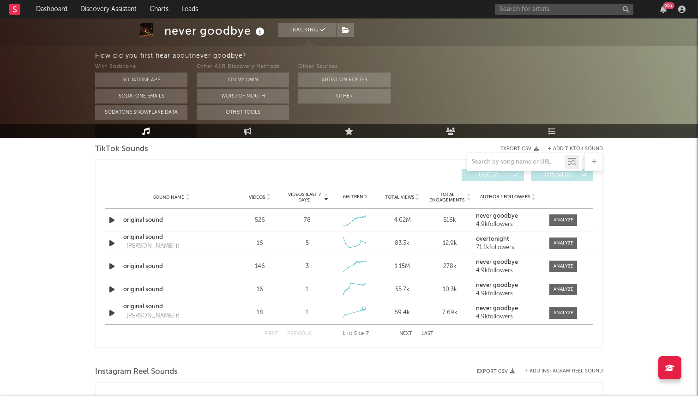
click at [262, 197] on span "Videos" at bounding box center [257, 197] width 16 height 6
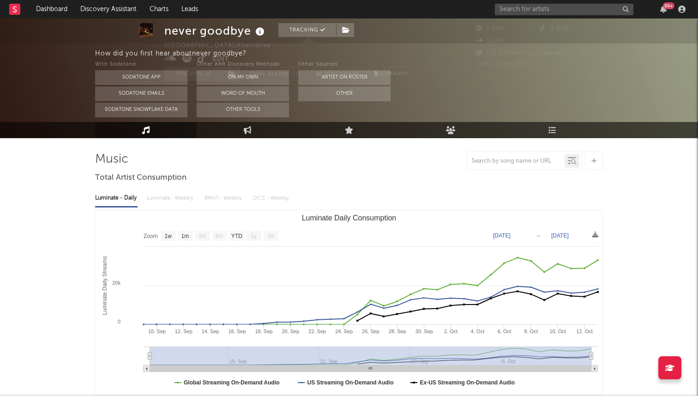
scroll to position [22, 0]
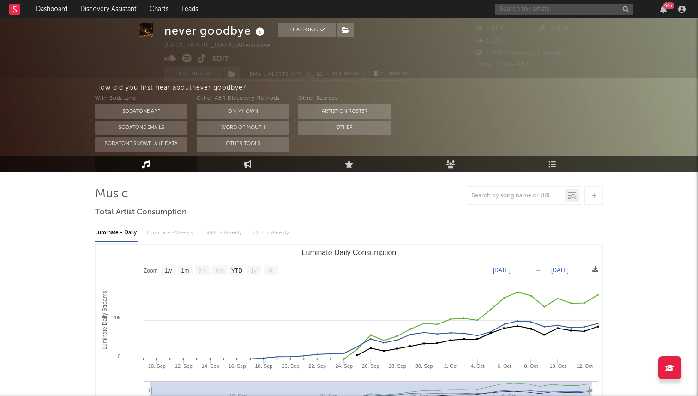
click at [536, 10] on input "text" at bounding box center [564, 10] width 139 height 12
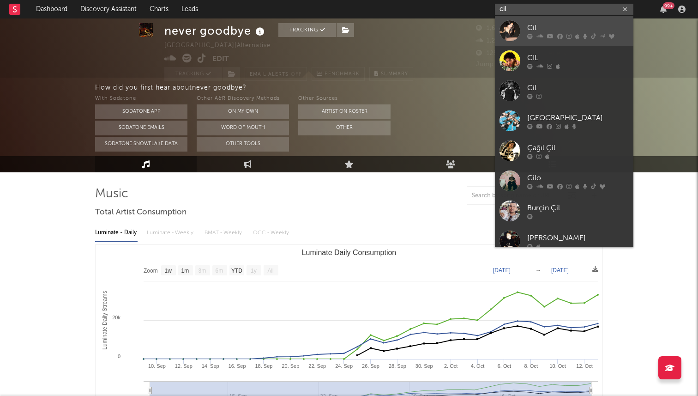
type input "cil"
click at [533, 34] on div at bounding box center [578, 36] width 102 height 6
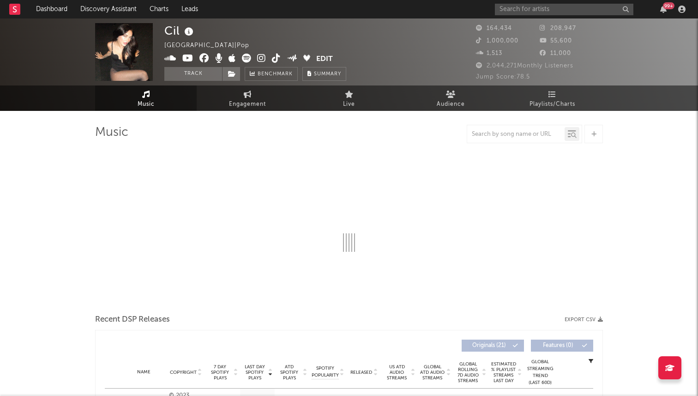
select select "6m"
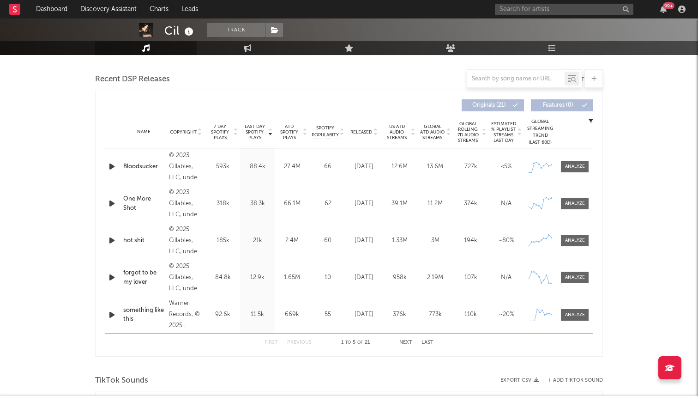
scroll to position [321, 0]
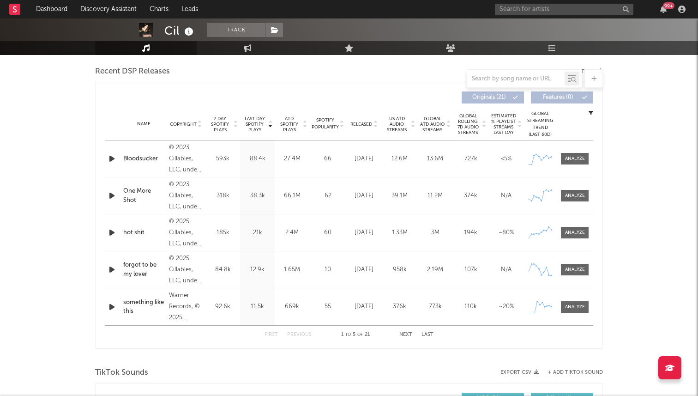
click at [223, 122] on span "7 Day Spotify Plays" at bounding box center [220, 124] width 24 height 17
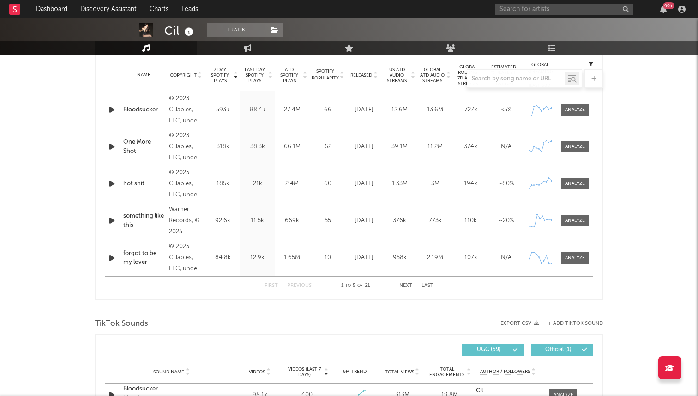
scroll to position [0, 0]
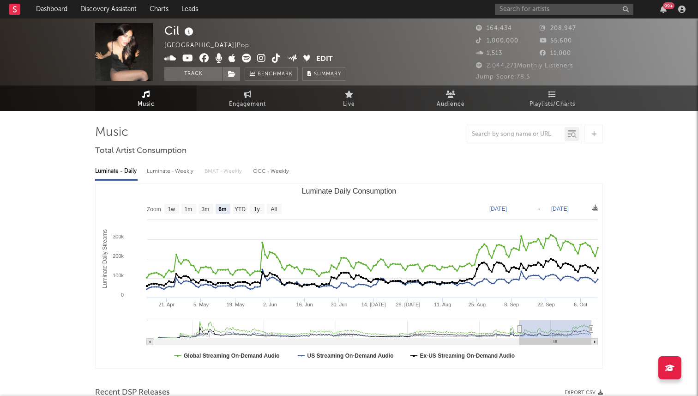
click at [277, 57] on icon at bounding box center [276, 58] width 9 height 9
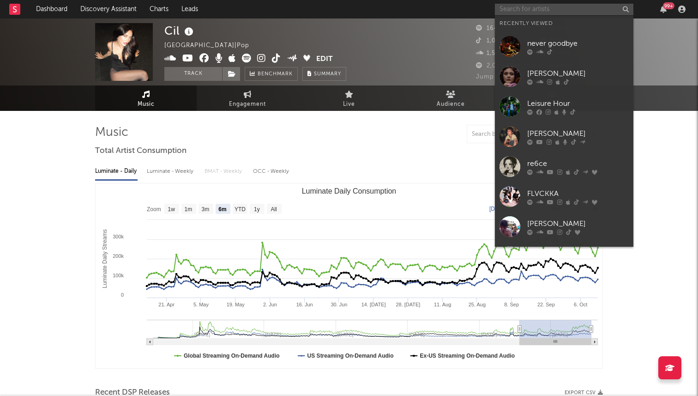
click at [526, 6] on input "text" at bounding box center [564, 10] width 139 height 12
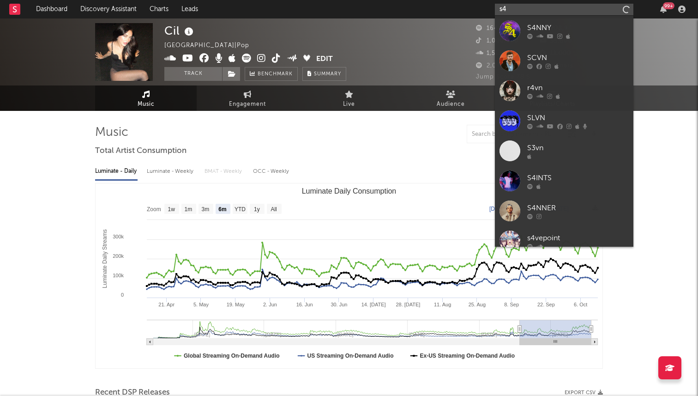
type input "s"
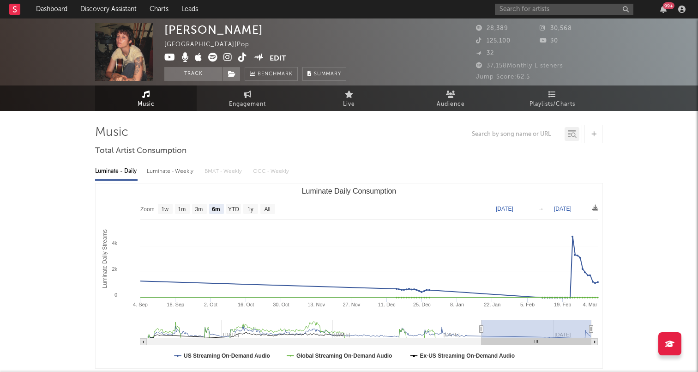
select select "6m"
click at [522, 2] on div "99 +" at bounding box center [592, 9] width 194 height 18
click at [519, 8] on input "text" at bounding box center [564, 10] width 139 height 12
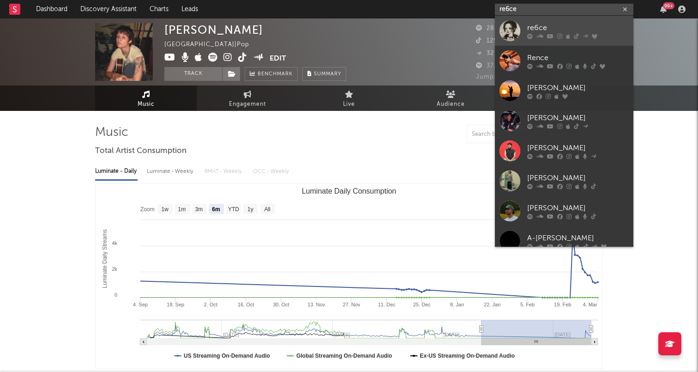
type input "re6ce"
click at [546, 30] on div "re6ce" at bounding box center [578, 27] width 102 height 11
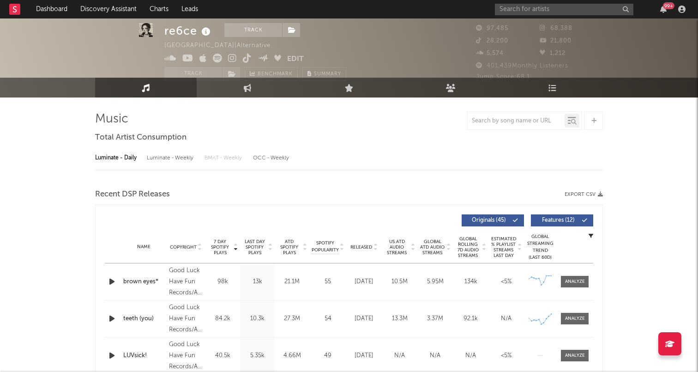
select select "6m"
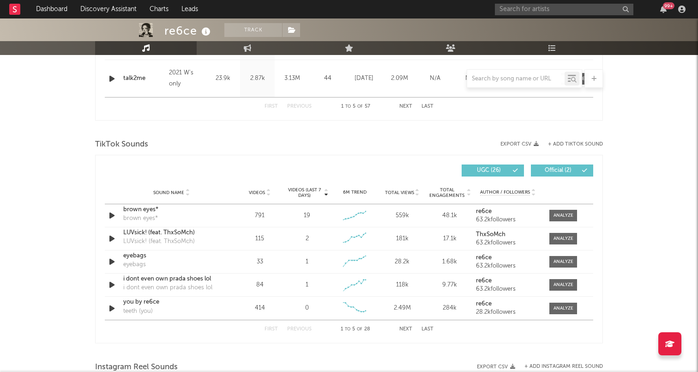
scroll to position [573, 0]
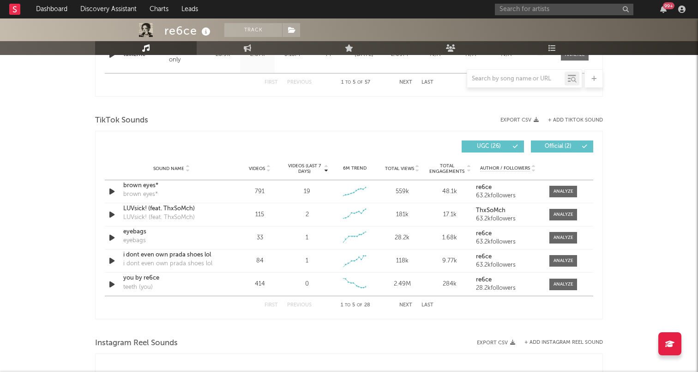
click at [432, 307] on button "Last" at bounding box center [428, 304] width 12 height 5
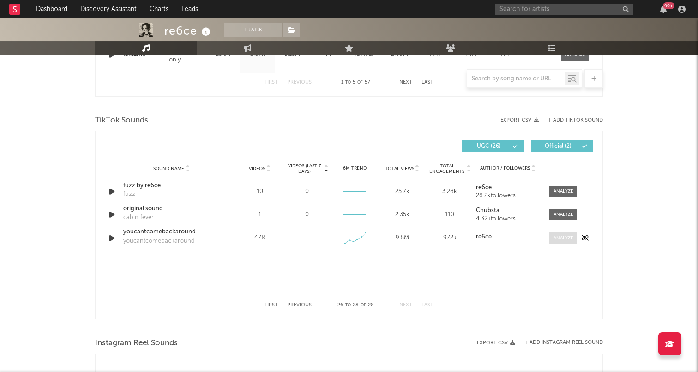
click at [560, 236] on div at bounding box center [564, 238] width 20 height 7
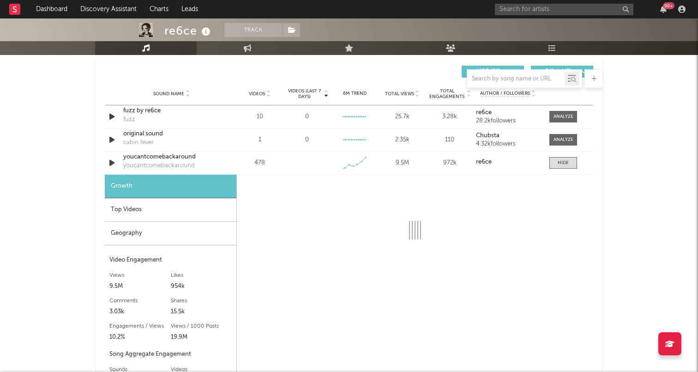
select select "1w"
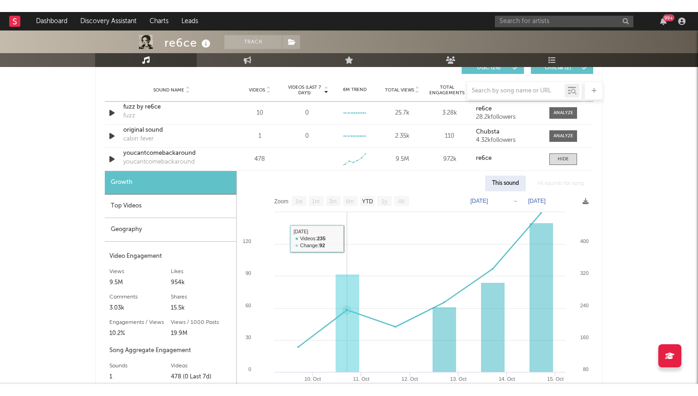
scroll to position [668, 0]
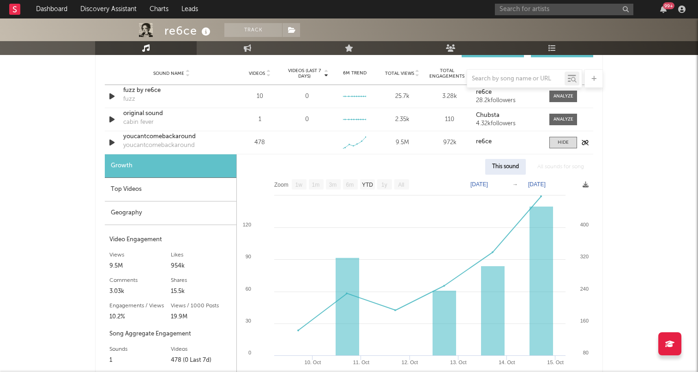
click at [149, 138] on div "youcantcomebackaround" at bounding box center [171, 136] width 96 height 9
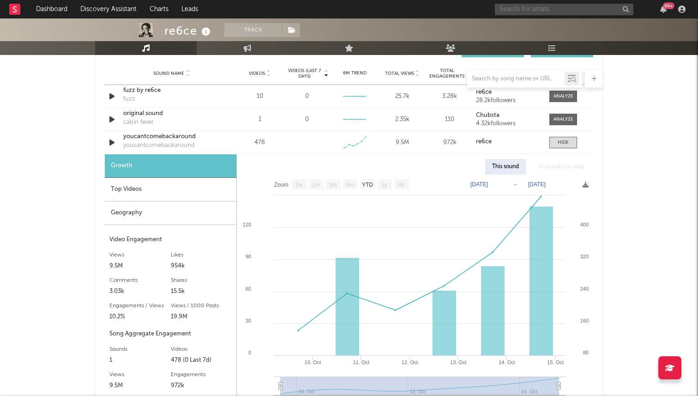
click at [532, 8] on input "text" at bounding box center [564, 10] width 139 height 12
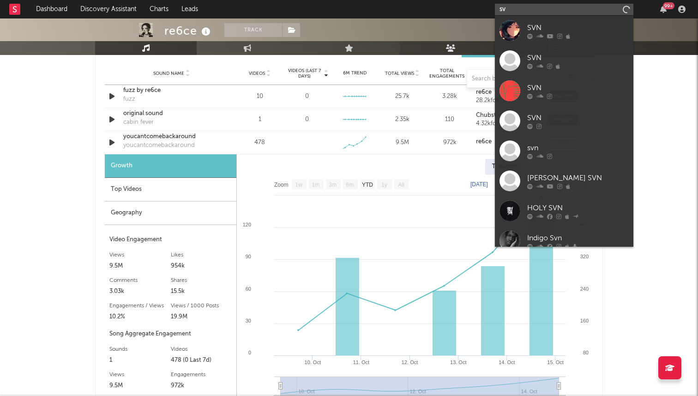
type input "s"
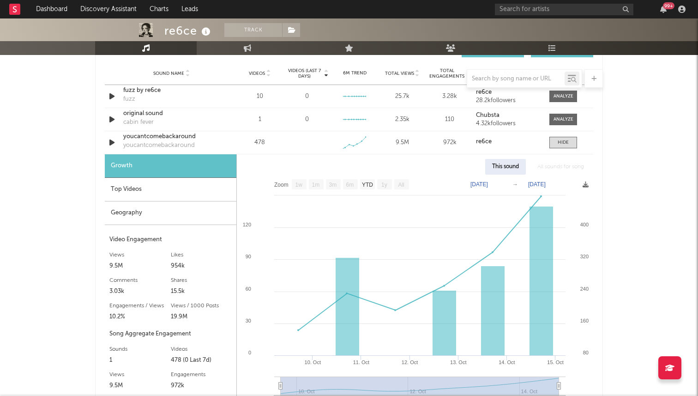
click at [47, 202] on div "re6ce Track United Kingdom | Alternative Edit Track Benchmark Summary 97,485 68…" at bounding box center [349, 151] width 698 height 1603
click at [564, 142] on div at bounding box center [563, 142] width 11 height 7
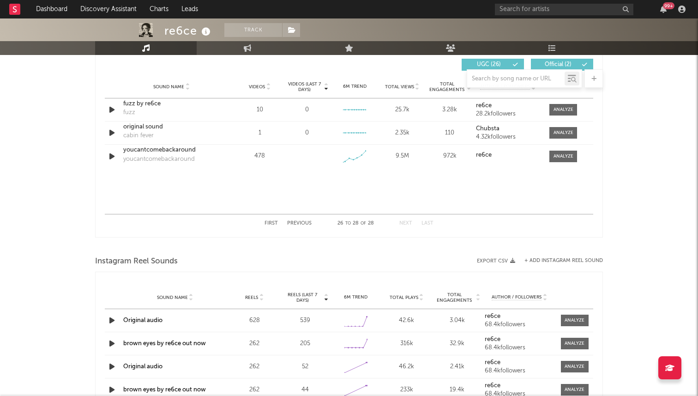
scroll to position [653, 0]
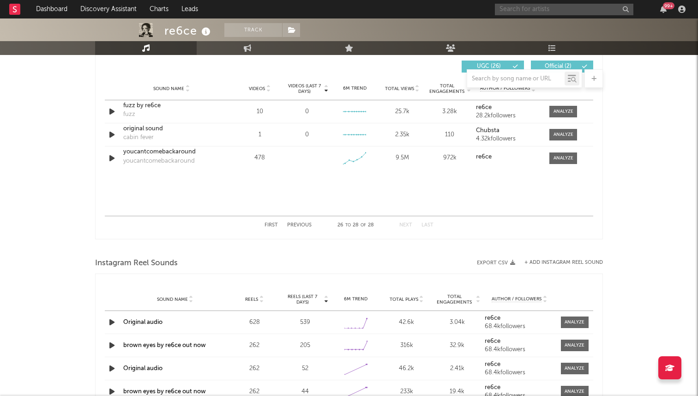
click at [509, 14] on input "text" at bounding box center [564, 10] width 139 height 12
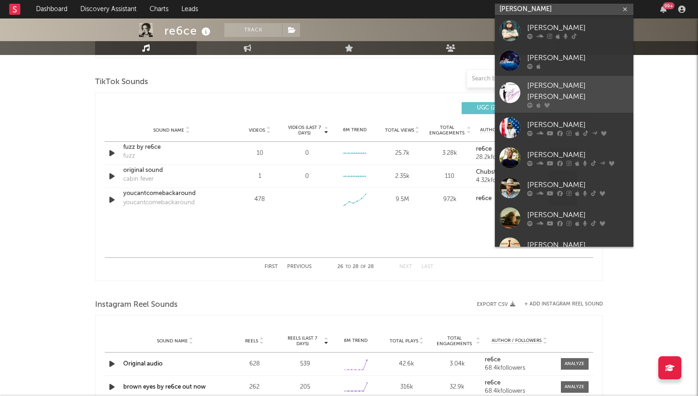
scroll to position [603, 0]
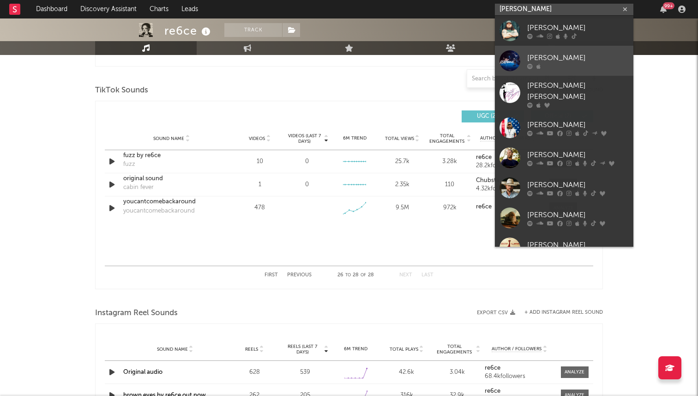
type input "j johnson"
click at [516, 71] on link "J Johnson" at bounding box center [564, 61] width 139 height 30
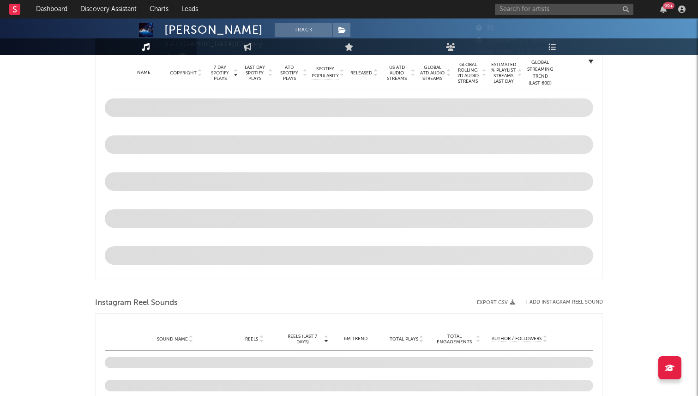
select select "1w"
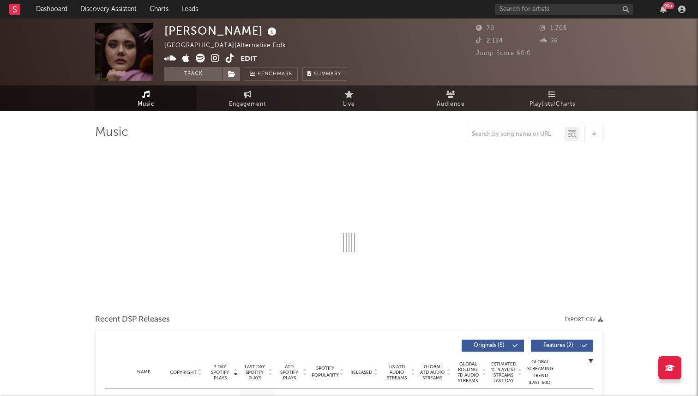
select select "1w"
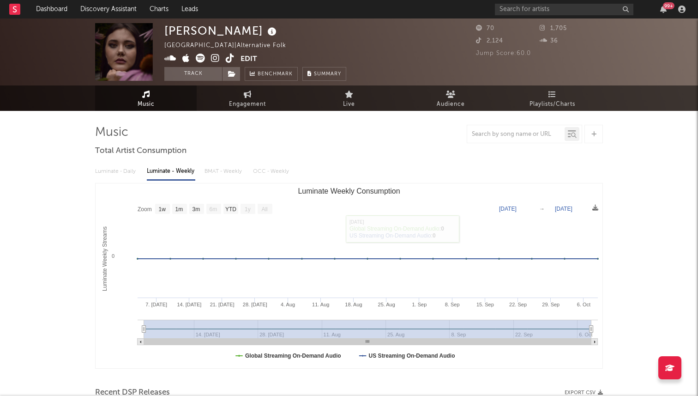
click at [233, 60] on icon at bounding box center [230, 58] width 9 height 9
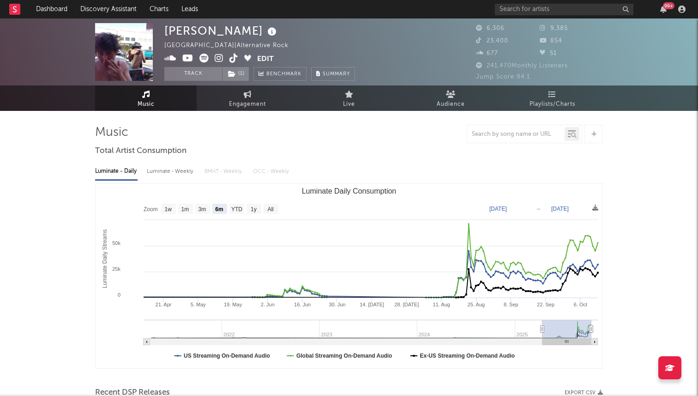
select select "6m"
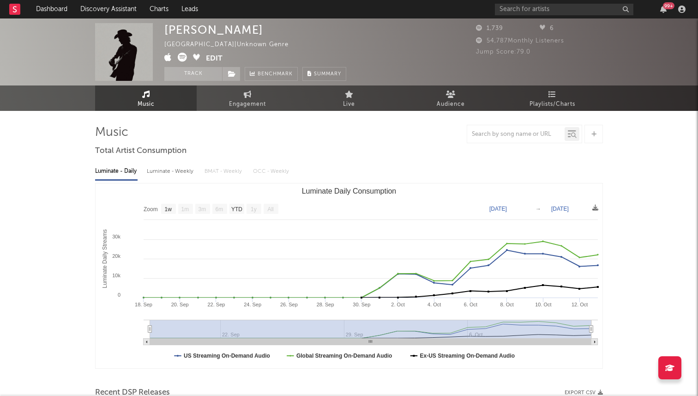
select select "1w"
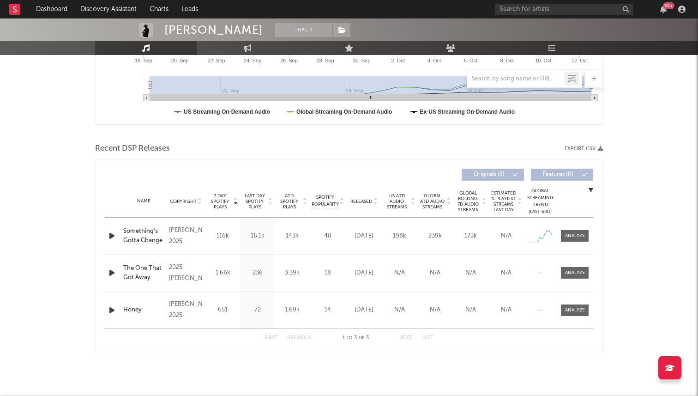
scroll to position [240, 0]
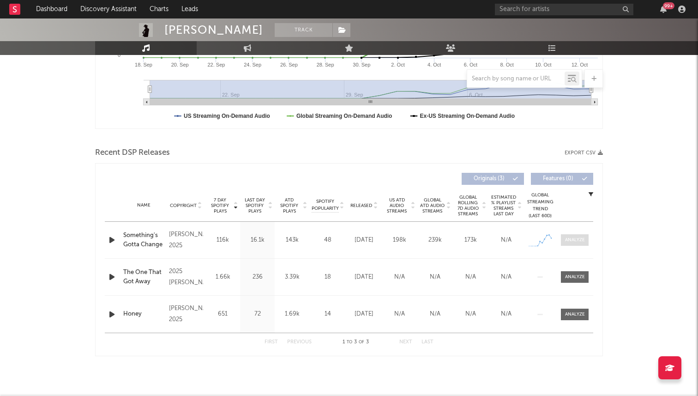
click at [571, 236] on span at bounding box center [575, 240] width 28 height 12
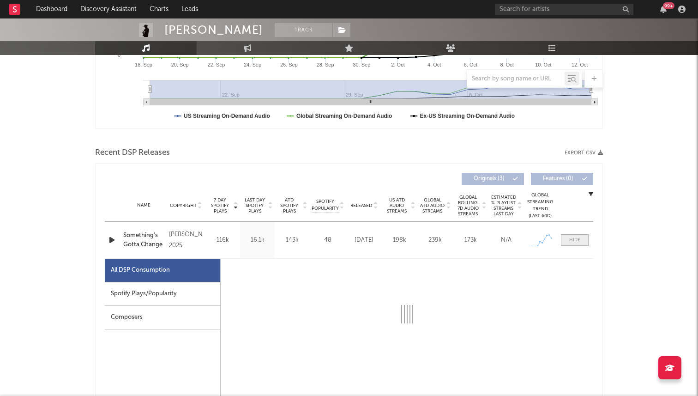
scroll to position [311, 0]
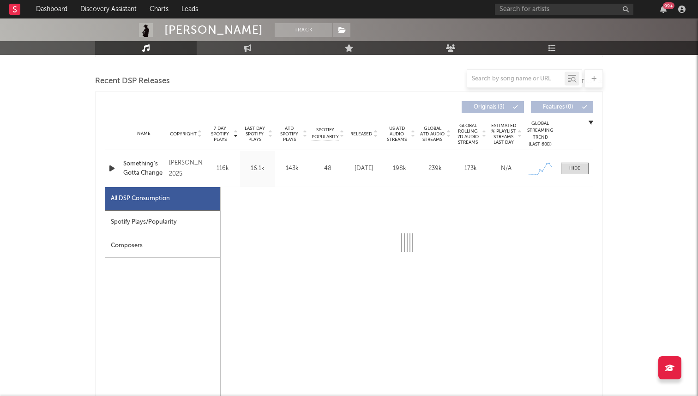
select select "1w"
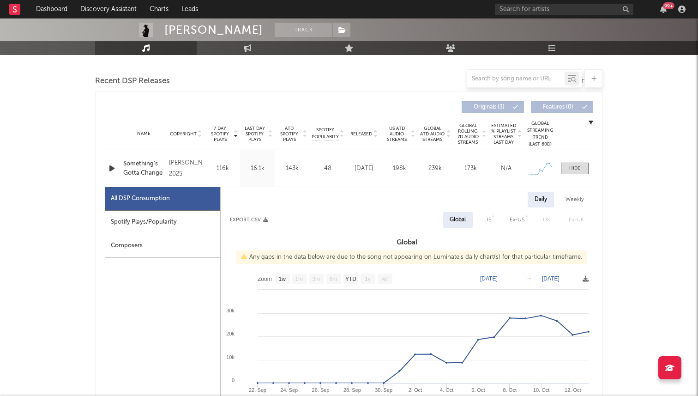
click at [573, 160] on div "Name Something's Gotta Change Copyright [PERSON_NAME] 2025 Label [PERSON_NAME] …" at bounding box center [349, 168] width 488 height 36
click at [573, 171] on div at bounding box center [574, 168] width 11 height 7
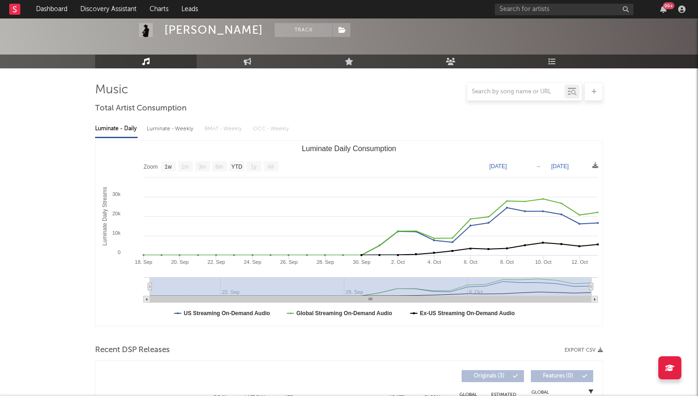
scroll to position [0, 0]
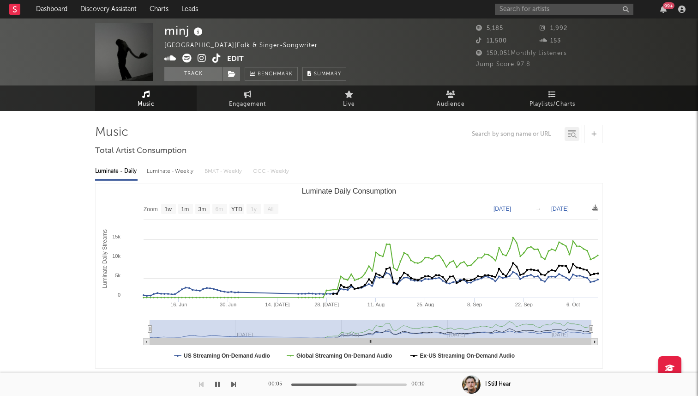
select select "1w"
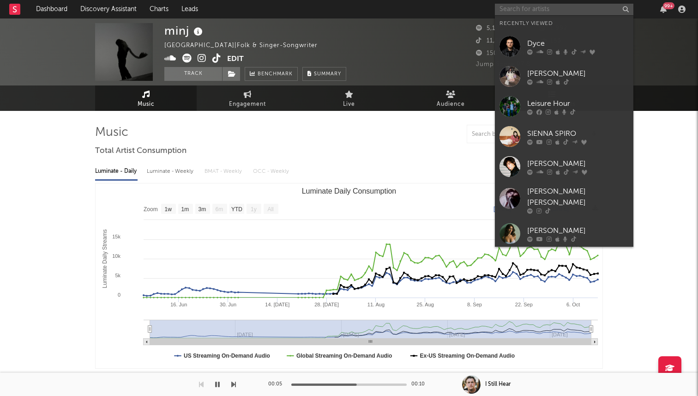
click at [524, 7] on input "text" at bounding box center [564, 10] width 139 height 12
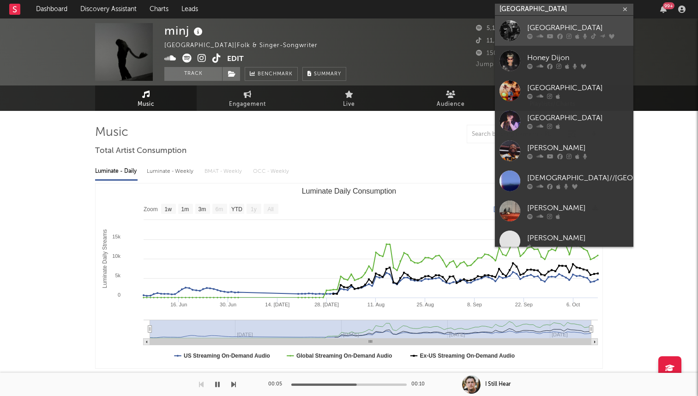
type input "[GEOGRAPHIC_DATA]"
click at [500, 29] on div at bounding box center [510, 30] width 21 height 21
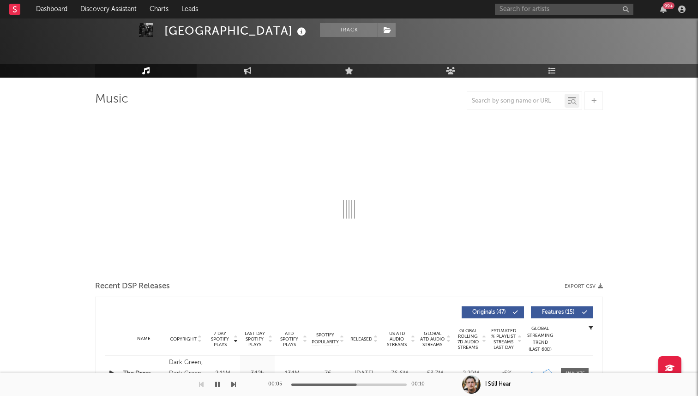
select select "6m"
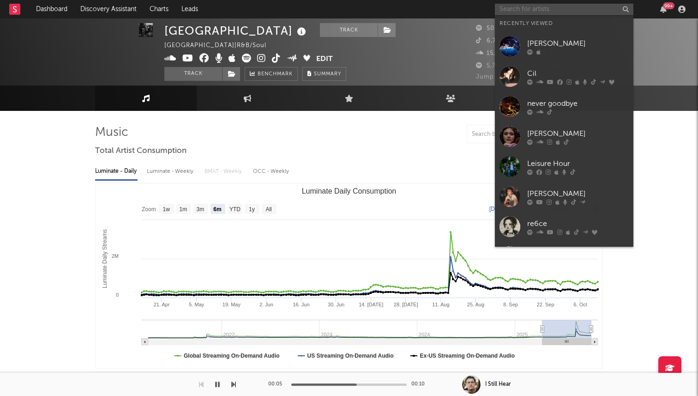
click at [504, 9] on input "text" at bounding box center [564, 10] width 139 height 12
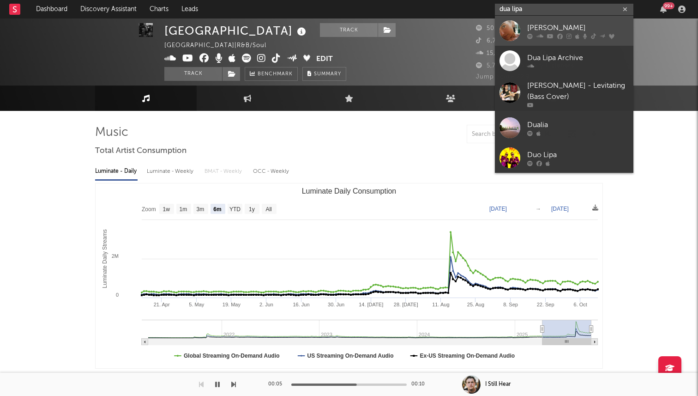
type input "dua lipa"
click at [517, 23] on div at bounding box center [510, 30] width 21 height 21
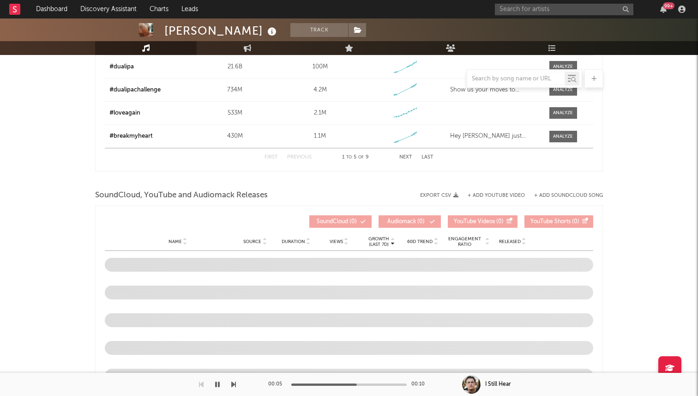
select select "6m"
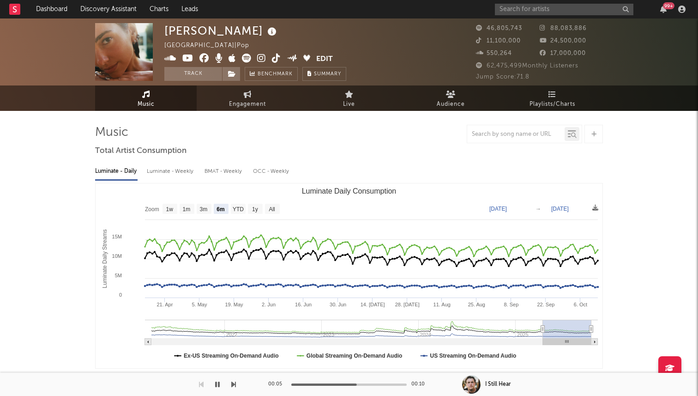
click at [246, 57] on icon at bounding box center [246, 58] width 9 height 9
